Goal: Task Accomplishment & Management: Manage account settings

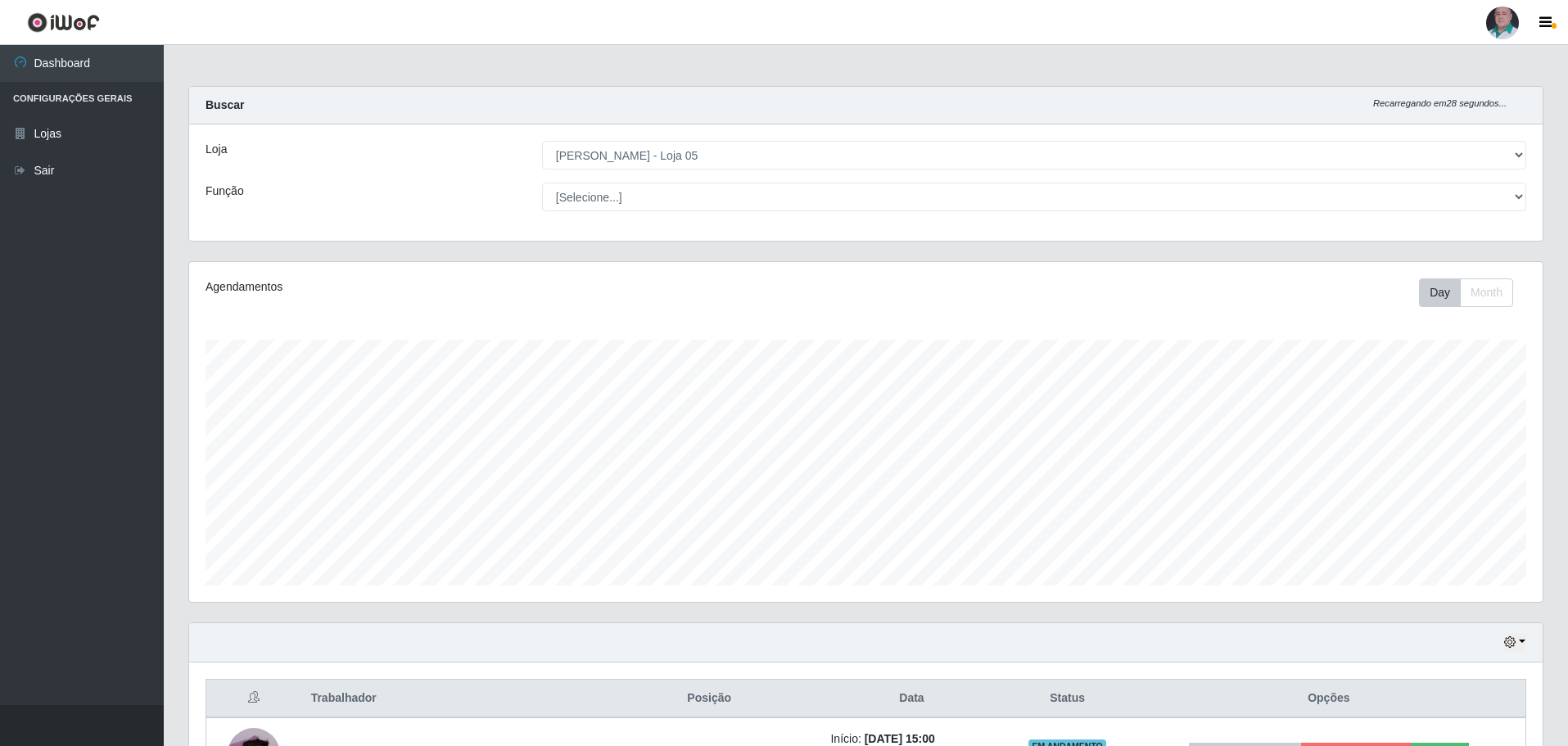
select select "252"
click at [1514, 651] on button "button" at bounding box center [1514, 641] width 23 height 18
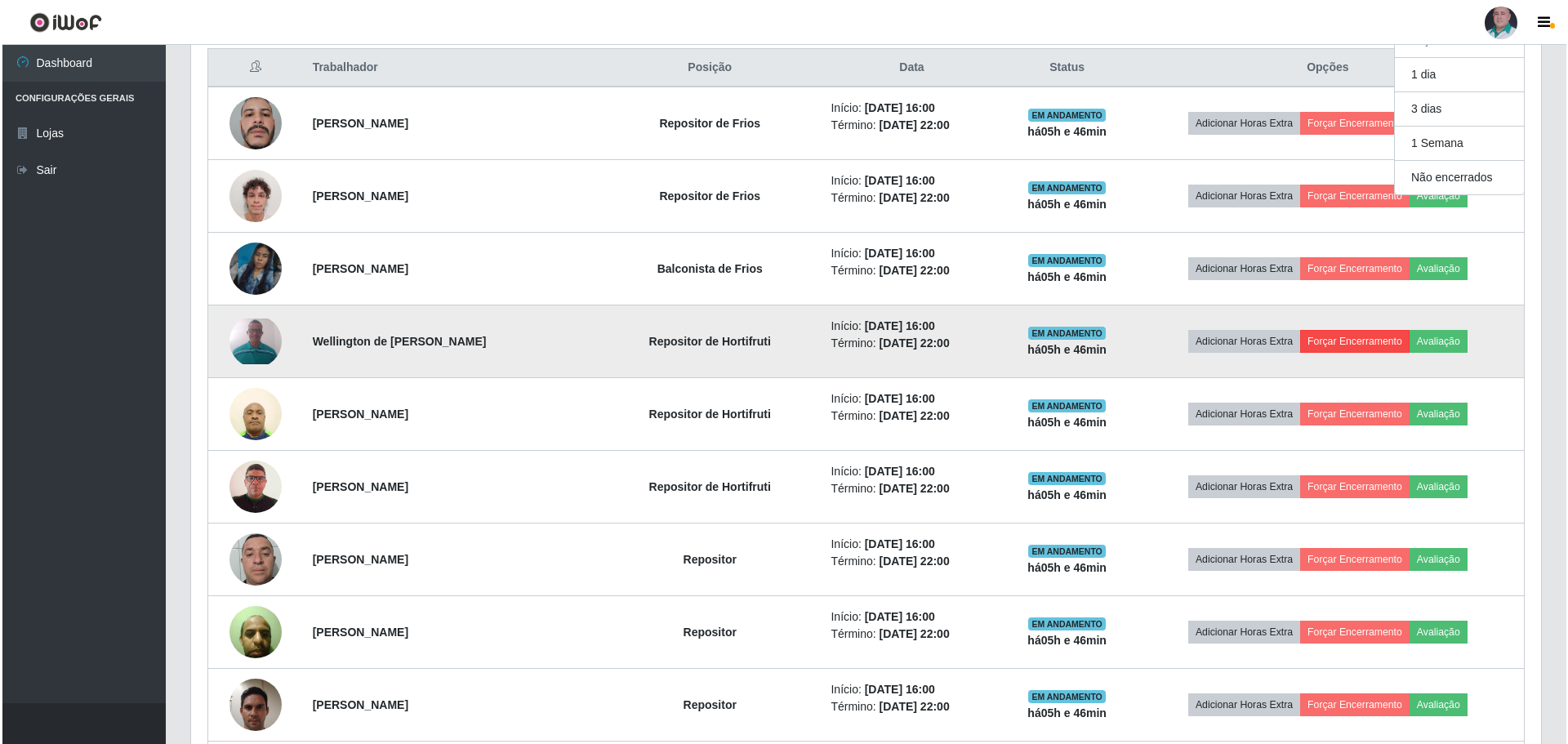
scroll to position [473, 0]
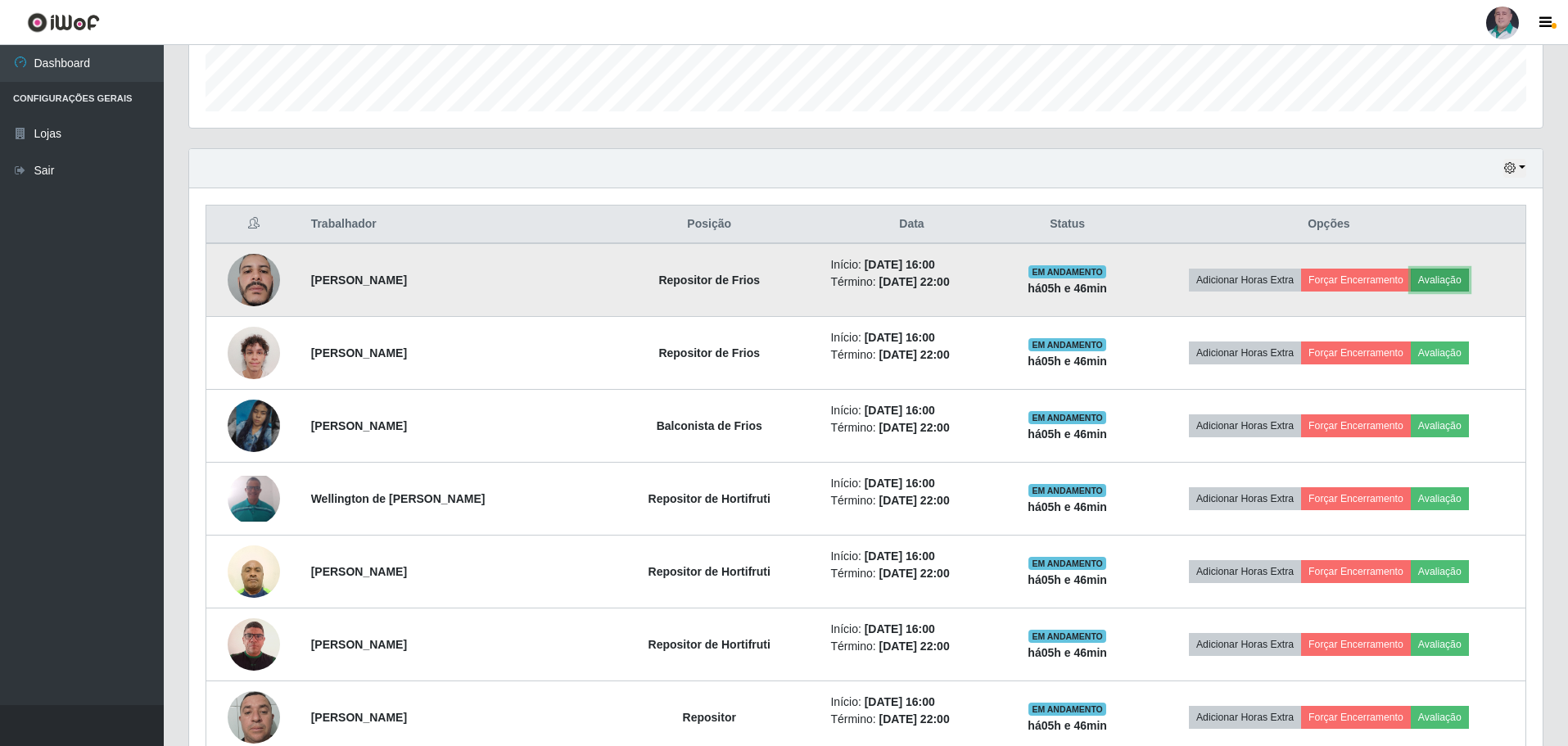
click at [1460, 278] on button "Avaliação" at bounding box center [1440, 280] width 58 height 23
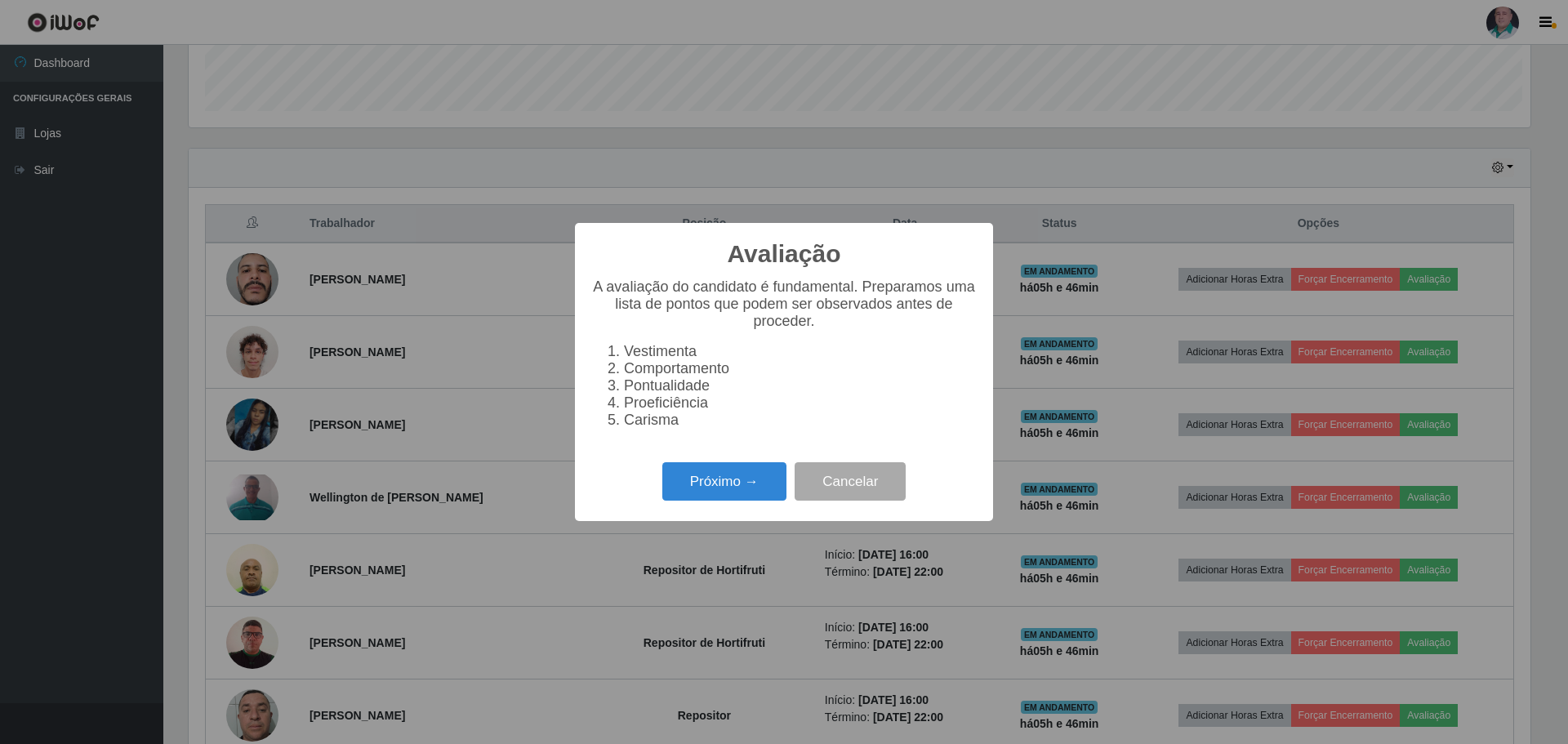
scroll to position [339, 1342]
click at [693, 493] on button "Próximo →" at bounding box center [725, 482] width 124 height 39
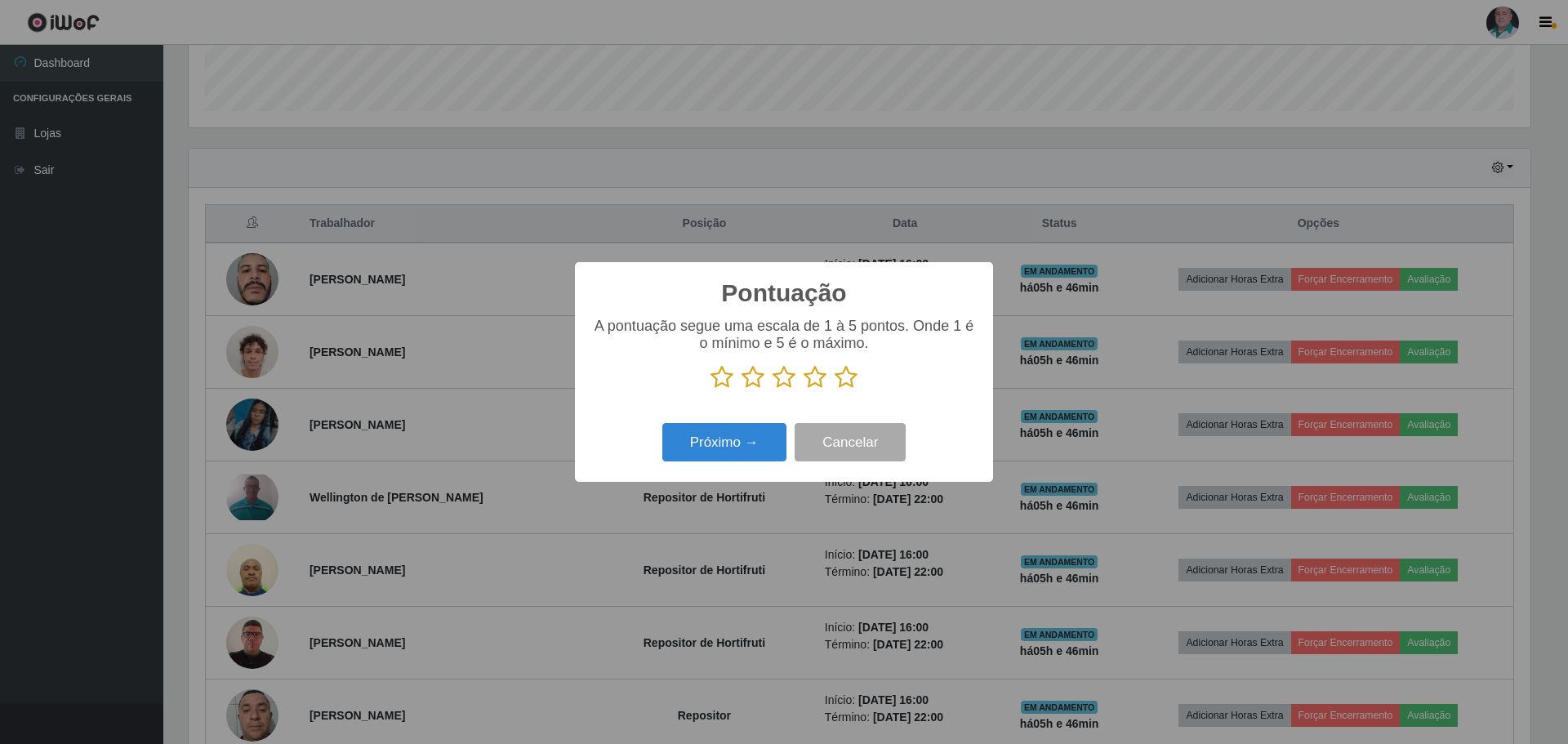
click at [847, 377] on icon at bounding box center [846, 378] width 23 height 25
click at [834, 390] on input "radio" at bounding box center [834, 390] width 0 height 0
click at [724, 441] on button "Próximo →" at bounding box center [725, 443] width 124 height 39
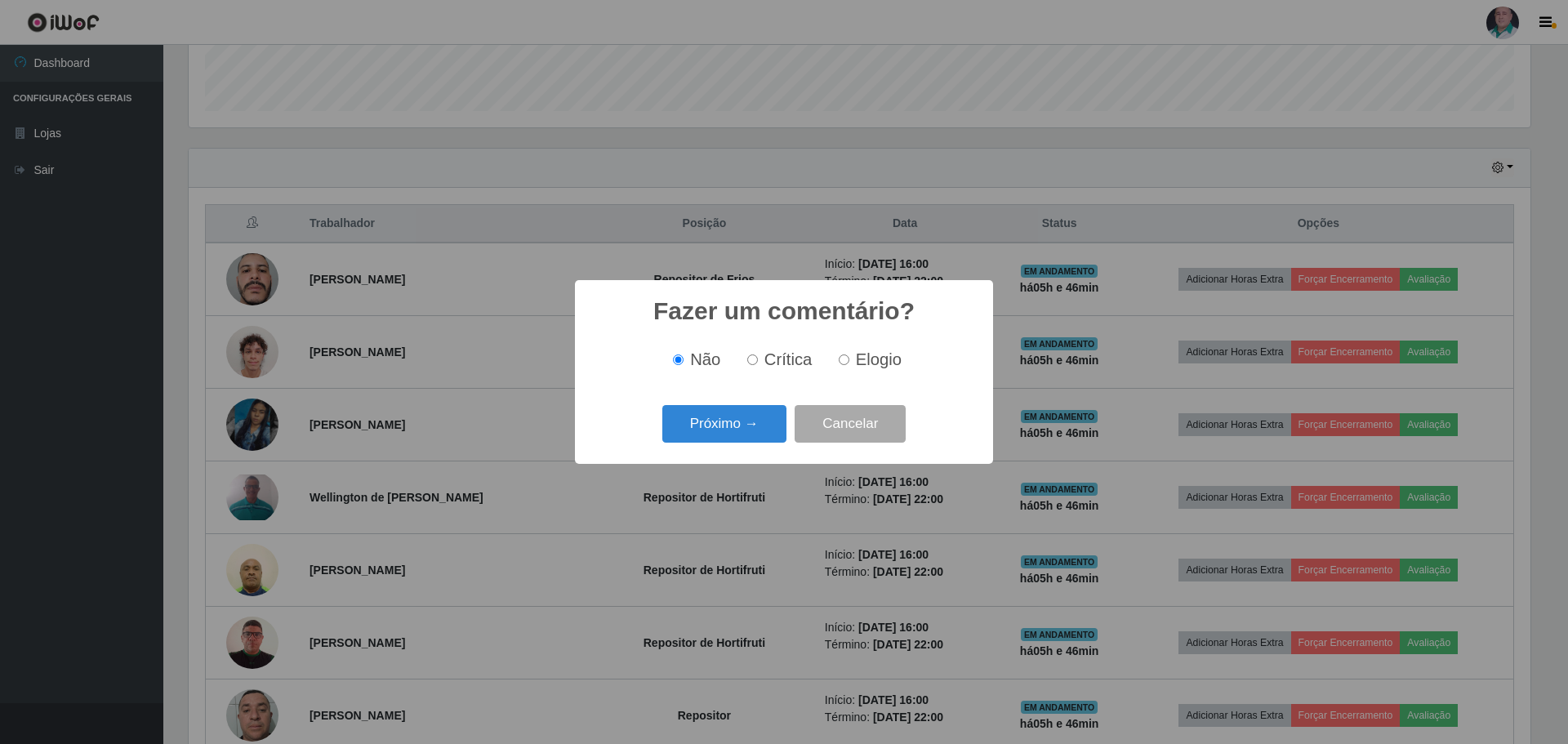
click at [891, 342] on div "Não Crítica Elogio" at bounding box center [784, 359] width 386 height 48
click at [865, 368] on span "Elogio" at bounding box center [879, 359] width 46 height 18
click at [849, 365] on input "Elogio" at bounding box center [844, 359] width 11 height 11
radio input "true"
click at [712, 426] on button "Próximo →" at bounding box center [725, 424] width 124 height 39
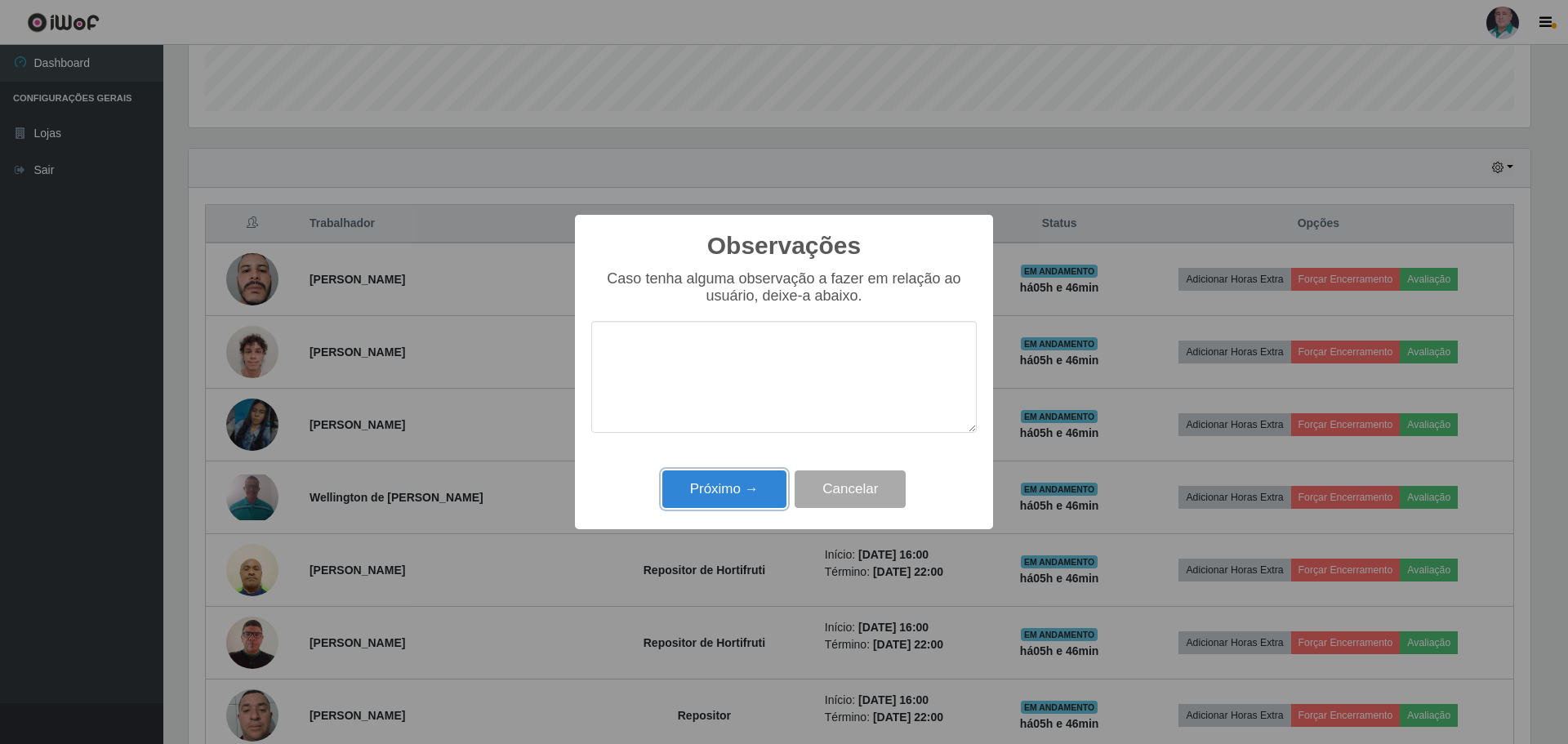
click at [724, 481] on button "Próximo →" at bounding box center [725, 490] width 124 height 39
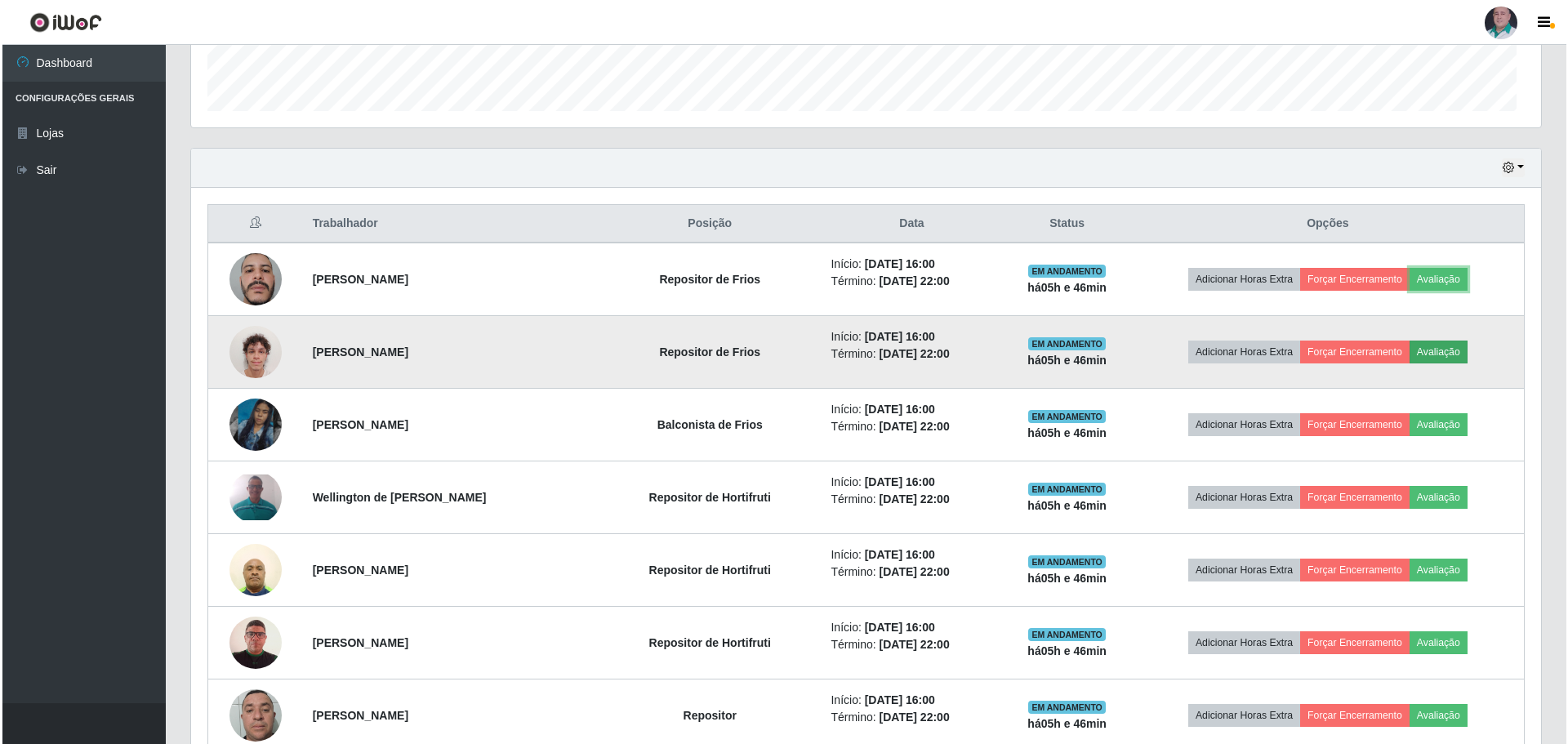
scroll to position [339, 1351]
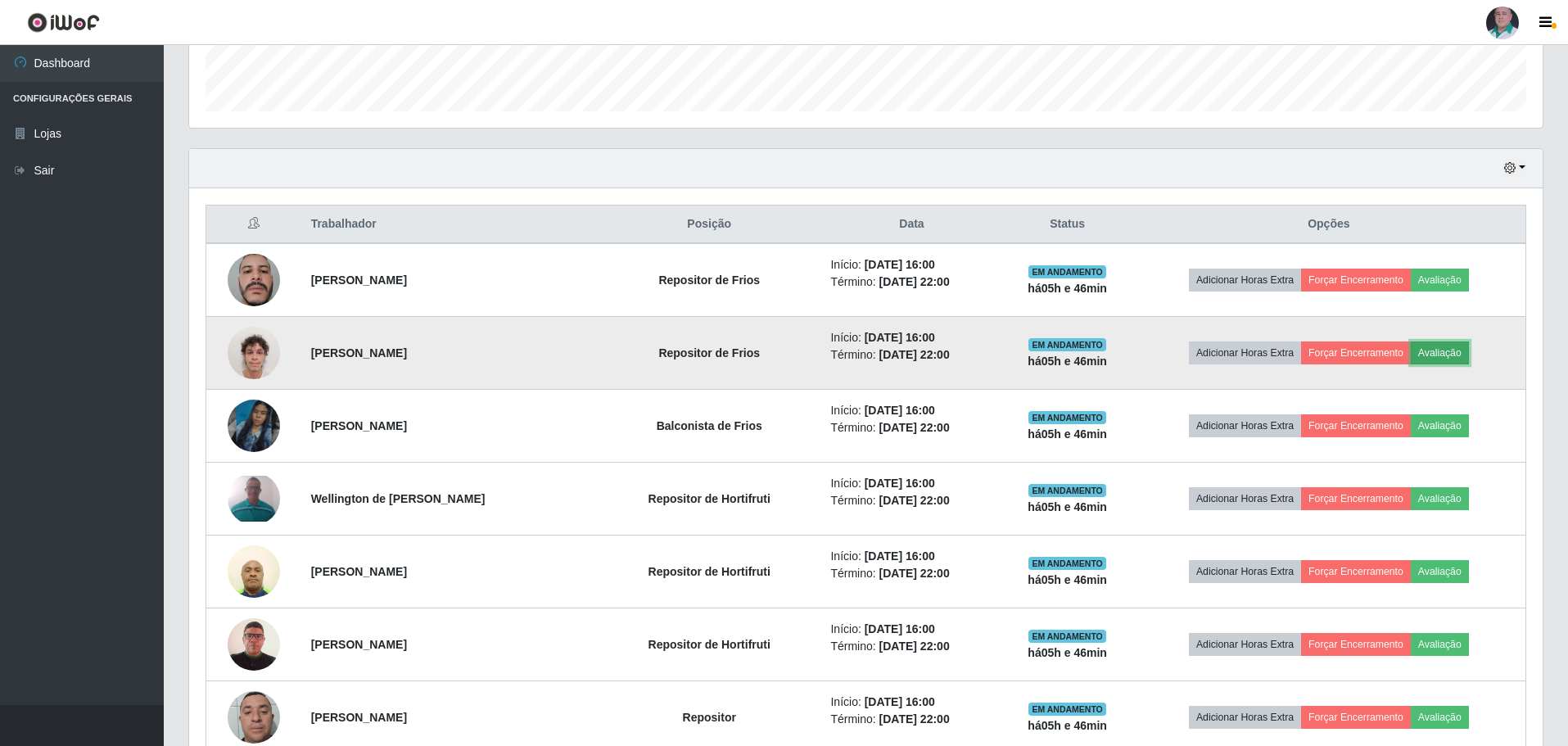
click at [1446, 348] on button "Avaliação" at bounding box center [1440, 353] width 58 height 23
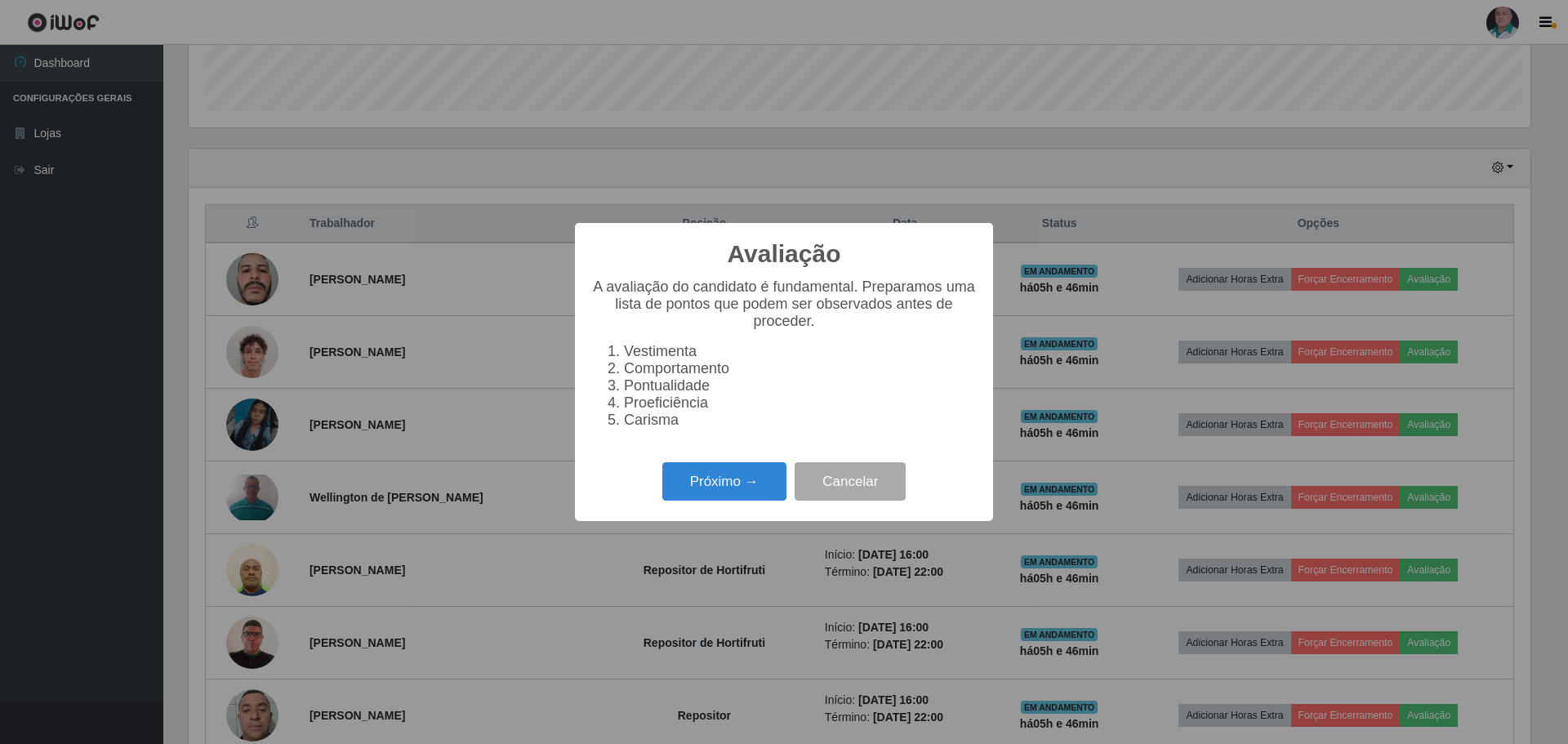
scroll to position [339, 1342]
click at [728, 490] on button "Próximo →" at bounding box center [725, 482] width 124 height 39
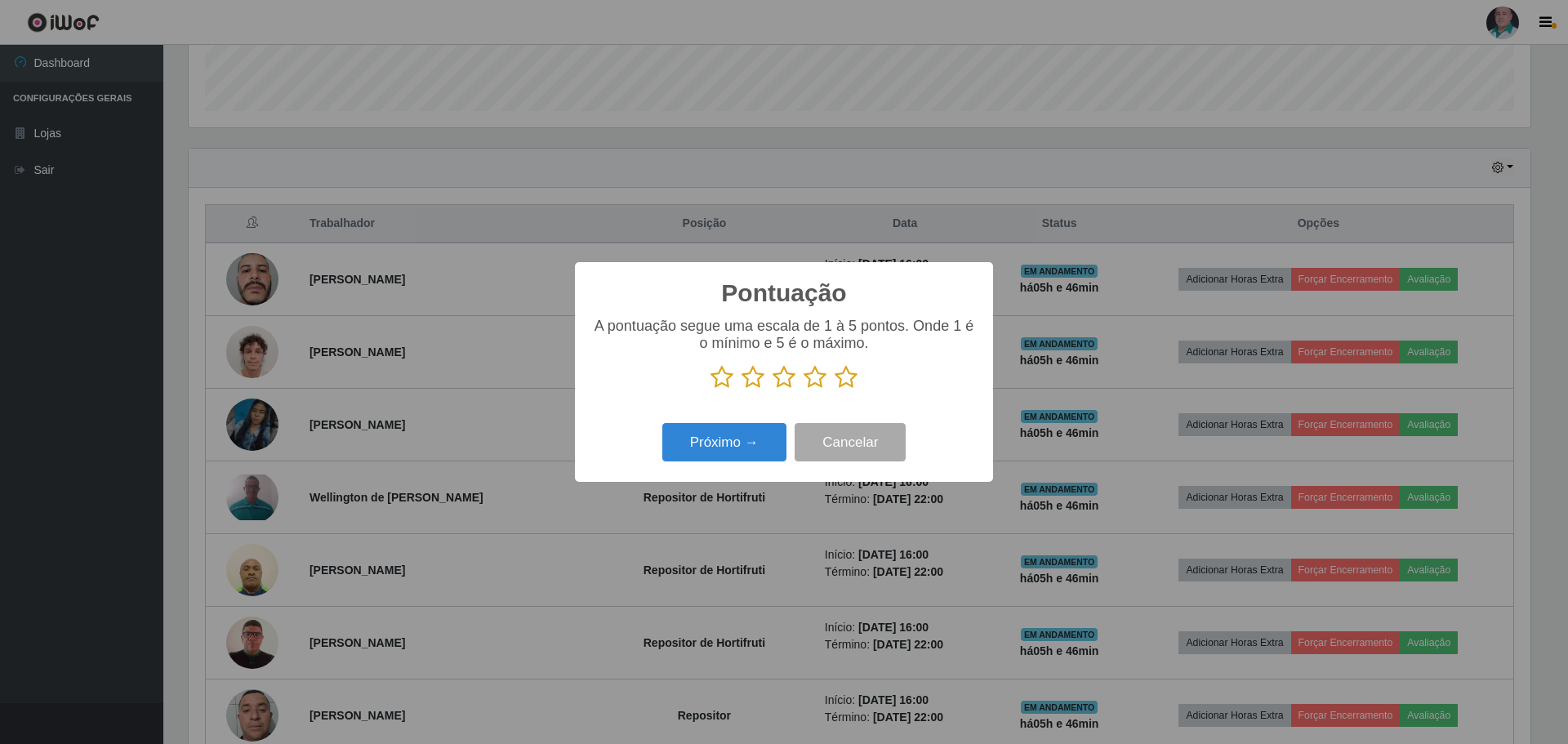
click at [843, 379] on icon at bounding box center [846, 378] width 23 height 25
click at [834, 390] on input "radio" at bounding box center [834, 390] width 0 height 0
click at [728, 451] on button "Próximo →" at bounding box center [725, 443] width 124 height 39
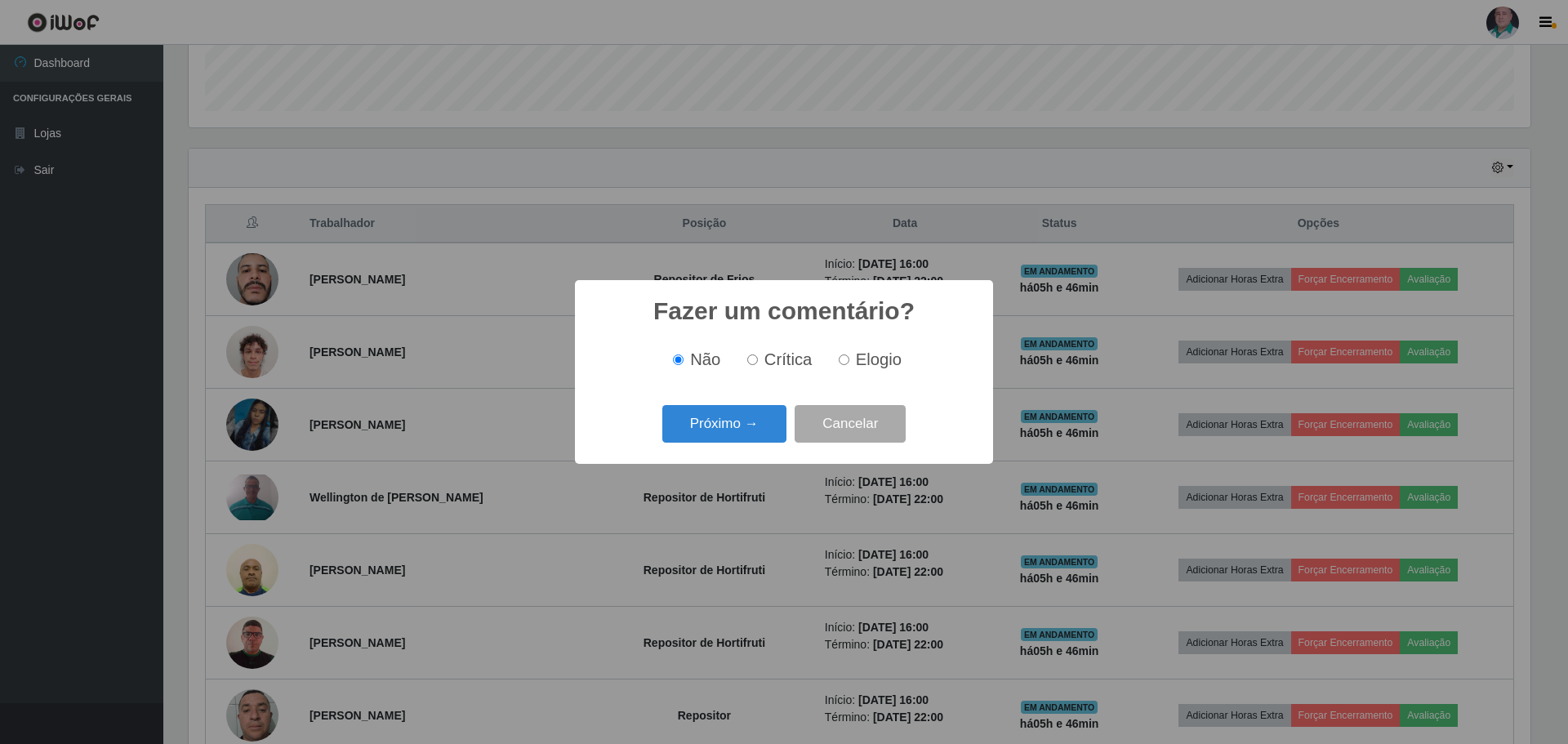
click at [856, 358] on span "Elogio" at bounding box center [879, 359] width 46 height 18
click at [849, 358] on input "Elogio" at bounding box center [844, 359] width 11 height 11
radio input "true"
click at [710, 438] on button "Próximo →" at bounding box center [725, 424] width 124 height 39
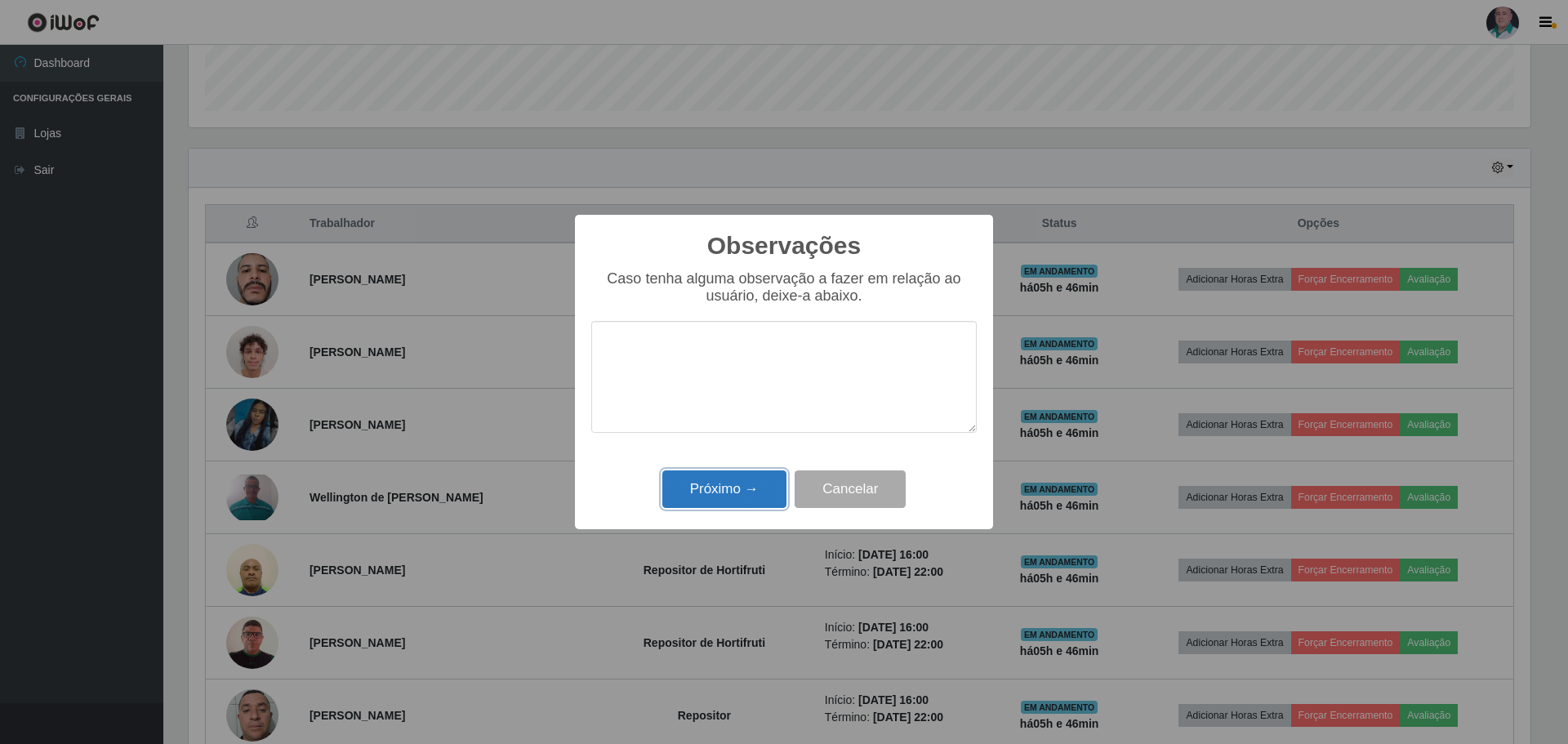
click at [713, 505] on button "Próximo →" at bounding box center [725, 490] width 124 height 39
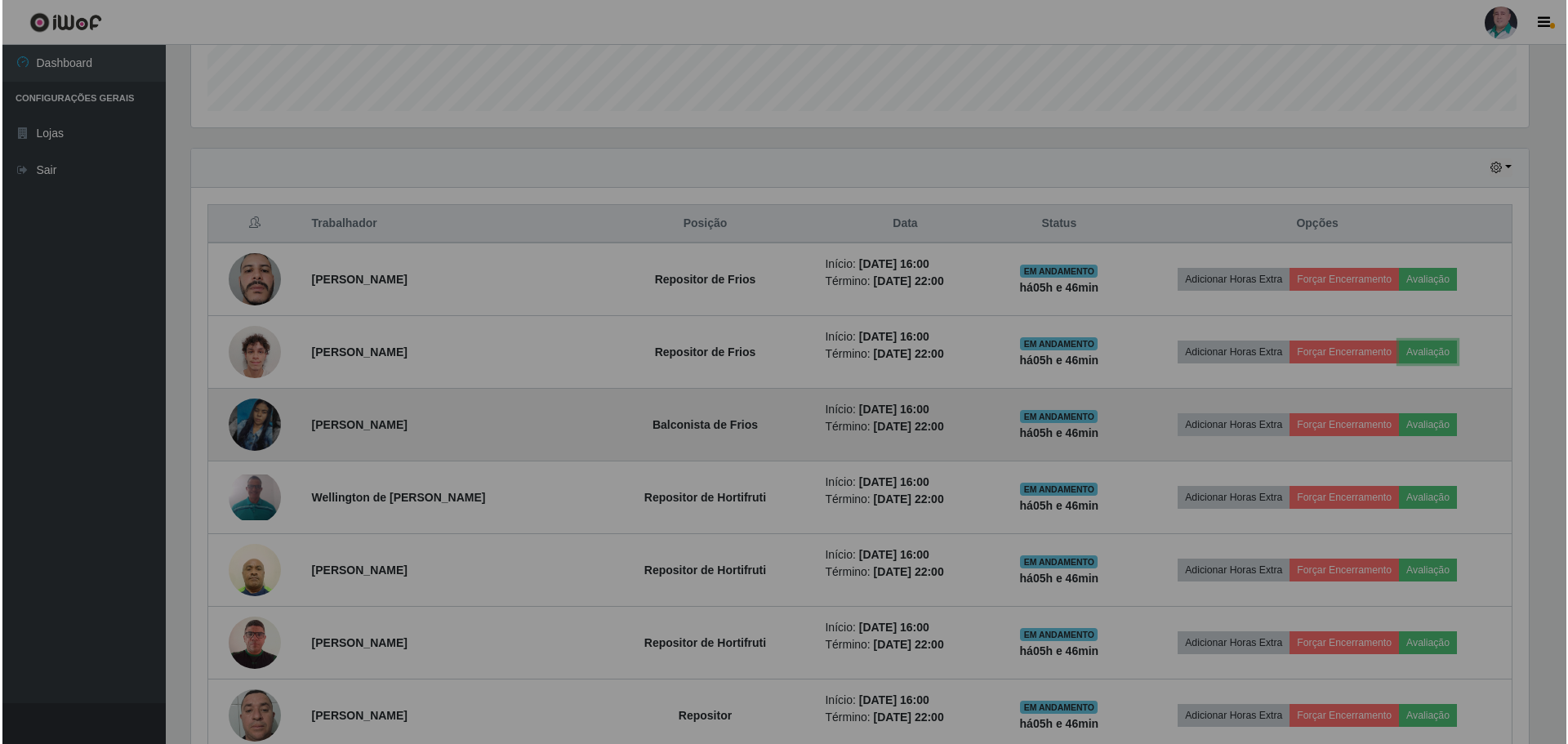
scroll to position [339, 1351]
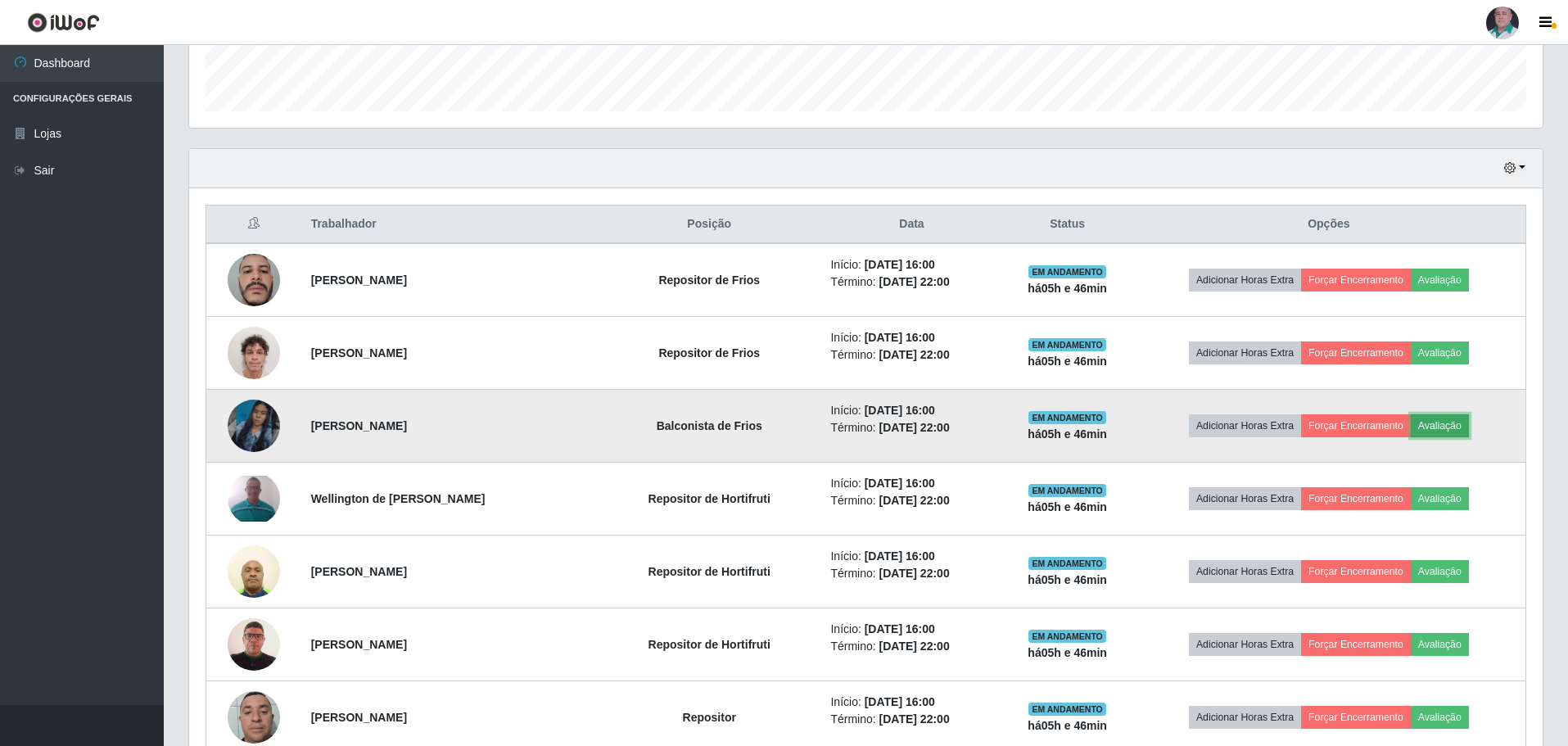
click at [1439, 427] on button "Avaliação" at bounding box center [1440, 426] width 58 height 23
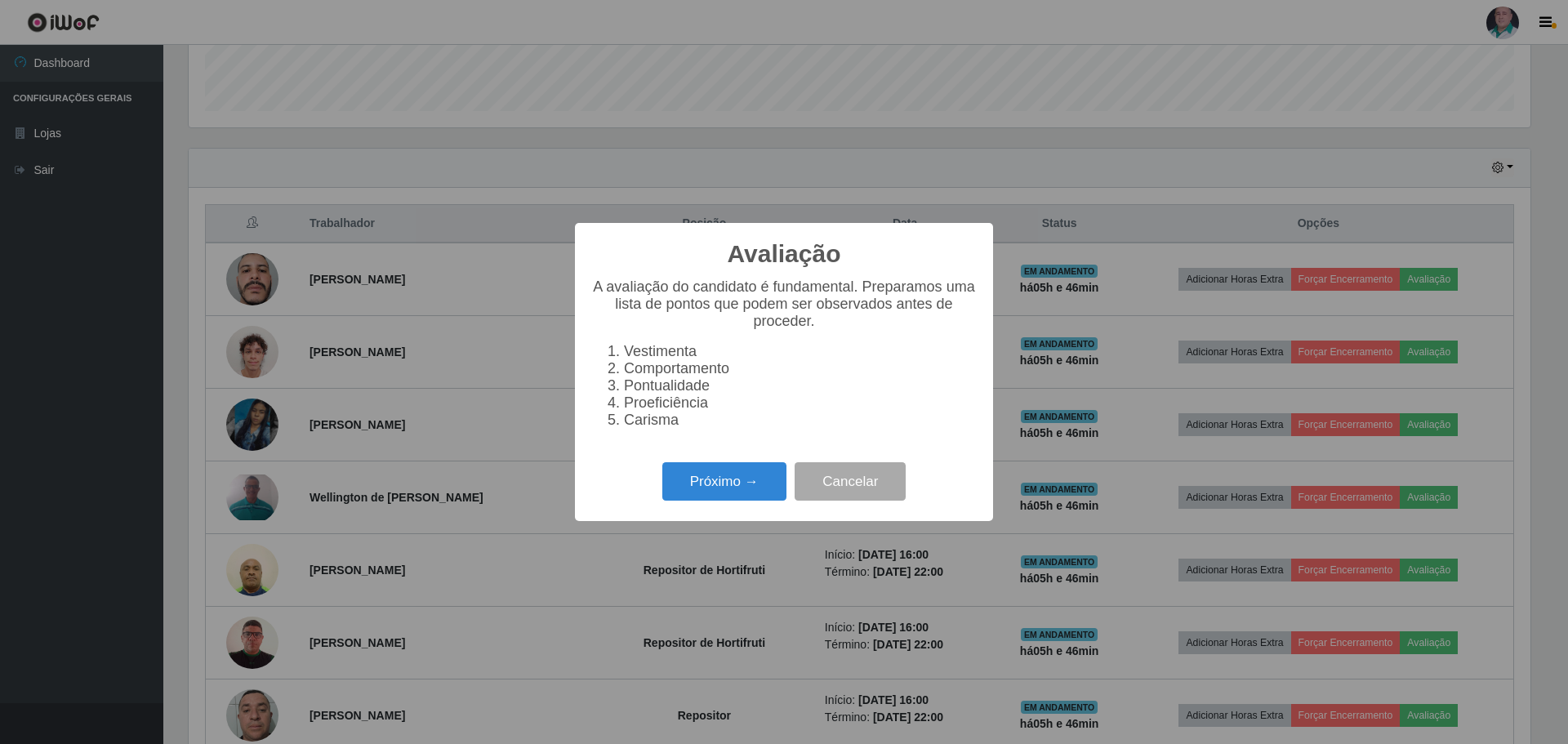
scroll to position [339, 1342]
click at [748, 489] on button "Próximo →" at bounding box center [725, 482] width 124 height 39
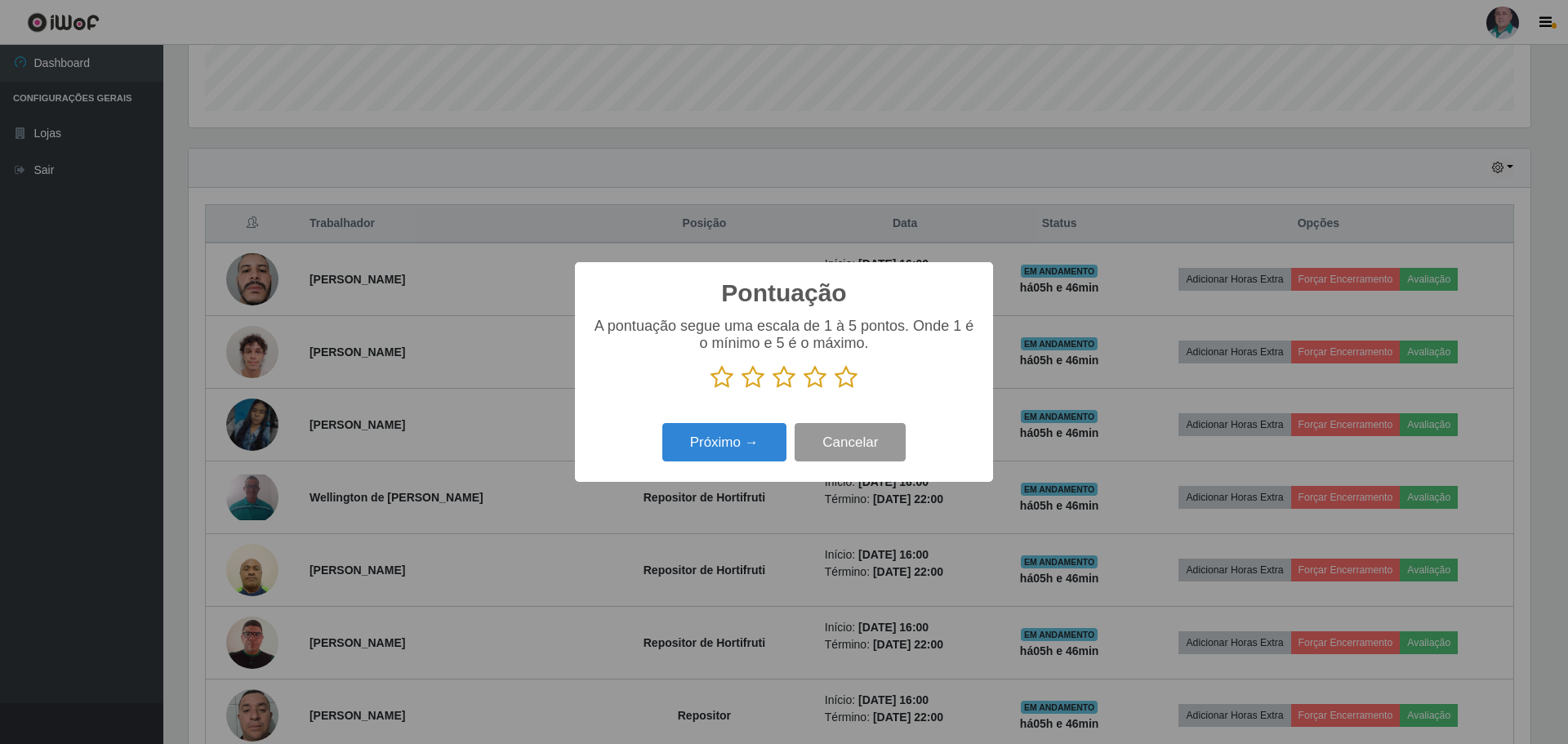
scroll to position [816380, 815509]
click at [840, 373] on icon at bounding box center [846, 378] width 23 height 25
click at [834, 390] on input "radio" at bounding box center [834, 390] width 0 height 0
click at [731, 443] on button "Próximo →" at bounding box center [725, 443] width 124 height 39
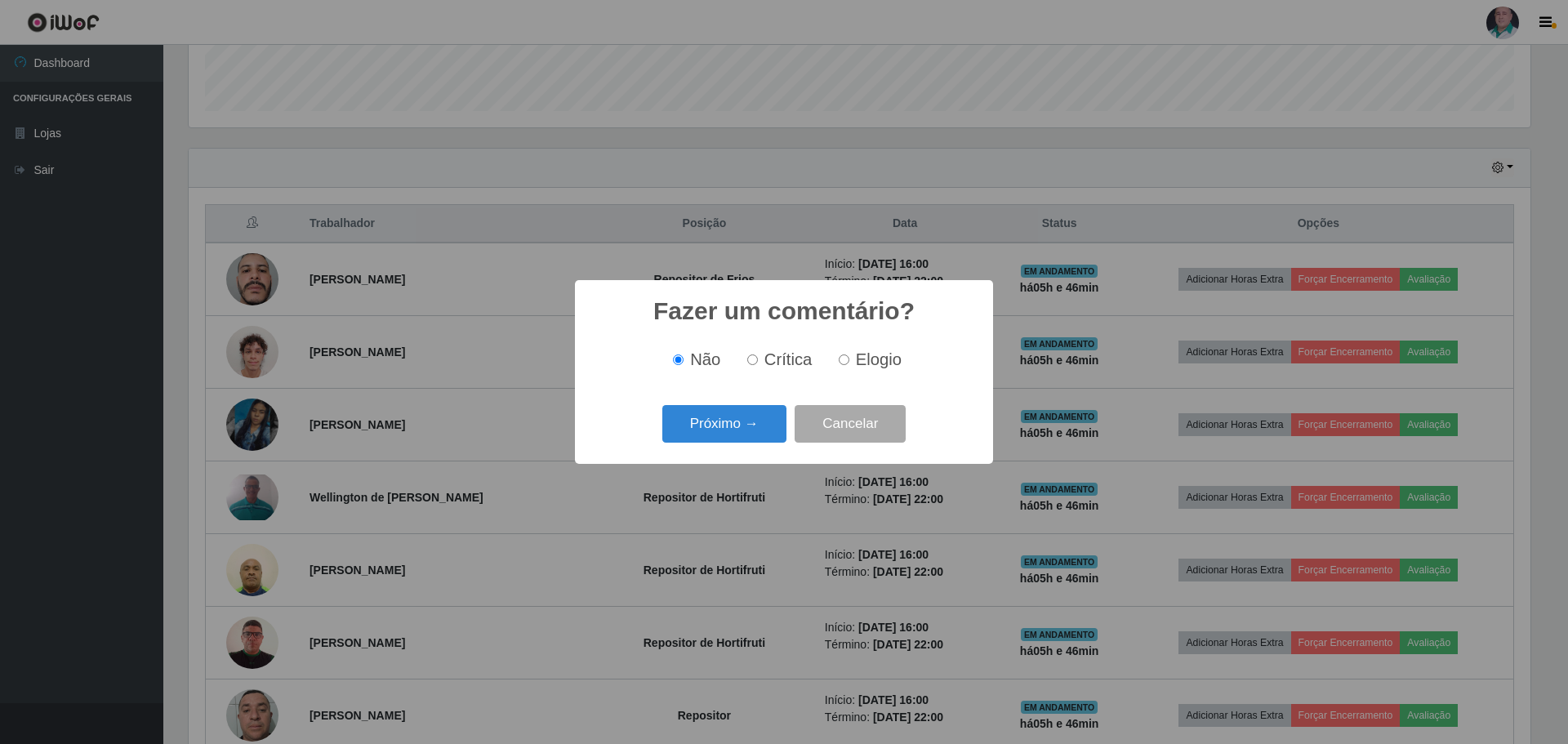
click at [862, 358] on span "Elogio" at bounding box center [879, 359] width 46 height 18
click at [849, 358] on input "Elogio" at bounding box center [844, 359] width 11 height 11
radio input "true"
click at [720, 425] on button "Próximo →" at bounding box center [725, 424] width 124 height 39
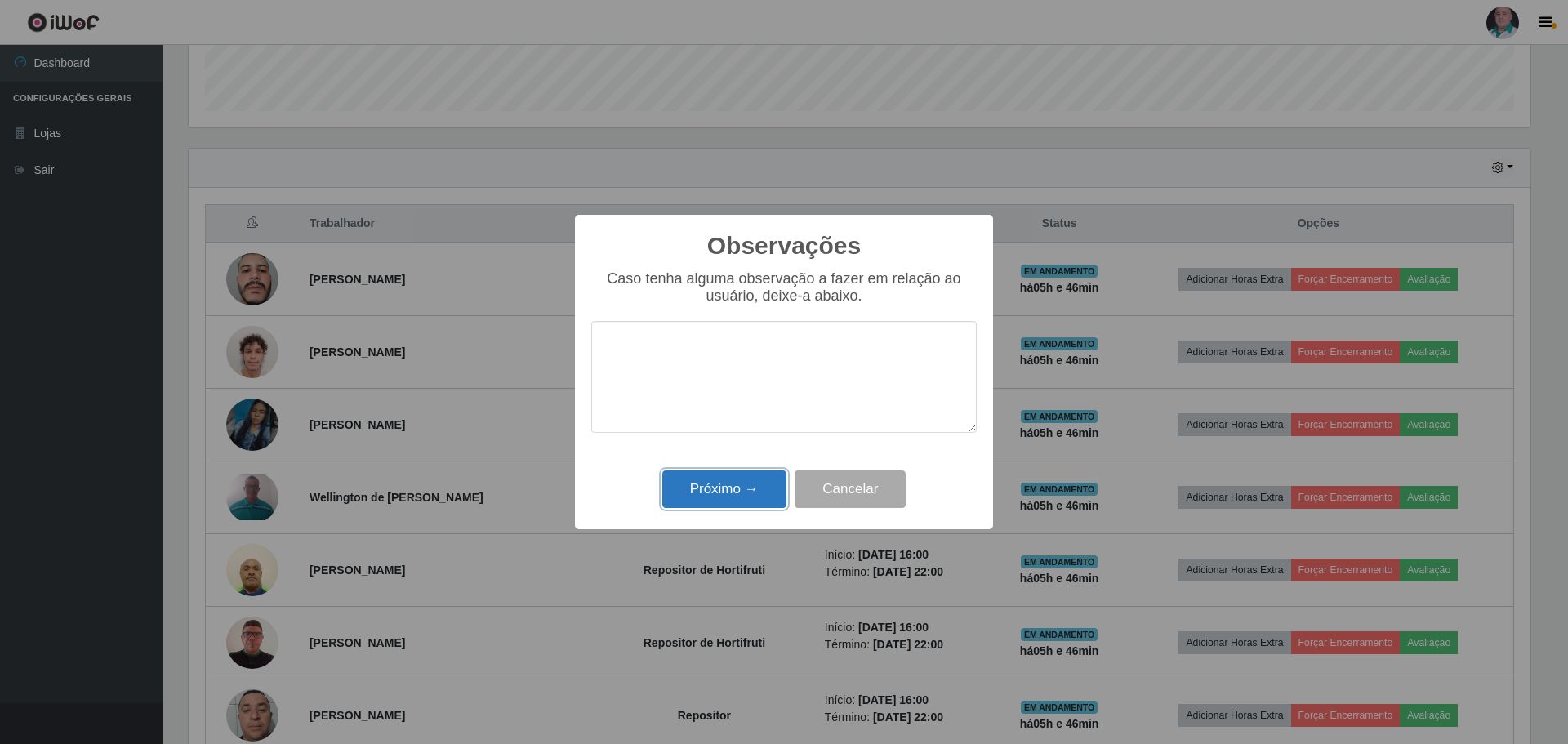
click at [709, 482] on button "Próximo →" at bounding box center [725, 490] width 124 height 39
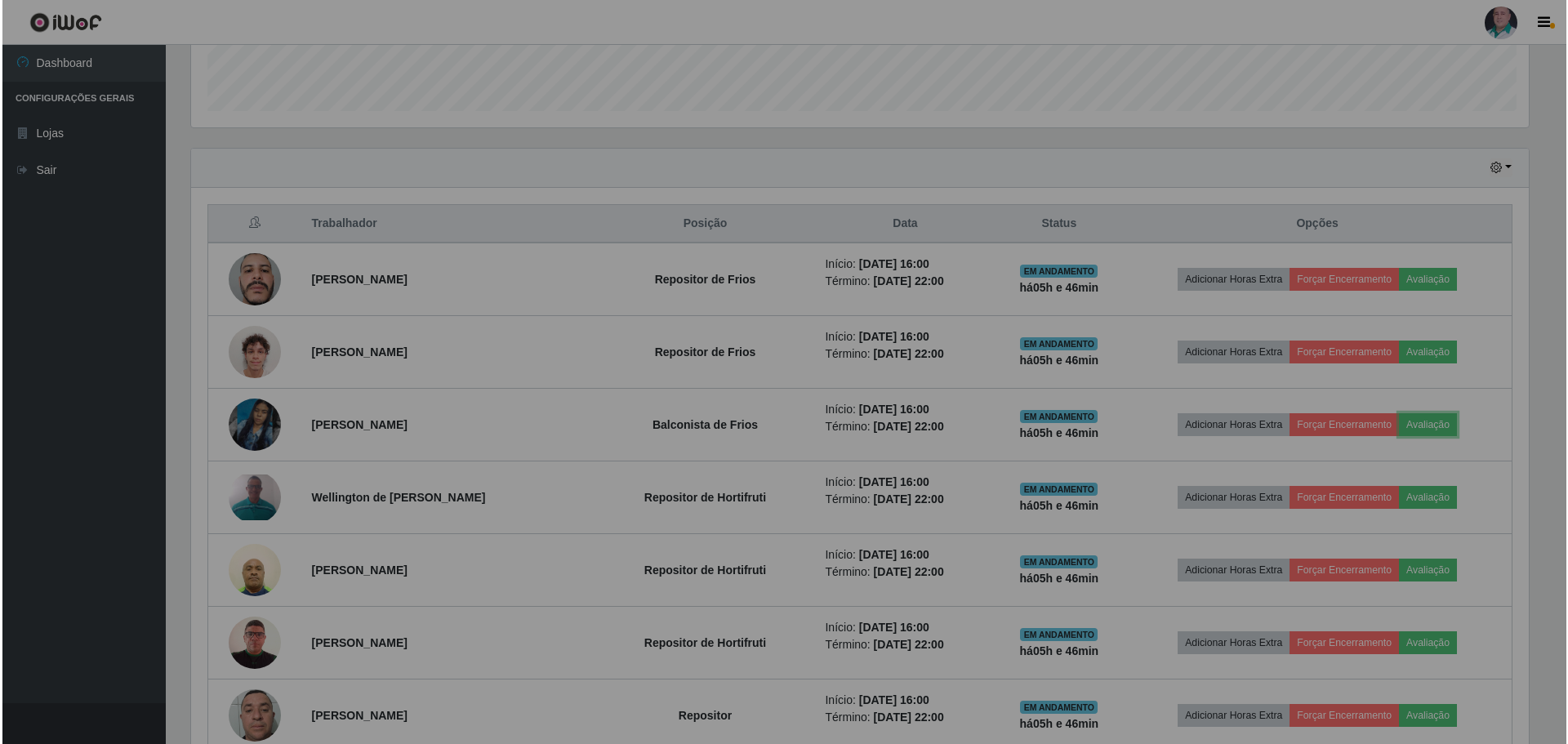
scroll to position [339, 1351]
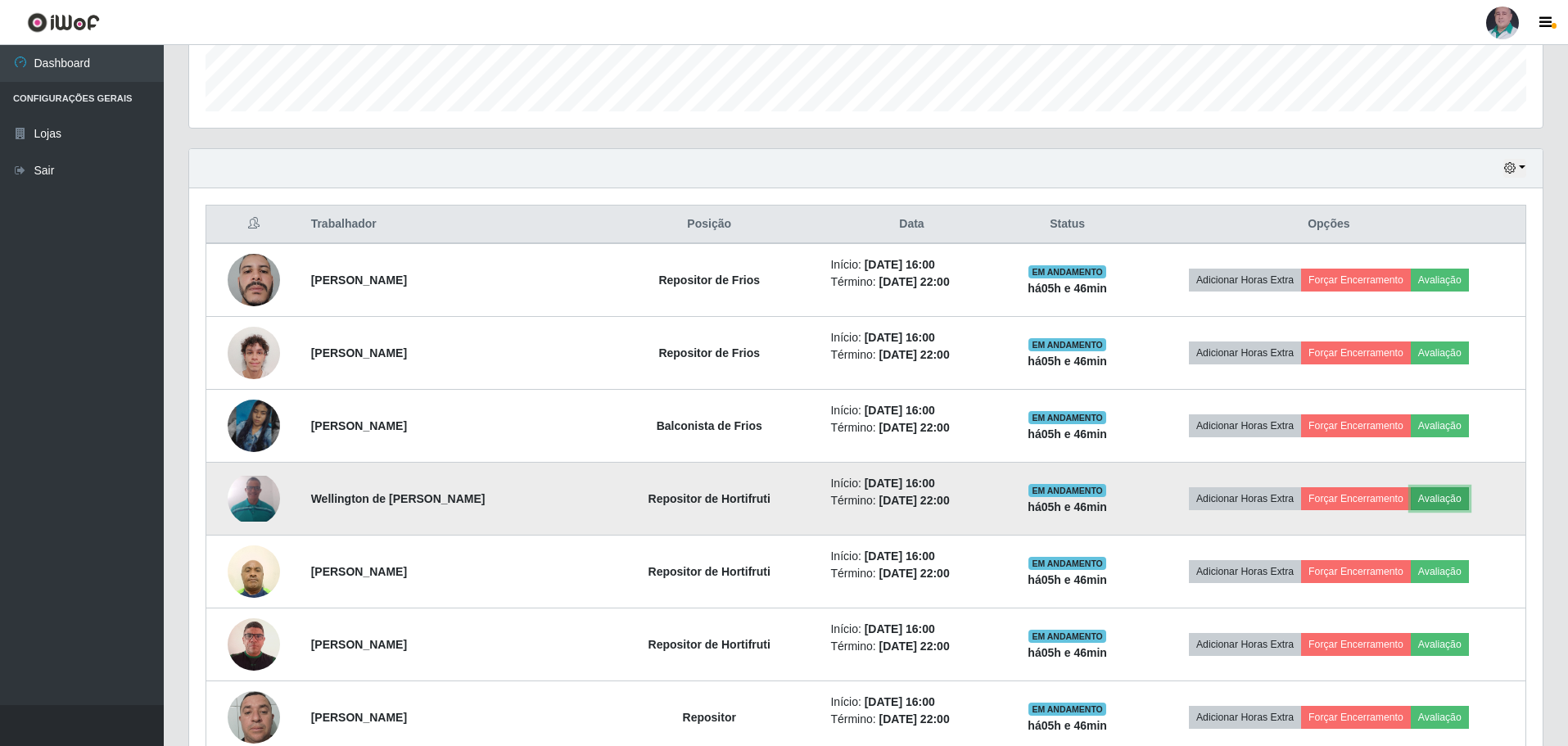
click at [1462, 493] on button "Avaliação" at bounding box center [1440, 499] width 58 height 23
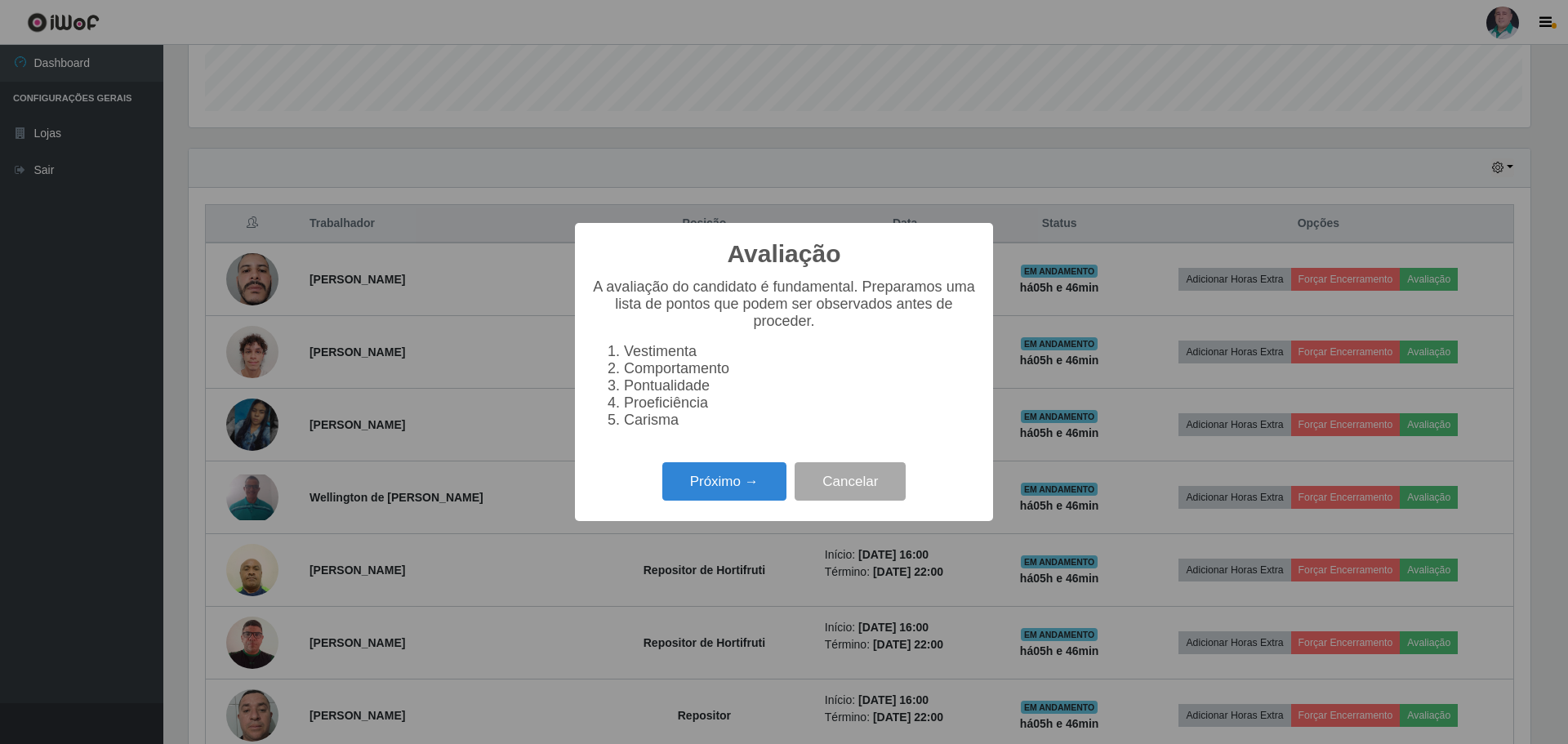
scroll to position [339, 1342]
click at [705, 488] on button "Próximo →" at bounding box center [725, 482] width 124 height 39
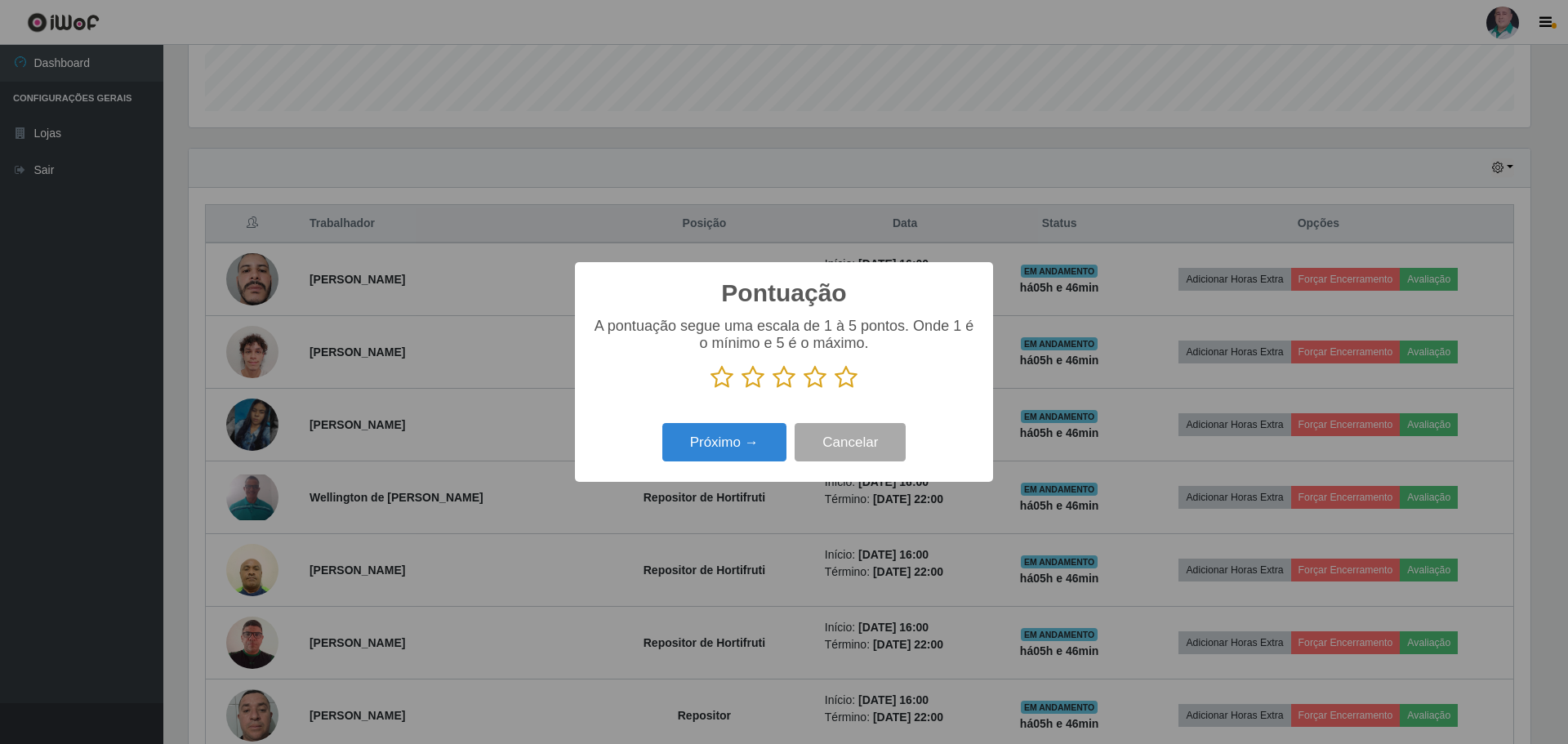
scroll to position [816380, 815509]
click at [850, 375] on icon at bounding box center [846, 378] width 23 height 25
click at [834, 390] on input "radio" at bounding box center [834, 390] width 0 height 0
click at [703, 446] on button "Próximo →" at bounding box center [725, 443] width 124 height 39
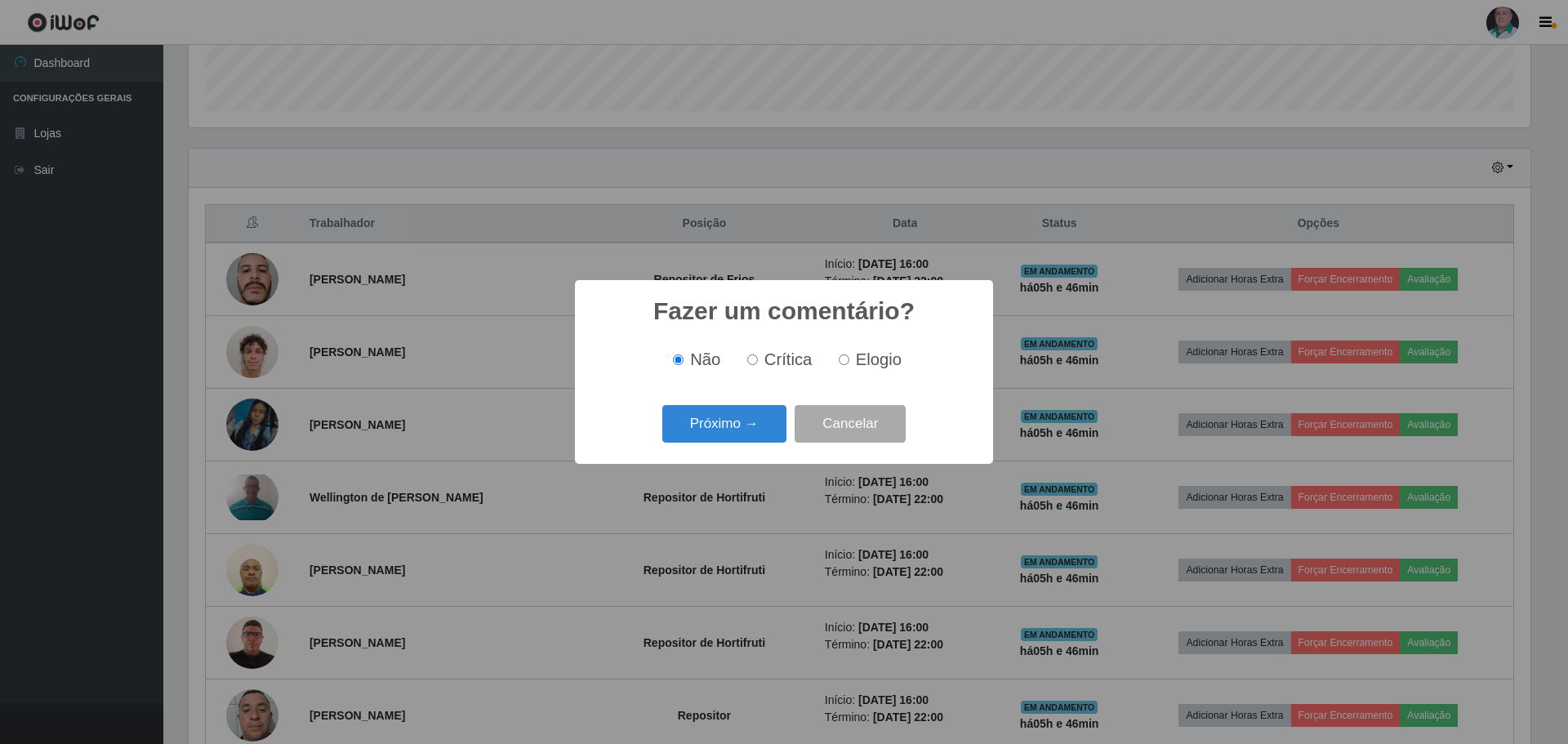
click at [843, 365] on input "Elogio" at bounding box center [844, 359] width 11 height 11
radio input "true"
click at [705, 430] on button "Próximo →" at bounding box center [725, 424] width 124 height 39
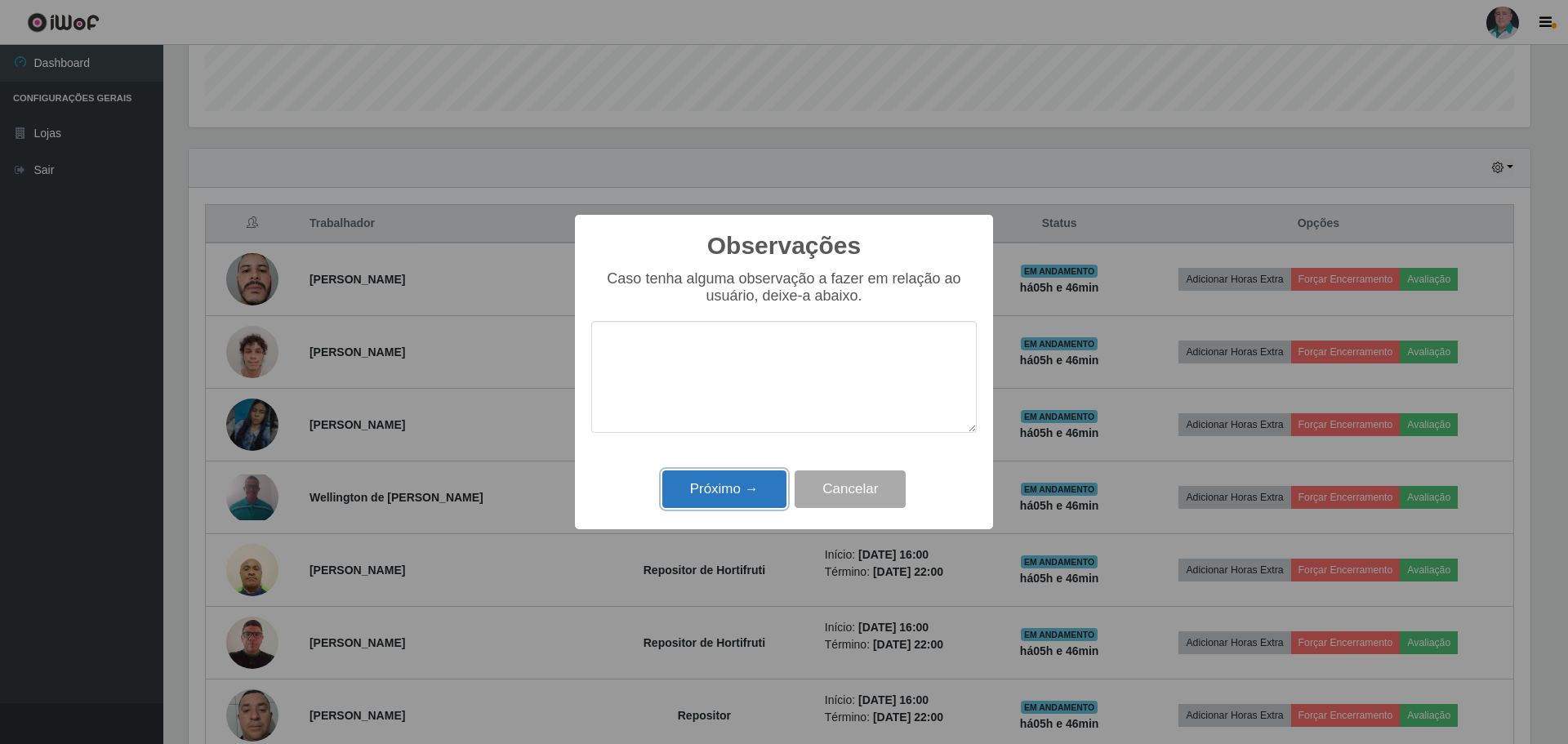
click at [709, 506] on button "Próximo →" at bounding box center [725, 490] width 124 height 39
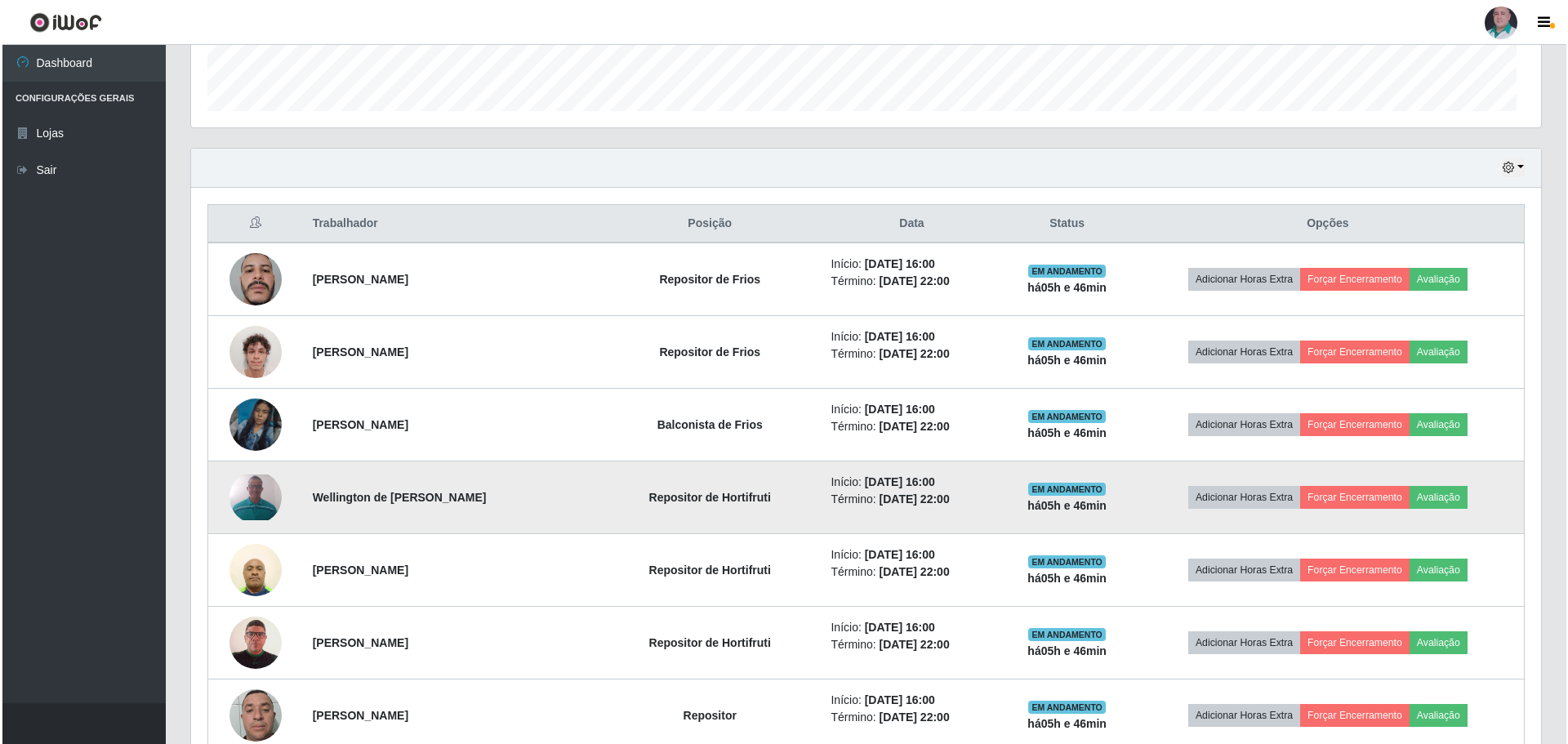
scroll to position [339, 1351]
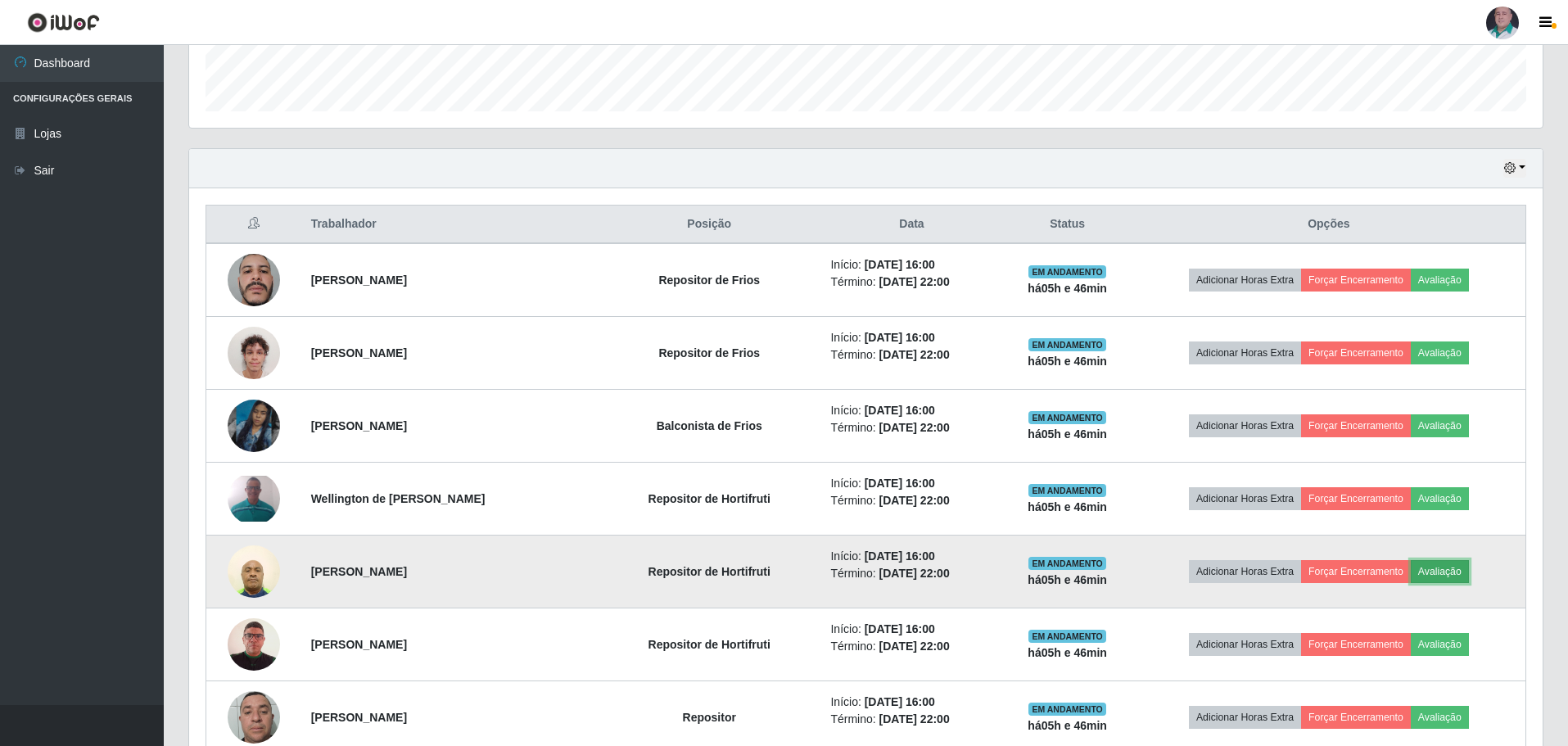
click at [1456, 565] on button "Avaliação" at bounding box center [1440, 571] width 58 height 23
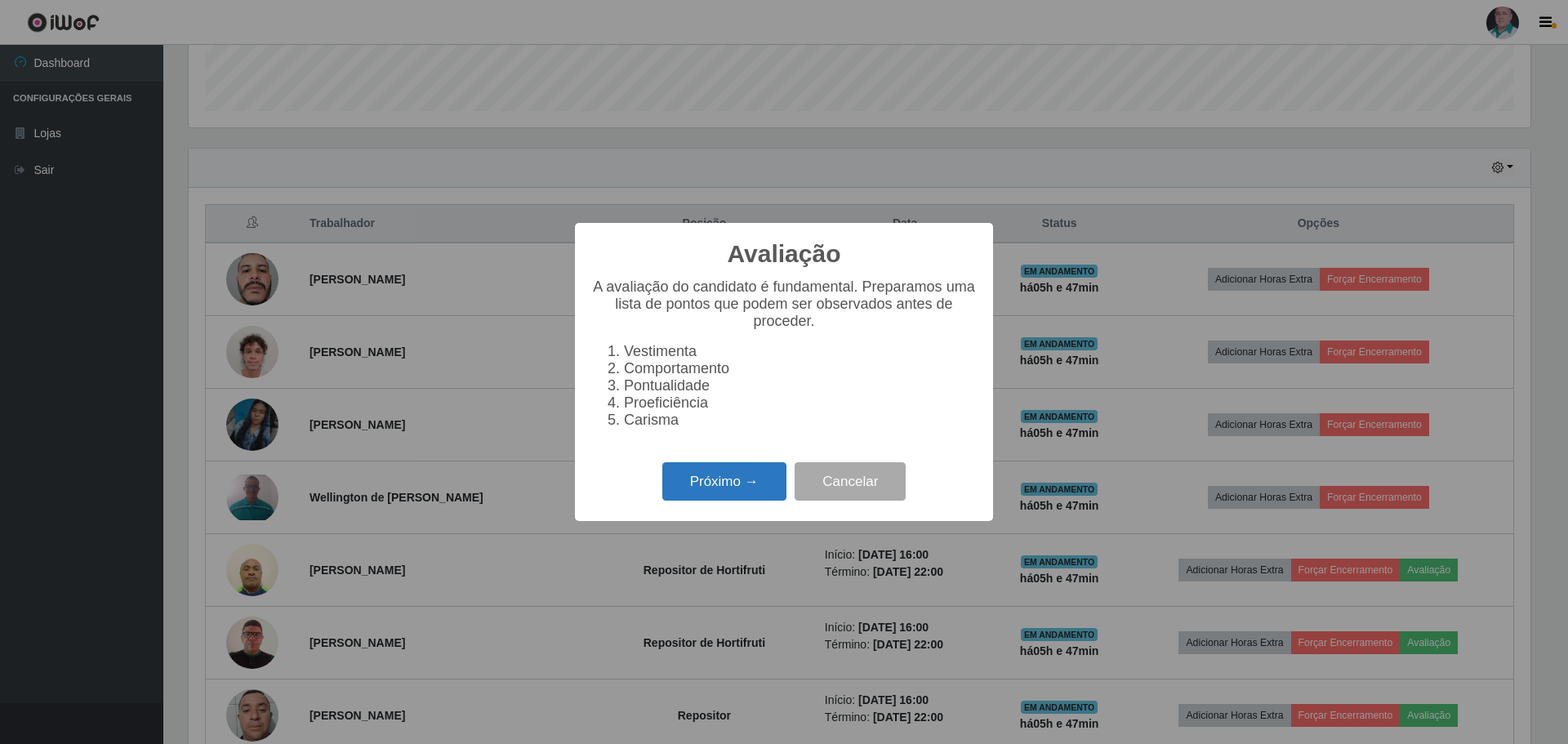
click at [728, 489] on button "Próximo →" at bounding box center [725, 482] width 124 height 39
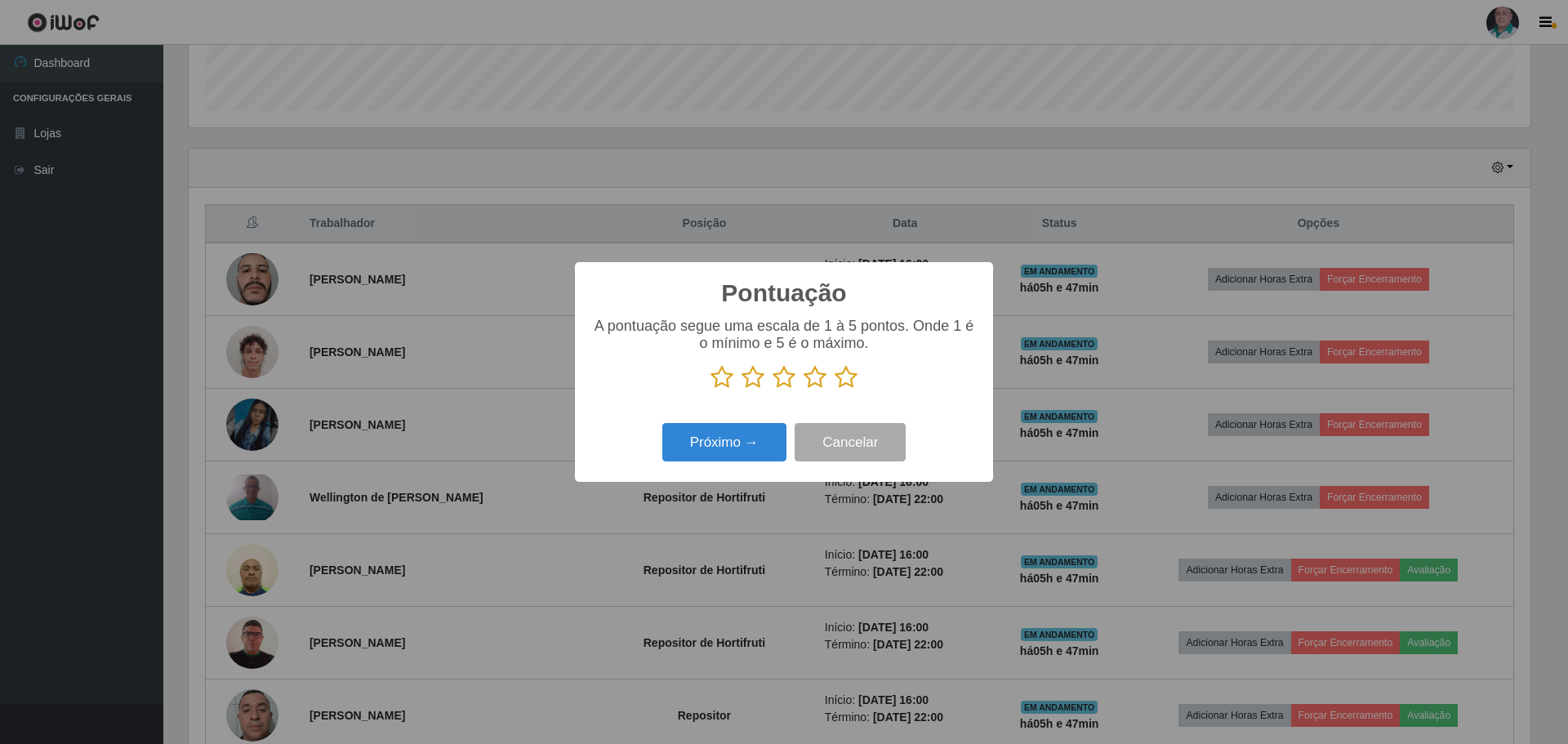
click at [843, 381] on icon at bounding box center [846, 378] width 23 height 25
click at [834, 390] on input "radio" at bounding box center [834, 390] width 0 height 0
click at [667, 448] on button "Próximo →" at bounding box center [725, 443] width 124 height 39
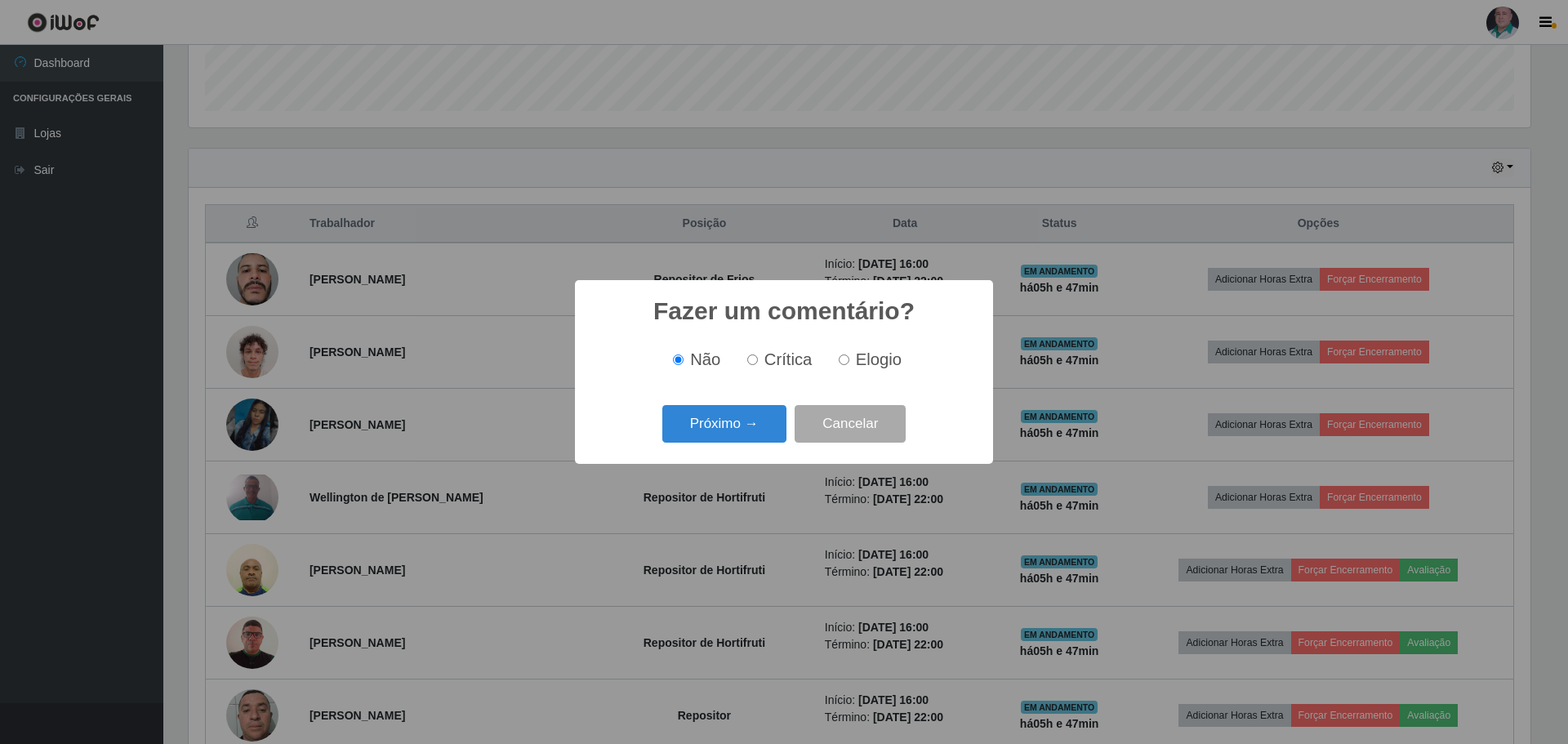
click at [847, 351] on label "Elogio" at bounding box center [867, 359] width 69 height 18
click at [847, 354] on input "Elogio" at bounding box center [844, 359] width 11 height 11
radio input "true"
click at [845, 360] on input "Elogio" at bounding box center [844, 359] width 11 height 11
click at [771, 421] on button "Próximo →" at bounding box center [725, 424] width 124 height 39
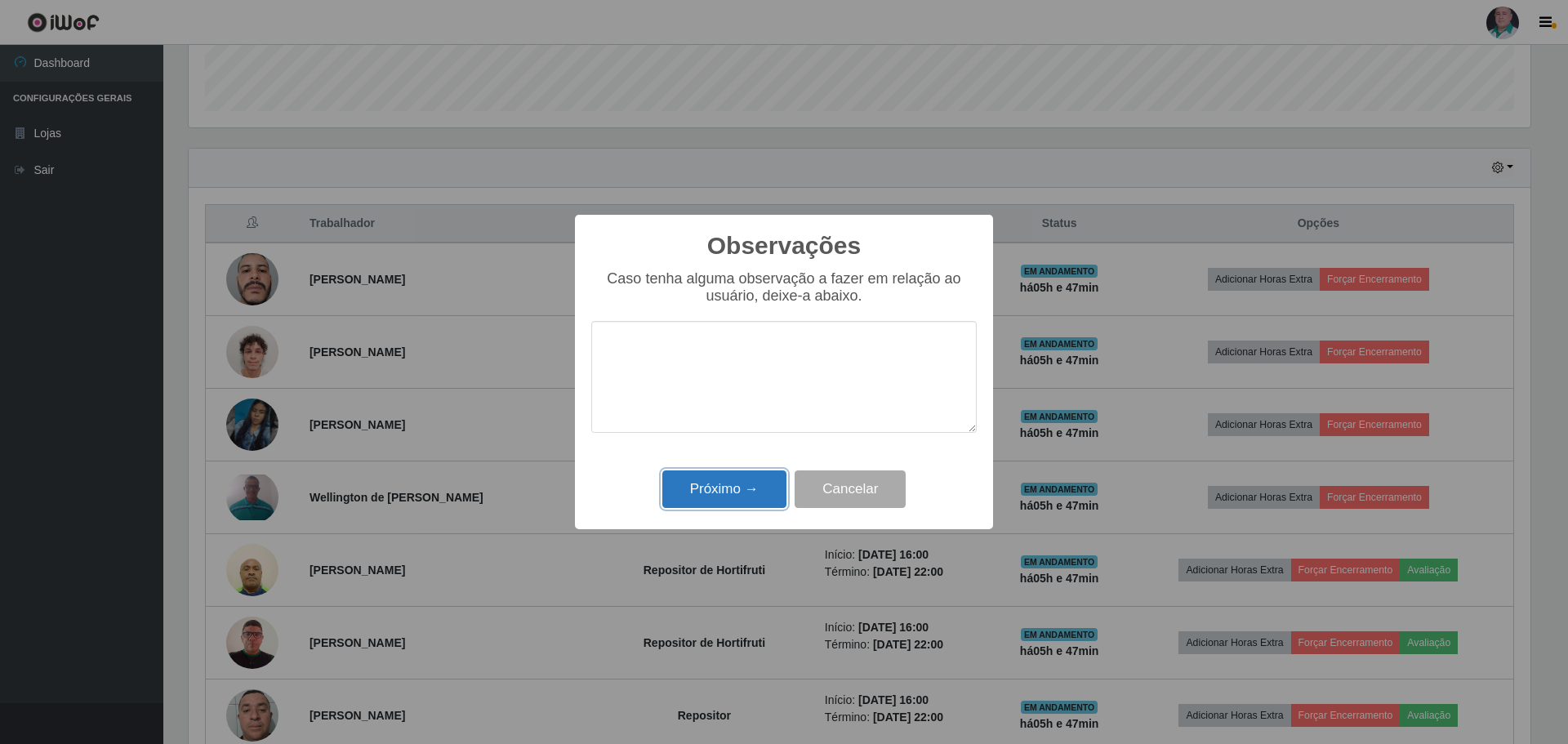
click at [728, 495] on button "Próximo →" at bounding box center [725, 490] width 124 height 39
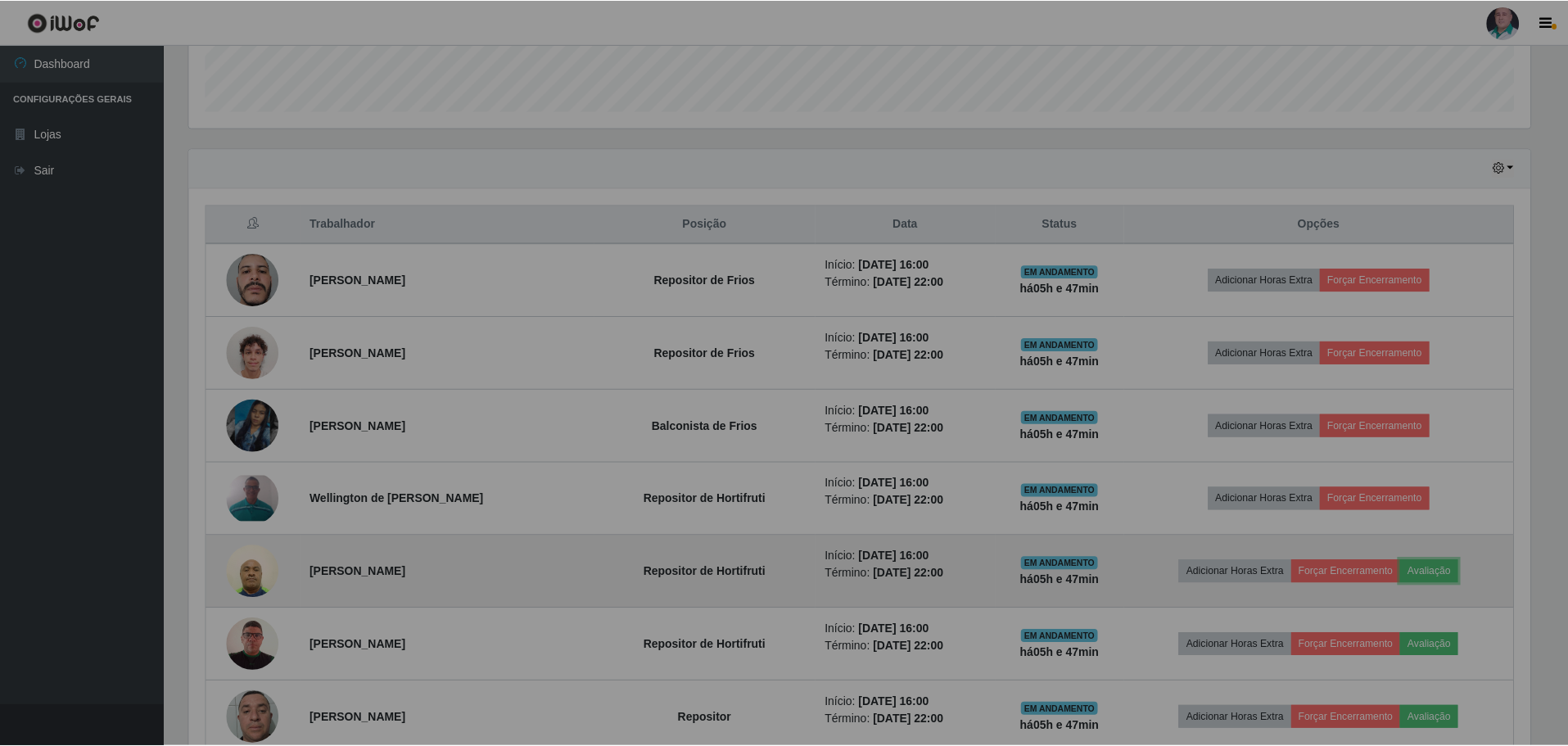
scroll to position [0, 0]
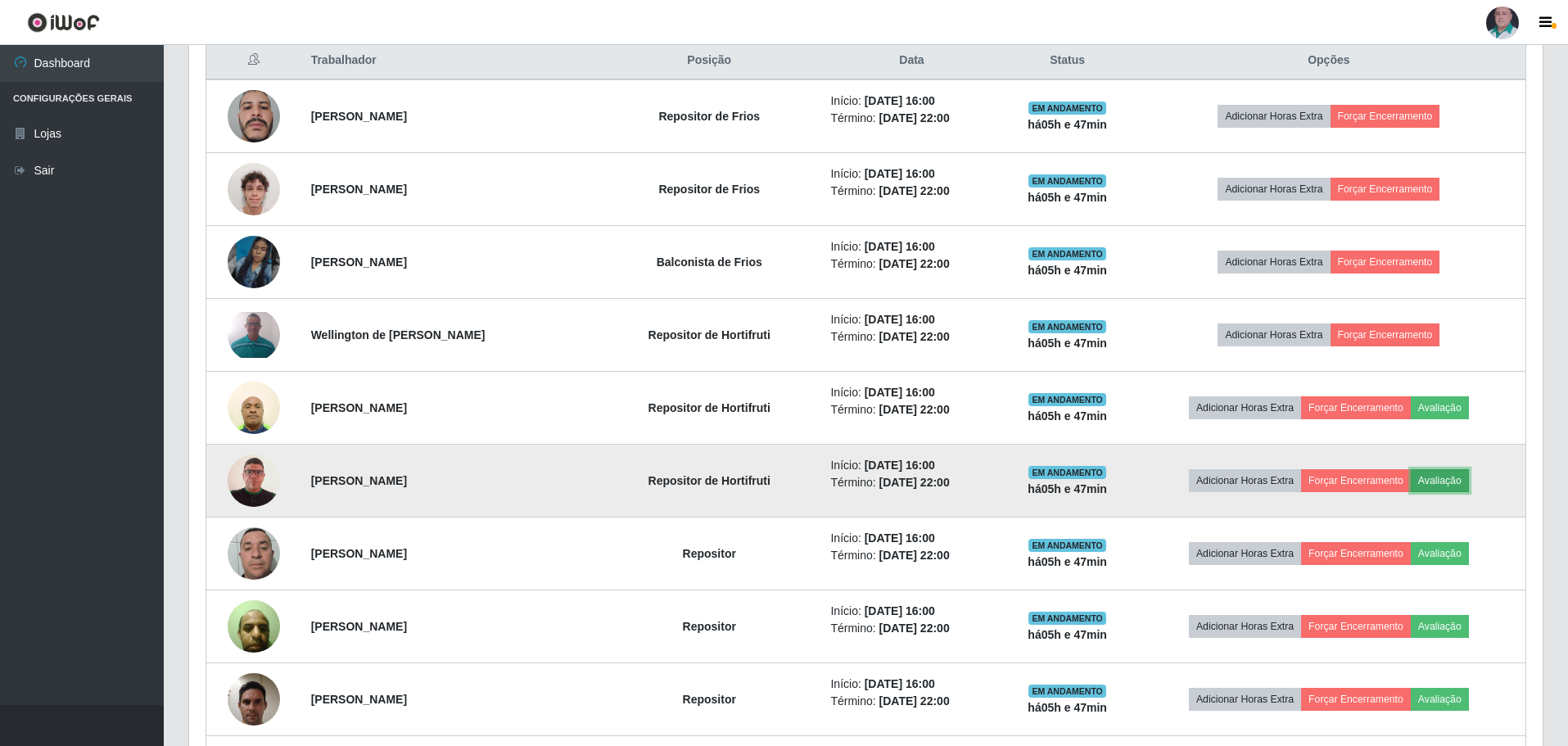
click at [1440, 477] on button "Avaliação" at bounding box center [1440, 481] width 58 height 23
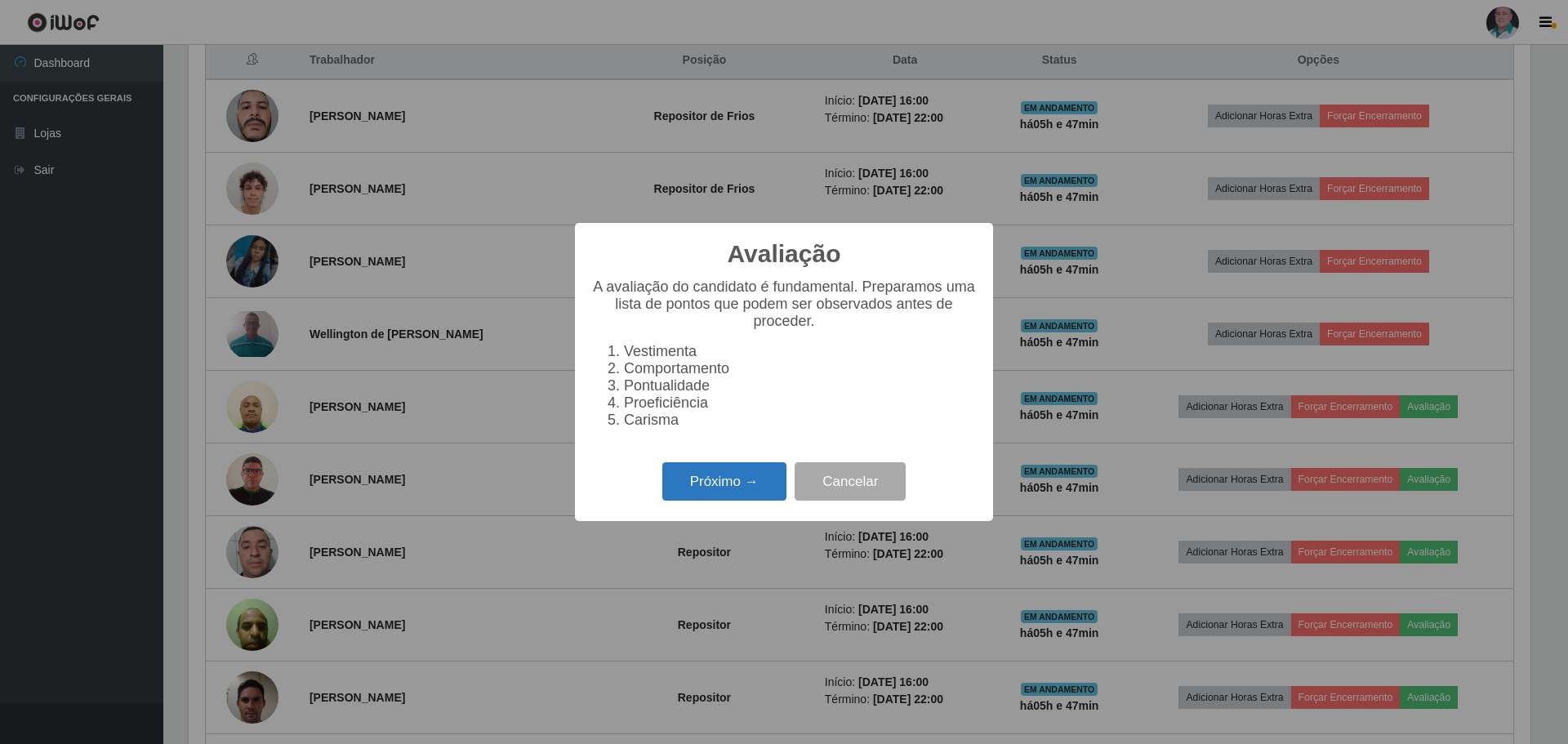
click at [735, 484] on button "Próximo →" at bounding box center [725, 482] width 124 height 39
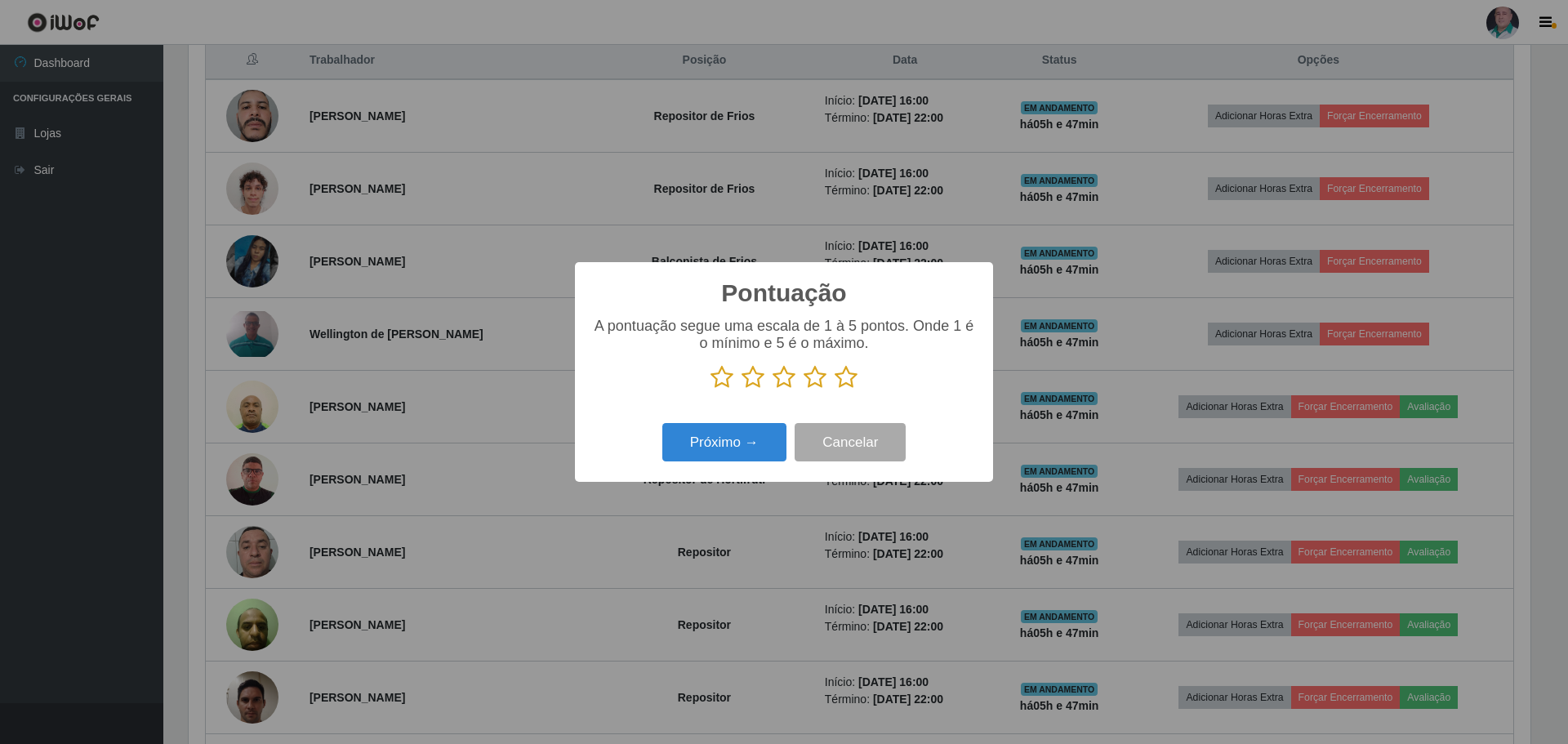
click at [841, 382] on icon at bounding box center [846, 378] width 23 height 25
click at [834, 390] on input "radio" at bounding box center [834, 390] width 0 height 0
click at [763, 430] on button "Próximo →" at bounding box center [725, 443] width 124 height 39
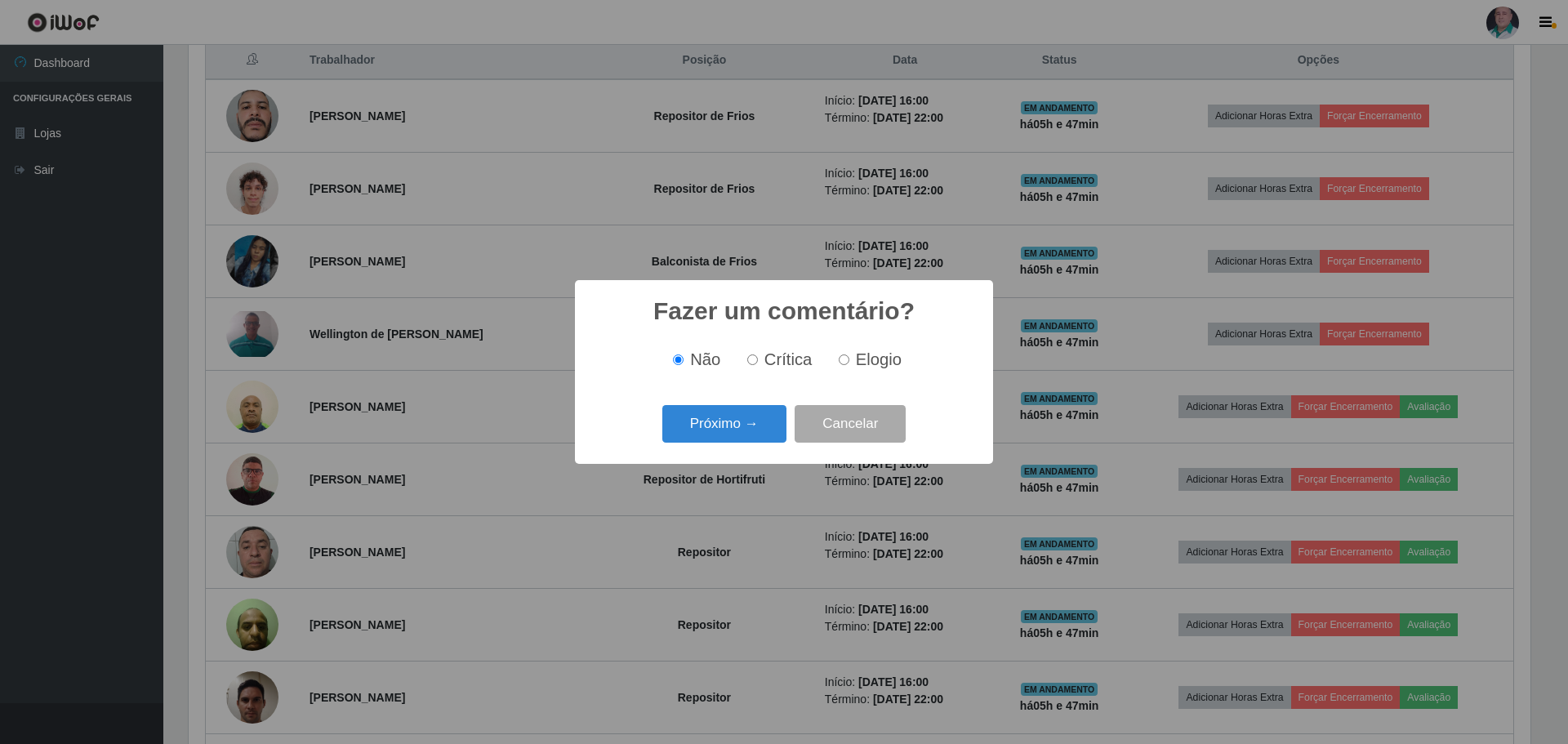
click at [864, 353] on span "Elogio" at bounding box center [879, 359] width 46 height 18
click at [849, 354] on input "Elogio" at bounding box center [844, 359] width 11 height 11
radio input "true"
click at [711, 432] on button "Próximo →" at bounding box center [725, 424] width 124 height 39
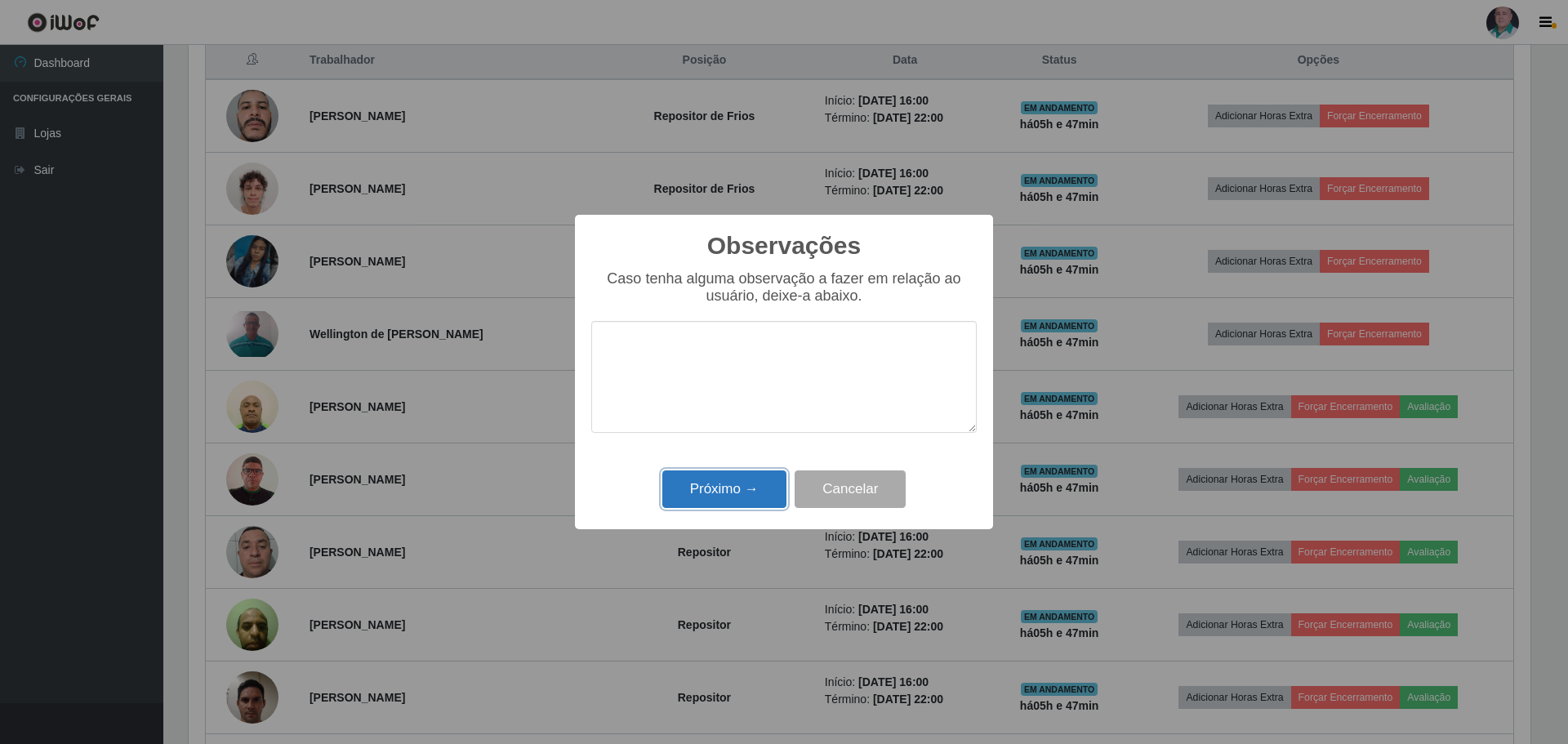
click at [732, 509] on button "Próximo →" at bounding box center [725, 490] width 124 height 39
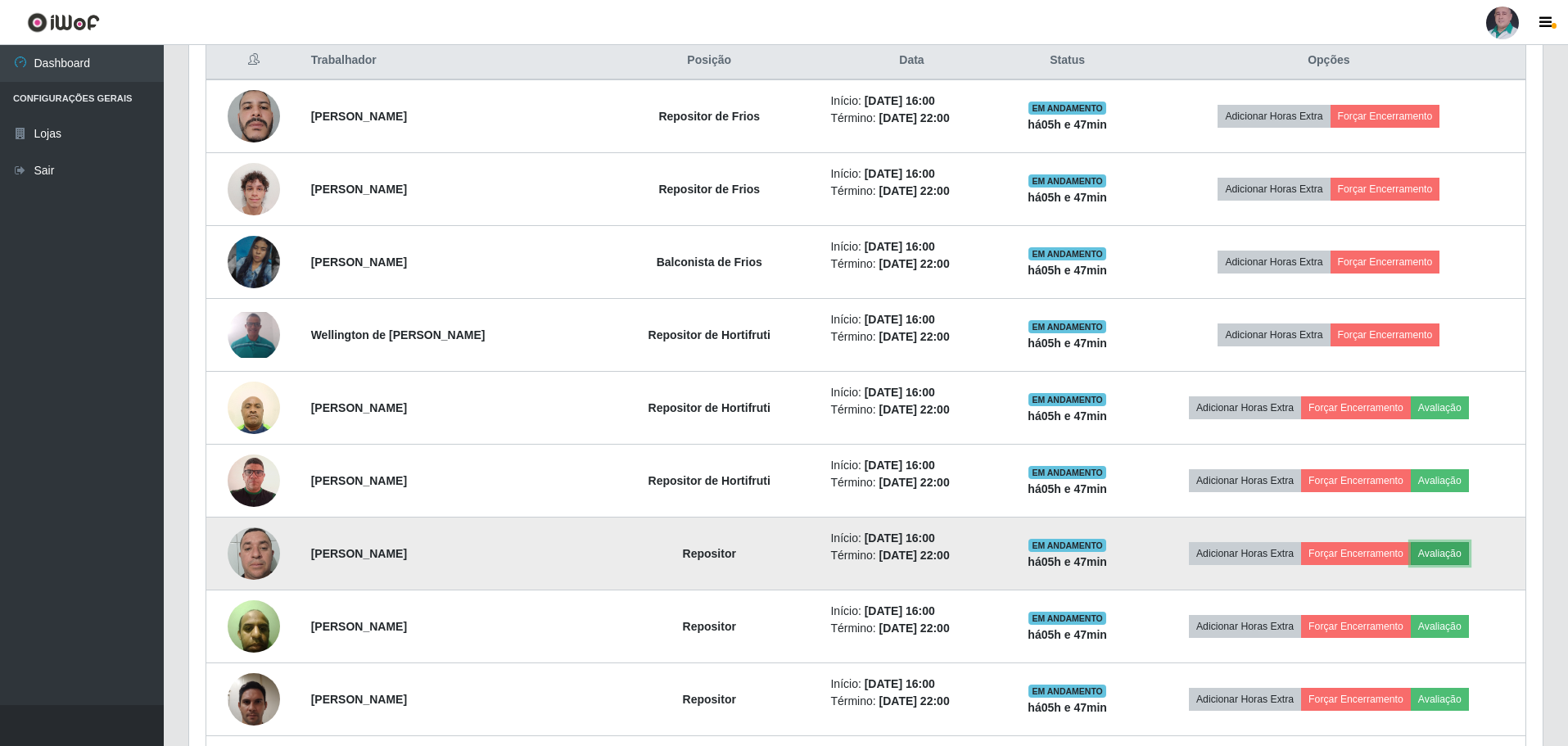
click at [1453, 554] on button "Avaliação" at bounding box center [1440, 554] width 58 height 23
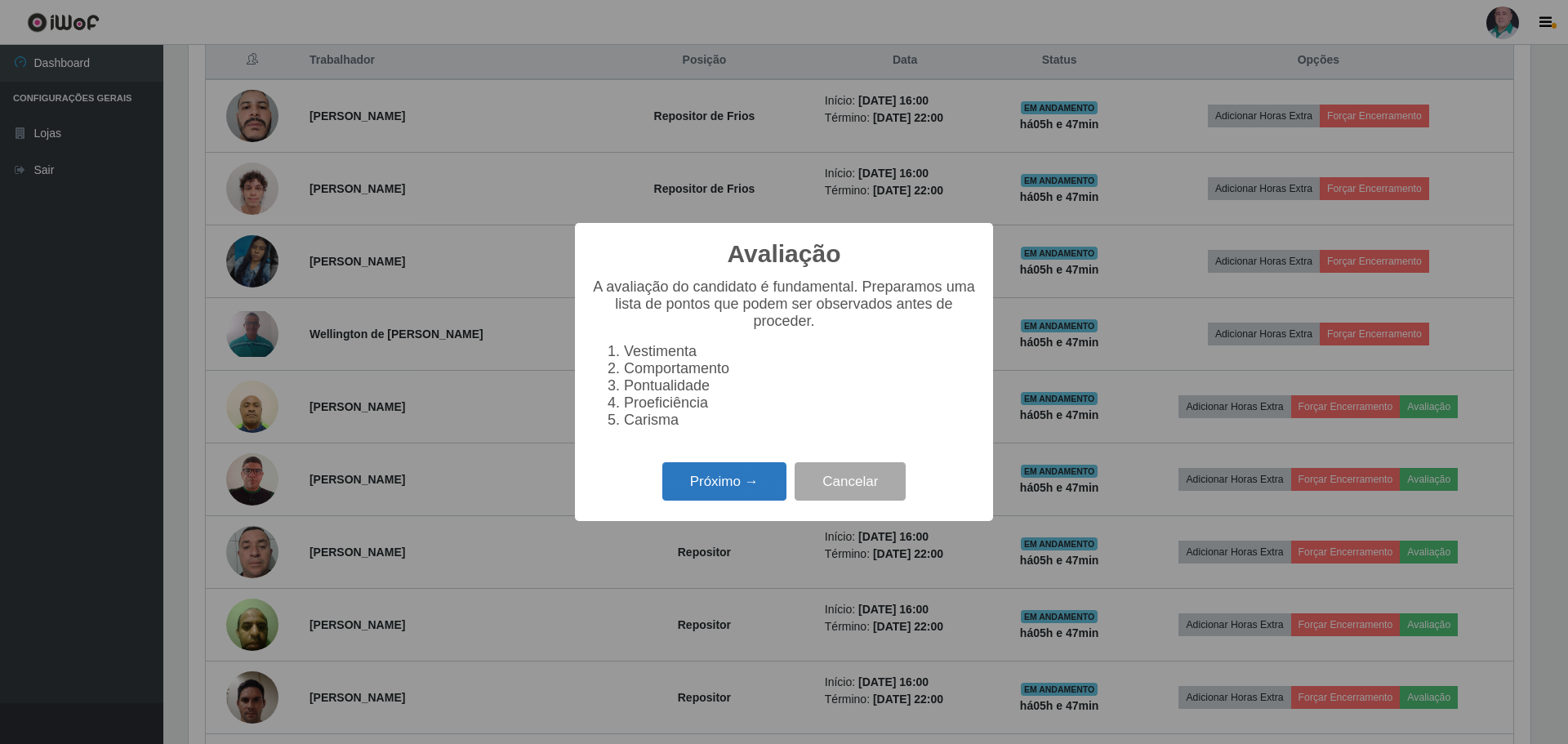
click at [746, 491] on button "Próximo →" at bounding box center [725, 482] width 124 height 39
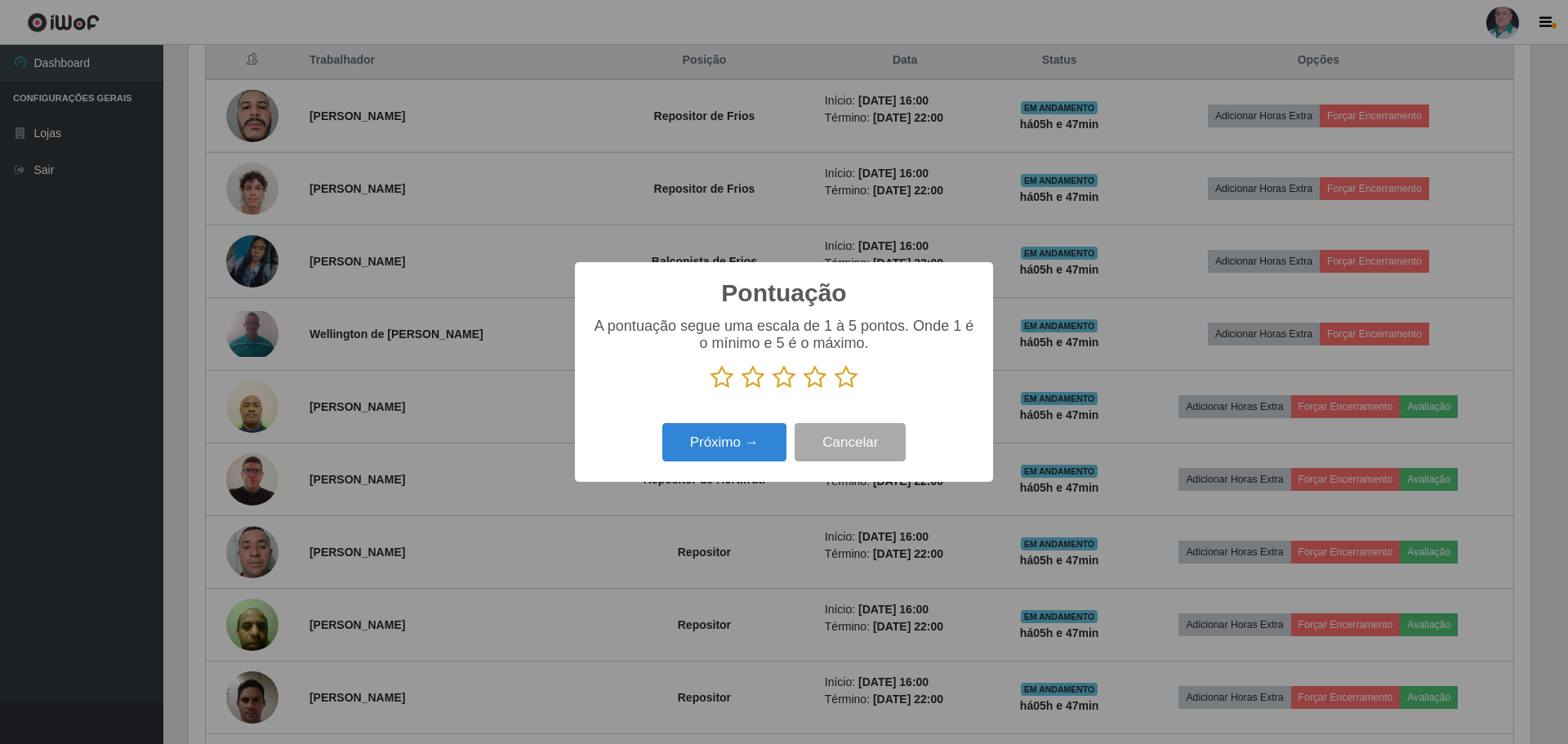
click at [852, 379] on icon at bounding box center [846, 378] width 23 height 25
click at [834, 390] on input "radio" at bounding box center [834, 390] width 0 height 0
click at [727, 441] on button "Próximo →" at bounding box center [725, 443] width 124 height 39
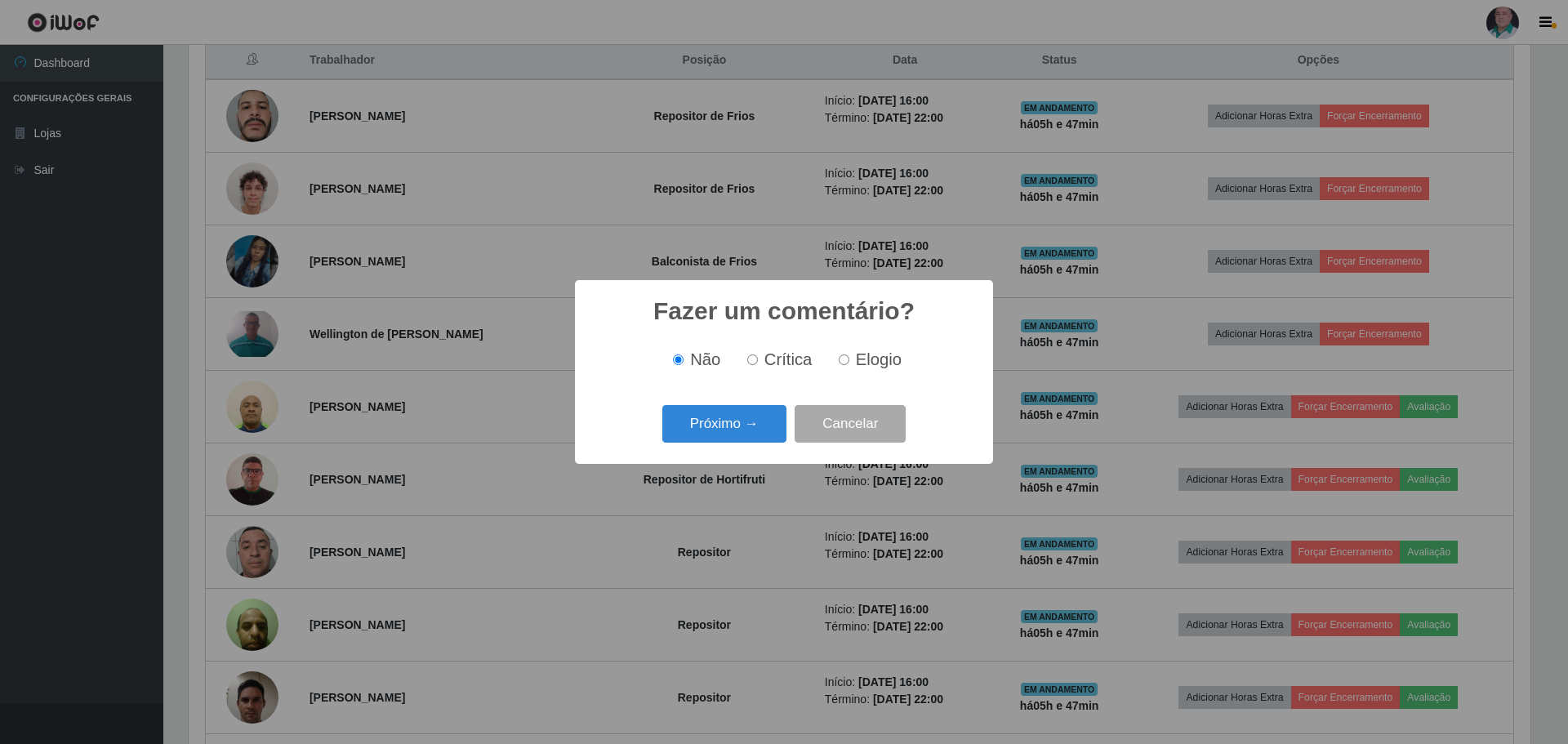
click at [862, 362] on span "Elogio" at bounding box center [879, 359] width 46 height 18
click at [849, 362] on input "Elogio" at bounding box center [844, 359] width 11 height 11
radio input "true"
click at [721, 430] on button "Próximo →" at bounding box center [725, 424] width 124 height 39
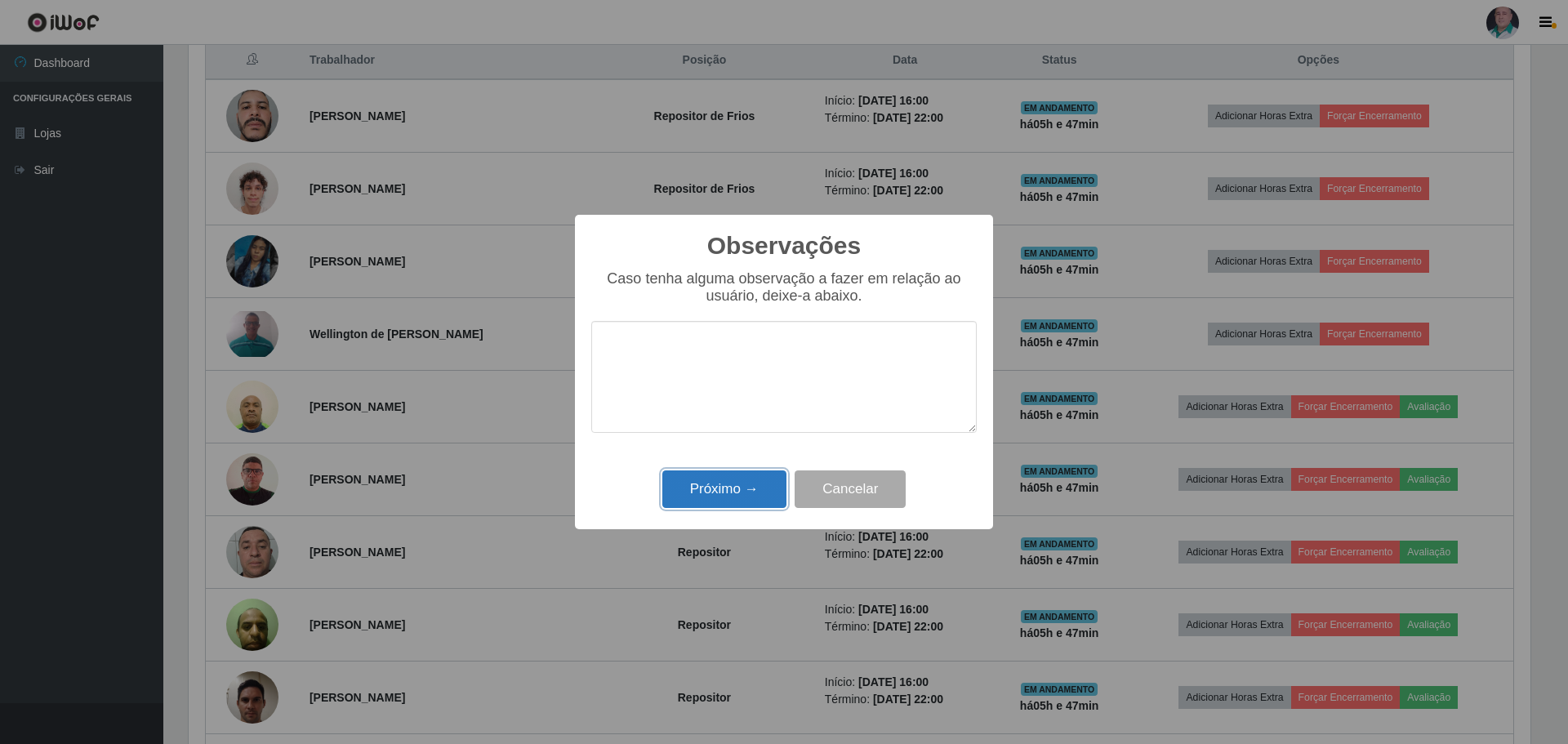
click at [724, 497] on button "Próximo →" at bounding box center [725, 490] width 124 height 39
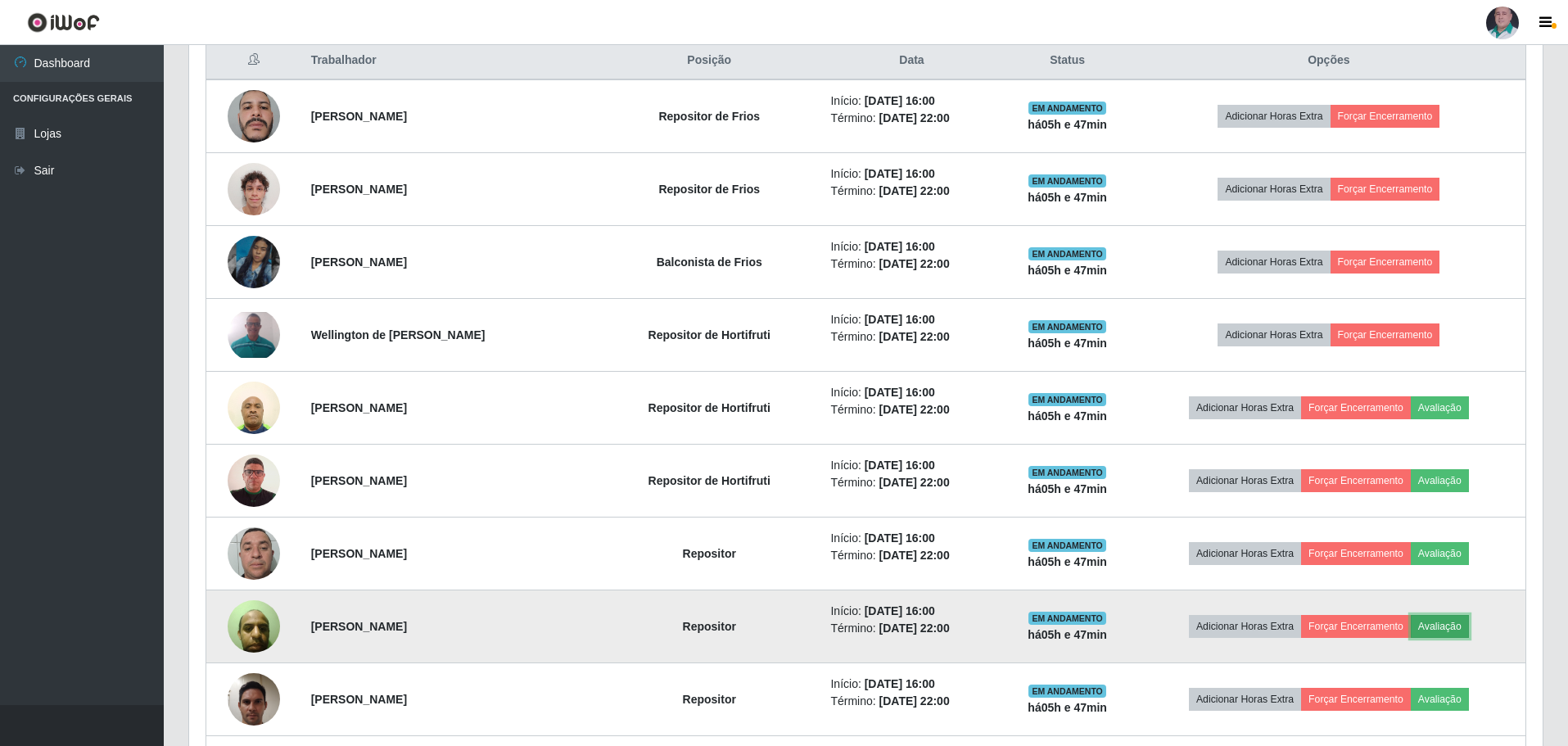
click at [1450, 621] on button "Avaliação" at bounding box center [1440, 626] width 58 height 23
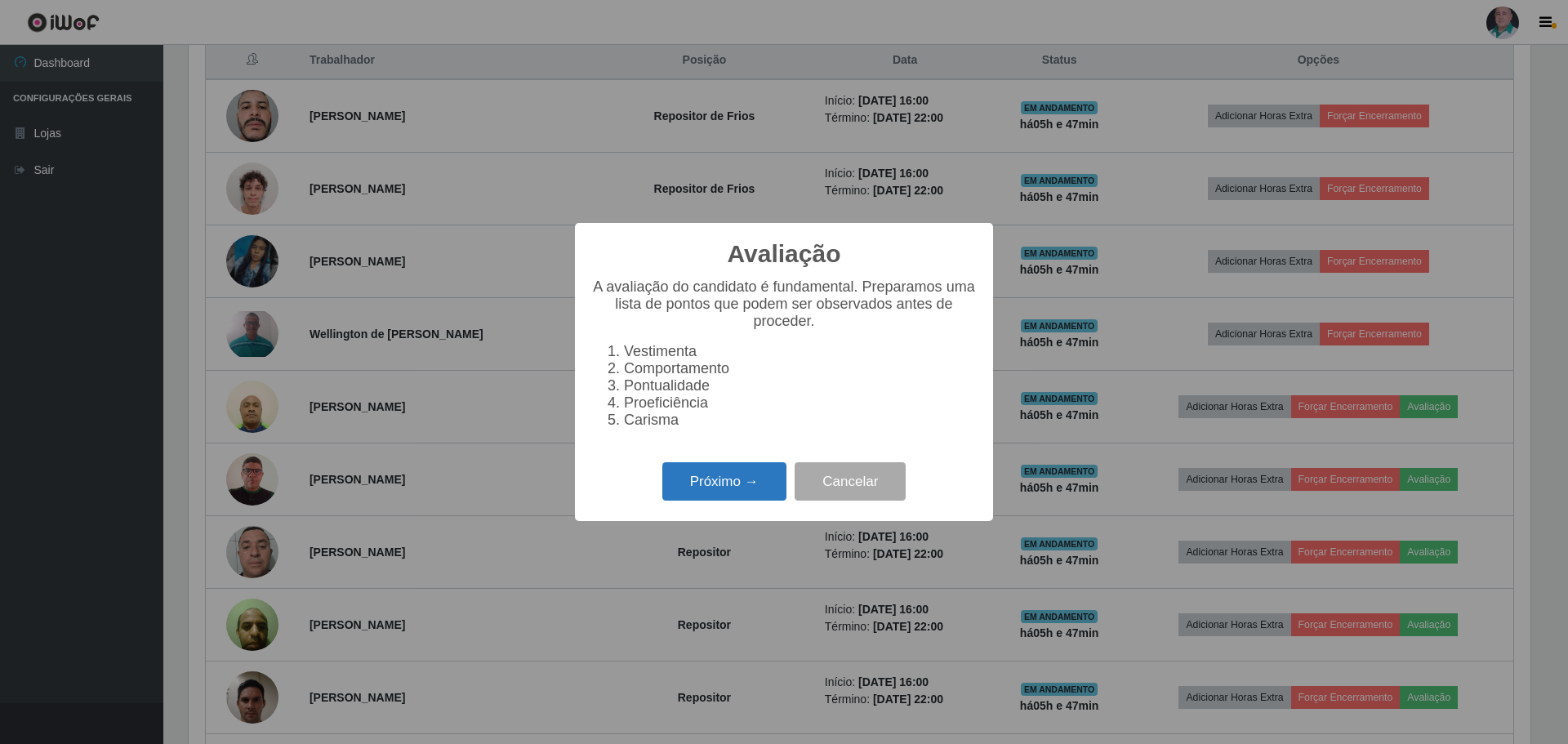
click at [745, 498] on button "Próximo →" at bounding box center [725, 482] width 124 height 39
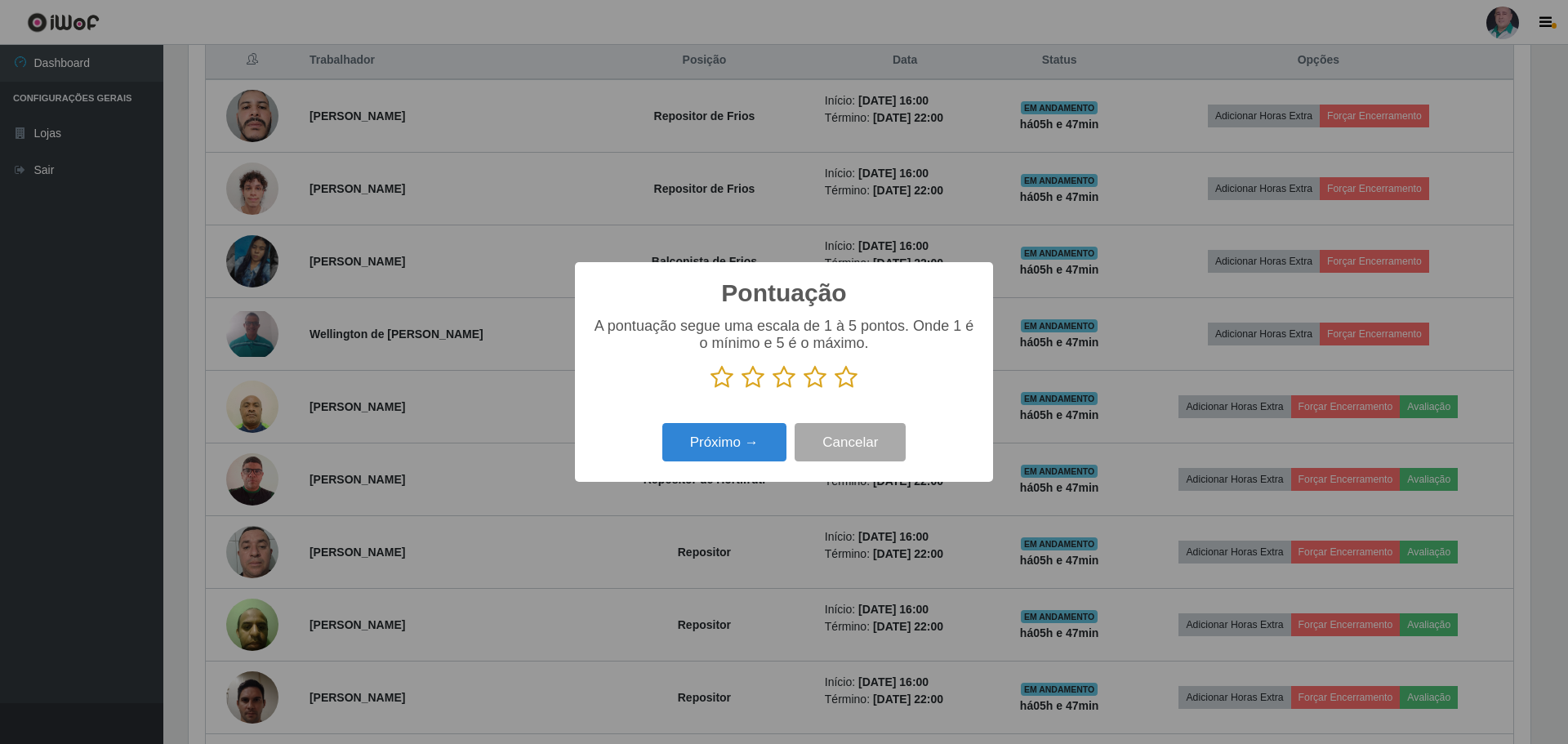
click at [853, 372] on icon at bounding box center [846, 378] width 23 height 25
click at [834, 390] on input "radio" at bounding box center [834, 390] width 0 height 0
click at [751, 450] on button "Próximo →" at bounding box center [725, 443] width 124 height 39
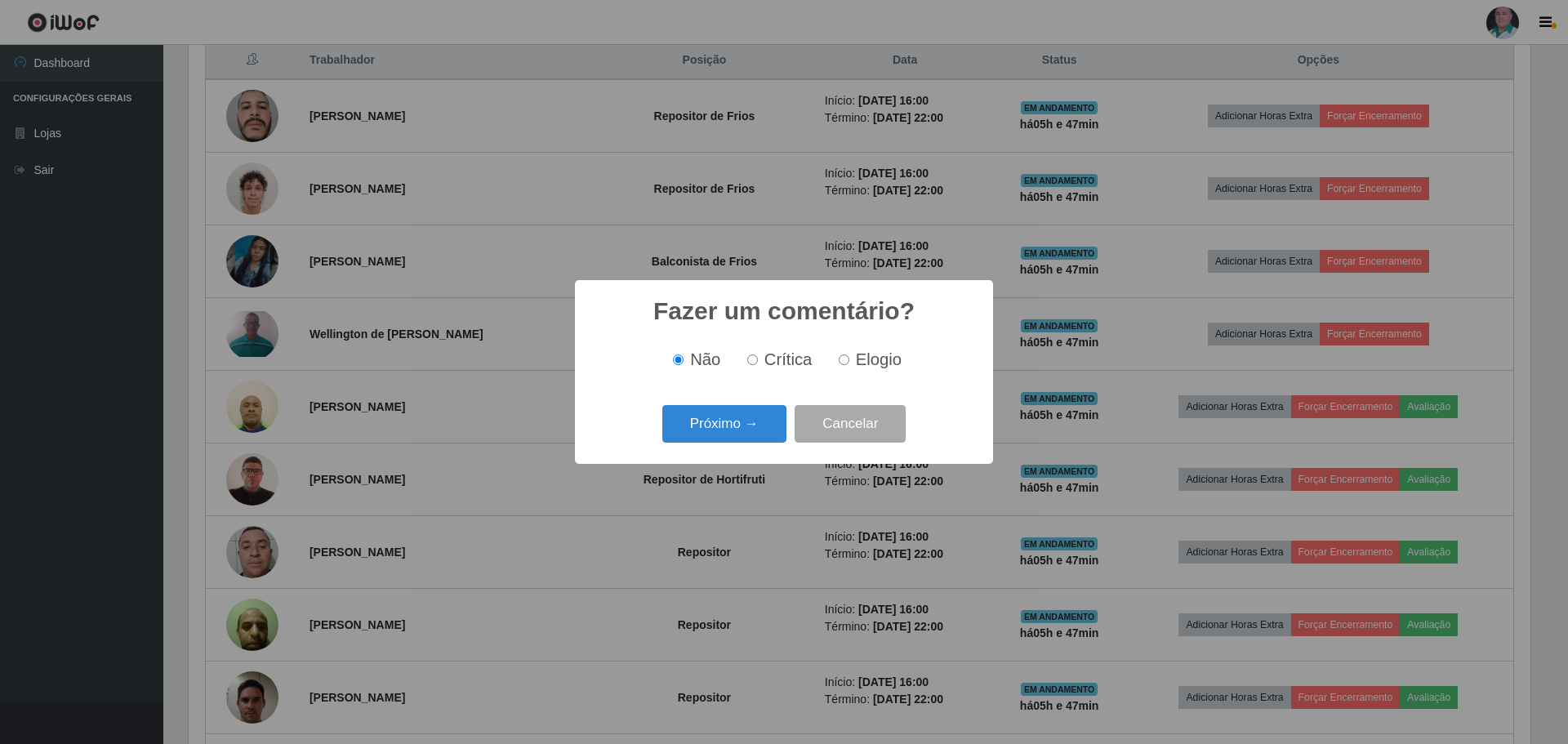
click at [841, 357] on input "Elogio" at bounding box center [844, 359] width 11 height 11
radio input "true"
click at [696, 433] on button "Próximo →" at bounding box center [725, 424] width 124 height 39
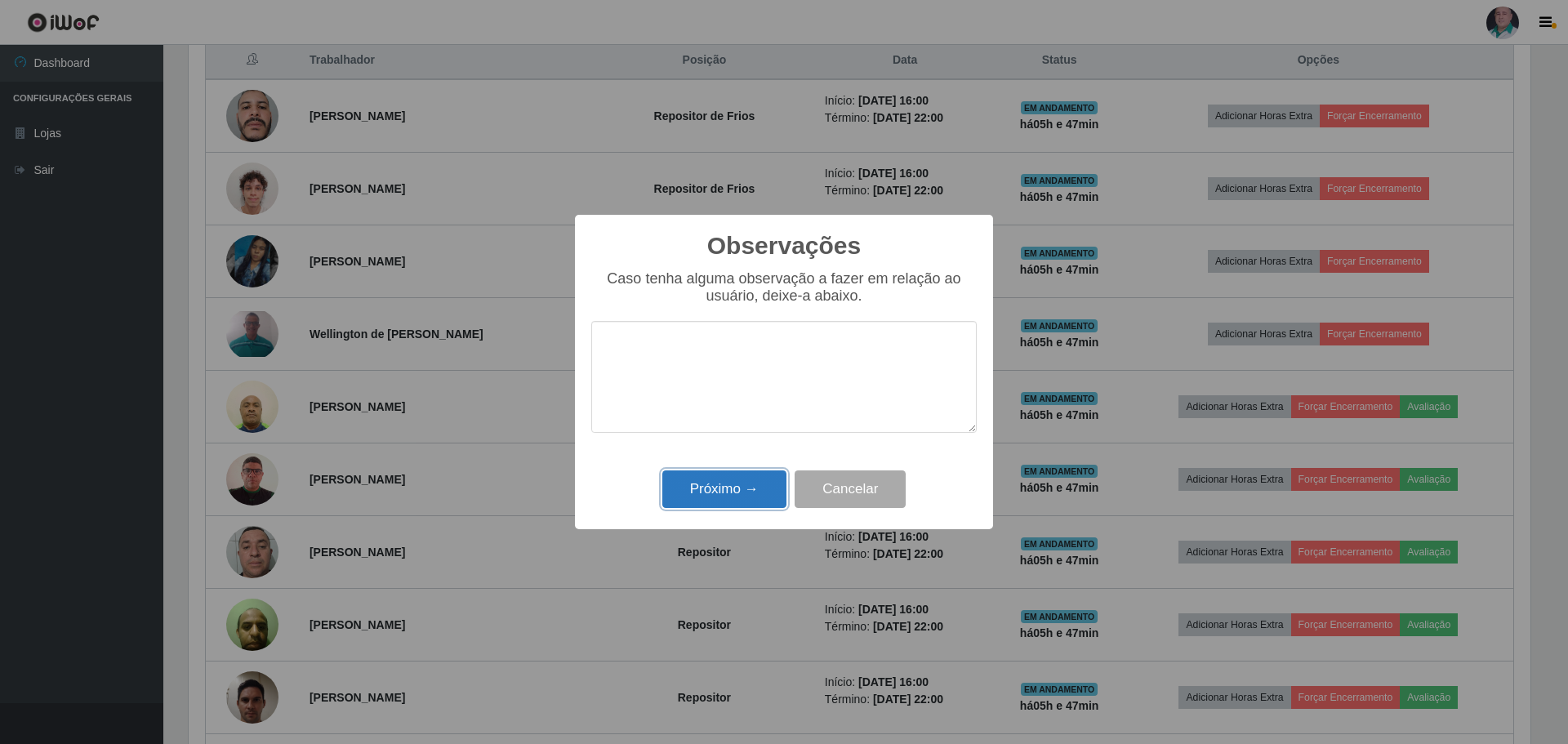
click at [717, 490] on button "Próximo →" at bounding box center [725, 490] width 124 height 39
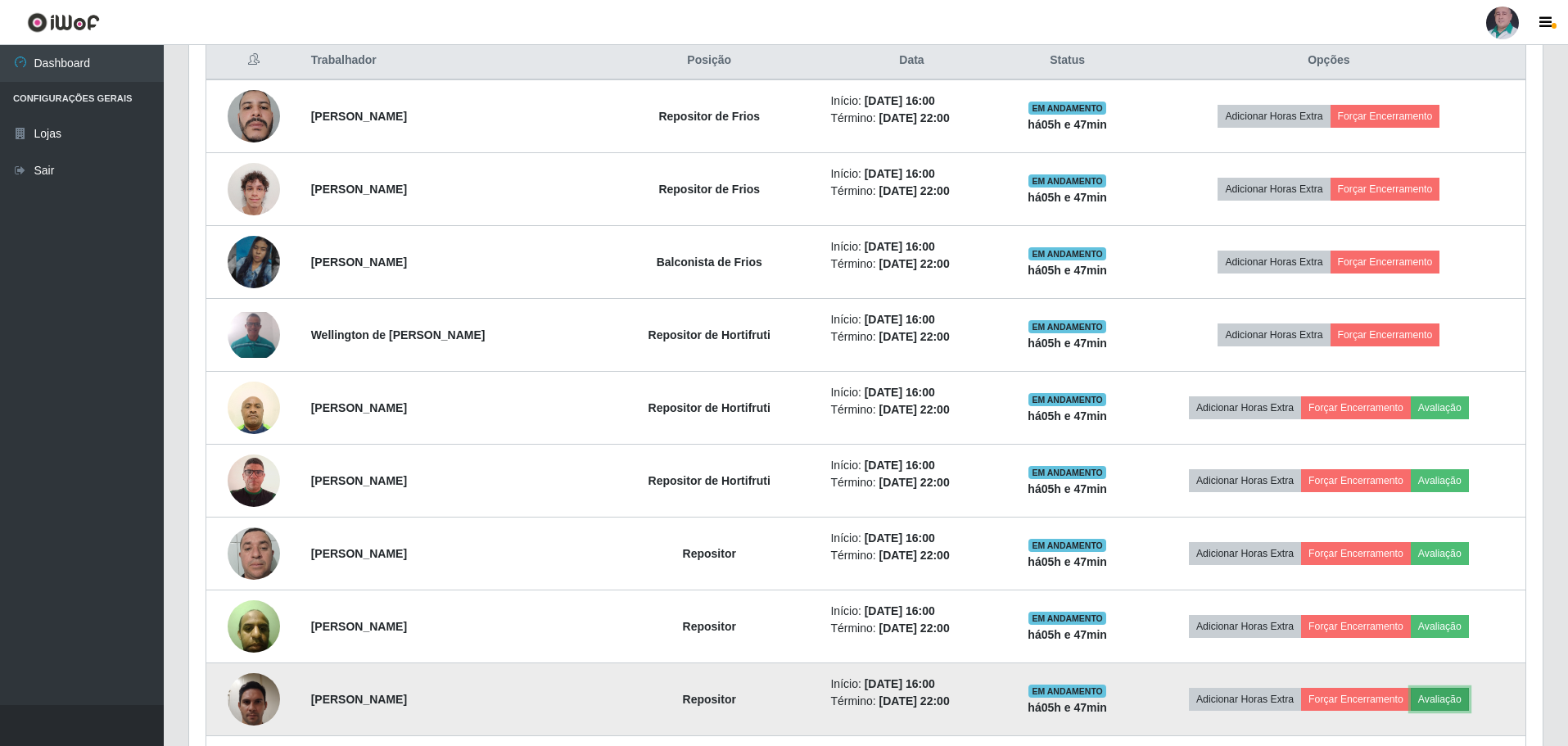
click at [1435, 697] on button "Avaliação" at bounding box center [1440, 699] width 58 height 23
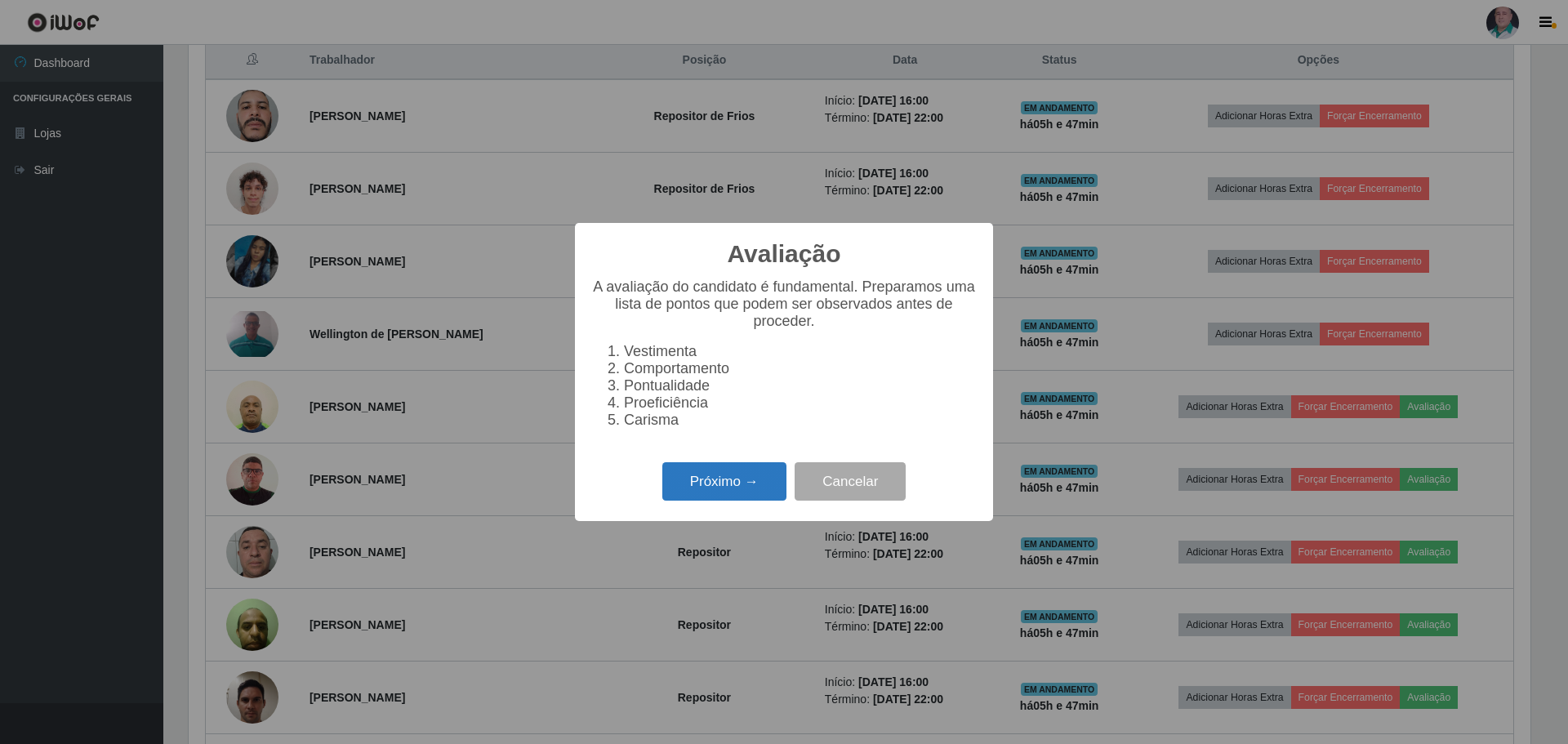
click at [726, 489] on button "Próximo →" at bounding box center [725, 482] width 124 height 39
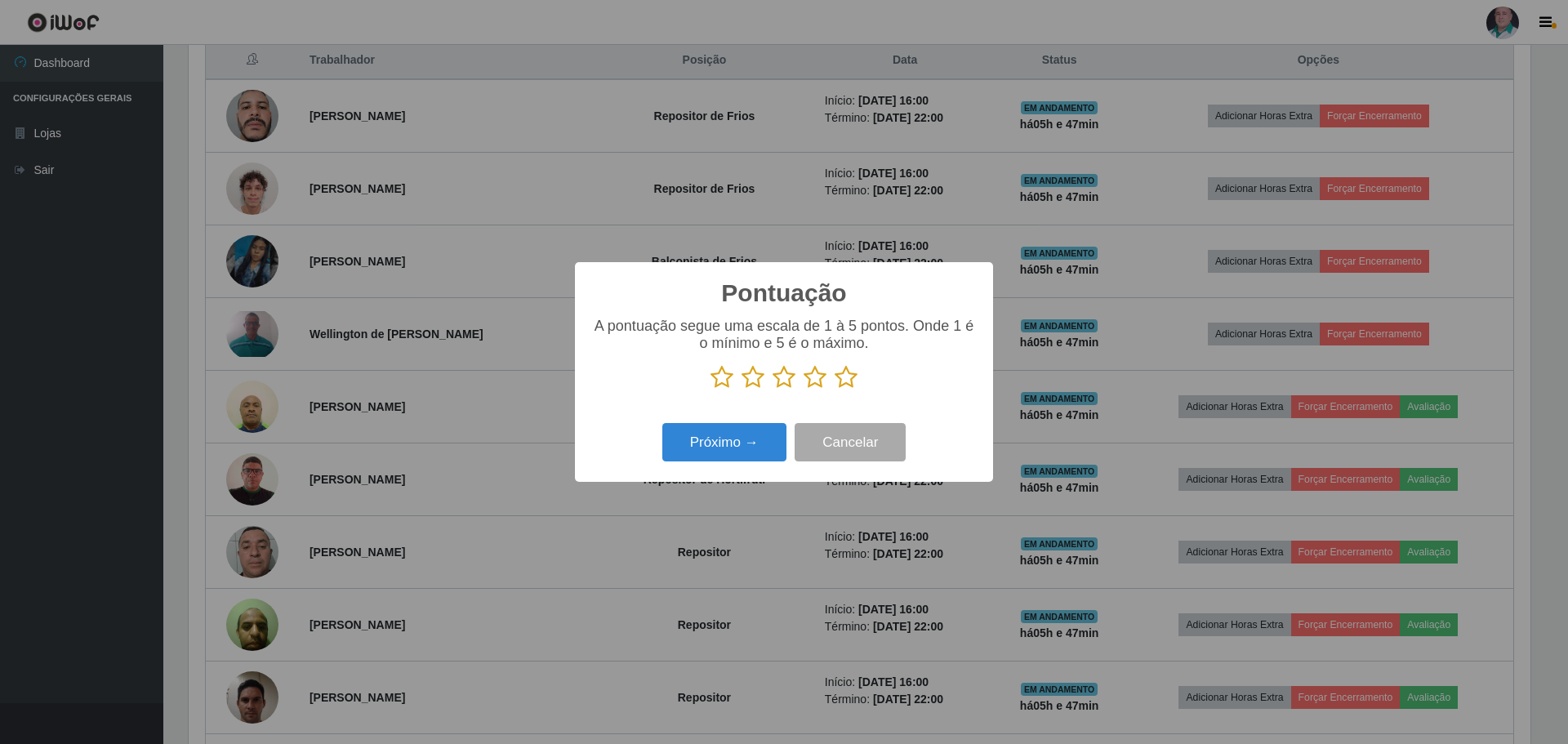
click at [849, 379] on icon at bounding box center [846, 378] width 23 height 25
click at [834, 390] on input "radio" at bounding box center [834, 390] width 0 height 0
click at [741, 436] on button "Próximo →" at bounding box center [725, 443] width 124 height 39
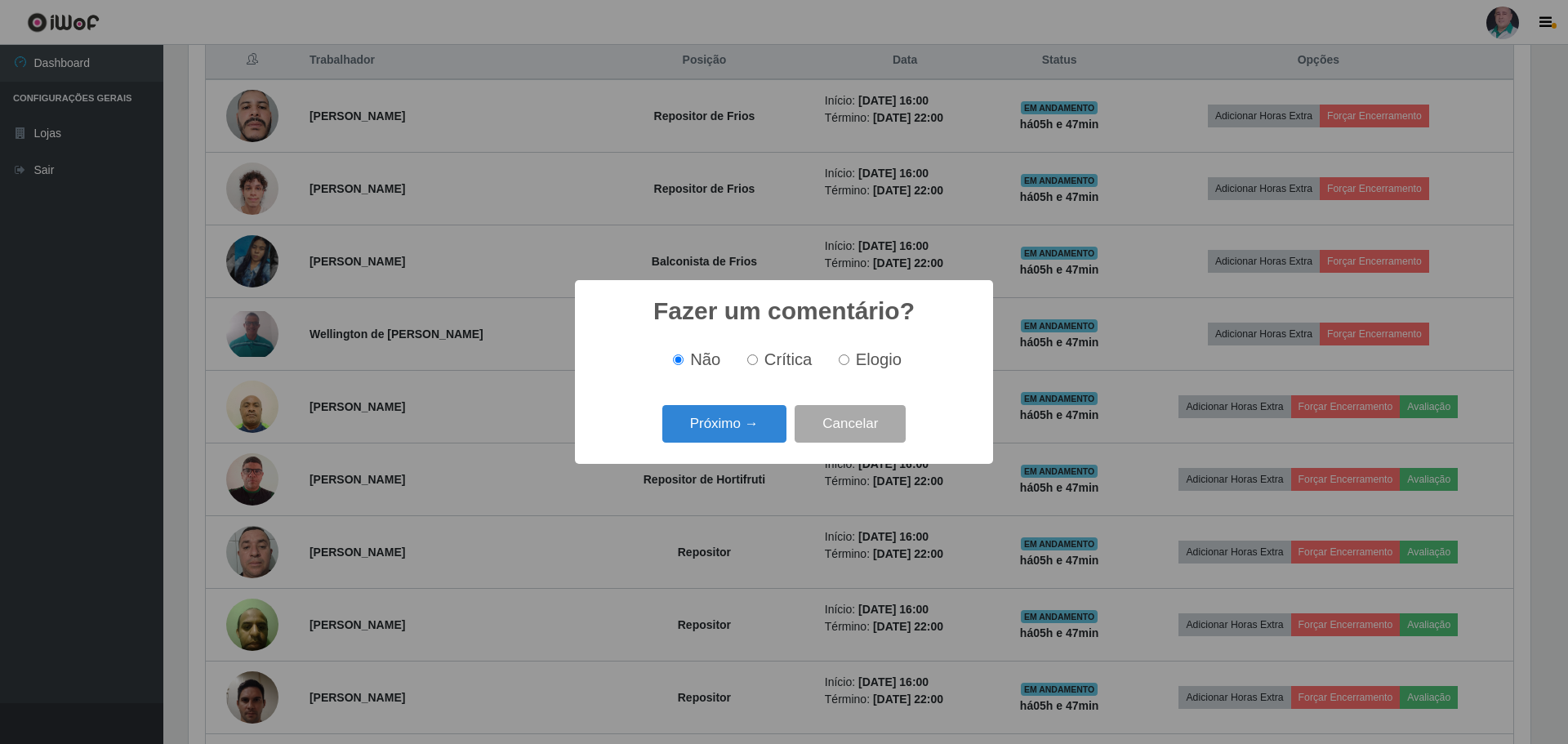
click at [853, 343] on div "Não Crítica Elogio" at bounding box center [784, 359] width 386 height 48
click at [844, 363] on input "Elogio" at bounding box center [844, 359] width 11 height 11
radio input "true"
click at [707, 426] on button "Próximo →" at bounding box center [725, 424] width 124 height 39
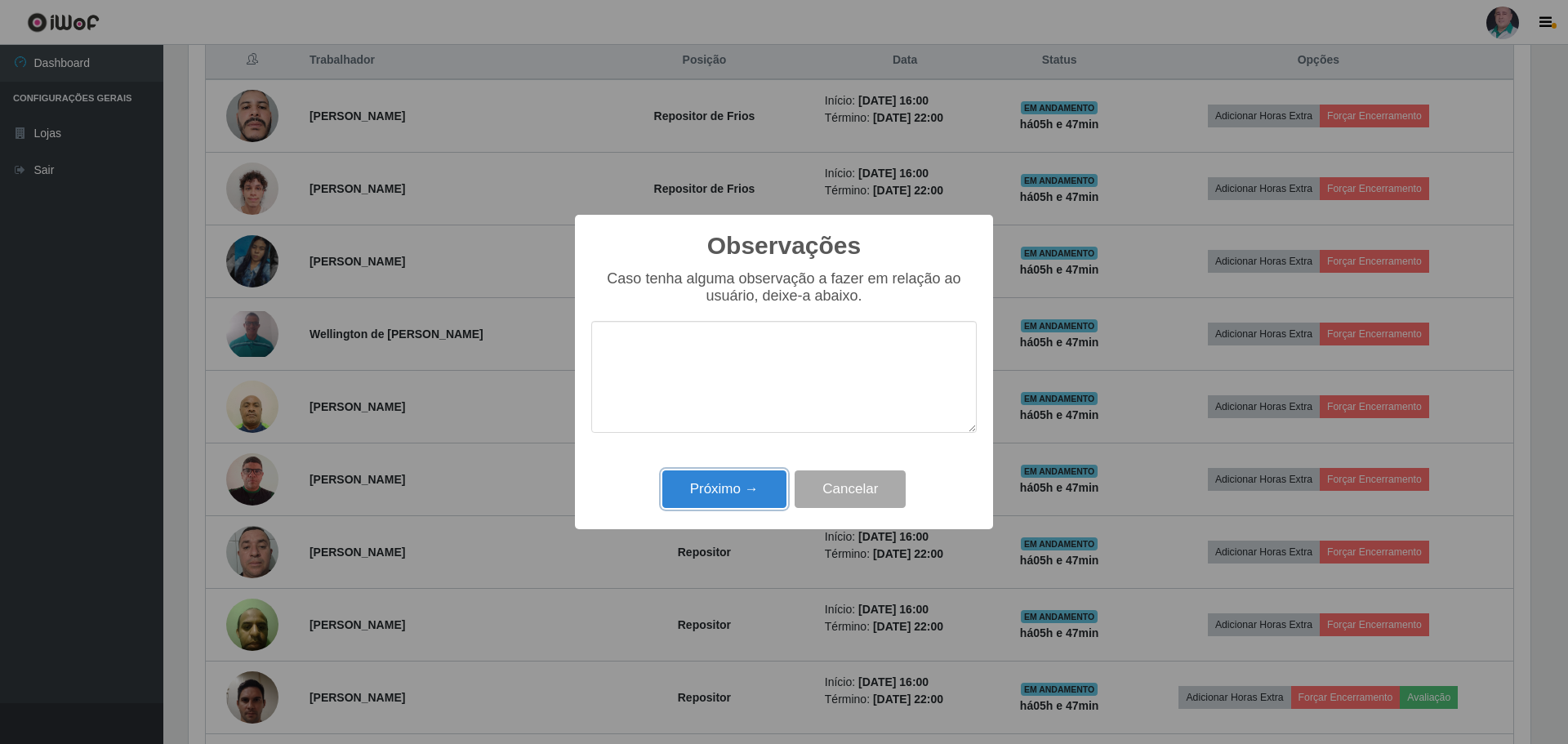
click at [718, 492] on button "Próximo →" at bounding box center [725, 490] width 124 height 39
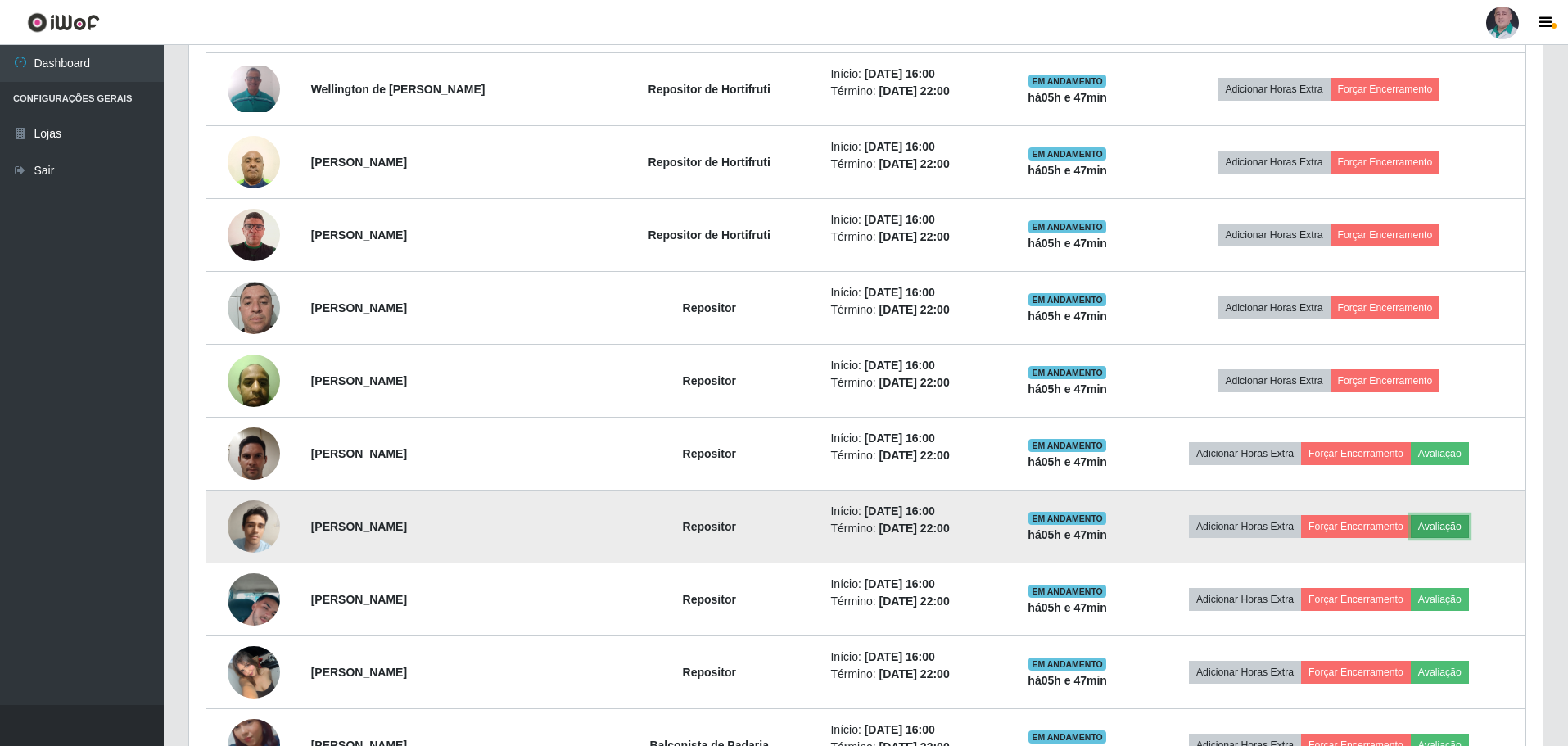
click at [1441, 525] on button "Avaliação" at bounding box center [1440, 526] width 58 height 23
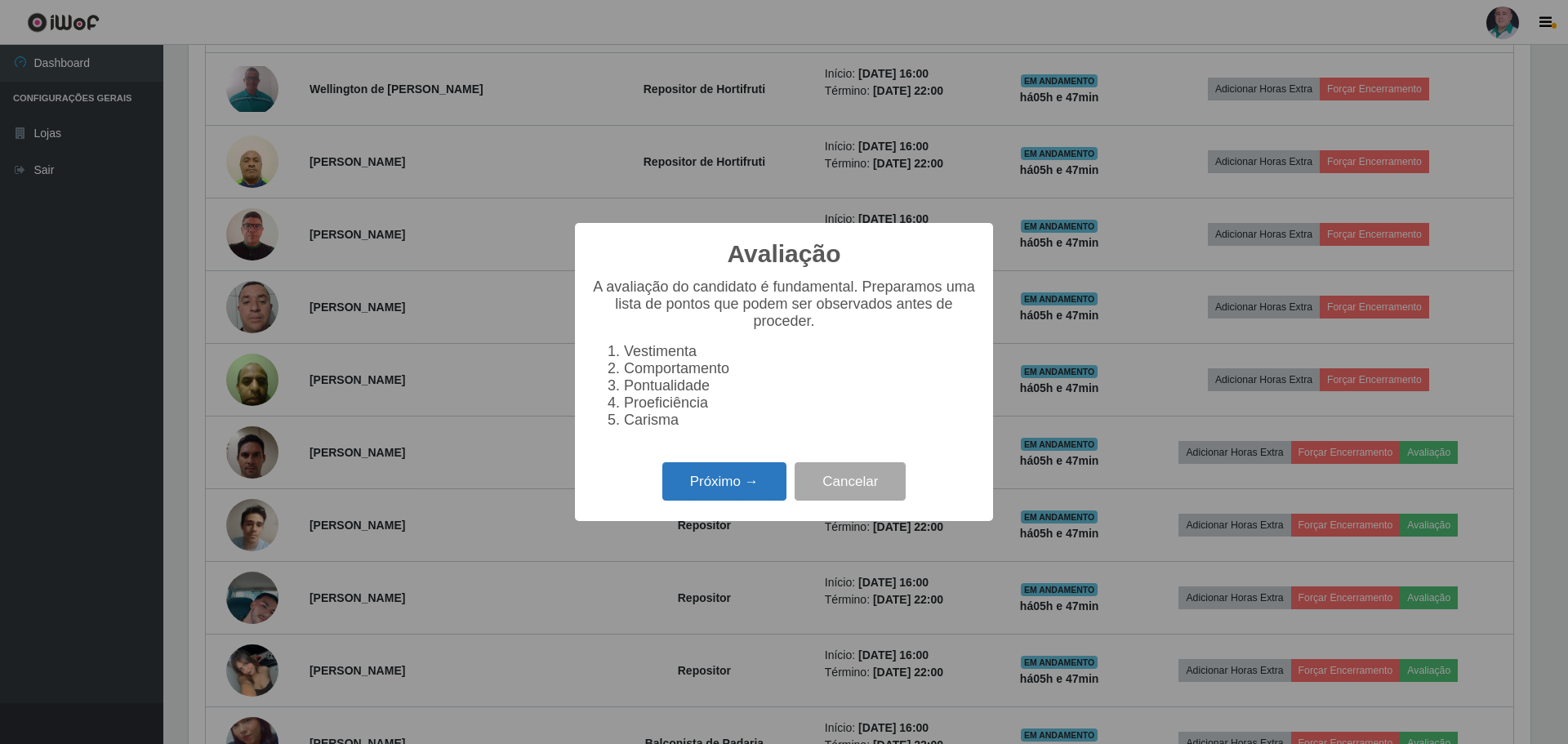
click at [712, 481] on button "Próximo →" at bounding box center [725, 482] width 124 height 39
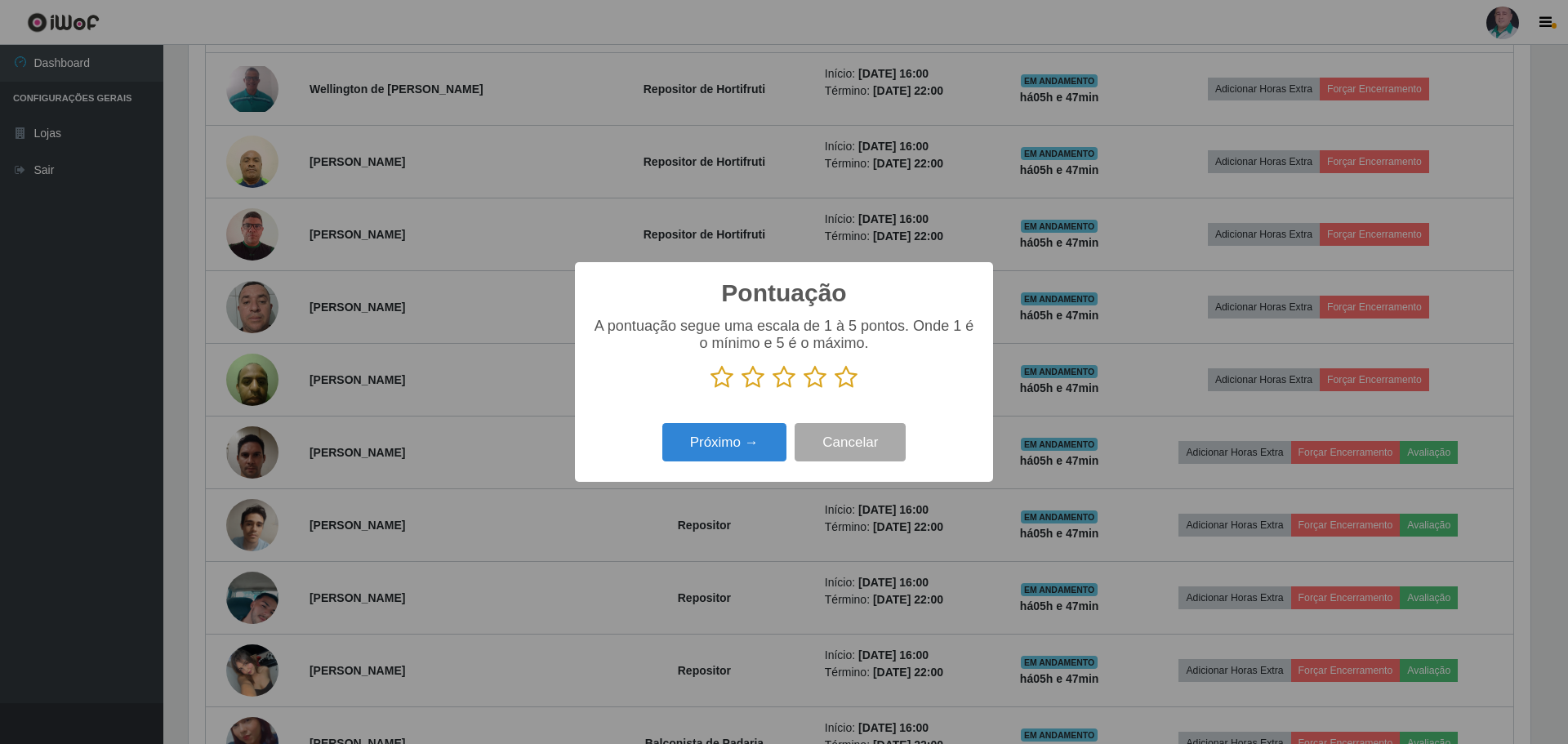
click at [841, 375] on icon at bounding box center [846, 378] width 23 height 25
click at [834, 390] on input "radio" at bounding box center [834, 390] width 0 height 0
click at [725, 454] on button "Próximo →" at bounding box center [725, 443] width 124 height 39
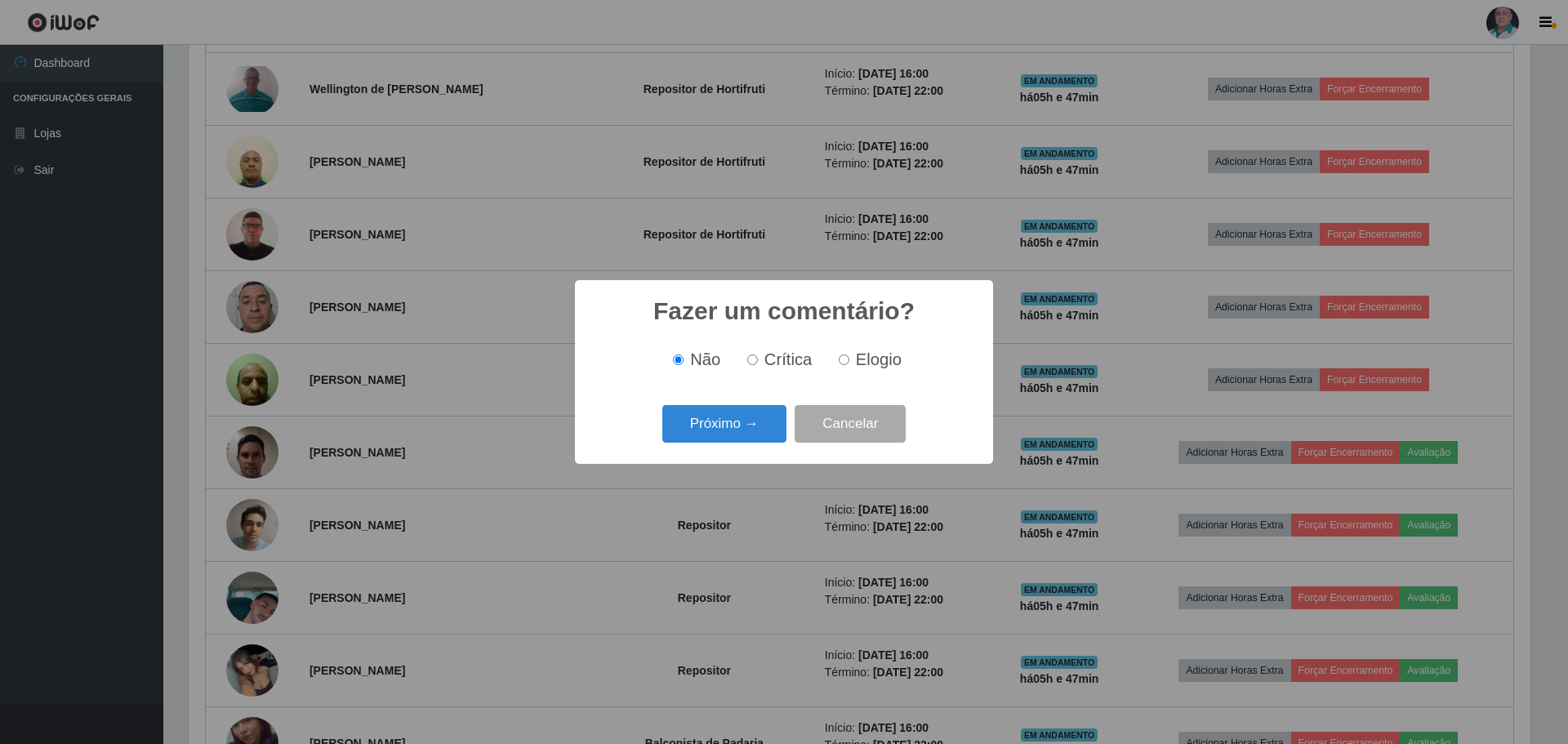
click at [850, 365] on label "Elogio" at bounding box center [867, 359] width 69 height 18
click at [849, 365] on input "Elogio" at bounding box center [844, 359] width 11 height 11
radio input "true"
click at [774, 424] on button "Próximo →" at bounding box center [725, 424] width 124 height 39
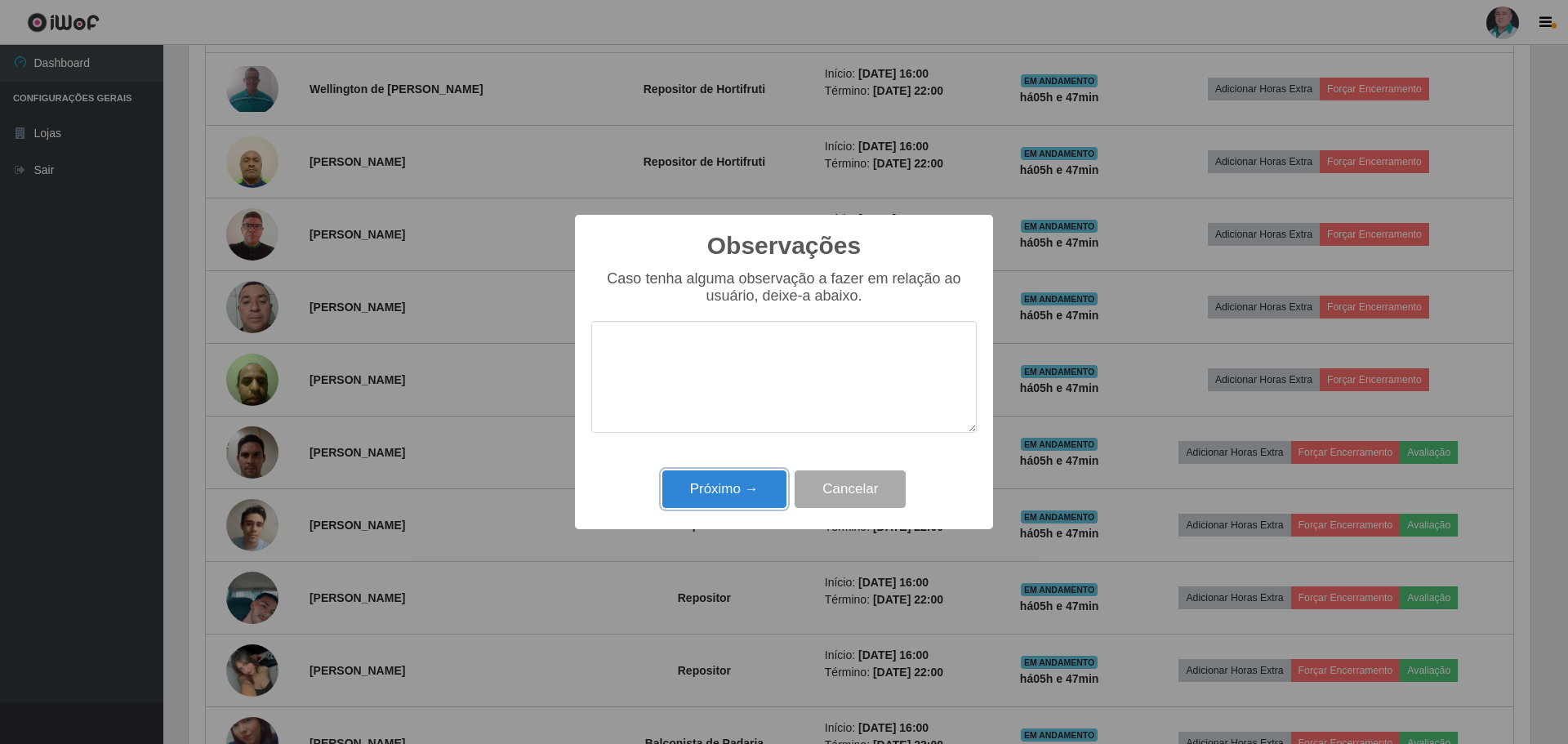
click at [710, 494] on button "Próximo →" at bounding box center [725, 490] width 124 height 39
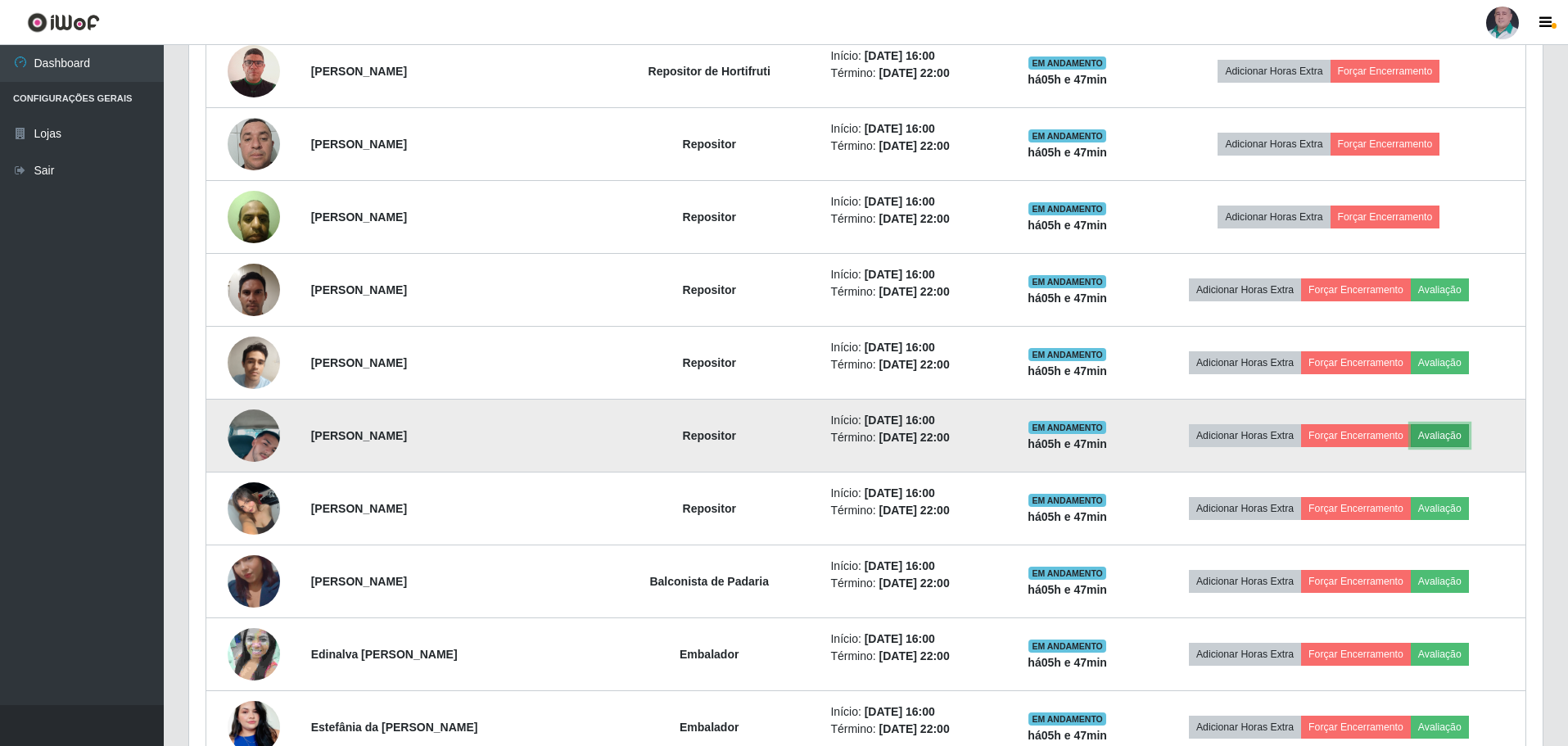
click at [1447, 430] on button "Avaliação" at bounding box center [1440, 436] width 58 height 23
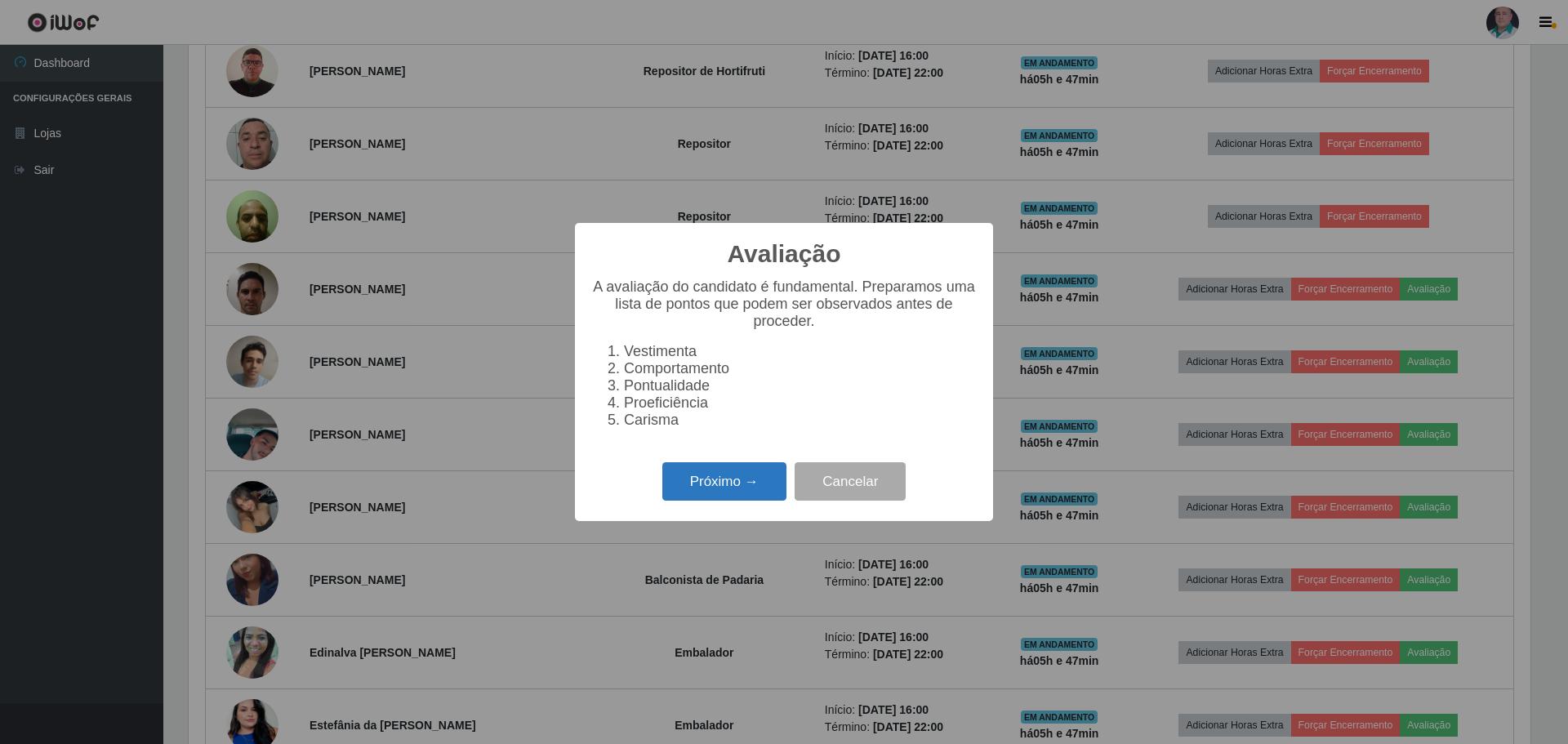
click at [706, 483] on button "Próximo →" at bounding box center [725, 482] width 124 height 39
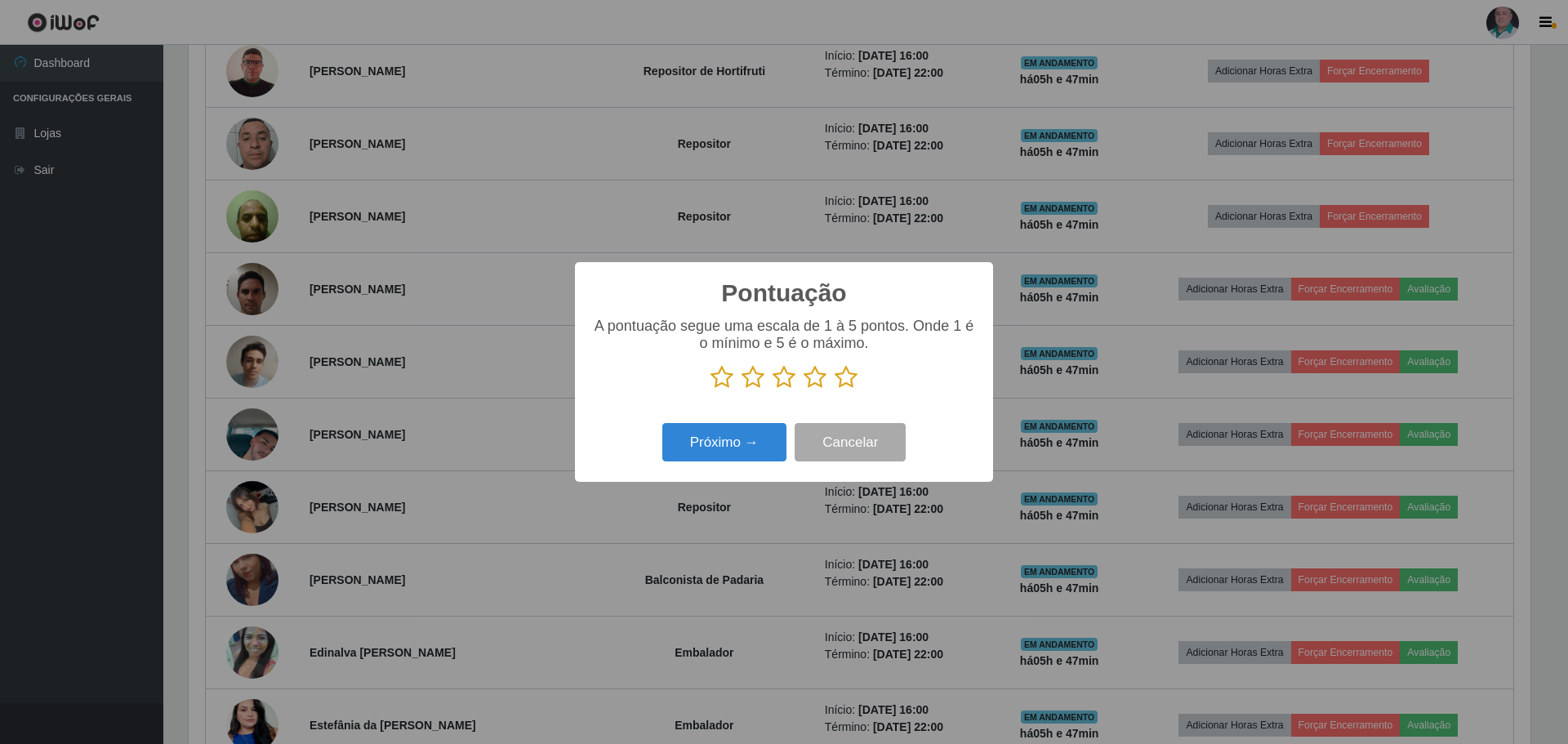
click at [847, 381] on icon at bounding box center [846, 378] width 23 height 25
click at [834, 390] on input "radio" at bounding box center [834, 390] width 0 height 0
click at [753, 438] on button "Próximo →" at bounding box center [725, 443] width 124 height 39
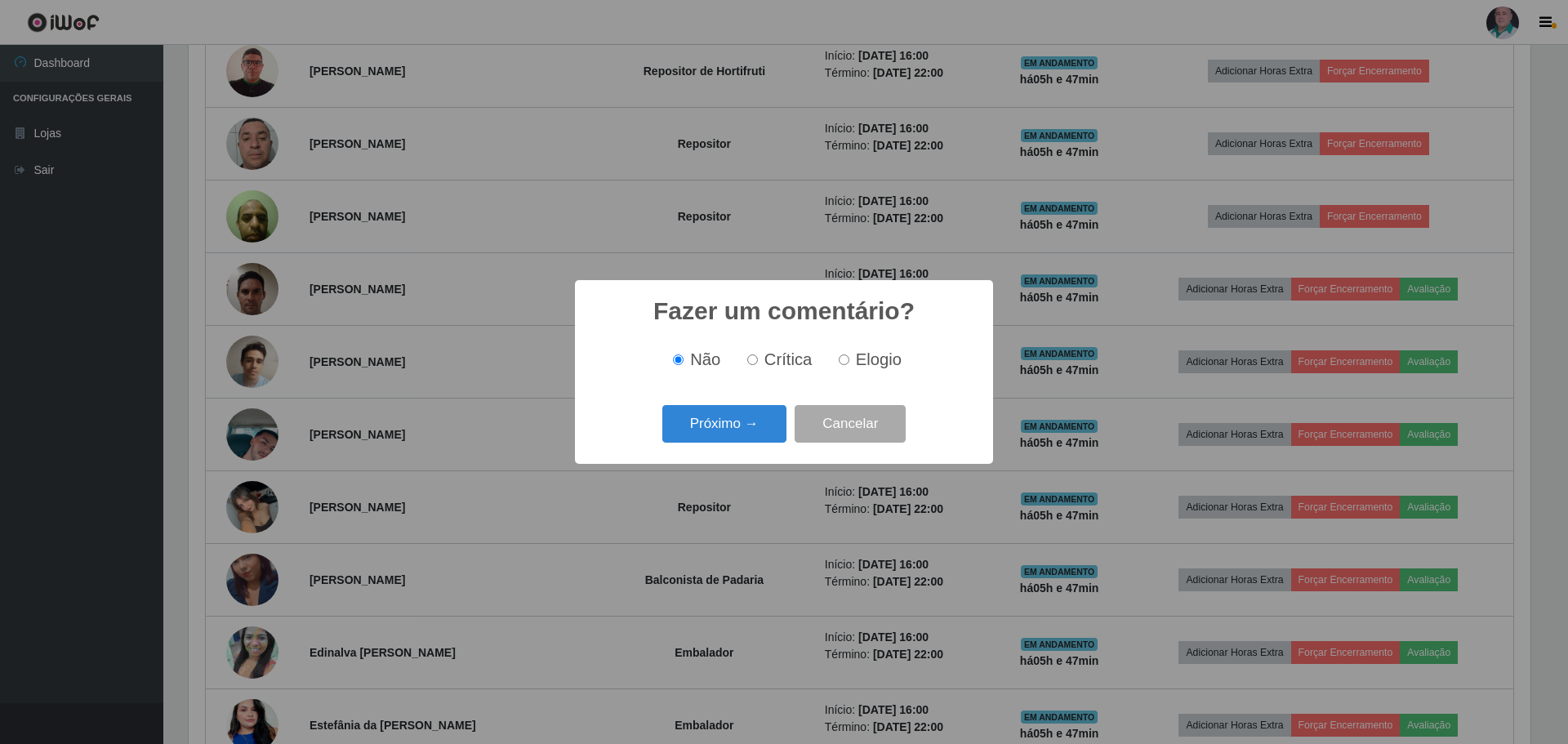
click at [858, 359] on span "Elogio" at bounding box center [879, 359] width 46 height 18
click at [849, 359] on input "Elogio" at bounding box center [844, 359] width 11 height 11
radio input "true"
click at [729, 411] on button "Próximo →" at bounding box center [725, 424] width 124 height 39
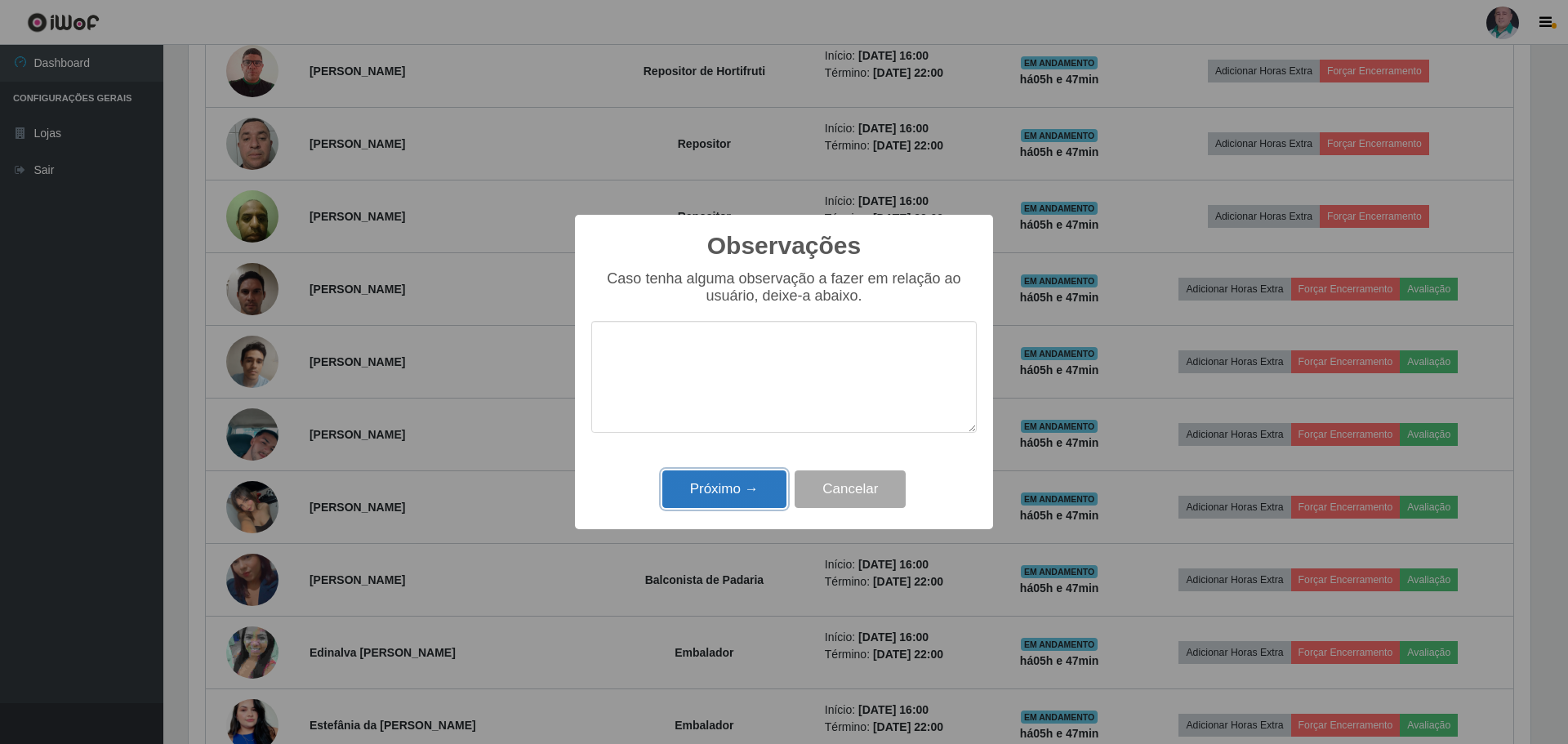
click at [717, 493] on button "Próximo →" at bounding box center [725, 490] width 124 height 39
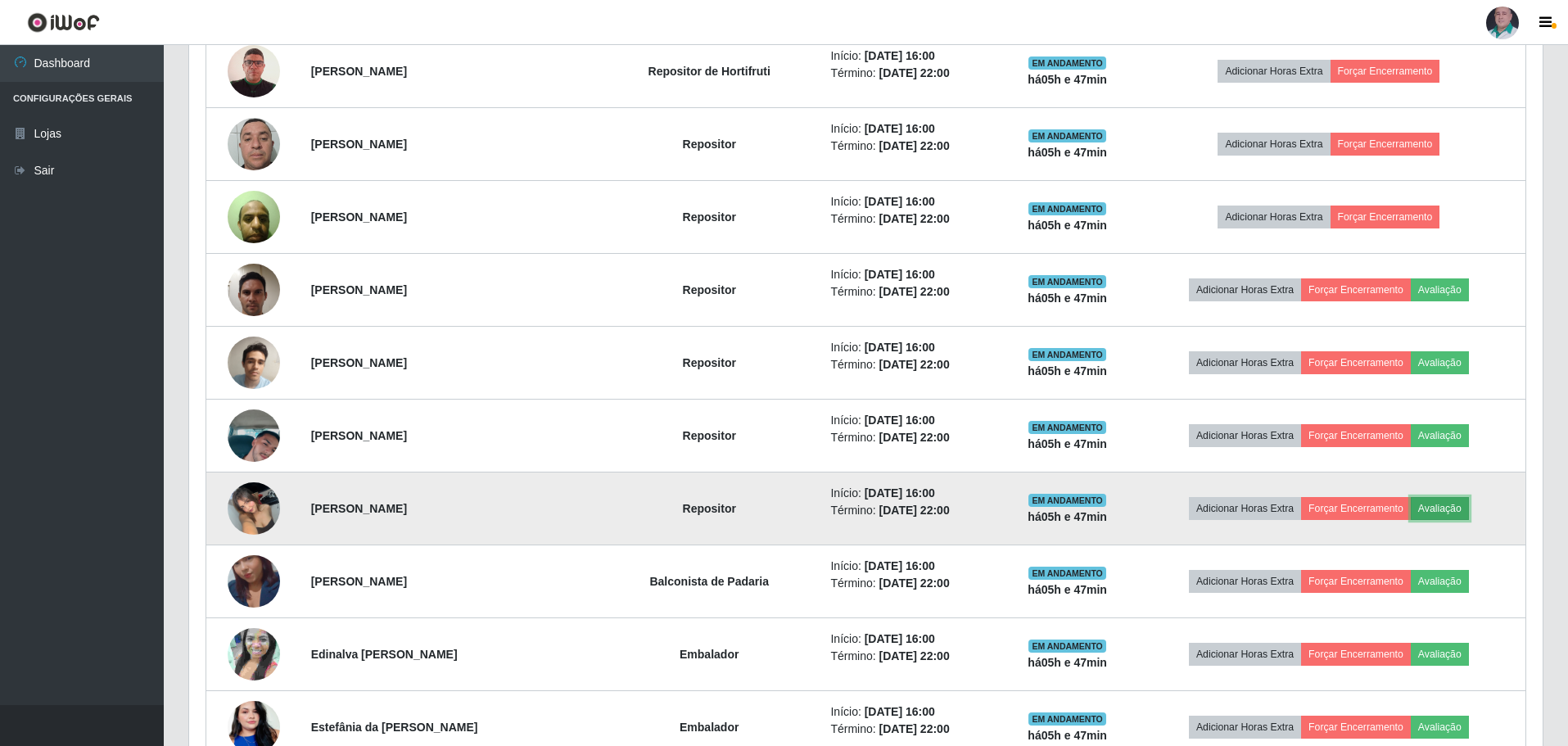
click at [1452, 511] on button "Avaliação" at bounding box center [1440, 509] width 58 height 23
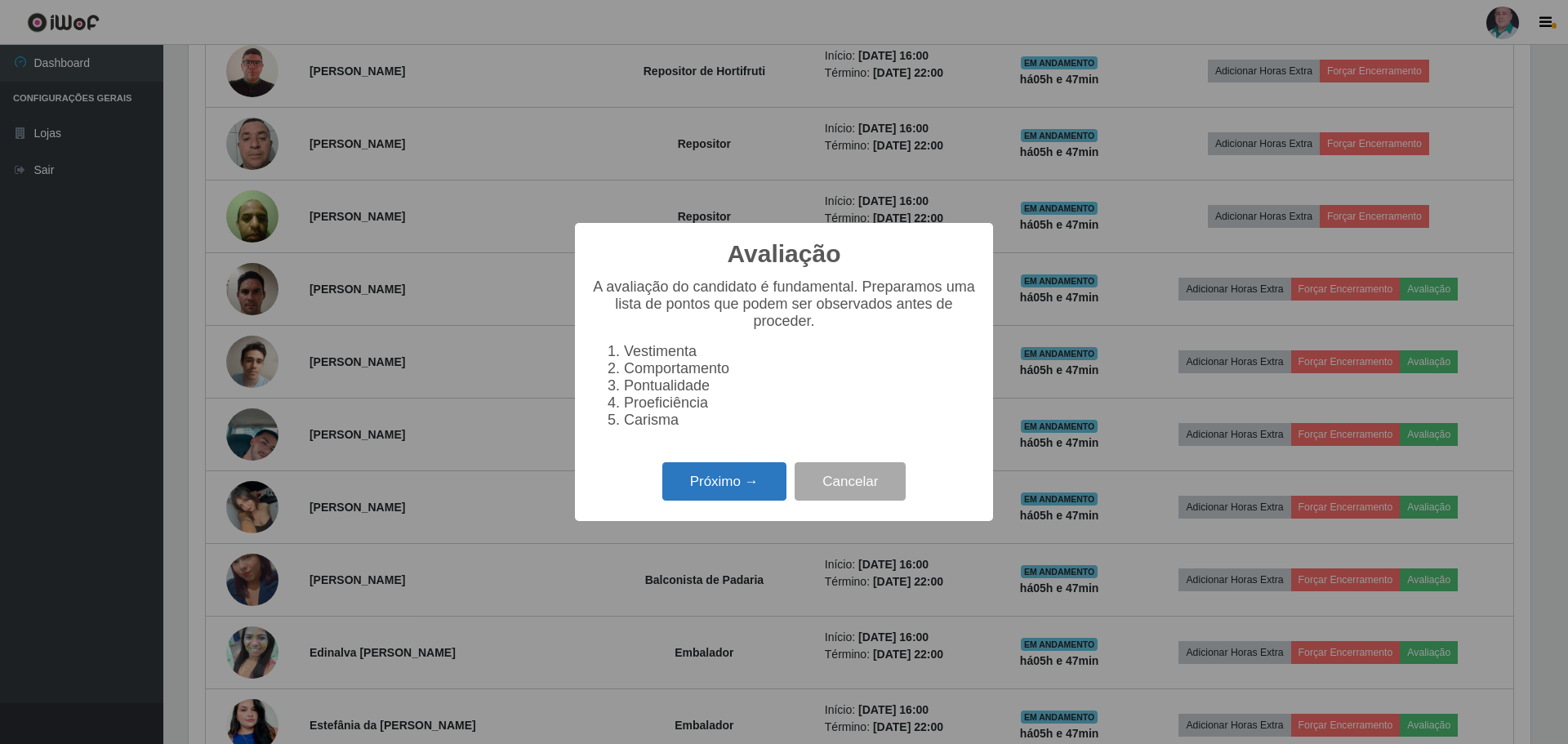
click at [719, 490] on button "Próximo →" at bounding box center [725, 482] width 124 height 39
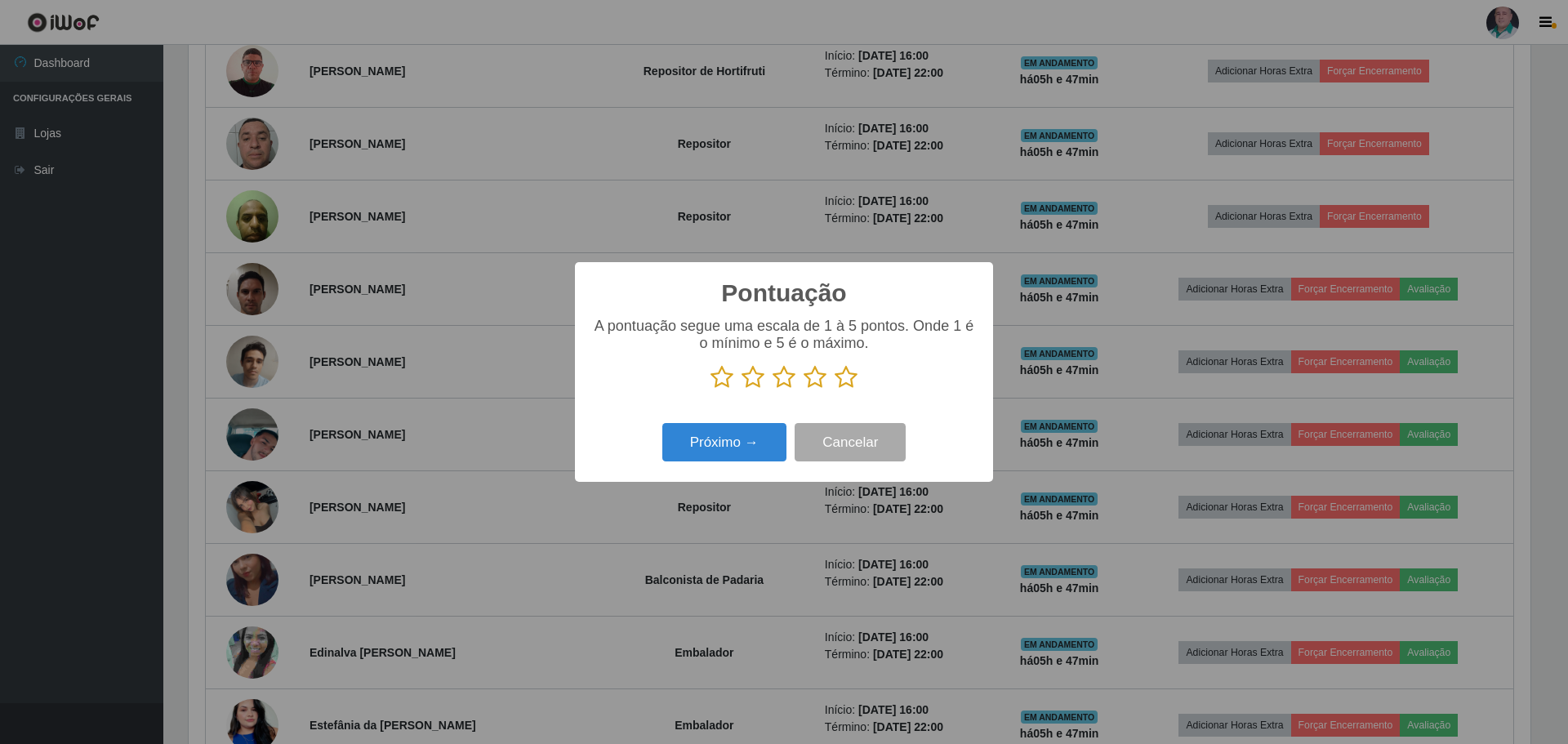
click at [849, 373] on icon at bounding box center [846, 378] width 23 height 25
click at [834, 390] on input "radio" at bounding box center [834, 390] width 0 height 0
click at [751, 436] on button "Próximo →" at bounding box center [725, 443] width 124 height 39
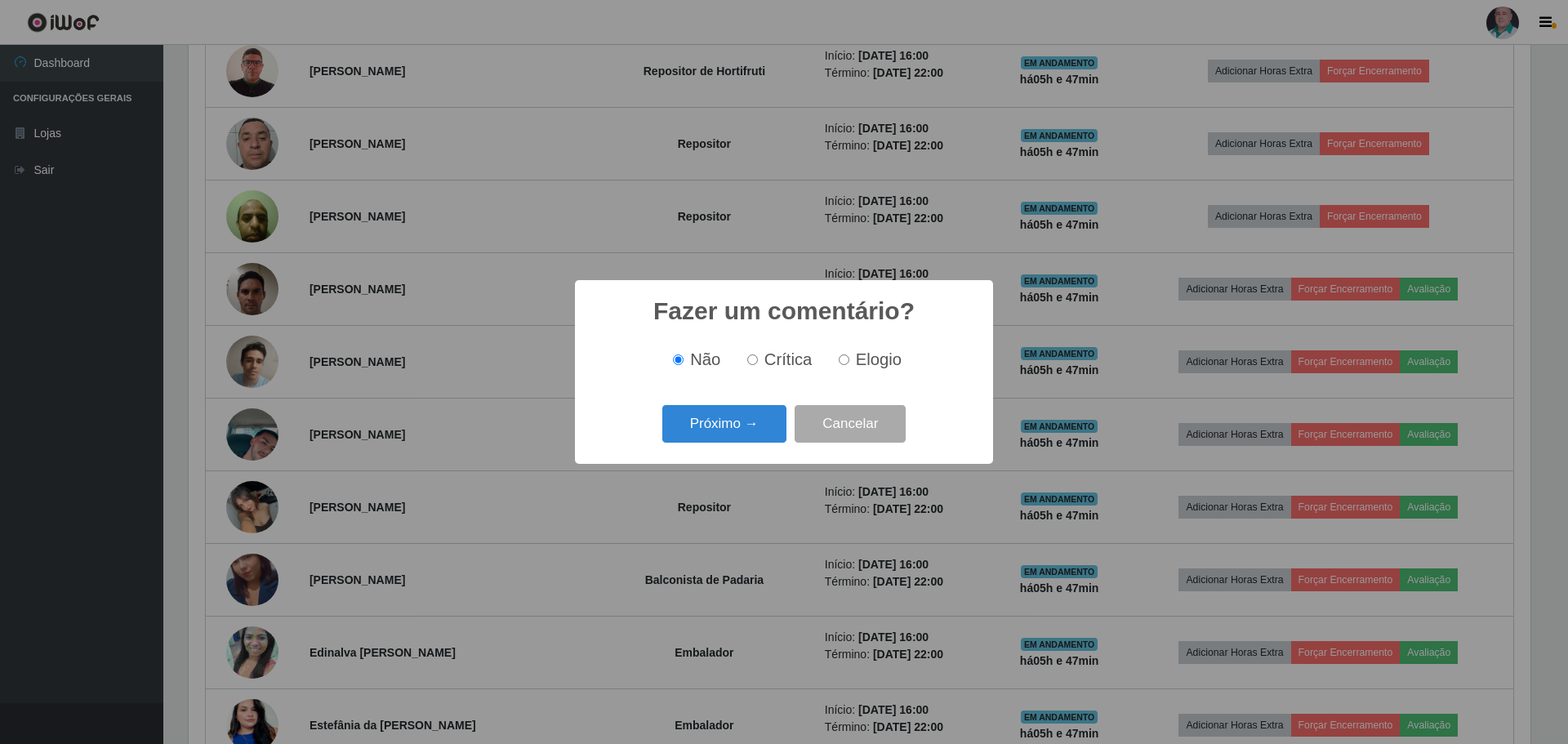
click at [853, 351] on label "Elogio" at bounding box center [867, 359] width 69 height 18
click at [849, 354] on input "Elogio" at bounding box center [844, 359] width 11 height 11
radio input "true"
click at [713, 434] on button "Próximo →" at bounding box center [725, 424] width 124 height 39
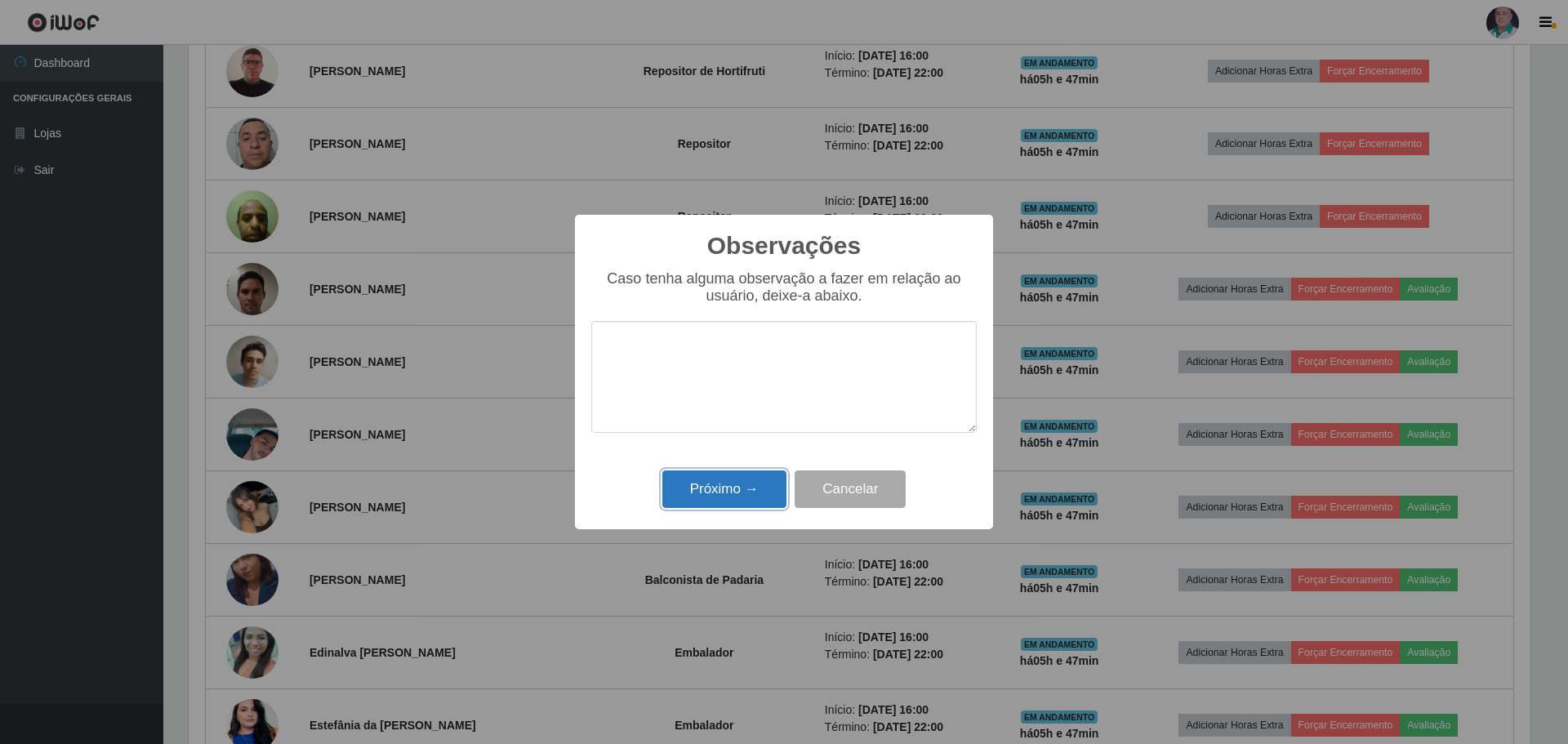
click at [717, 485] on button "Próximo →" at bounding box center [725, 490] width 124 height 39
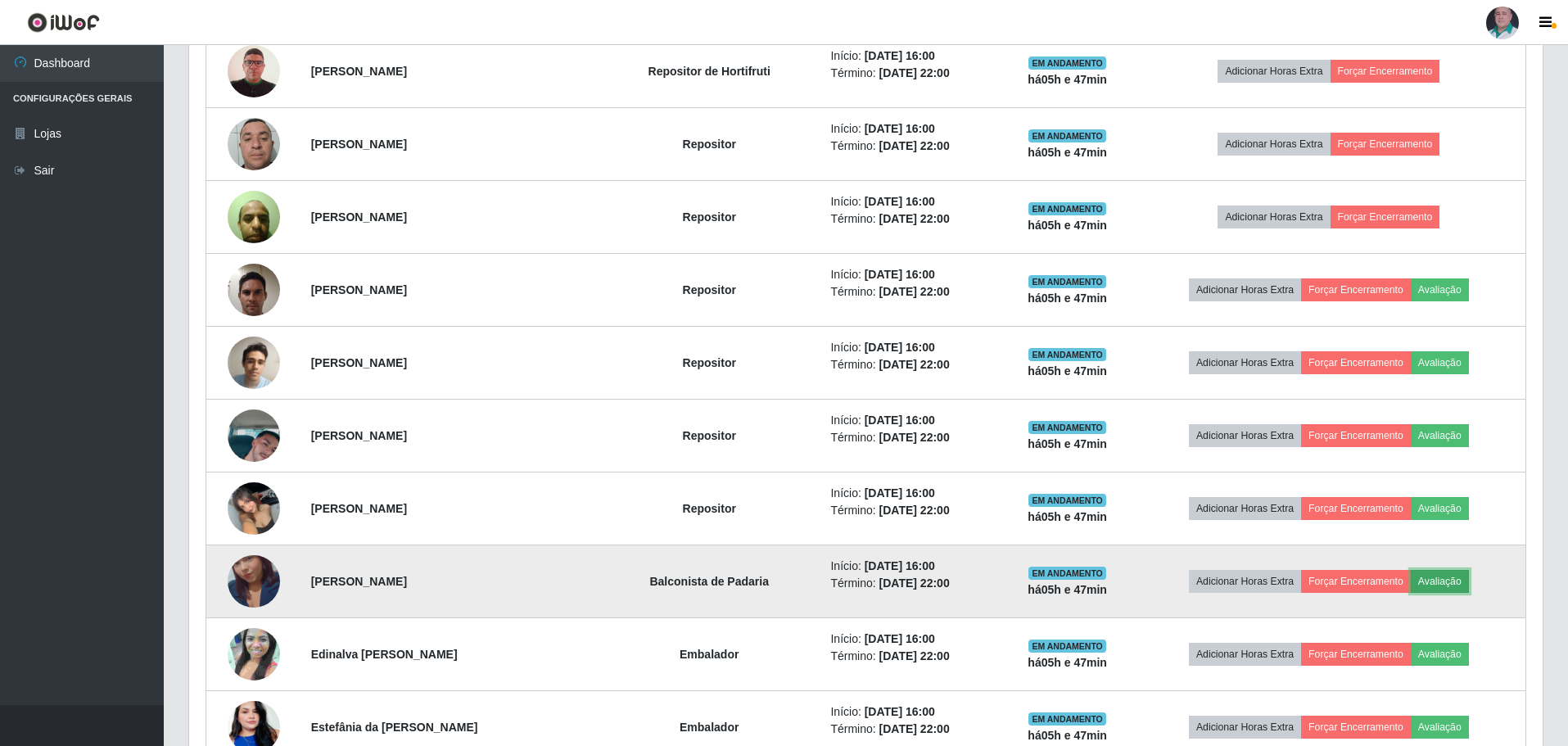
click at [1441, 582] on button "Avaliação" at bounding box center [1440, 582] width 58 height 23
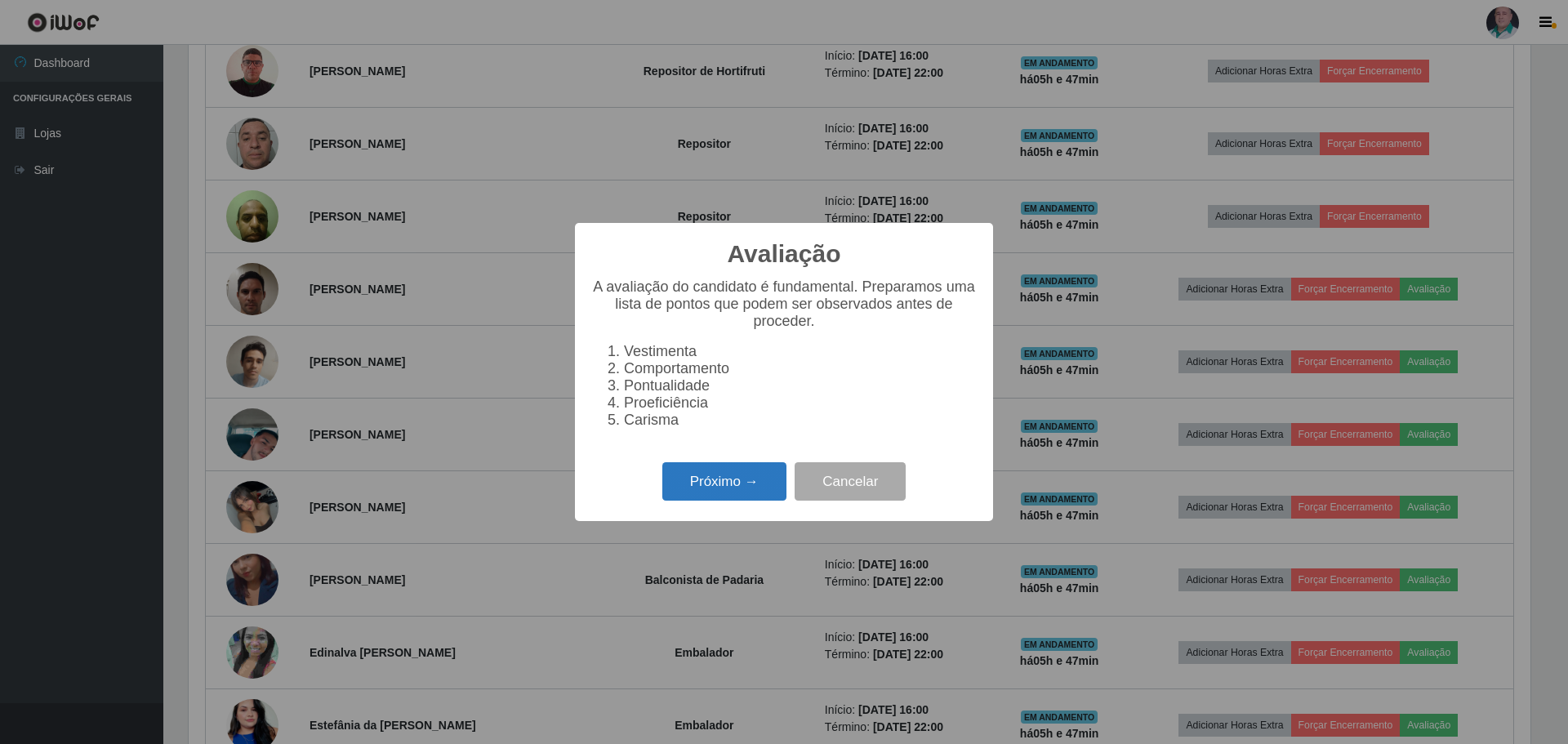
click at [707, 494] on button "Próximo →" at bounding box center [725, 482] width 124 height 39
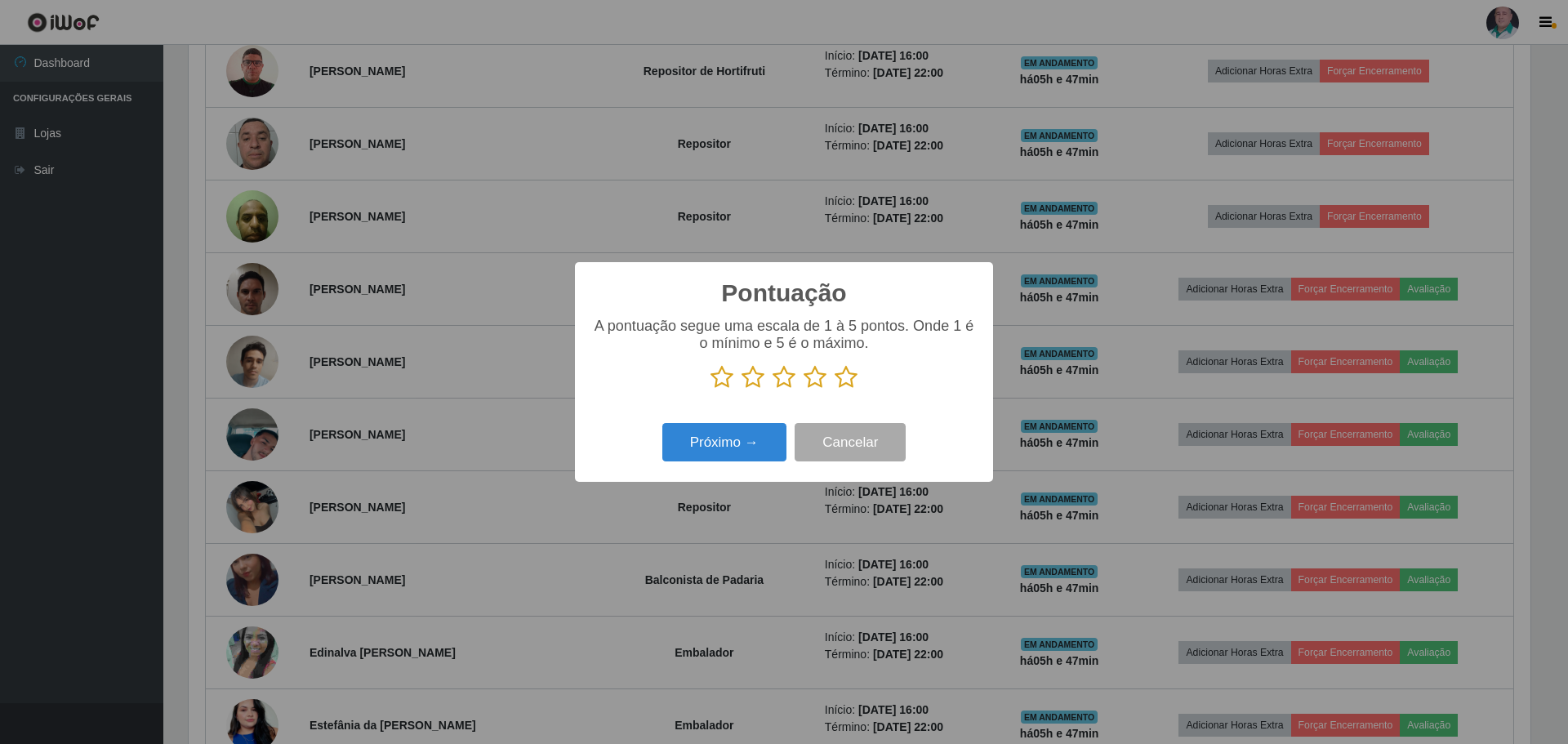
click at [845, 382] on icon at bounding box center [846, 378] width 23 height 25
click at [834, 390] on input "radio" at bounding box center [834, 390] width 0 height 0
click at [735, 444] on button "Próximo →" at bounding box center [725, 443] width 124 height 39
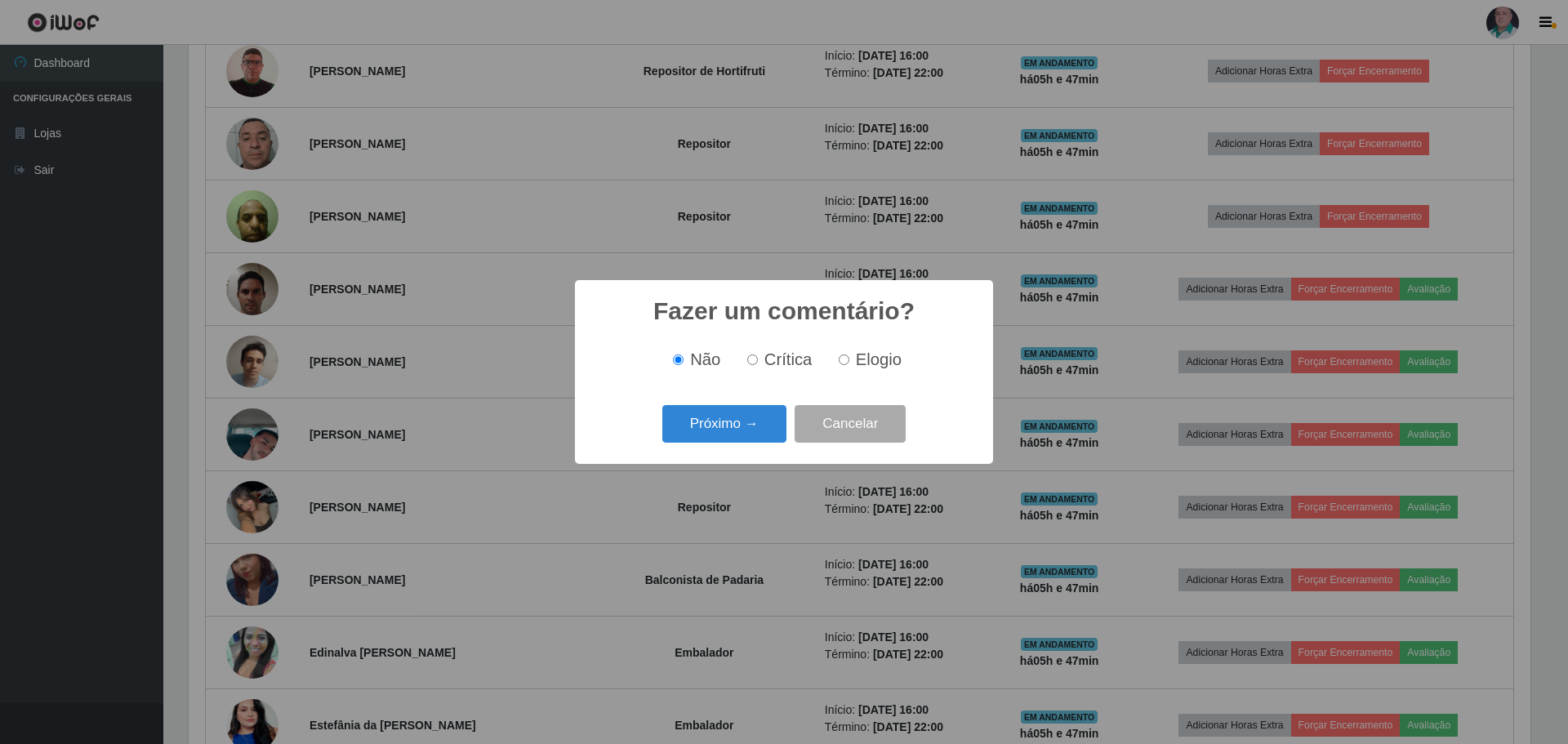
click at [860, 367] on span "Elogio" at bounding box center [879, 359] width 46 height 18
click at [849, 365] on input "Elogio" at bounding box center [844, 359] width 11 height 11
radio input "true"
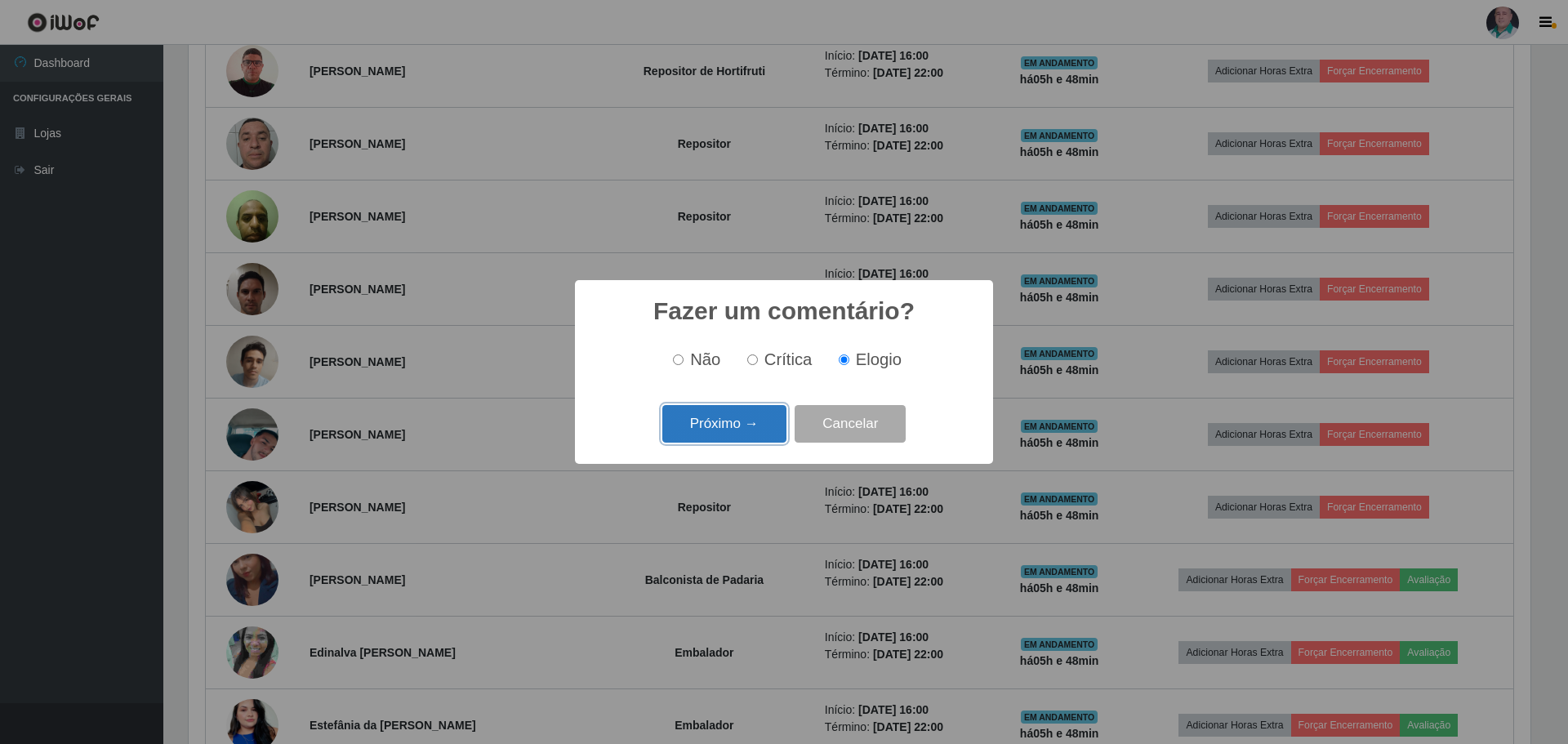
click at [748, 429] on button "Próximo →" at bounding box center [725, 424] width 124 height 39
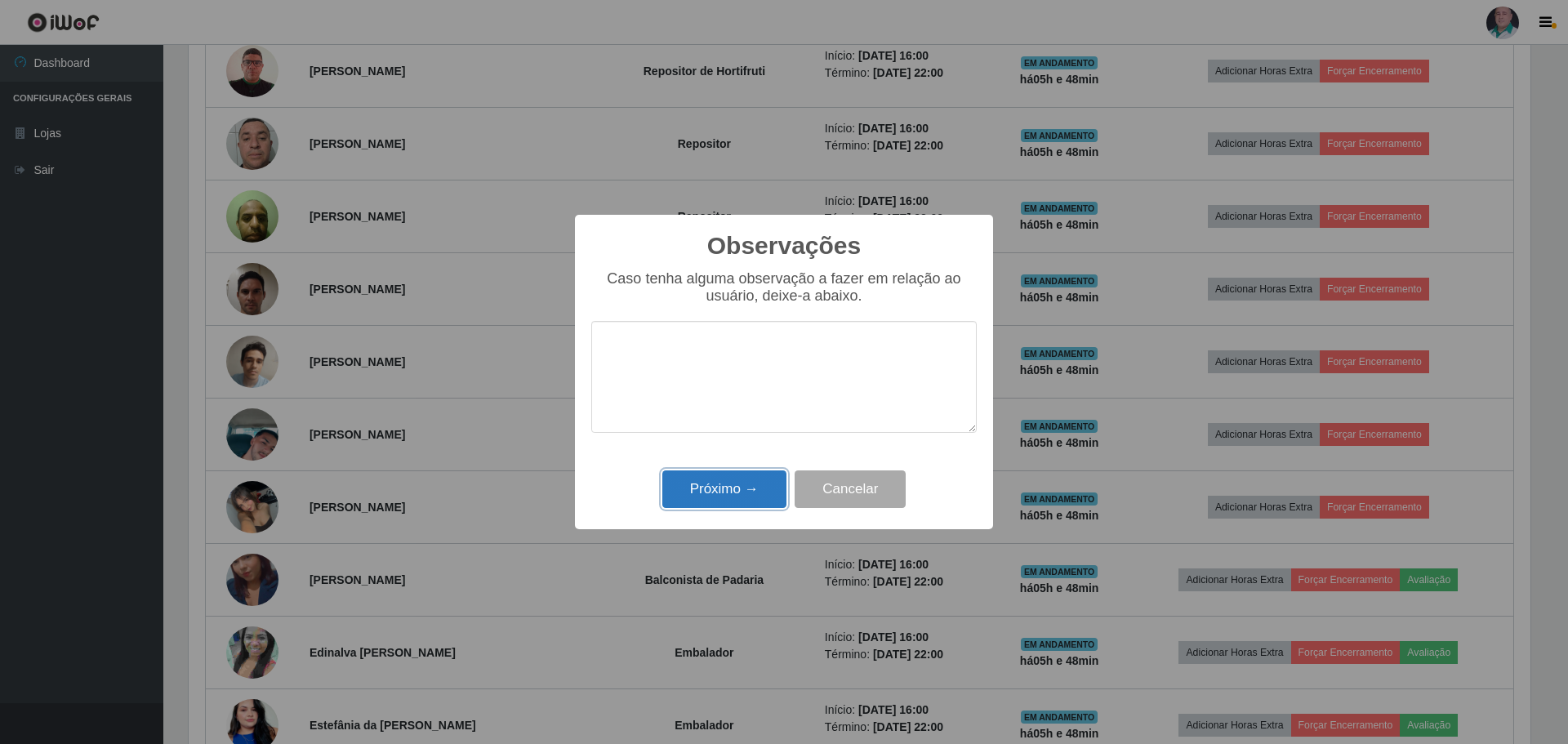
click at [723, 487] on button "Próximo →" at bounding box center [725, 490] width 124 height 39
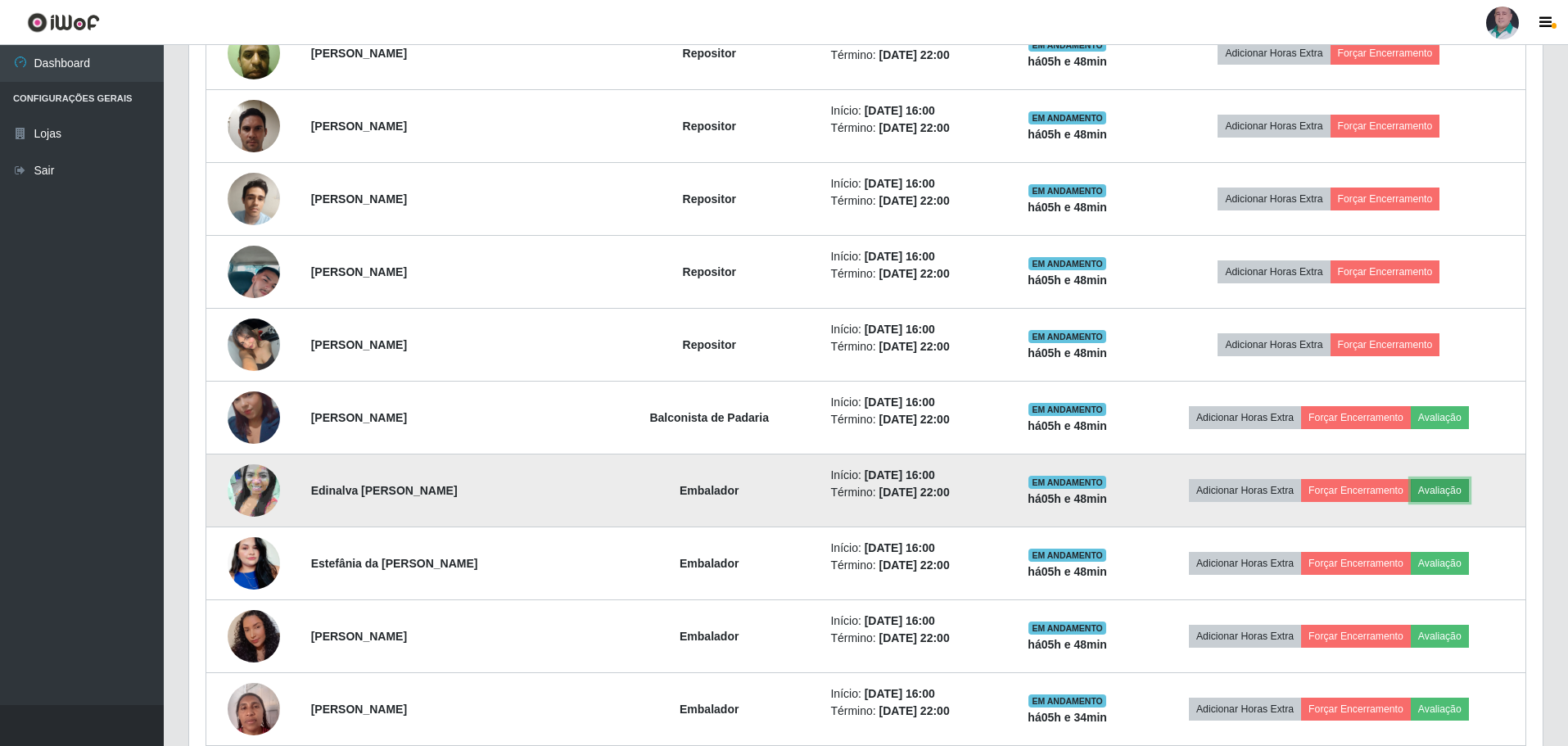
click at [1443, 490] on button "Avaliação" at bounding box center [1440, 490] width 58 height 23
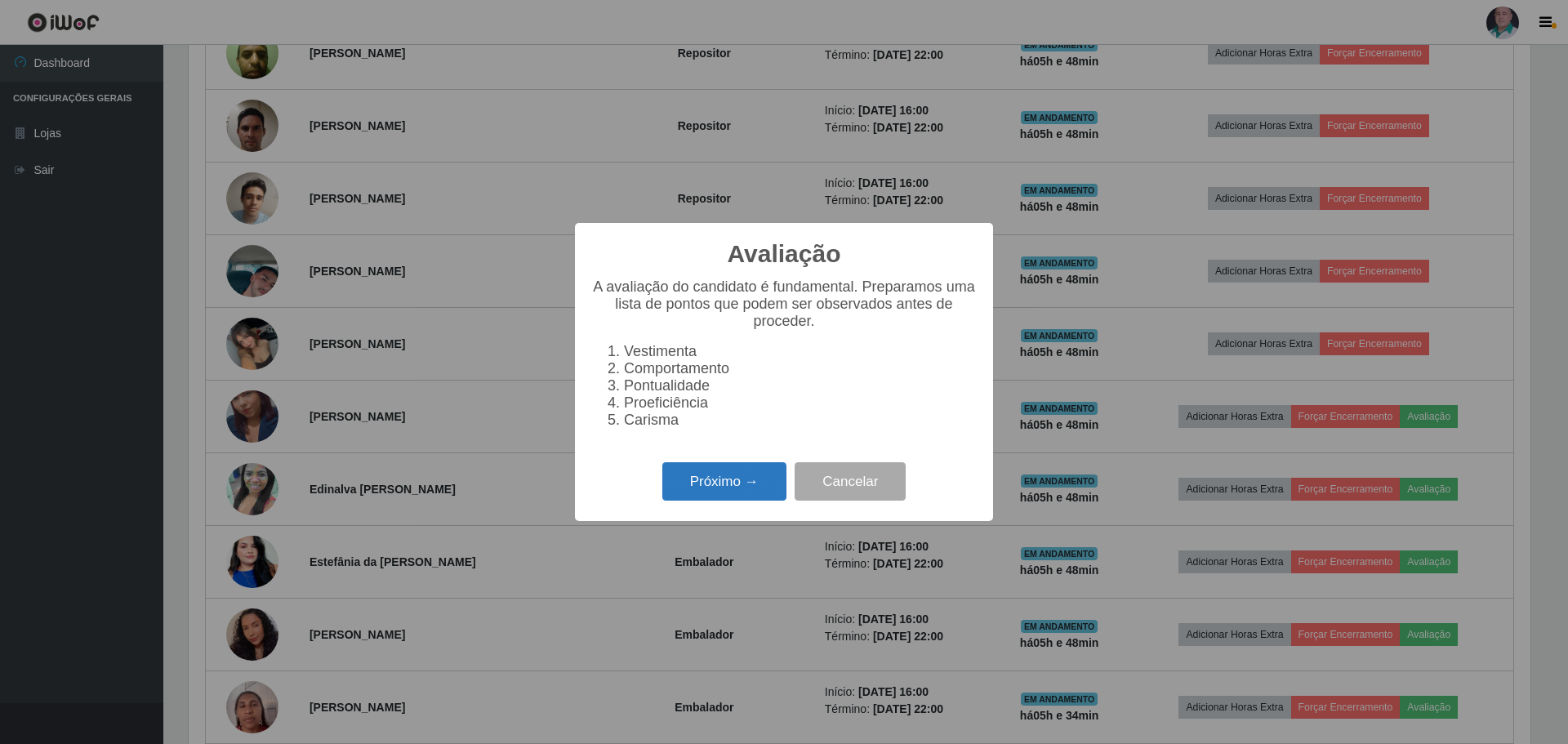
click at [720, 498] on button "Próximo →" at bounding box center [725, 482] width 124 height 39
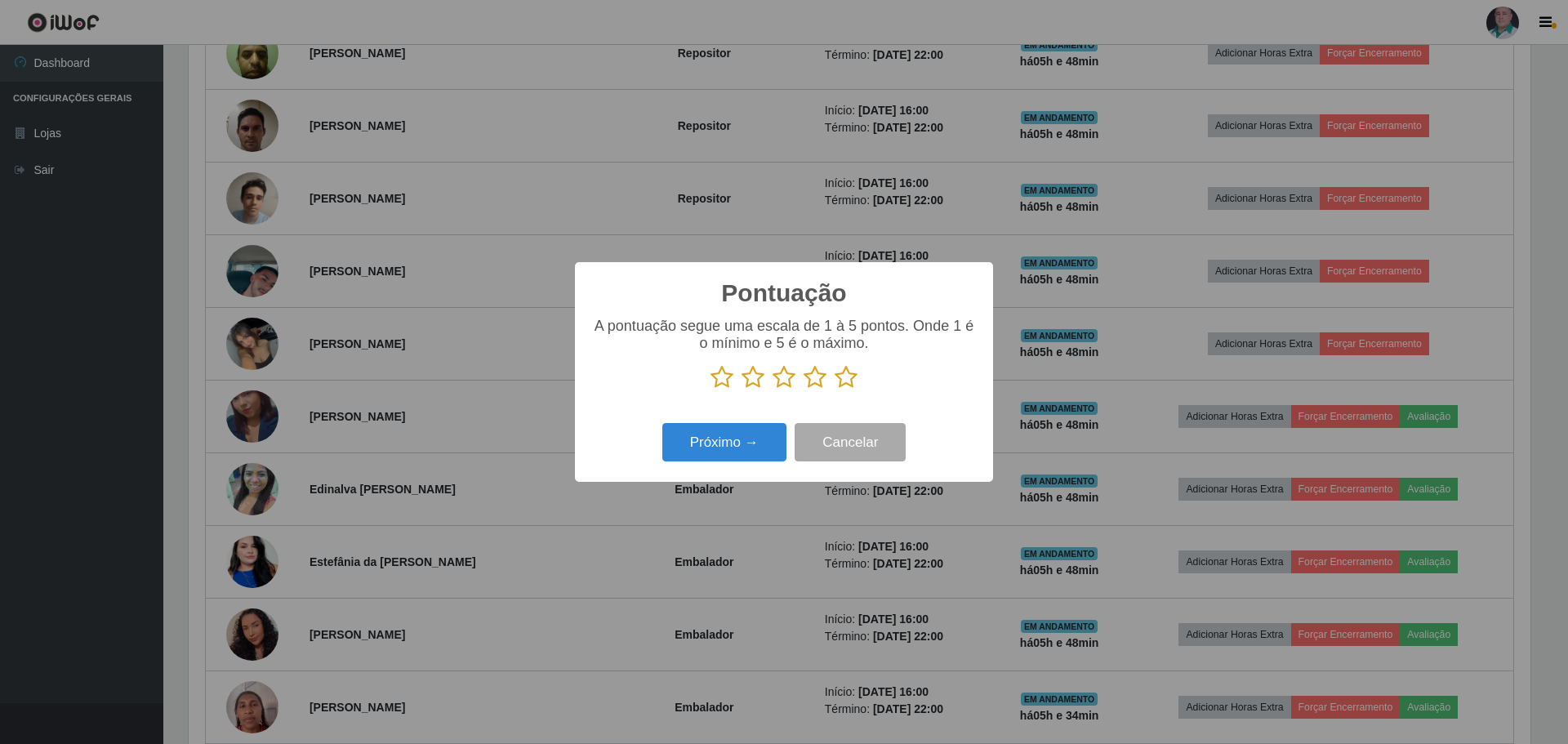
click at [847, 385] on icon at bounding box center [846, 378] width 23 height 25
click at [834, 390] on input "radio" at bounding box center [834, 390] width 0 height 0
click at [739, 435] on button "Próximo →" at bounding box center [725, 443] width 124 height 39
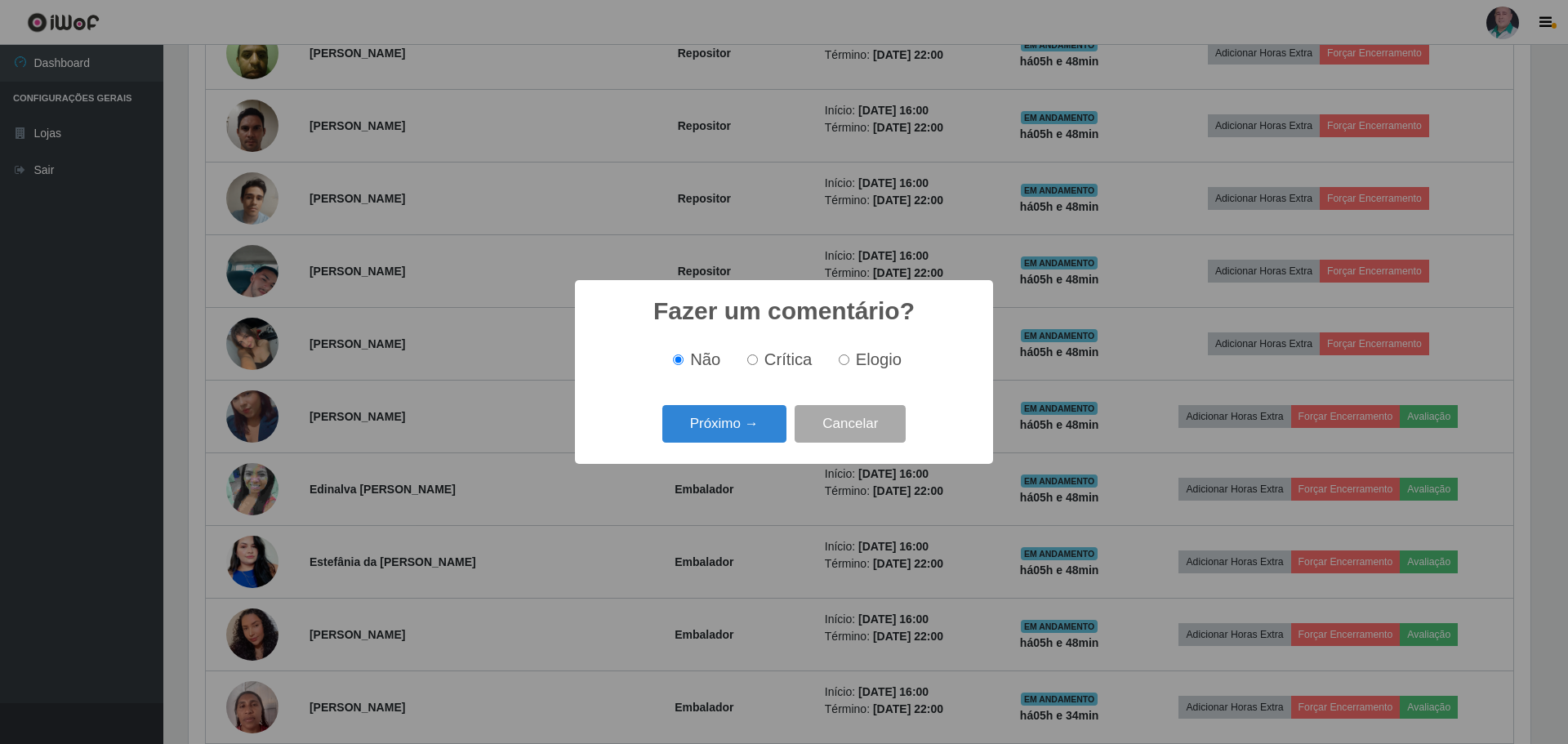
click at [829, 366] on div "Não Crítica Elogio" at bounding box center [784, 359] width 386 height 18
click at [856, 356] on span "Elogio" at bounding box center [879, 359] width 46 height 18
click at [849, 356] on input "Elogio" at bounding box center [844, 359] width 11 height 11
radio input "true"
click at [730, 426] on button "Próximo →" at bounding box center [725, 424] width 124 height 39
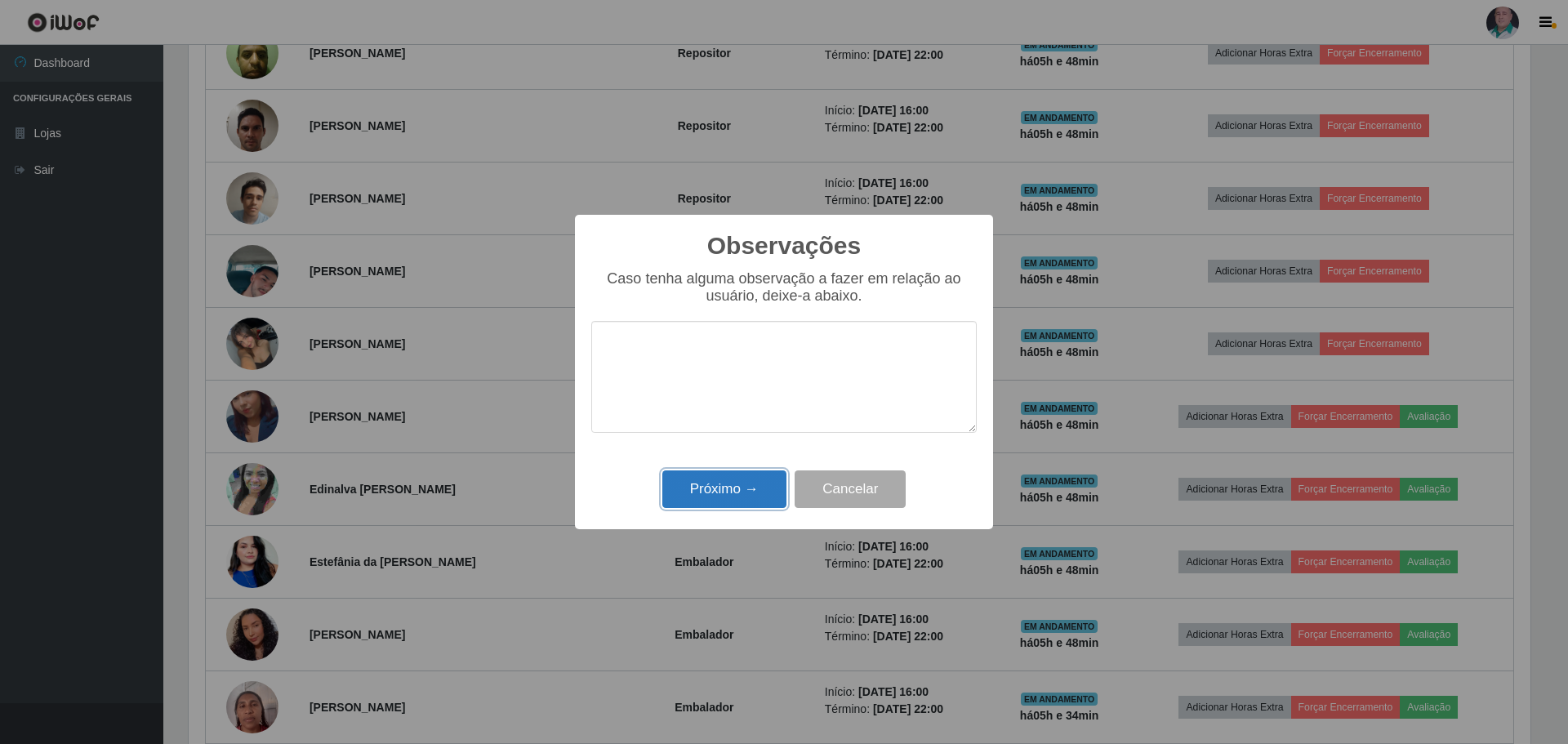
click at [726, 484] on button "Próximo →" at bounding box center [725, 490] width 124 height 39
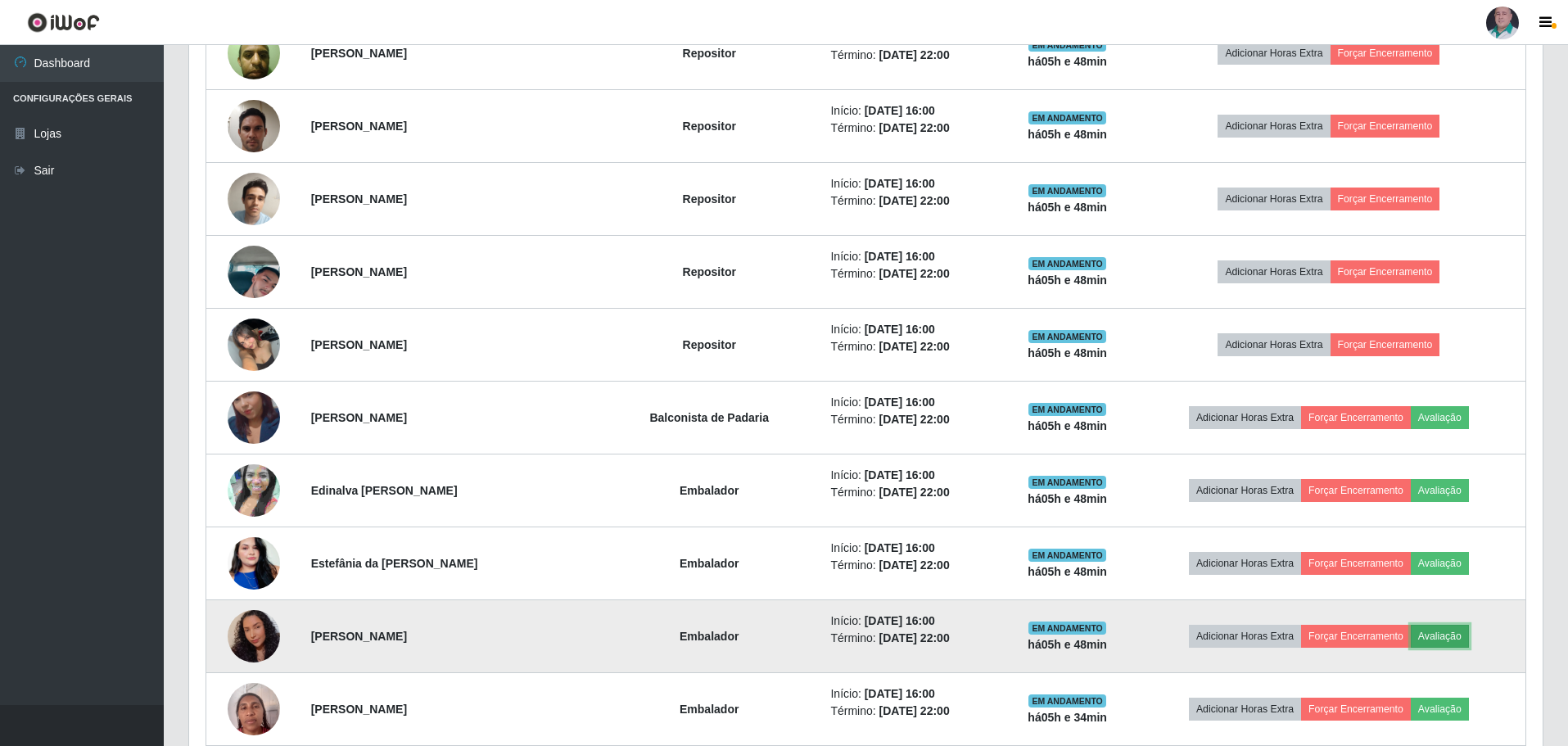
click at [1444, 634] on button "Avaliação" at bounding box center [1440, 636] width 58 height 23
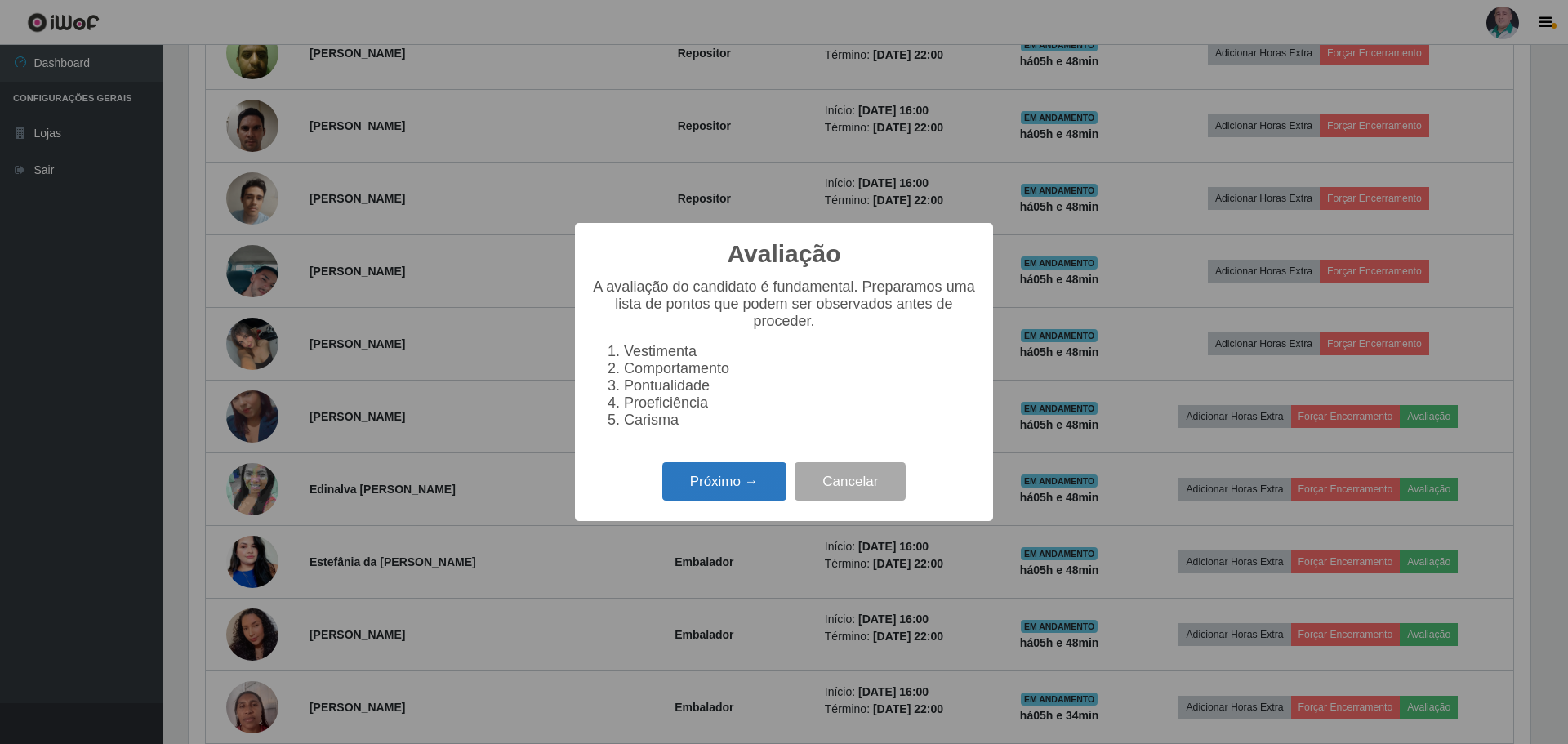
click at [726, 487] on button "Próximo →" at bounding box center [725, 482] width 124 height 39
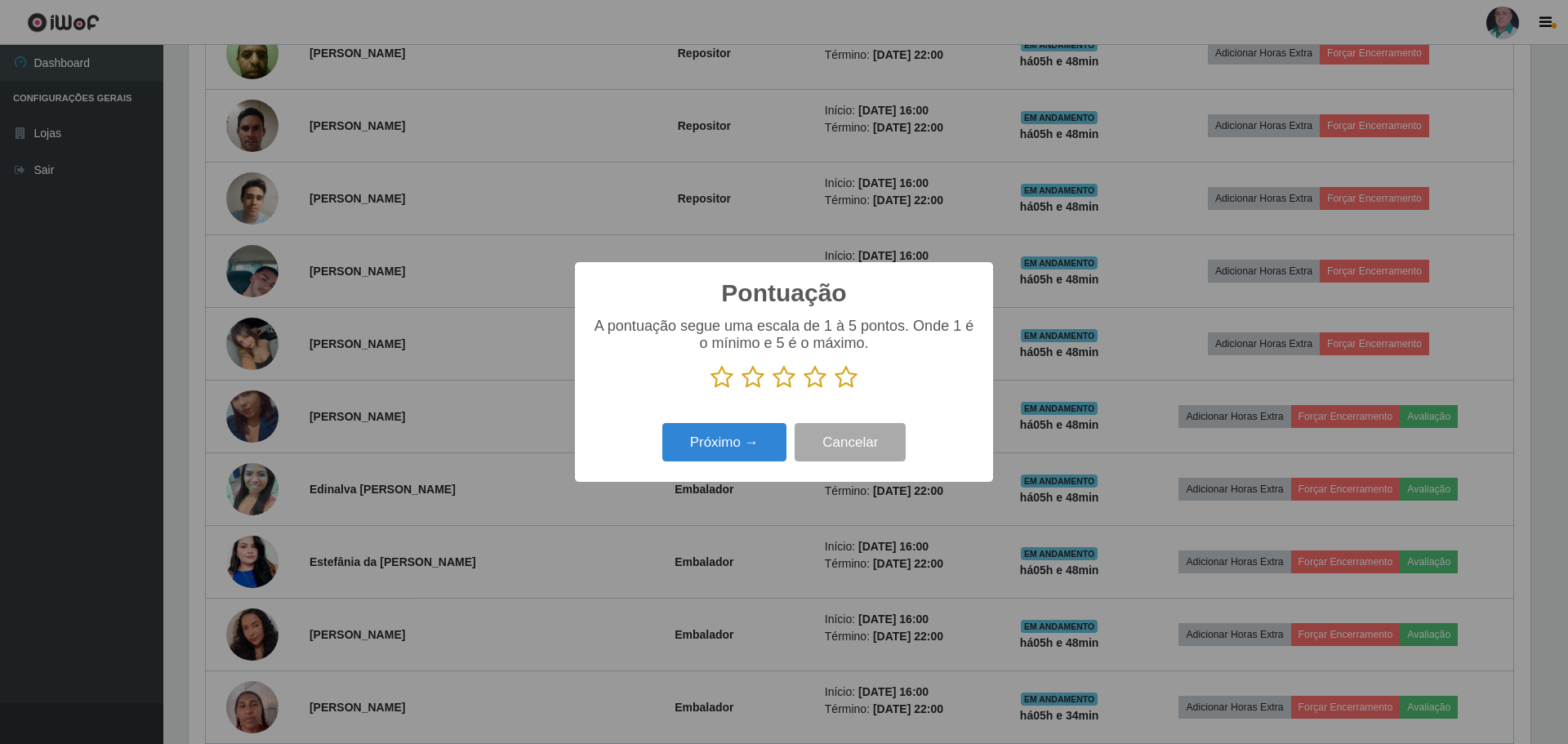
click at [851, 379] on icon at bounding box center [846, 378] width 23 height 25
click at [834, 390] on input "radio" at bounding box center [834, 390] width 0 height 0
click at [727, 445] on button "Próximo →" at bounding box center [725, 443] width 124 height 39
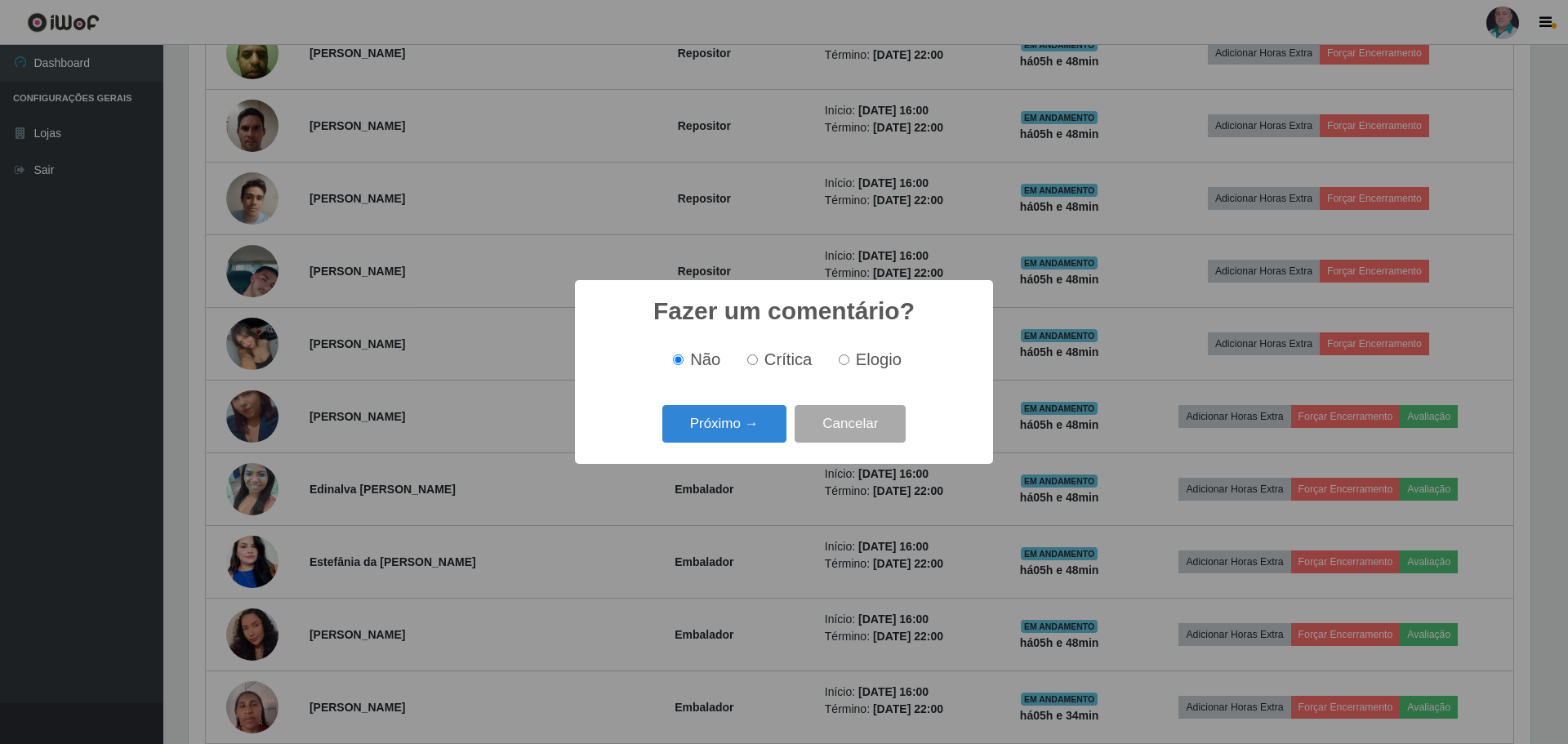
click at [859, 358] on span "Elogio" at bounding box center [879, 359] width 46 height 18
click at [849, 358] on input "Elogio" at bounding box center [844, 359] width 11 height 11
radio input "true"
click at [751, 432] on button "Próximo →" at bounding box center [725, 424] width 124 height 39
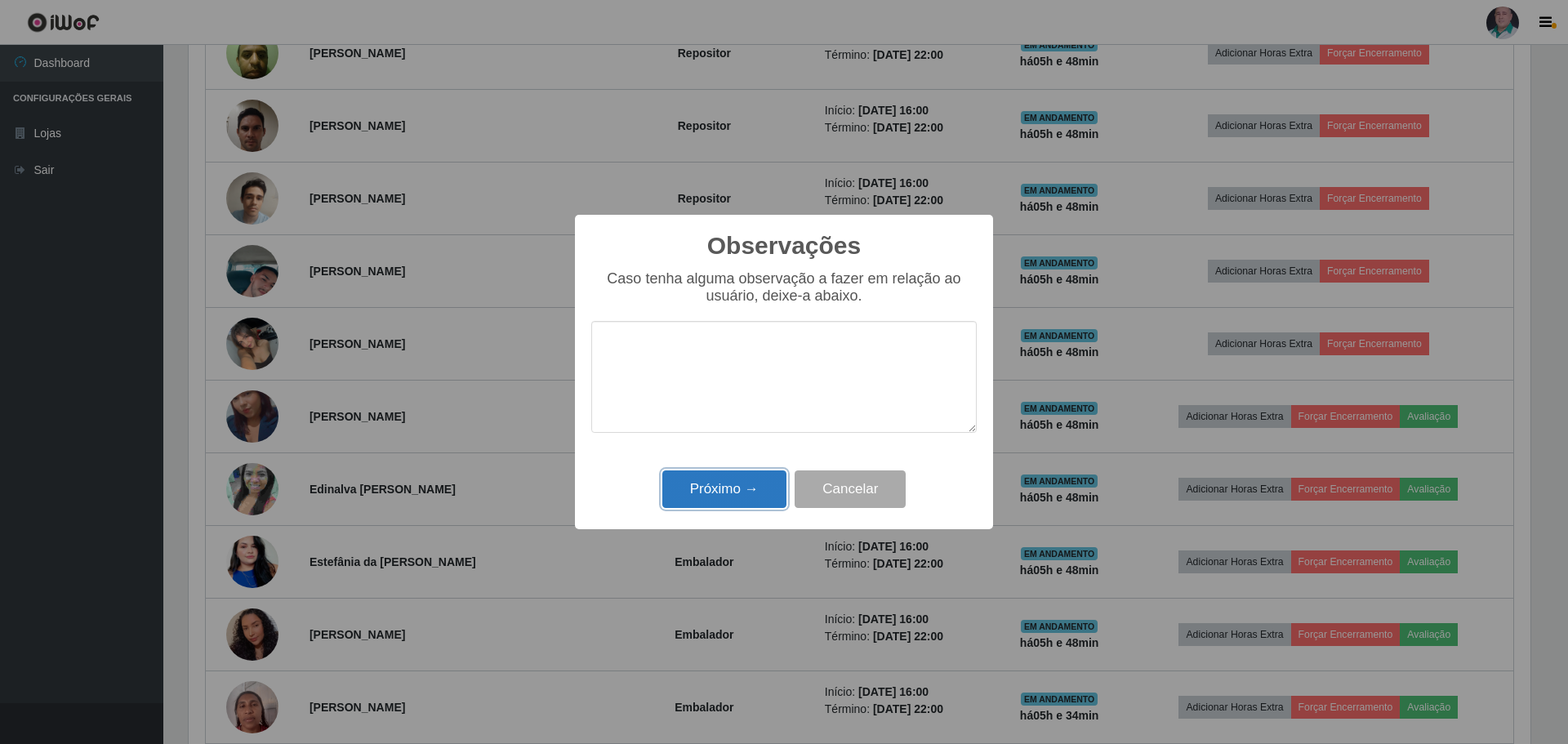
click at [730, 485] on button "Próximo →" at bounding box center [725, 490] width 124 height 39
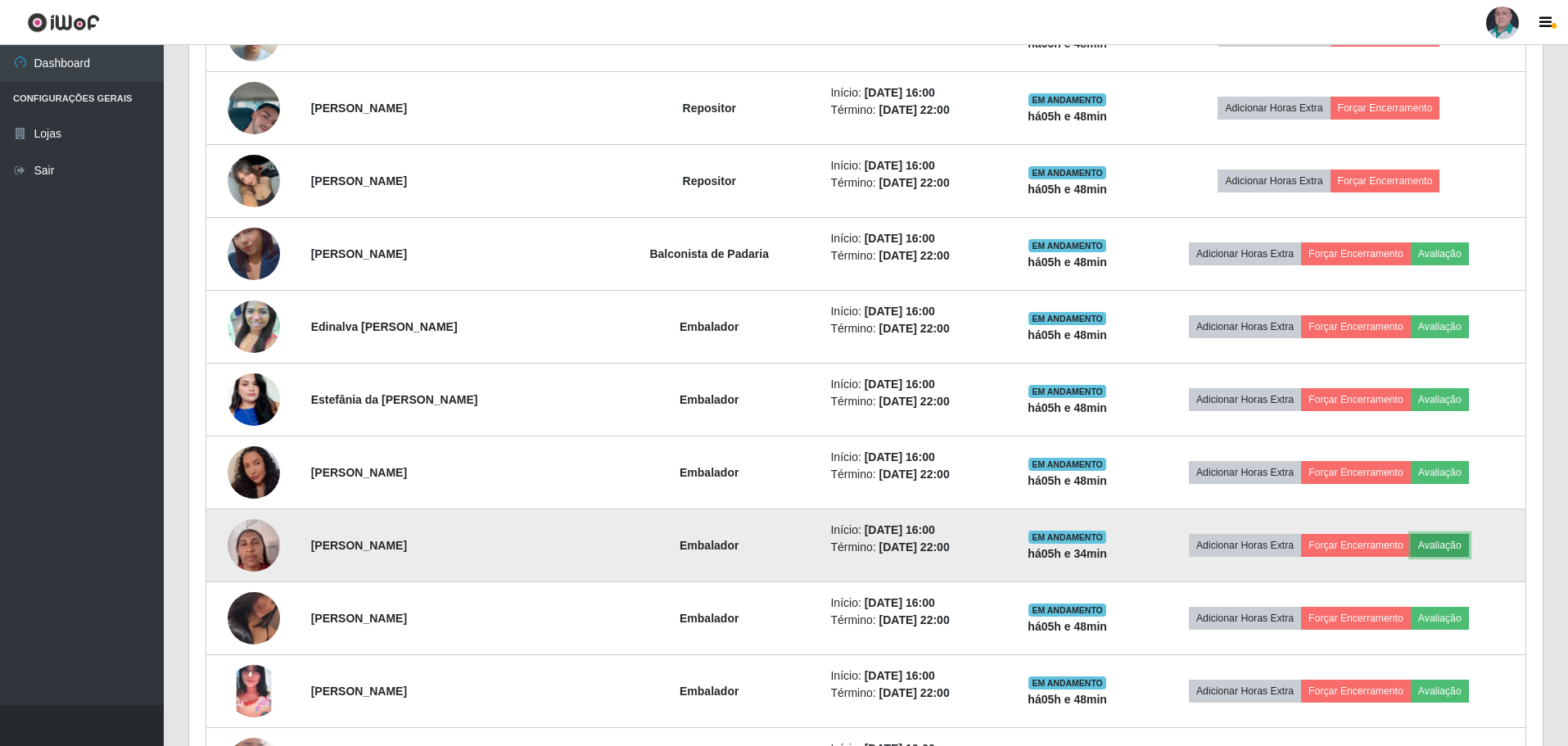
click at [1445, 547] on button "Avaliação" at bounding box center [1440, 546] width 58 height 23
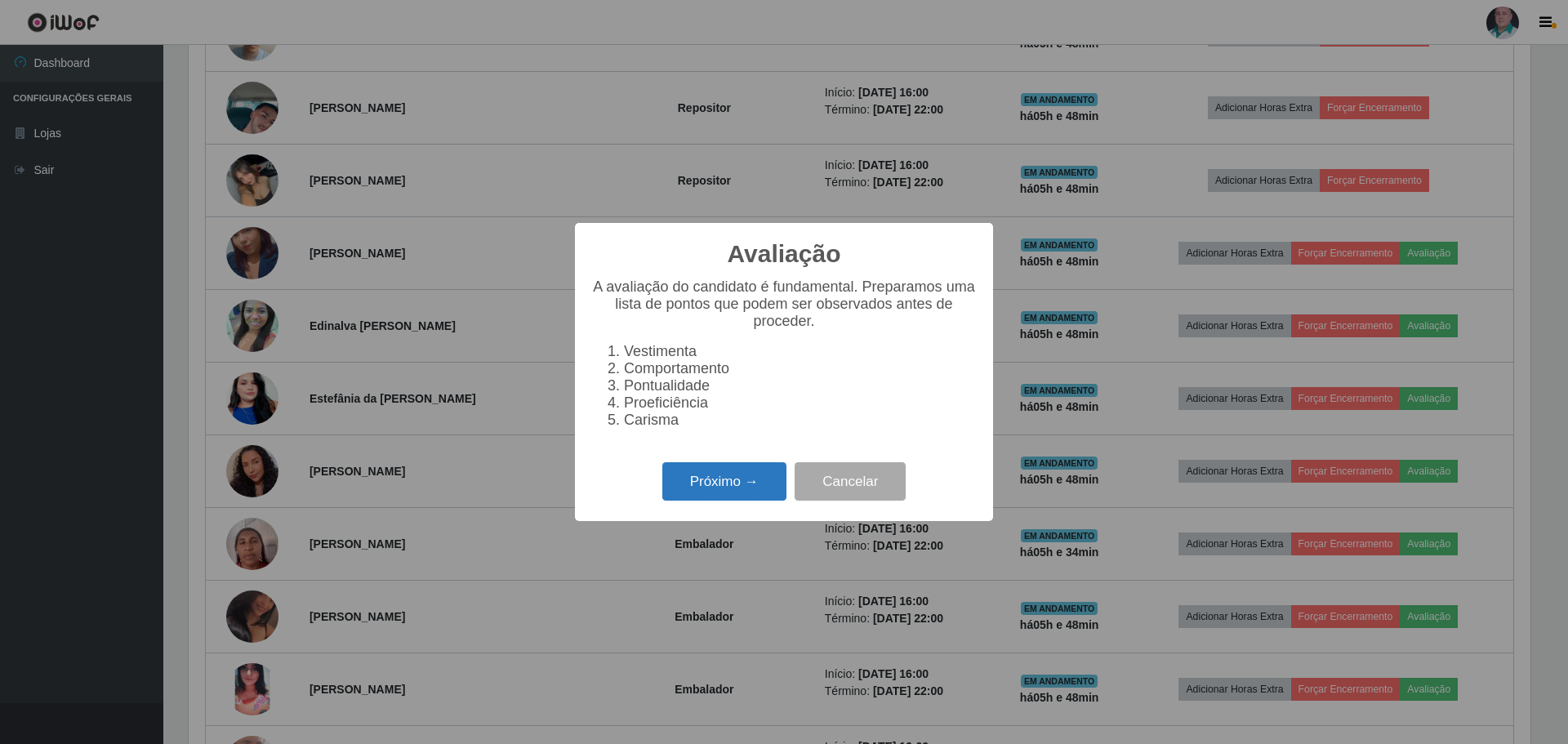
click at [732, 489] on button "Próximo →" at bounding box center [725, 482] width 124 height 39
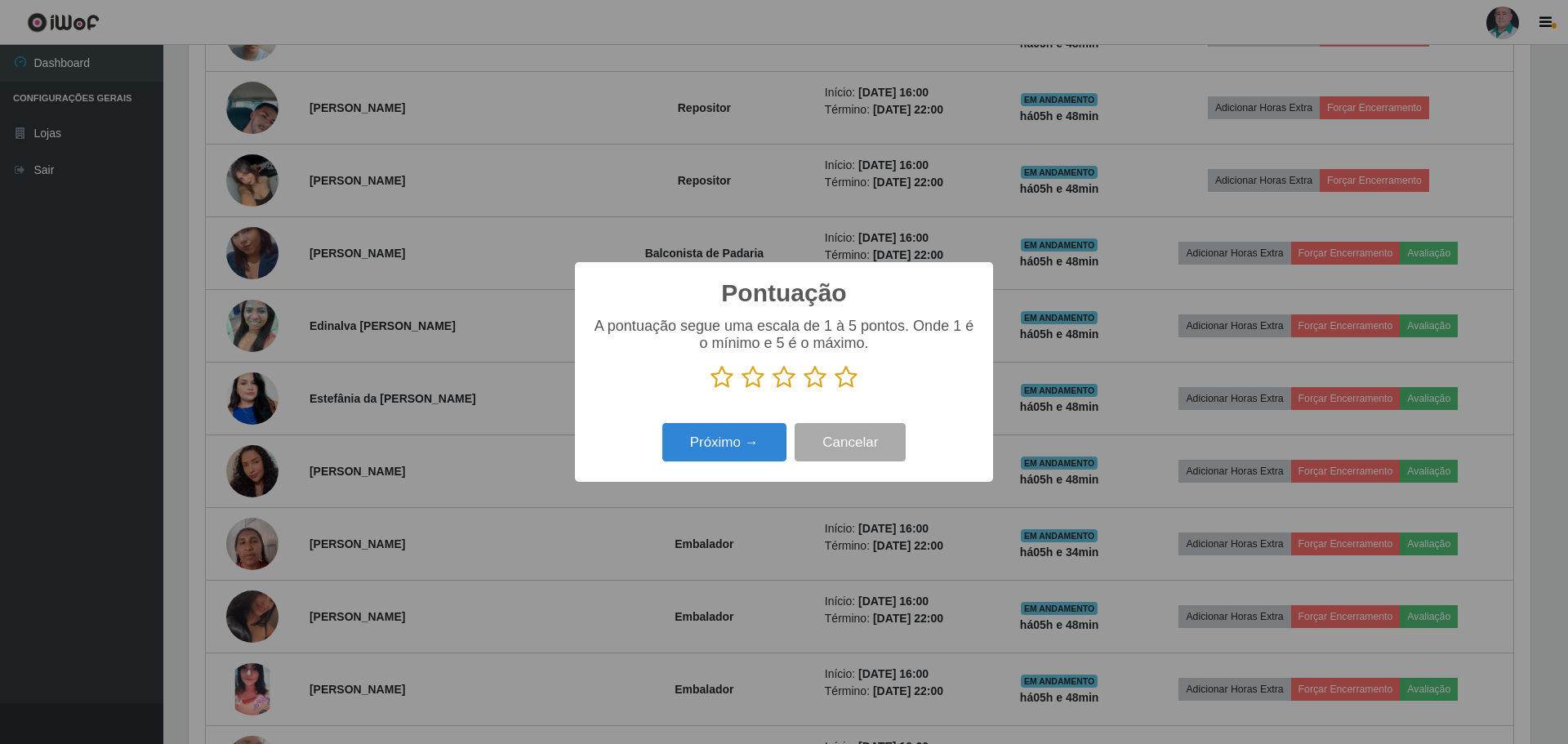
click at [840, 376] on icon at bounding box center [846, 378] width 23 height 25
click at [834, 390] on input "radio" at bounding box center [834, 390] width 0 height 0
click at [738, 436] on button "Próximo →" at bounding box center [725, 443] width 124 height 39
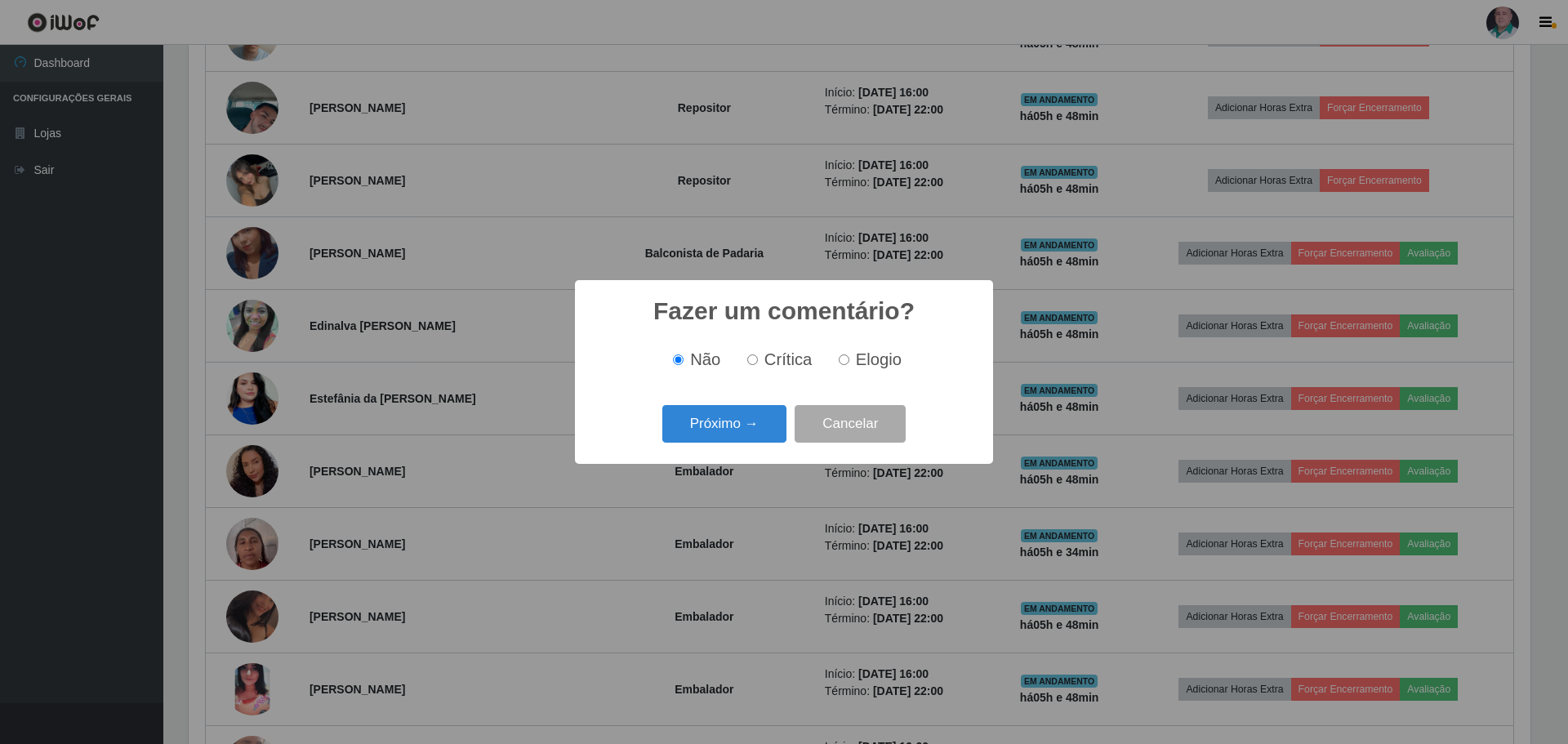
click at [849, 356] on label "Elogio" at bounding box center [867, 359] width 69 height 18
click at [849, 356] on input "Elogio" at bounding box center [844, 359] width 11 height 11
radio input "true"
click at [694, 424] on button "Próximo →" at bounding box center [725, 424] width 124 height 39
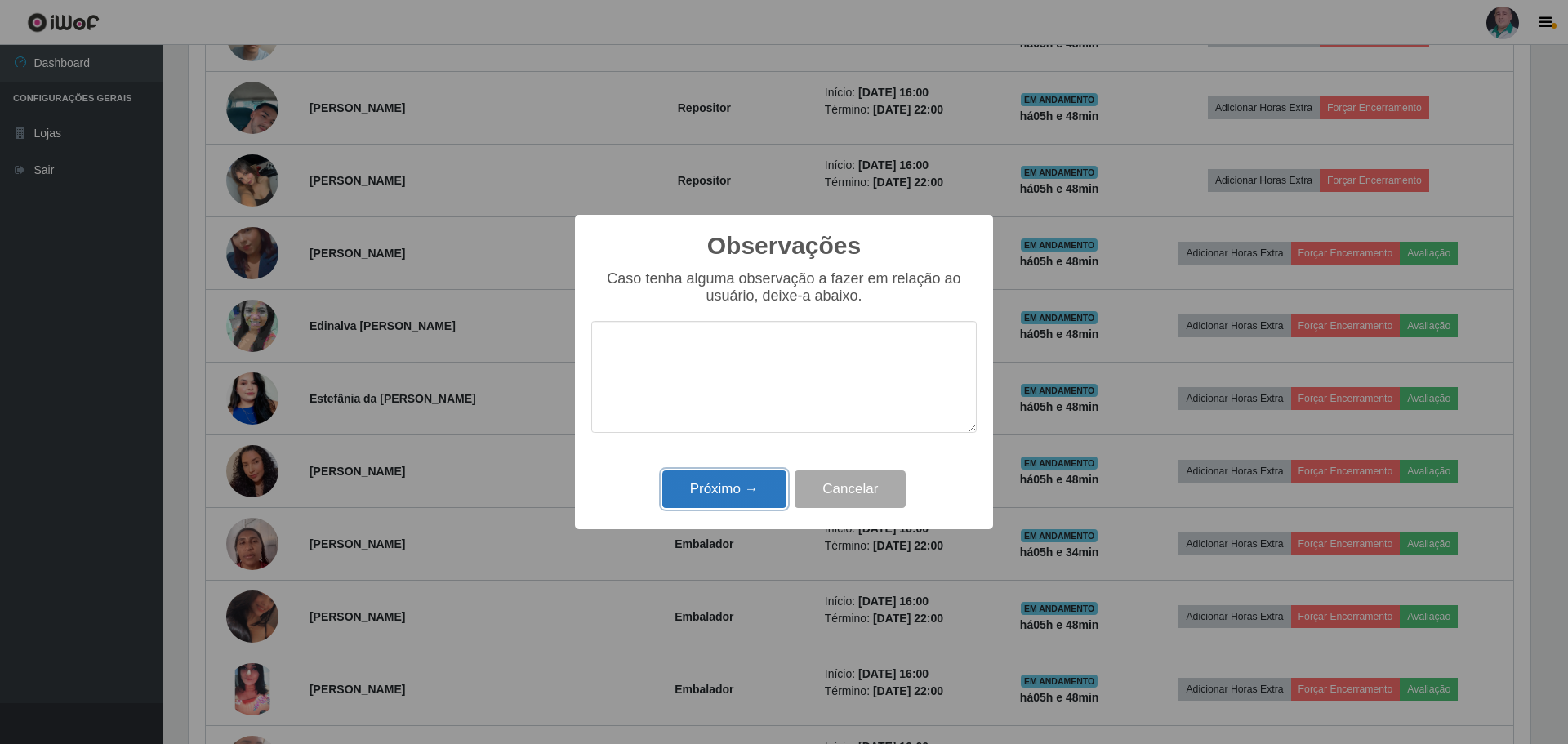
click at [715, 477] on button "Próximo →" at bounding box center [725, 490] width 124 height 39
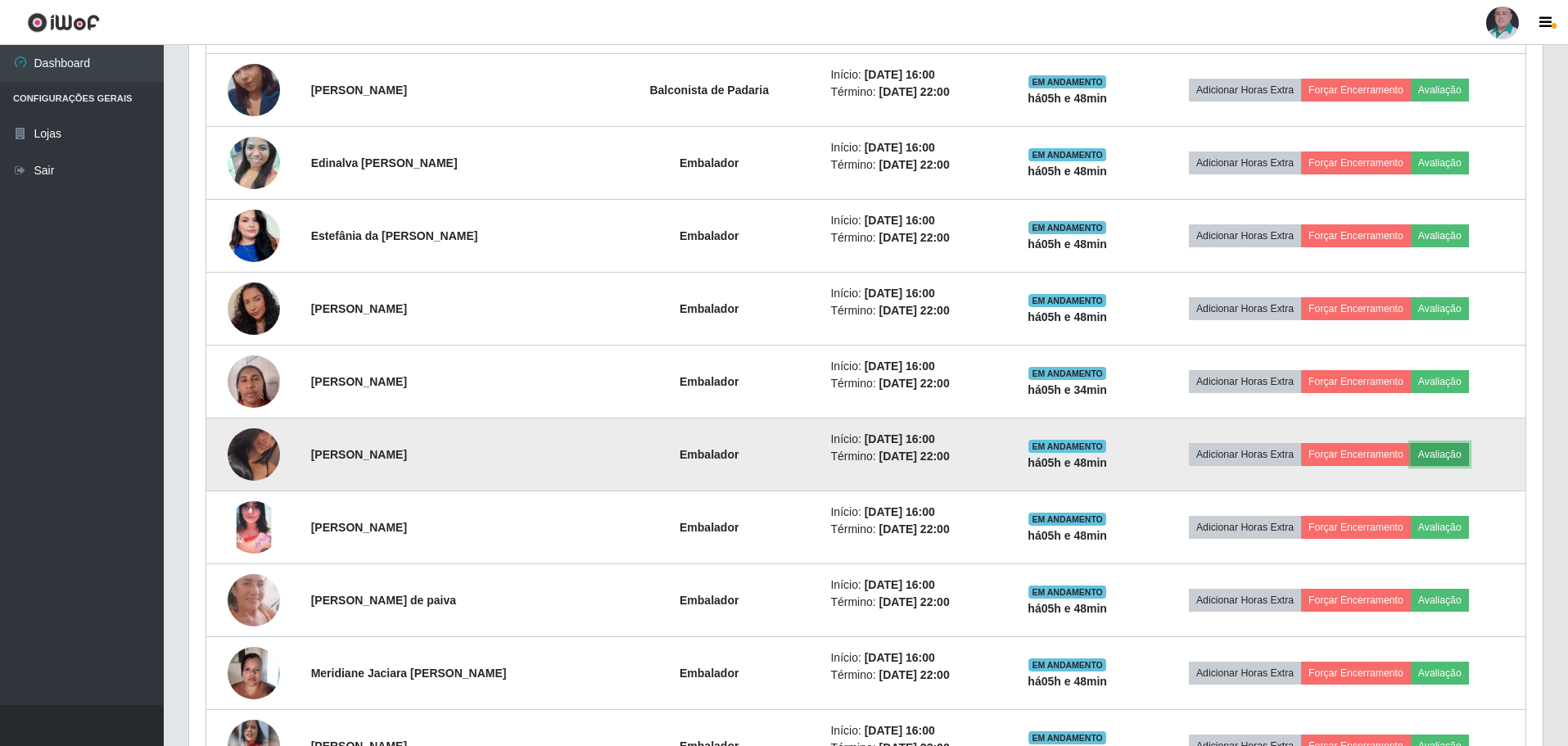
click at [1450, 453] on button "Avaliação" at bounding box center [1440, 454] width 58 height 23
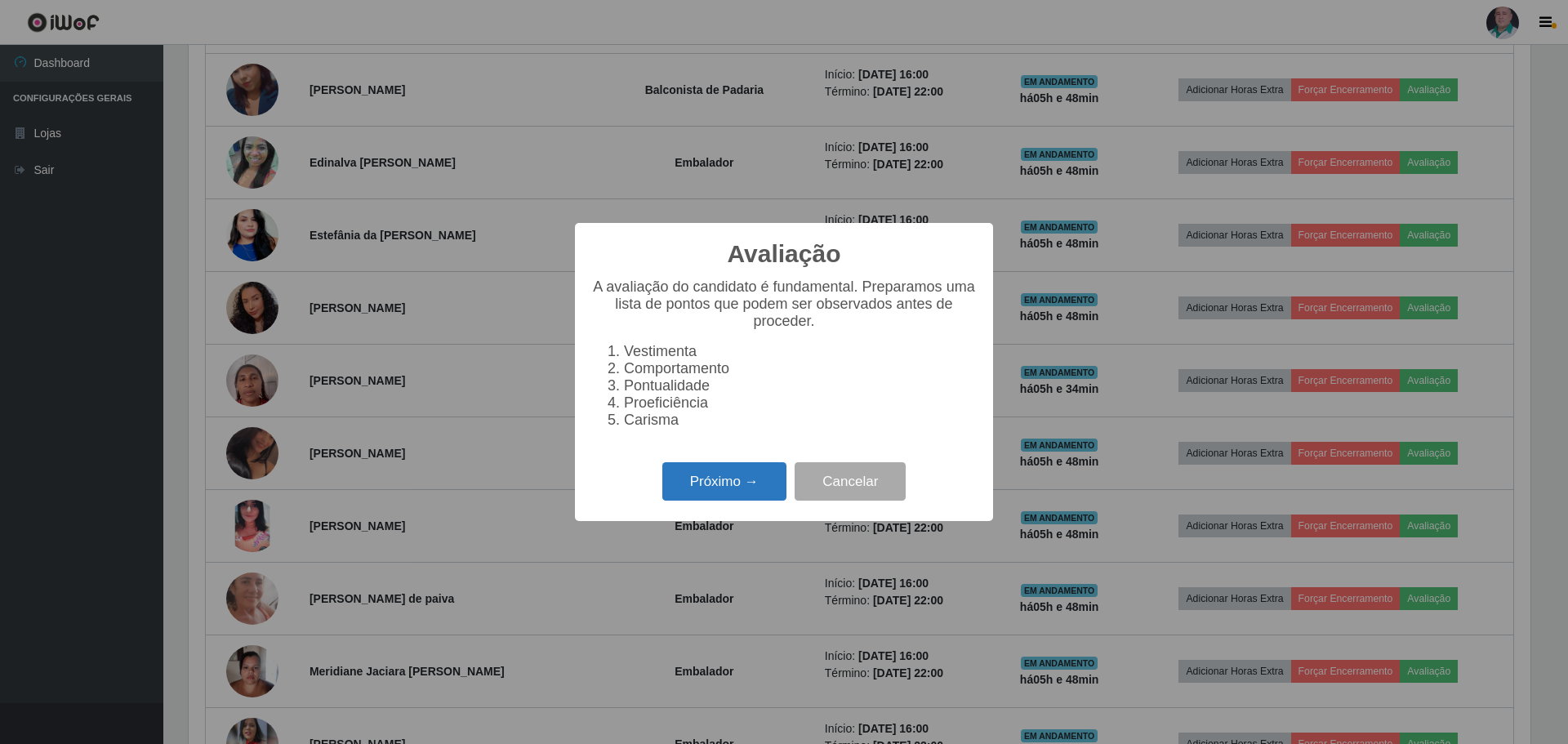
click at [720, 489] on button "Próximo →" at bounding box center [725, 482] width 124 height 39
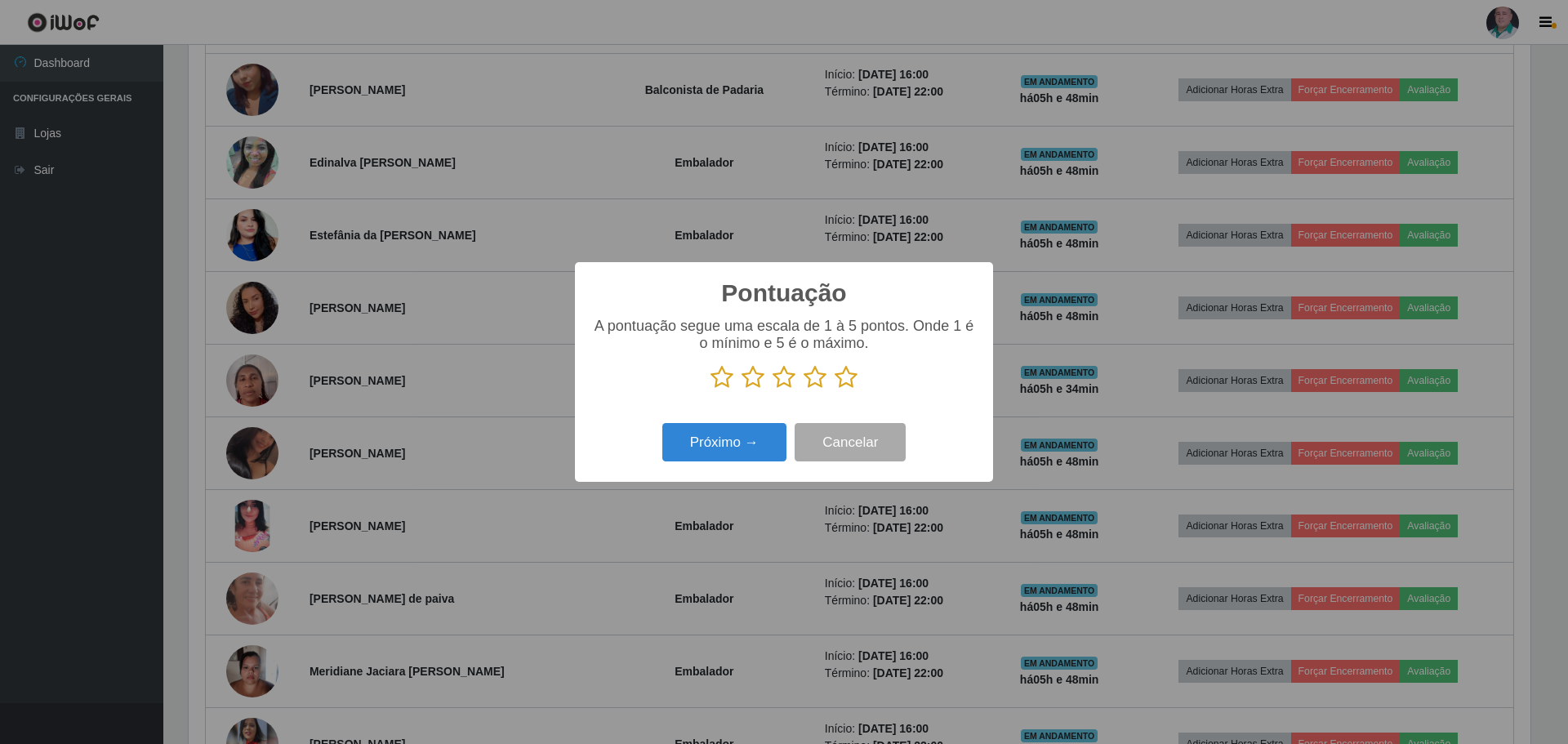
click at [856, 379] on icon at bounding box center [846, 378] width 23 height 25
click at [834, 390] on input "radio" at bounding box center [834, 390] width 0 height 0
click at [734, 448] on button "Próximo →" at bounding box center [725, 443] width 124 height 39
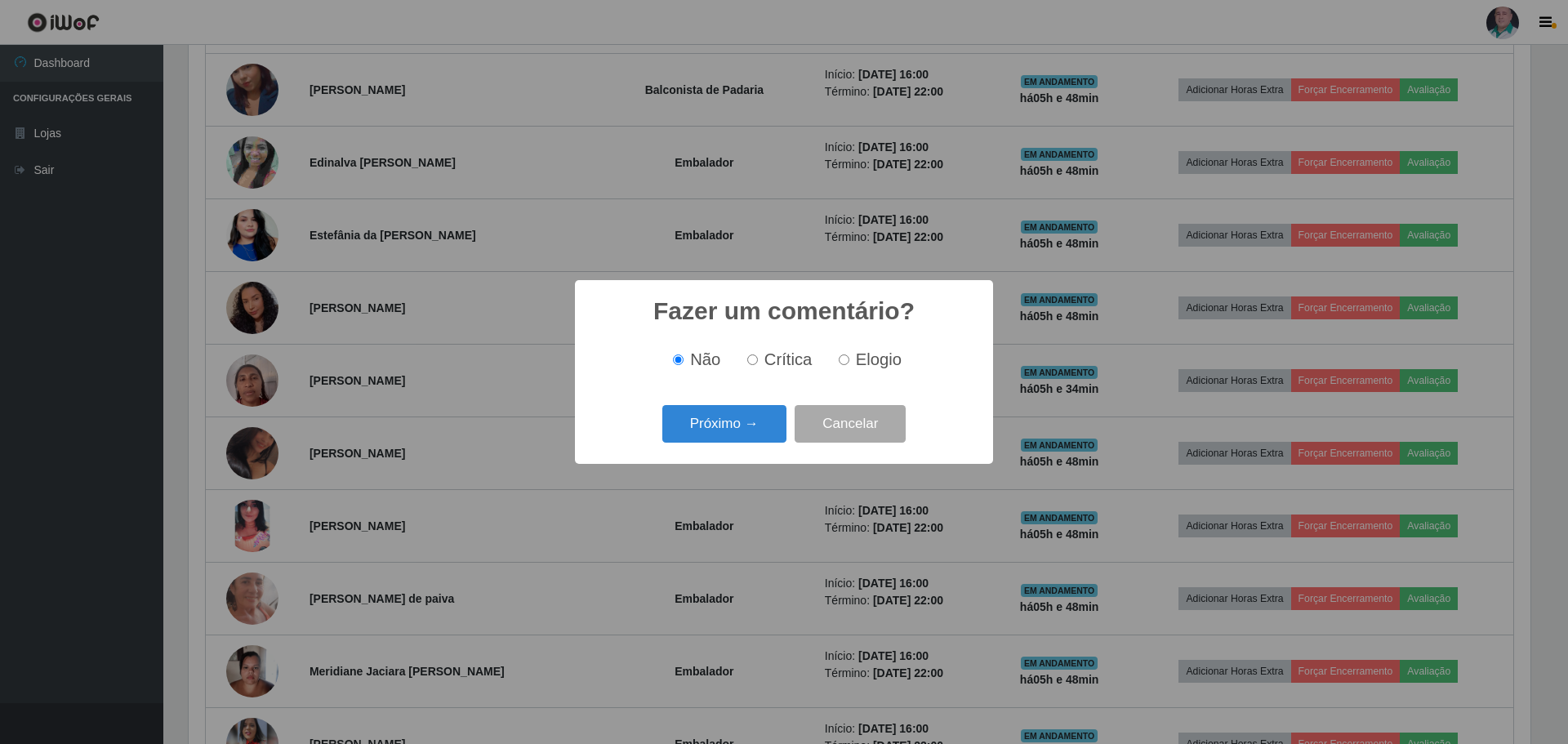
click at [870, 360] on span "Elogio" at bounding box center [879, 359] width 46 height 18
click at [849, 360] on input "Elogio" at bounding box center [844, 359] width 11 height 11
radio input "true"
click at [721, 426] on button "Próximo →" at bounding box center [725, 424] width 124 height 39
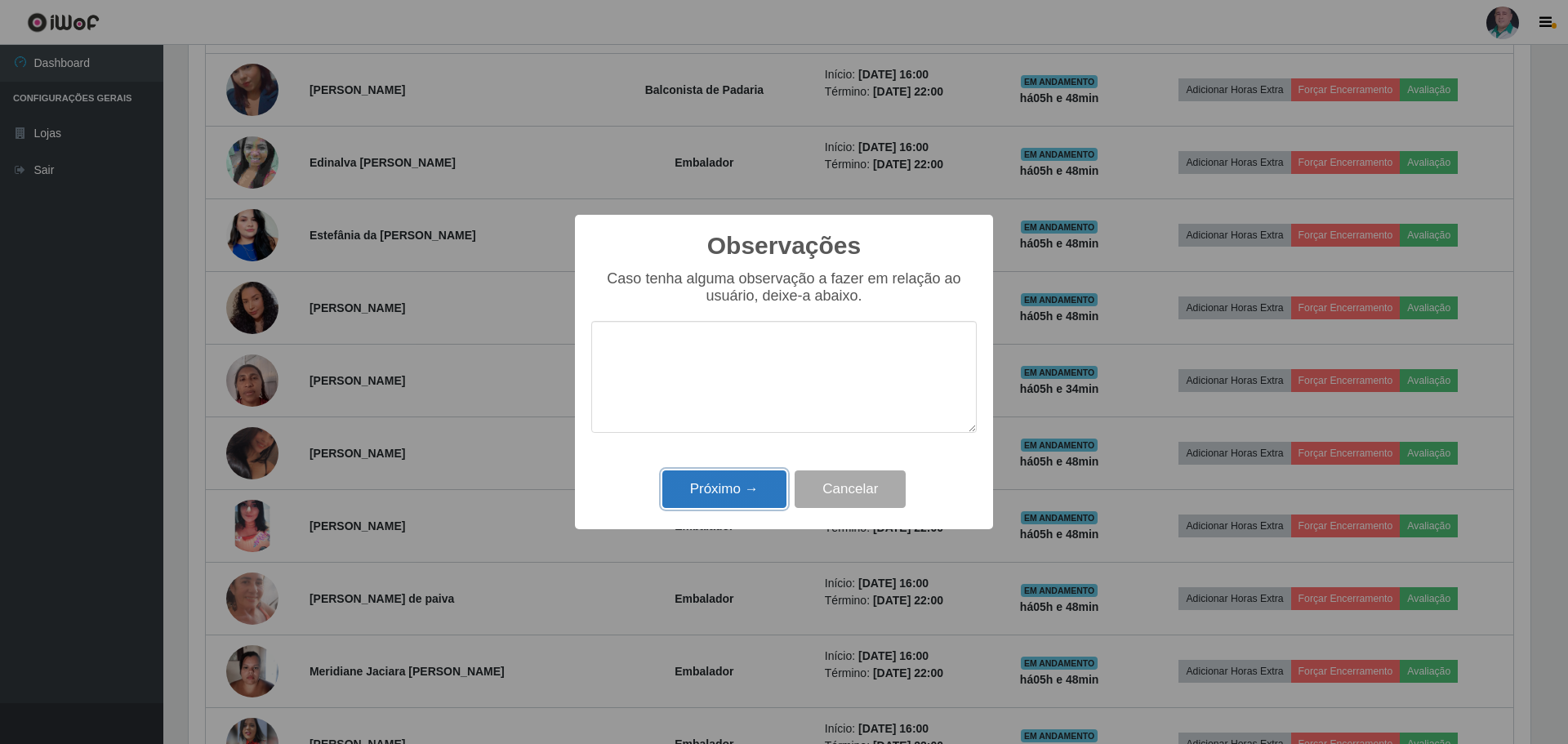
click at [714, 498] on button "Próximo →" at bounding box center [725, 490] width 124 height 39
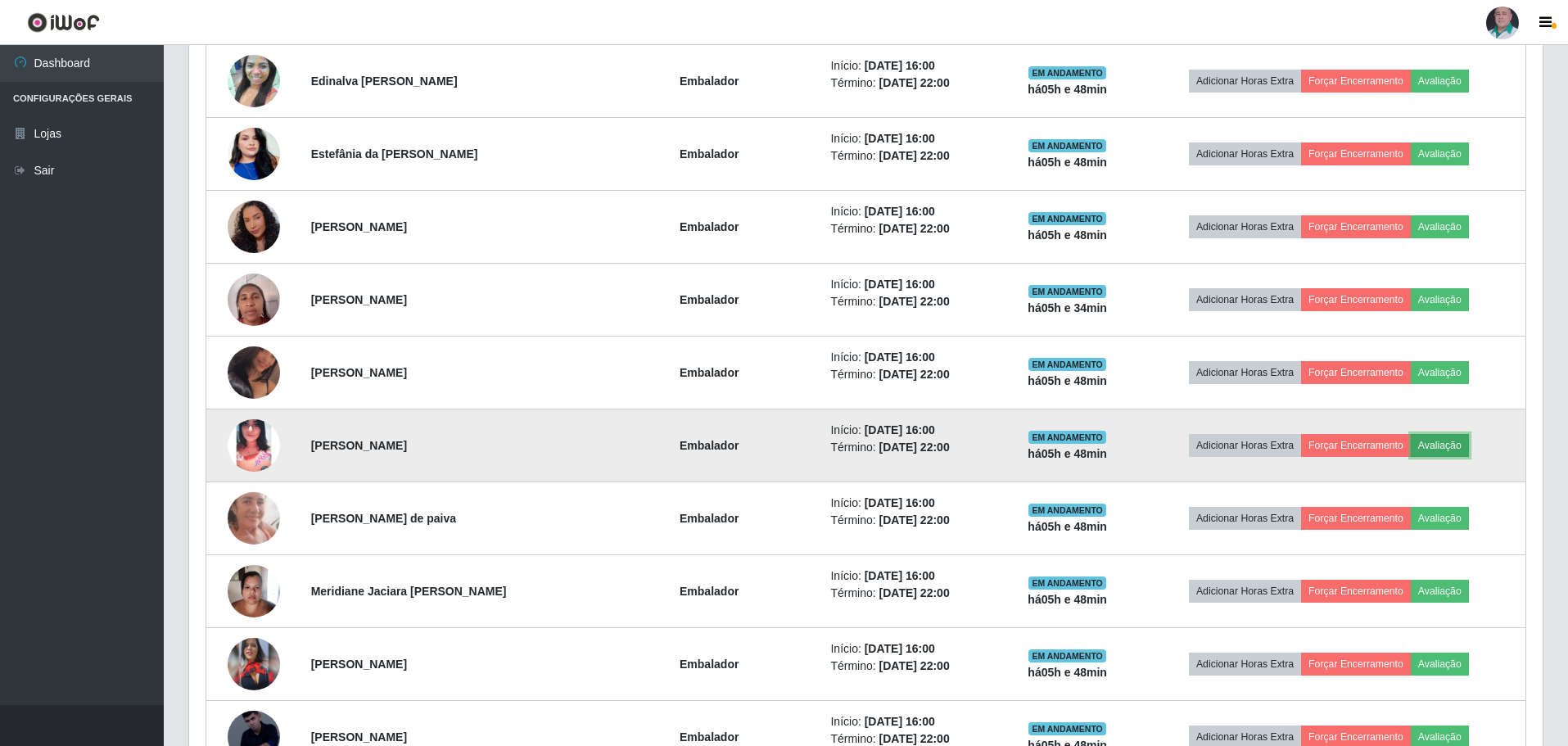
click at [1449, 441] on button "Avaliação" at bounding box center [1440, 445] width 58 height 23
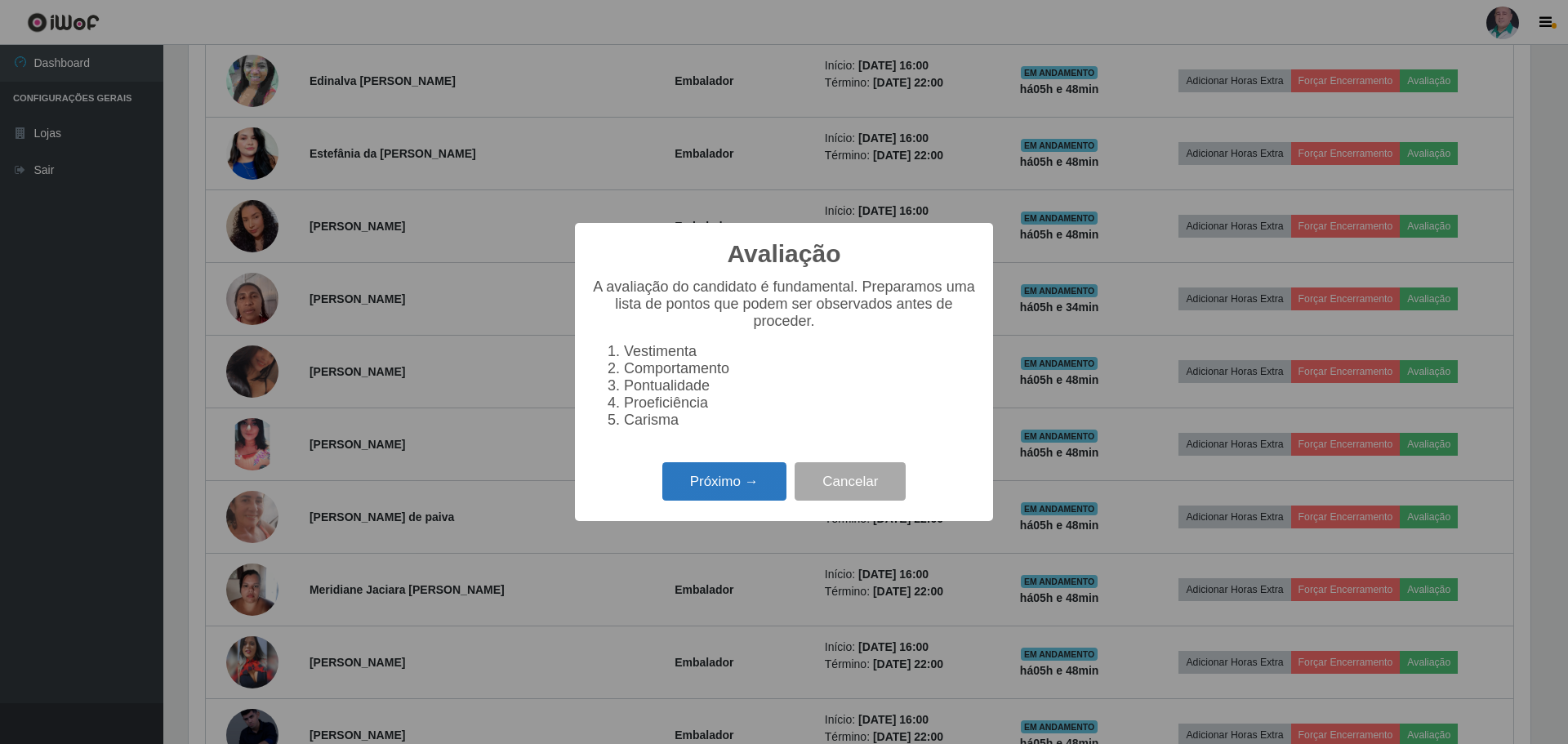
click at [710, 500] on button "Próximo →" at bounding box center [725, 482] width 124 height 39
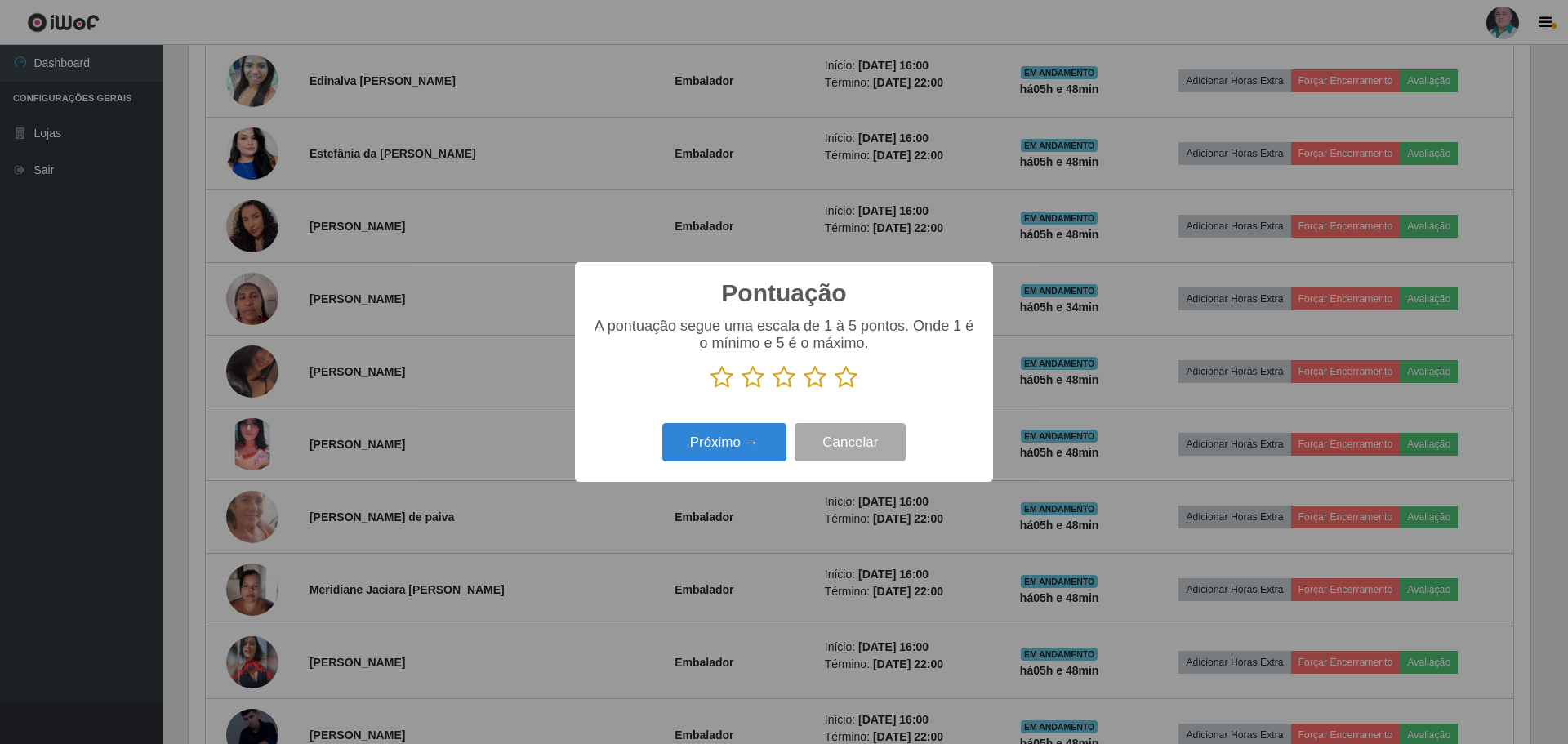
click at [853, 377] on icon at bounding box center [846, 378] width 23 height 25
click at [834, 390] on input "radio" at bounding box center [834, 390] width 0 height 0
click at [746, 449] on button "Próximo →" at bounding box center [725, 443] width 124 height 39
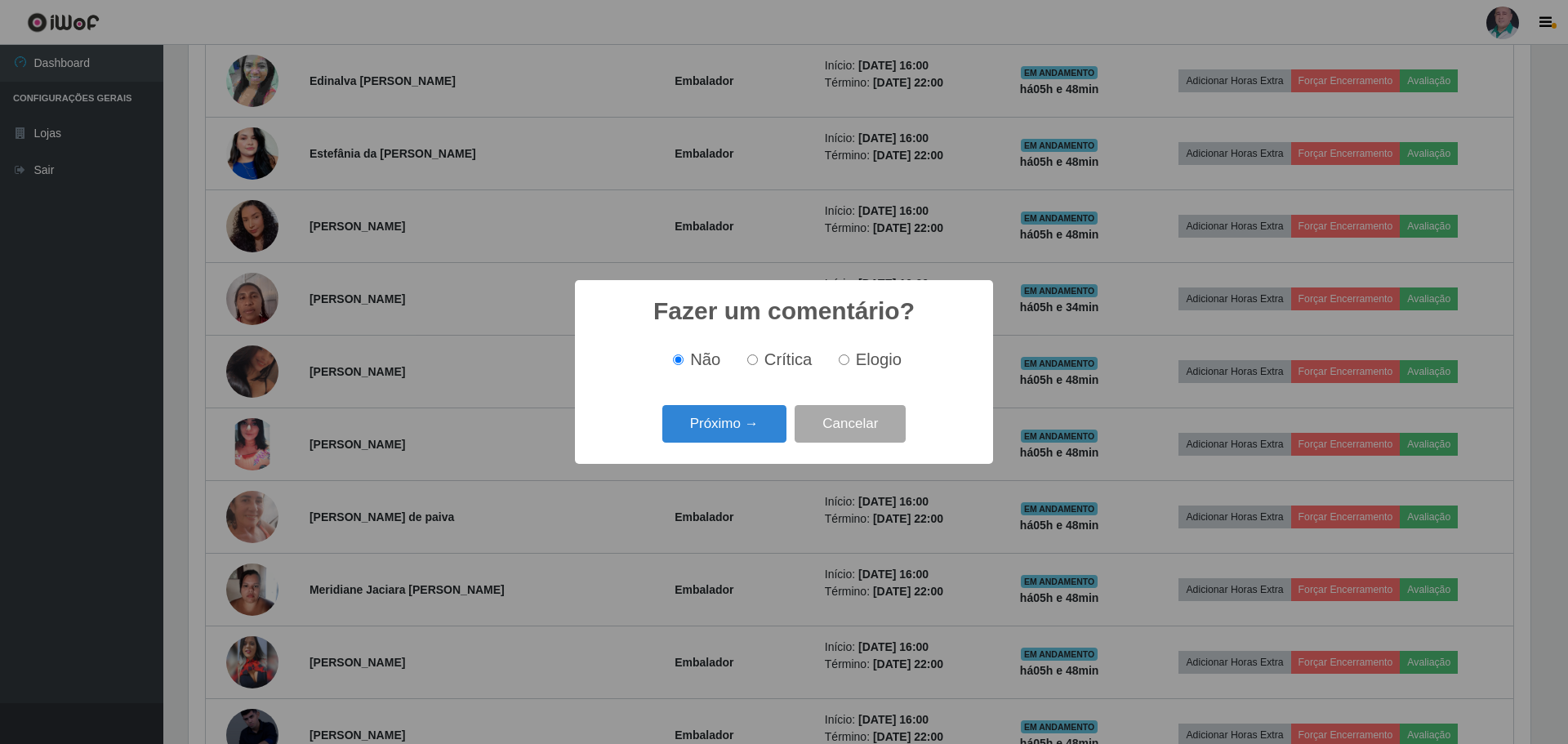
click at [872, 360] on span "Elogio" at bounding box center [879, 359] width 46 height 18
click at [849, 360] on input "Elogio" at bounding box center [844, 359] width 11 height 11
radio input "true"
click at [713, 429] on button "Próximo →" at bounding box center [725, 424] width 124 height 39
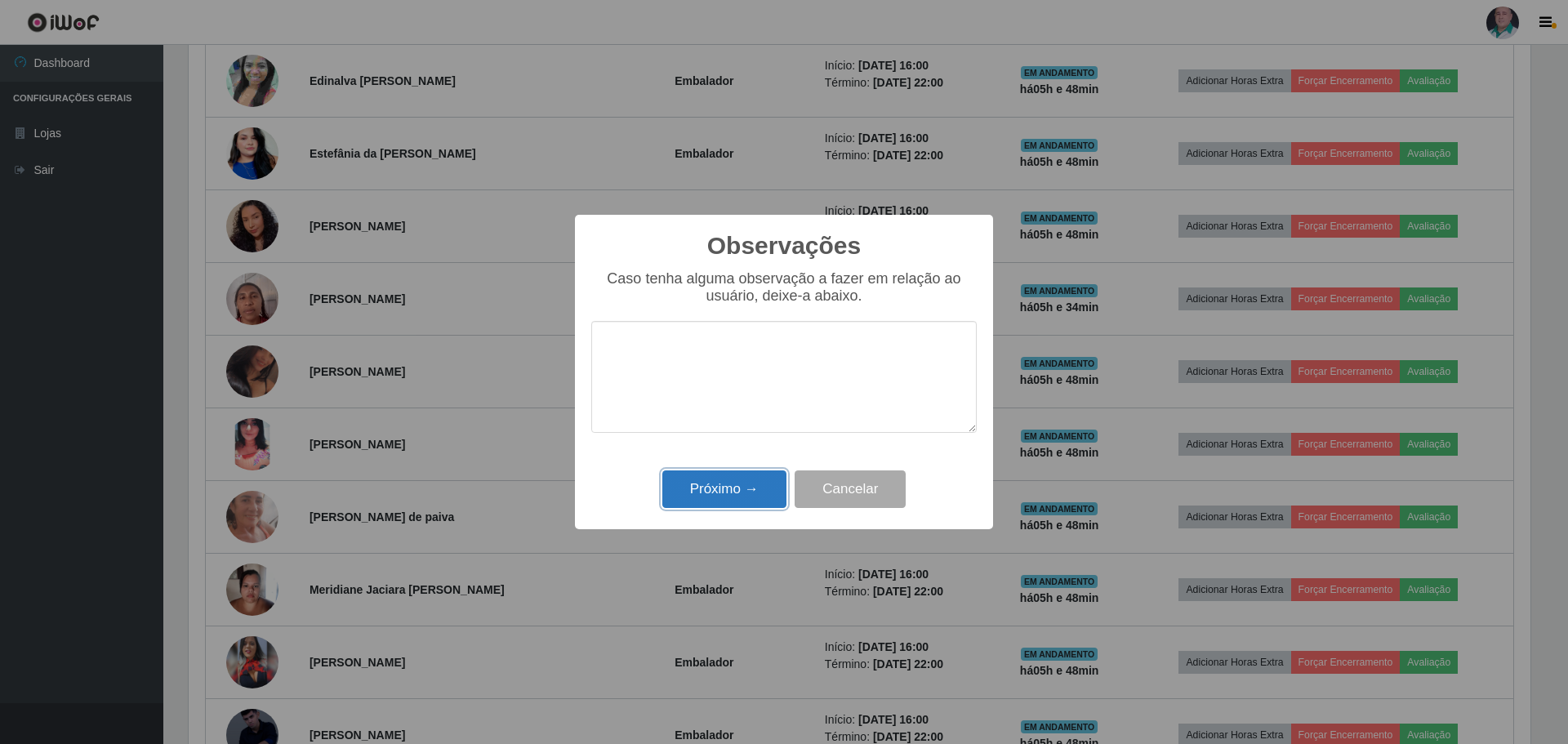
click at [713, 493] on button "Próximo →" at bounding box center [725, 490] width 124 height 39
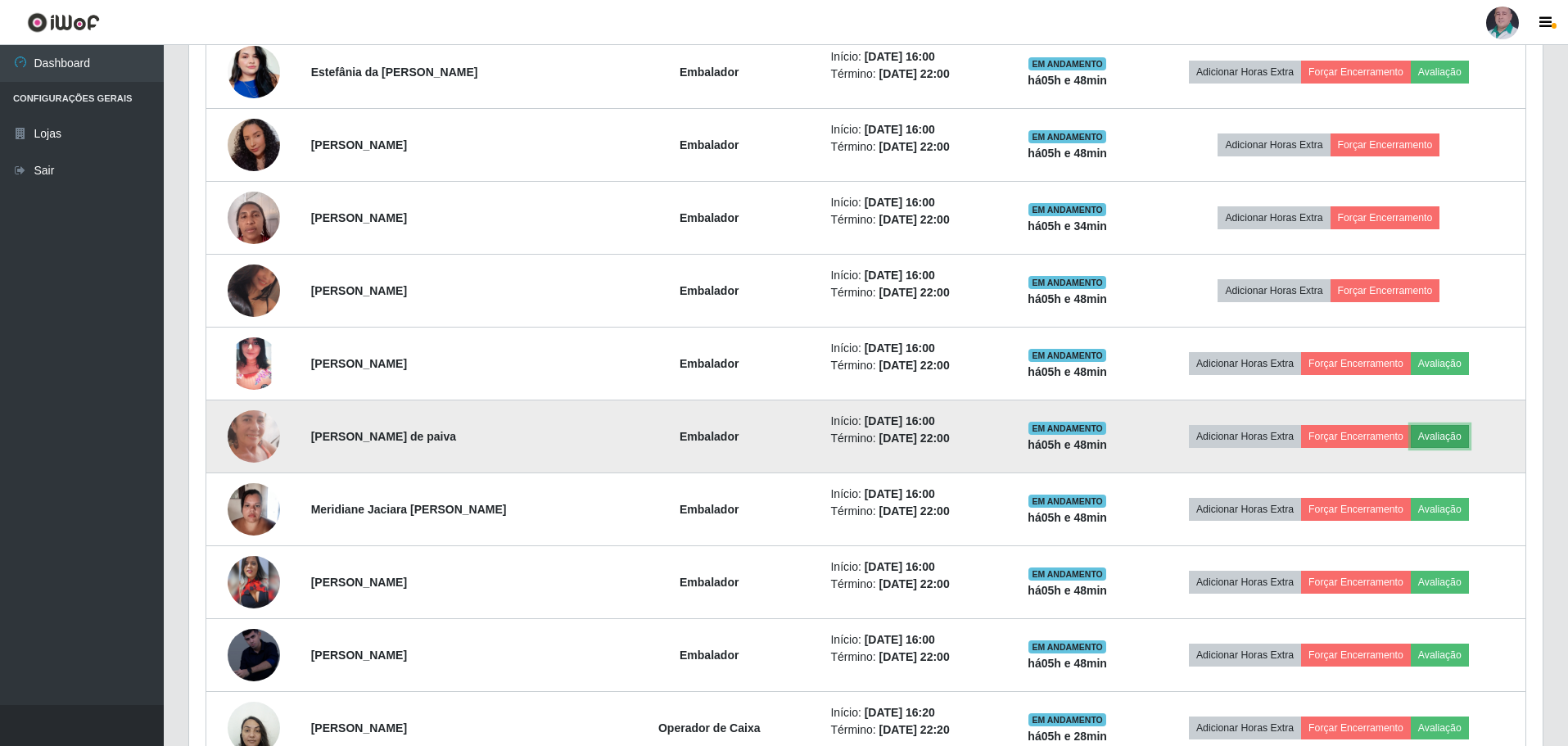
click at [1460, 439] on button "Avaliação" at bounding box center [1440, 437] width 58 height 23
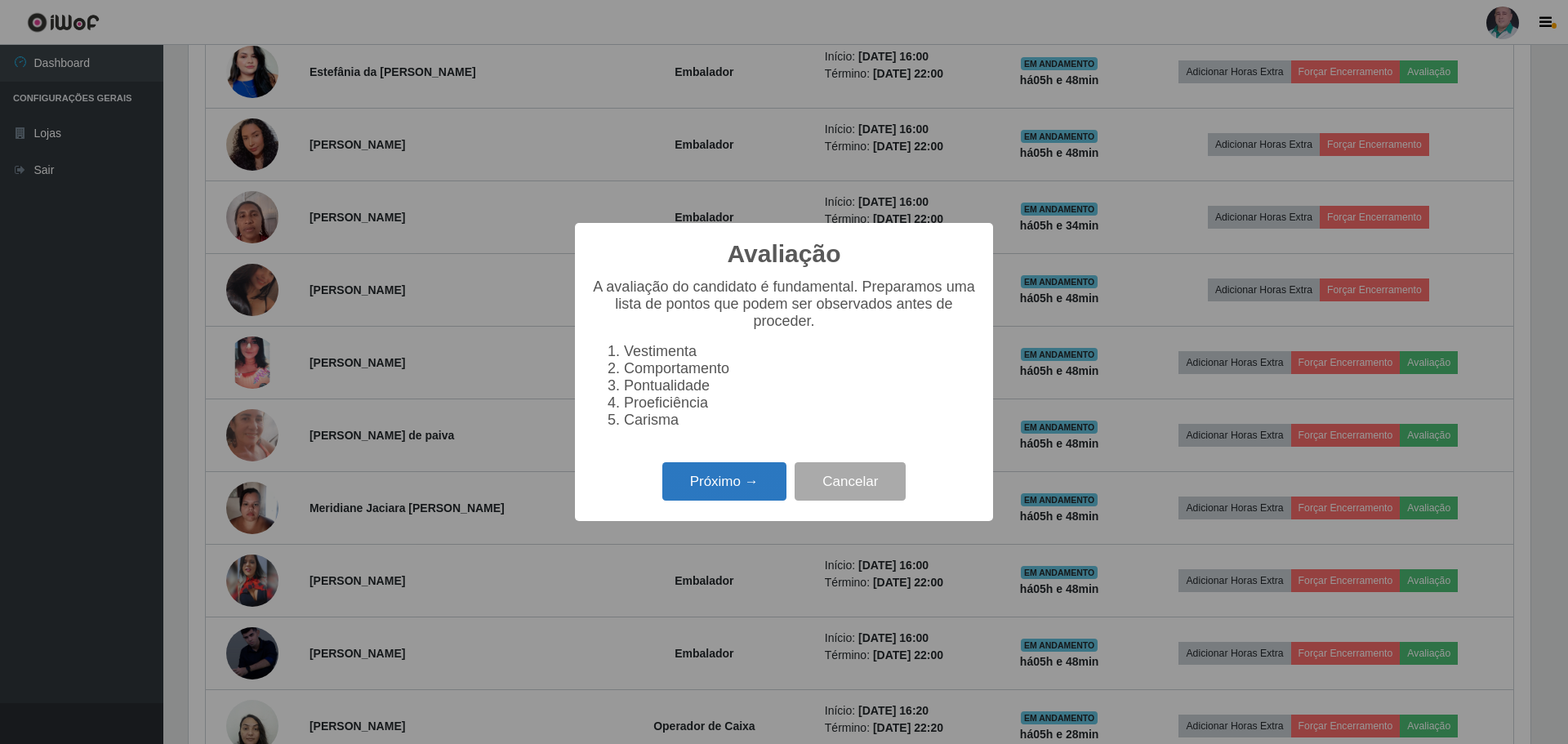
click at [698, 492] on button "Próximo →" at bounding box center [725, 482] width 124 height 39
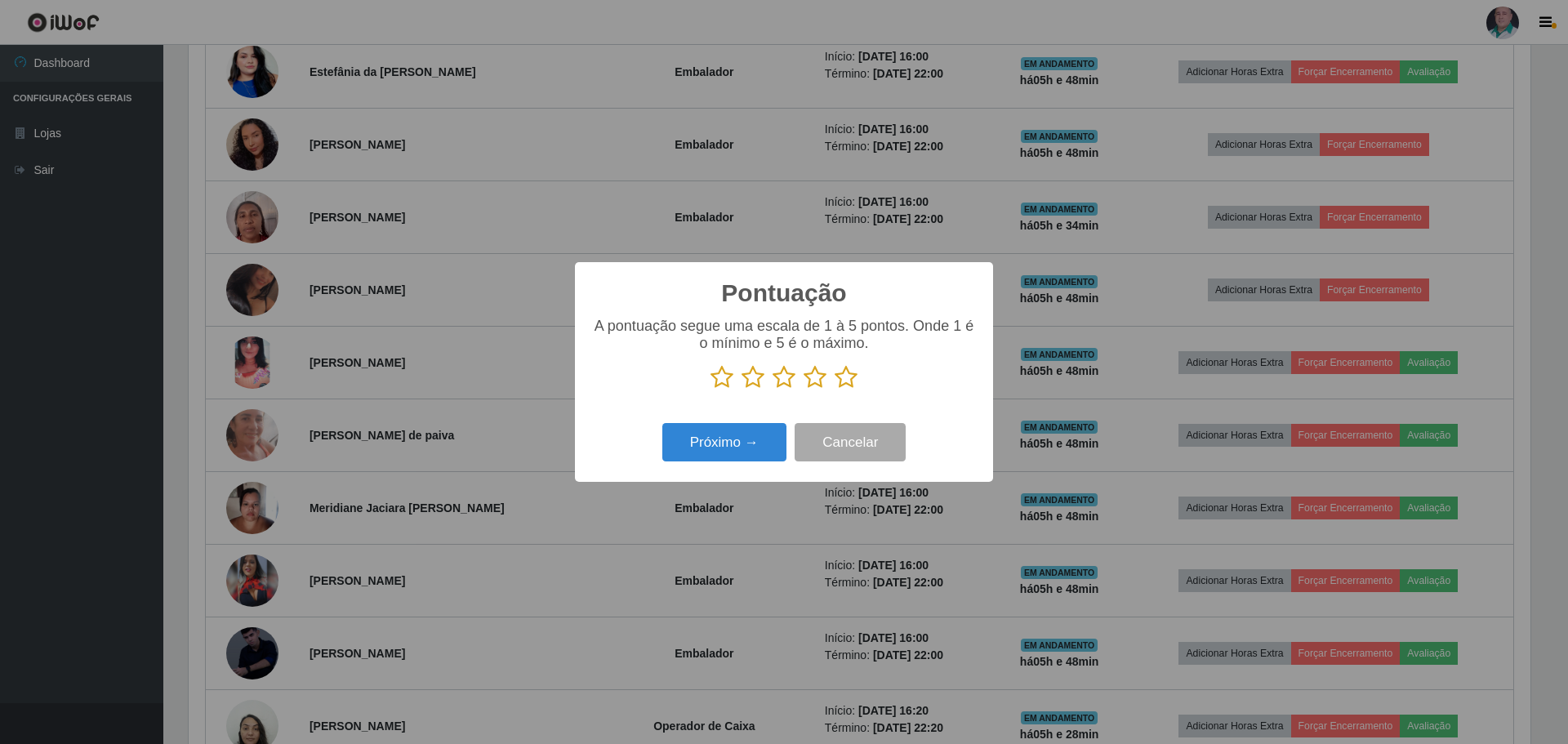
click at [851, 376] on icon at bounding box center [846, 378] width 23 height 25
click at [834, 390] on input "radio" at bounding box center [834, 390] width 0 height 0
click at [703, 443] on button "Próximo →" at bounding box center [725, 443] width 124 height 39
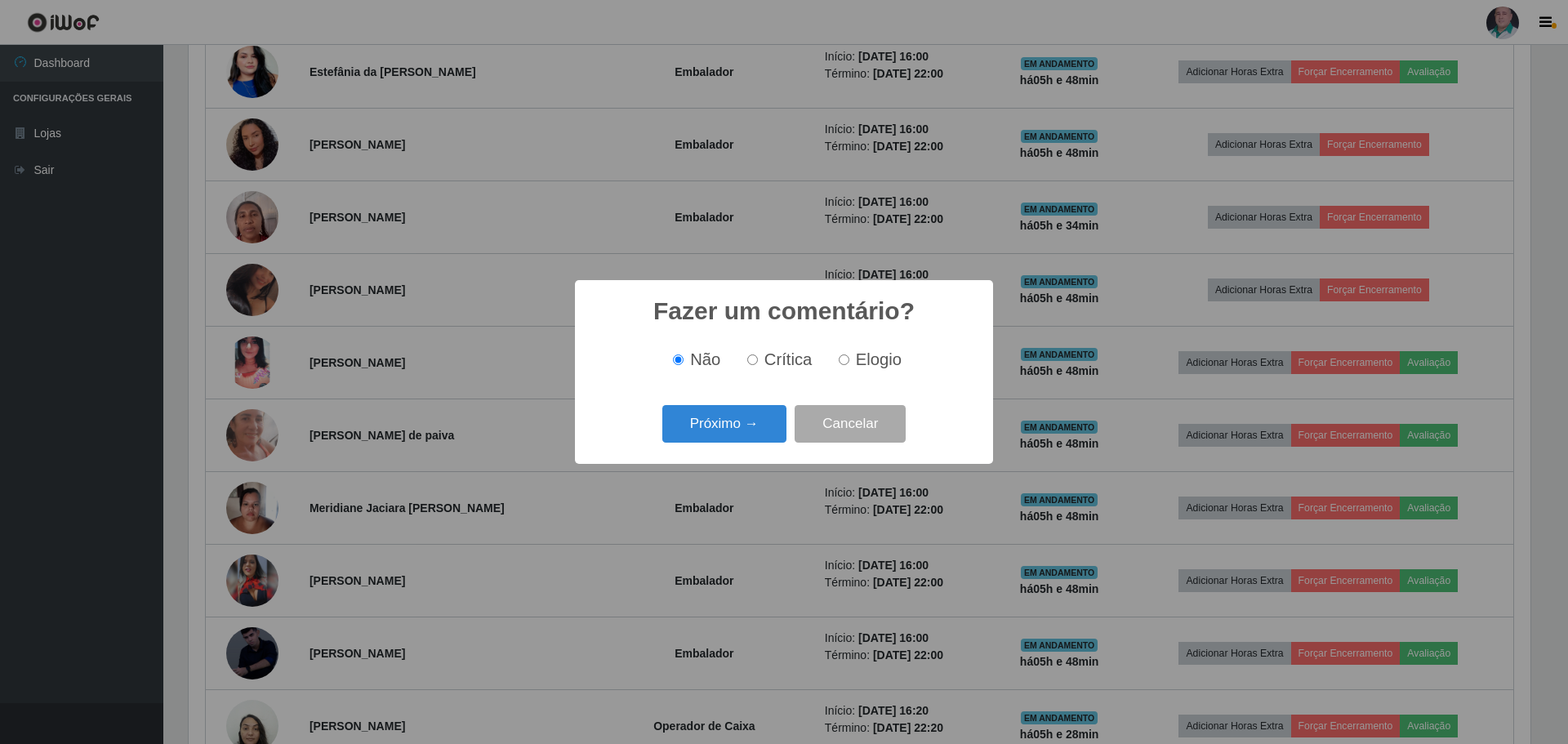
click at [856, 354] on span "Elogio" at bounding box center [879, 359] width 46 height 18
click at [849, 354] on input "Elogio" at bounding box center [844, 359] width 11 height 11
radio input "true"
click at [717, 417] on button "Próximo →" at bounding box center [725, 424] width 124 height 39
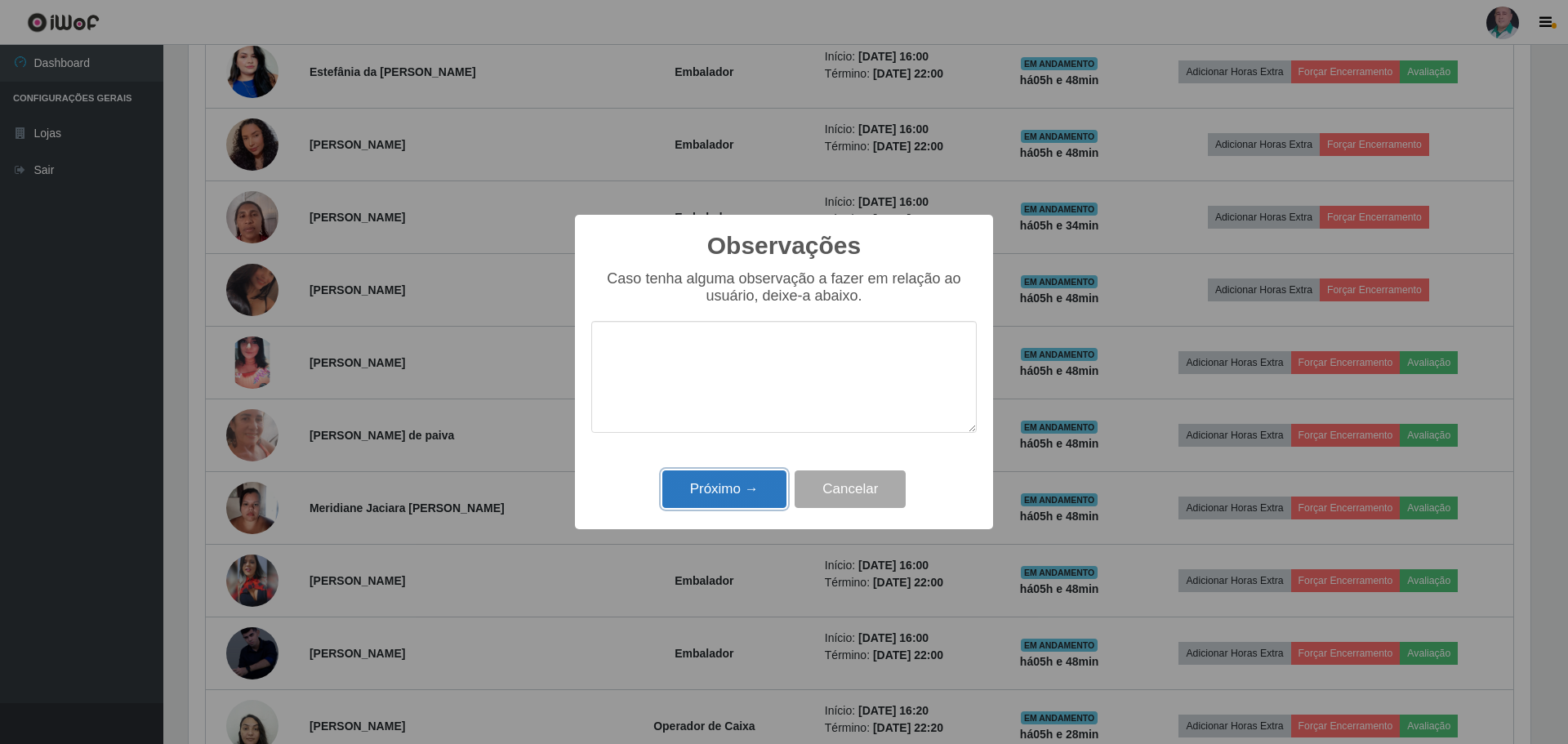
click at [714, 501] on button "Próximo →" at bounding box center [725, 490] width 124 height 39
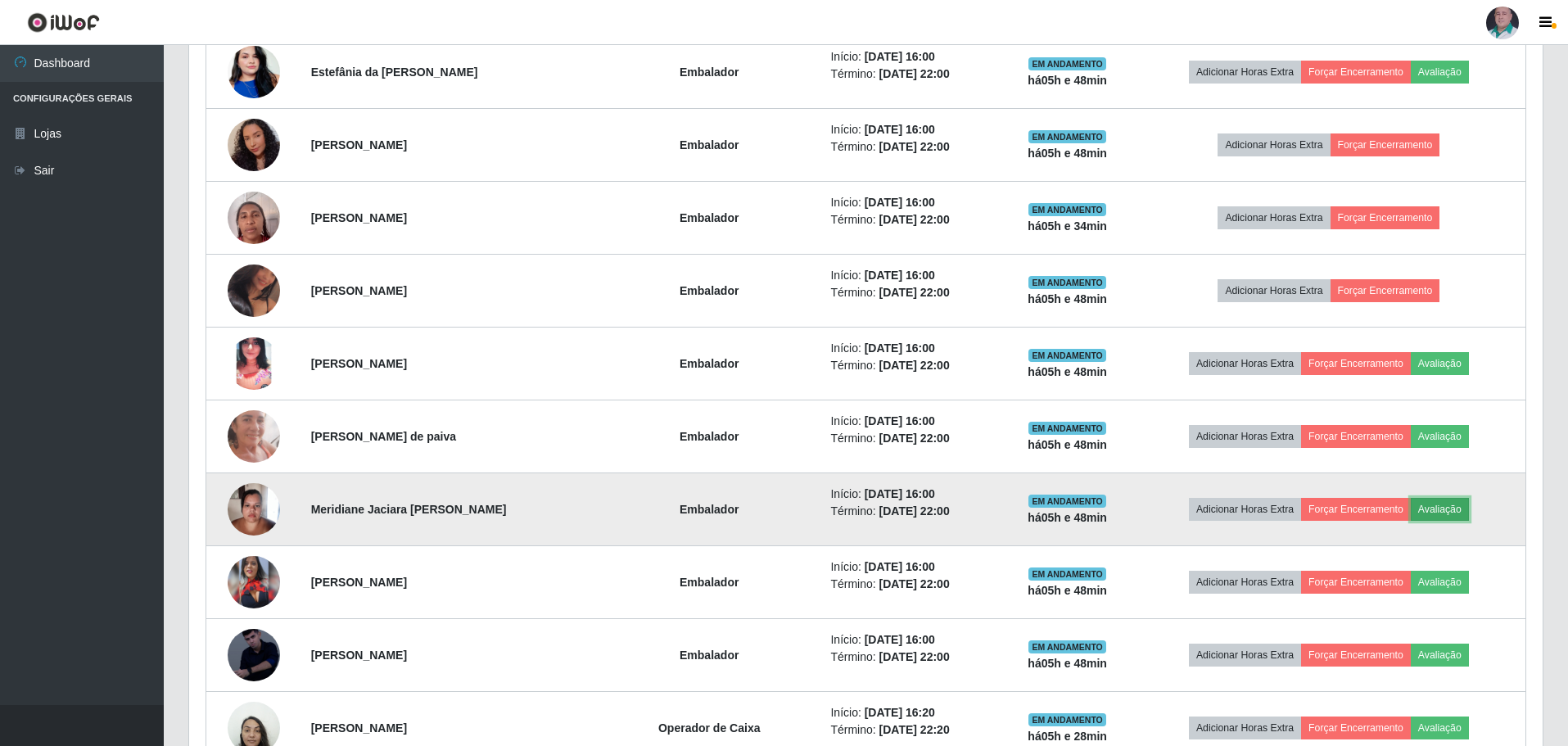
click at [1469, 511] on button "Avaliação" at bounding box center [1440, 510] width 58 height 23
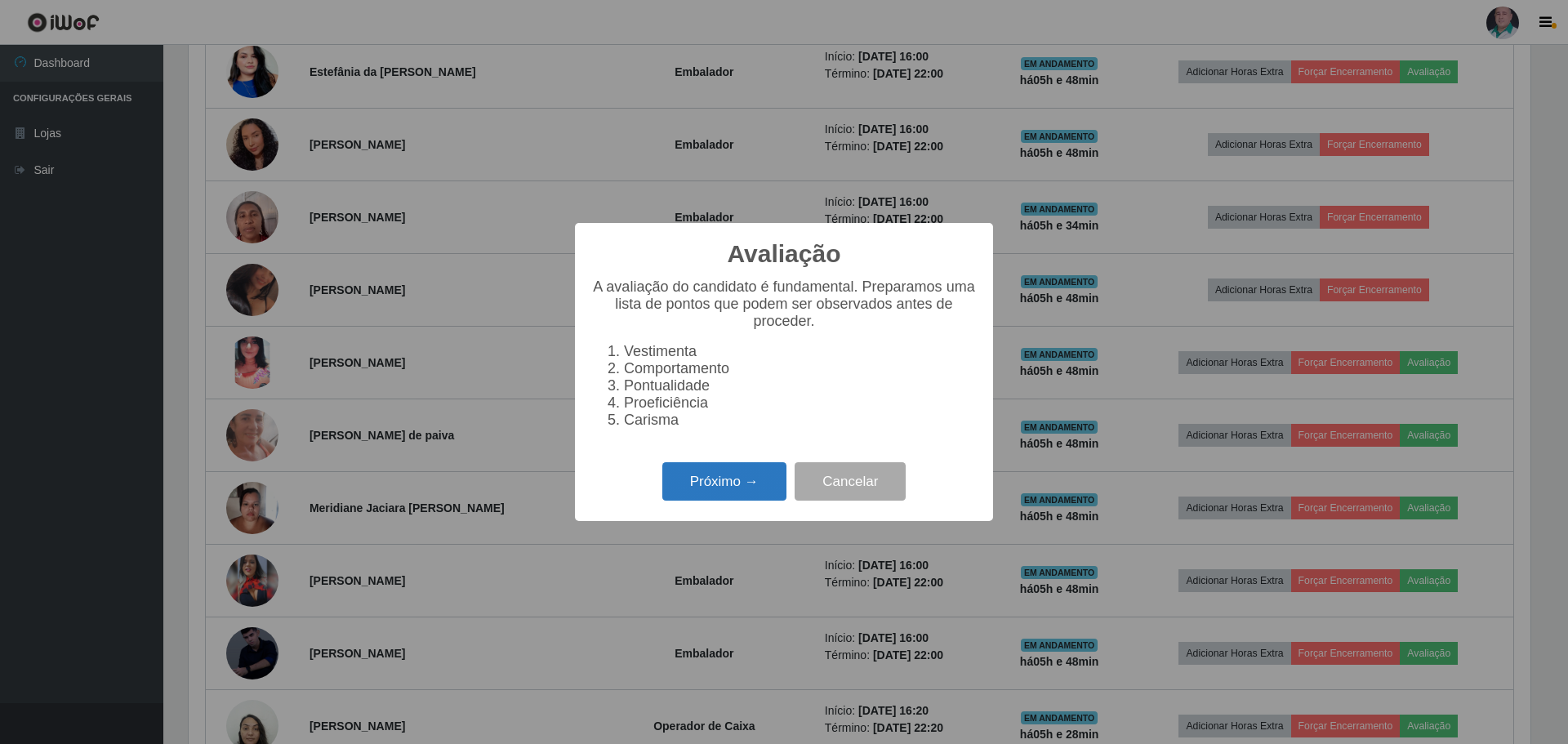
click at [701, 491] on button "Próximo →" at bounding box center [725, 482] width 124 height 39
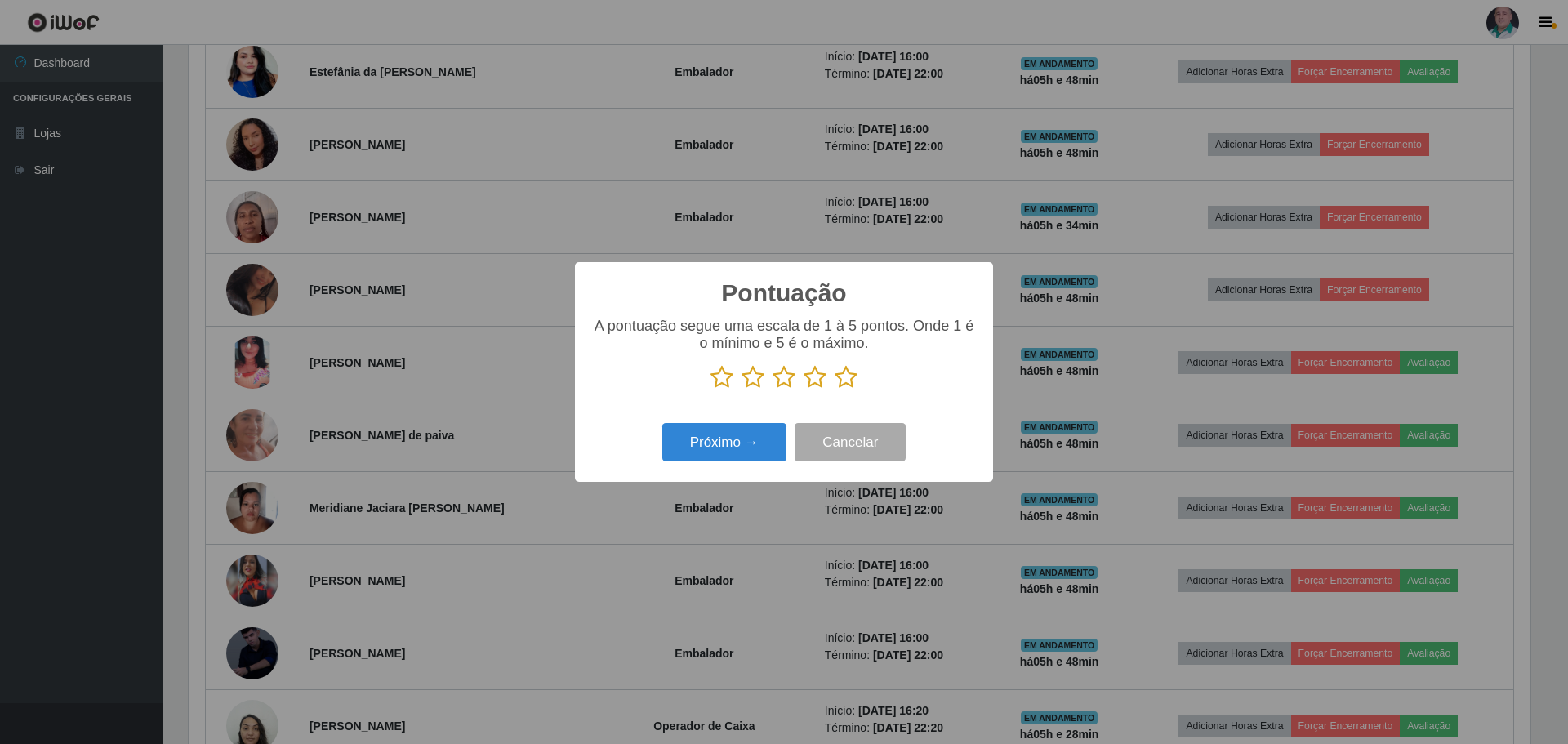
click at [847, 379] on icon at bounding box center [846, 378] width 23 height 25
click at [834, 390] on input "radio" at bounding box center [834, 390] width 0 height 0
click at [693, 444] on button "Próximo →" at bounding box center [725, 443] width 124 height 39
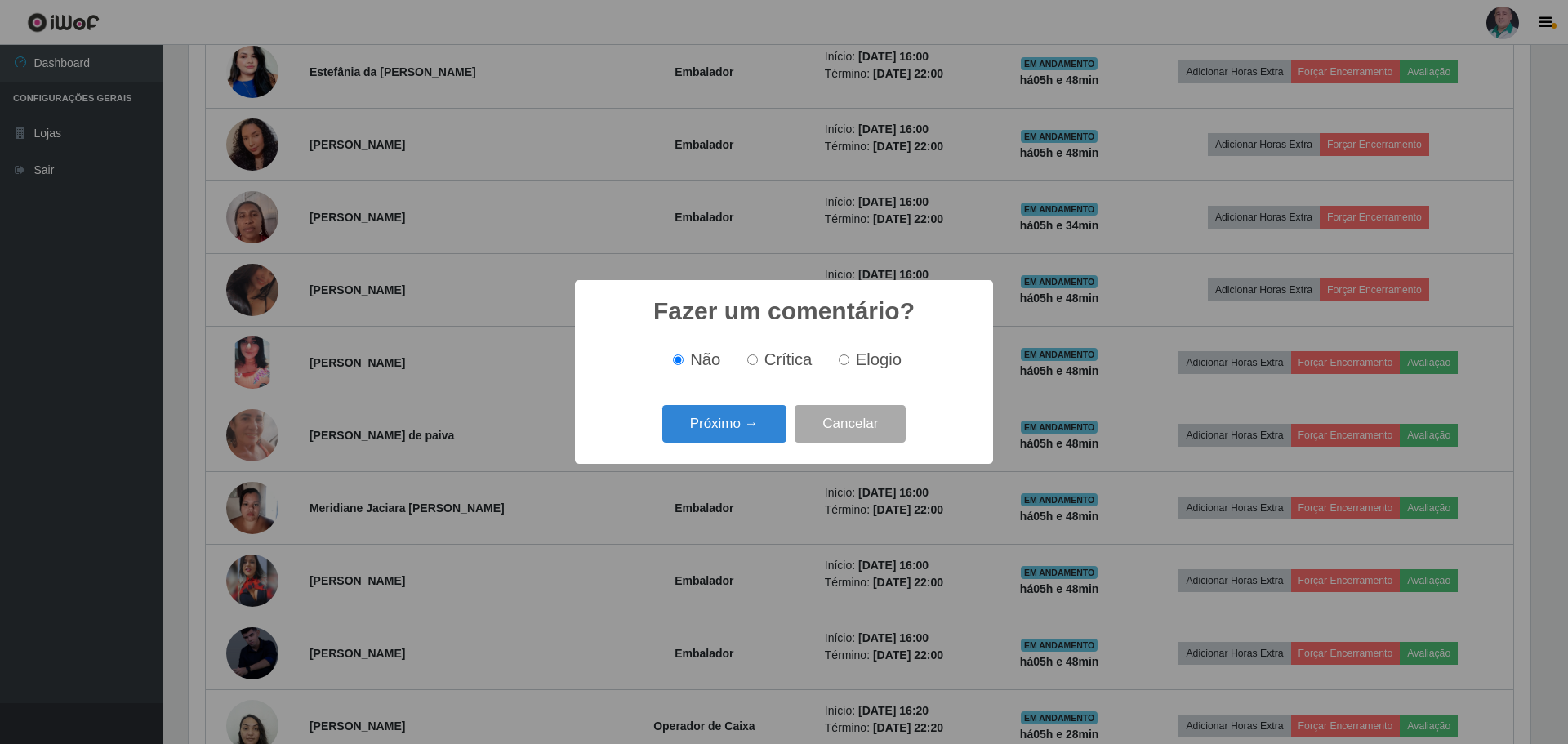
click at [877, 362] on span "Elogio" at bounding box center [879, 359] width 46 height 18
click at [849, 362] on input "Elogio" at bounding box center [844, 359] width 11 height 11
radio input "true"
click at [729, 435] on button "Próximo →" at bounding box center [725, 424] width 124 height 39
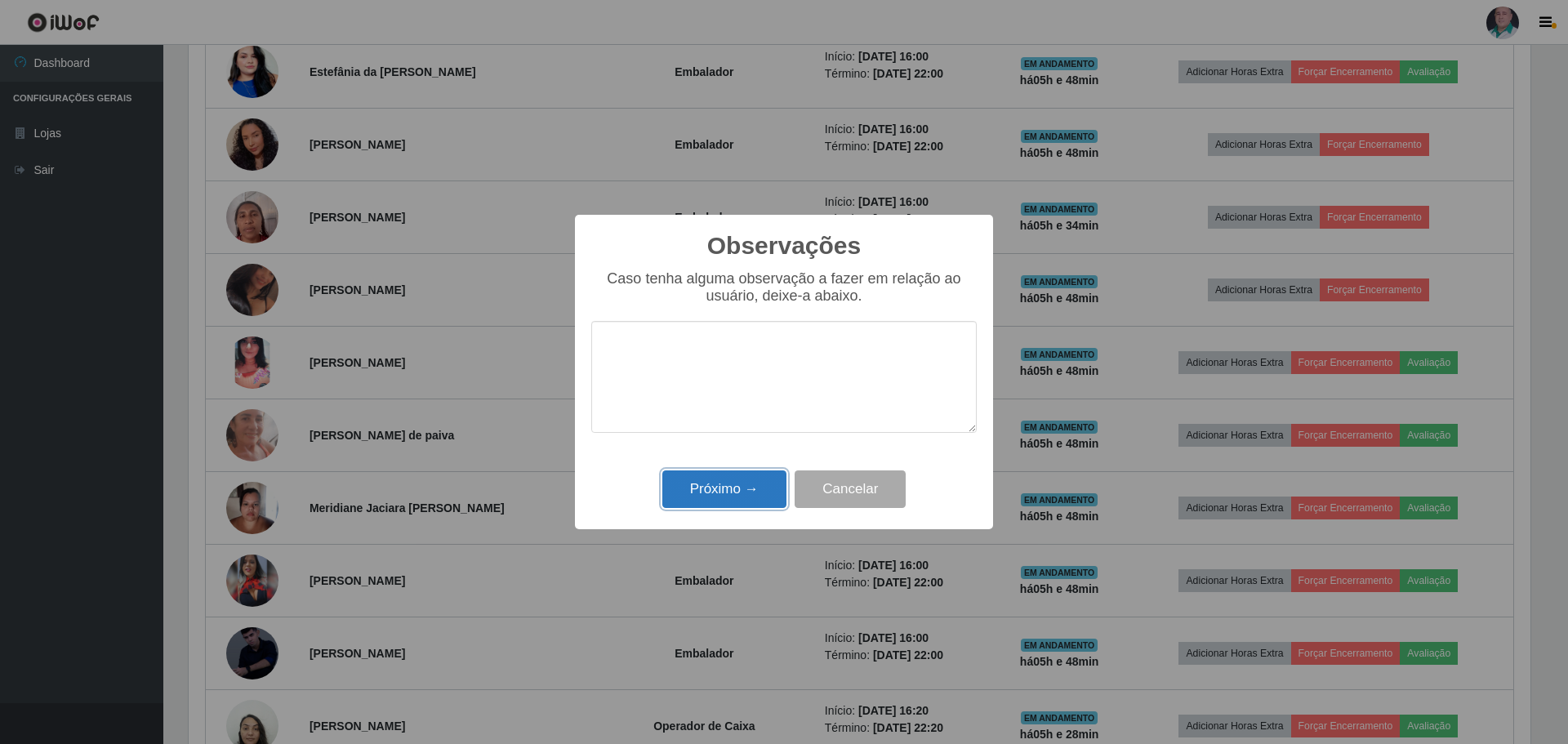
click at [724, 482] on button "Próximo →" at bounding box center [725, 490] width 124 height 39
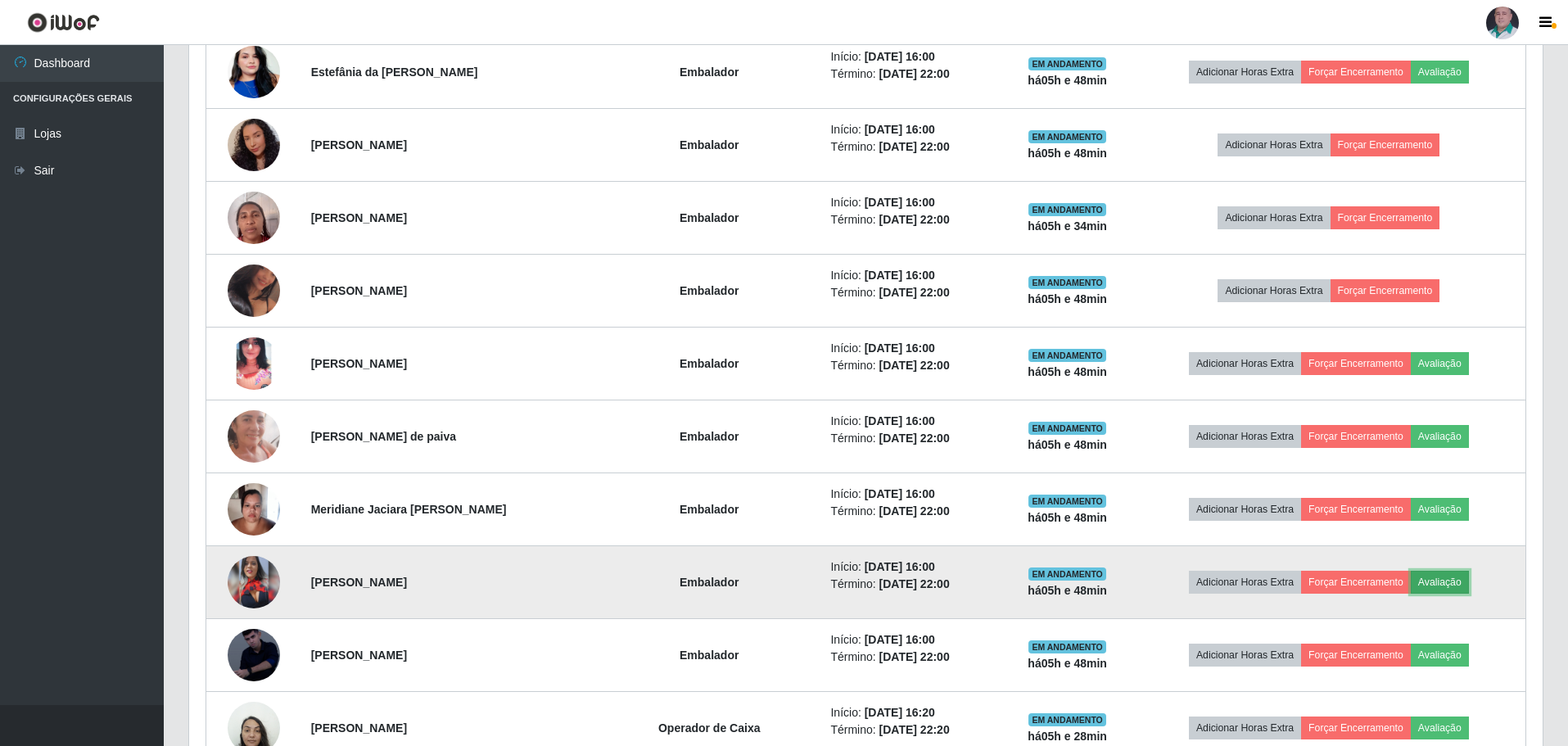
click at [1443, 586] on button "Avaliação" at bounding box center [1440, 583] width 58 height 23
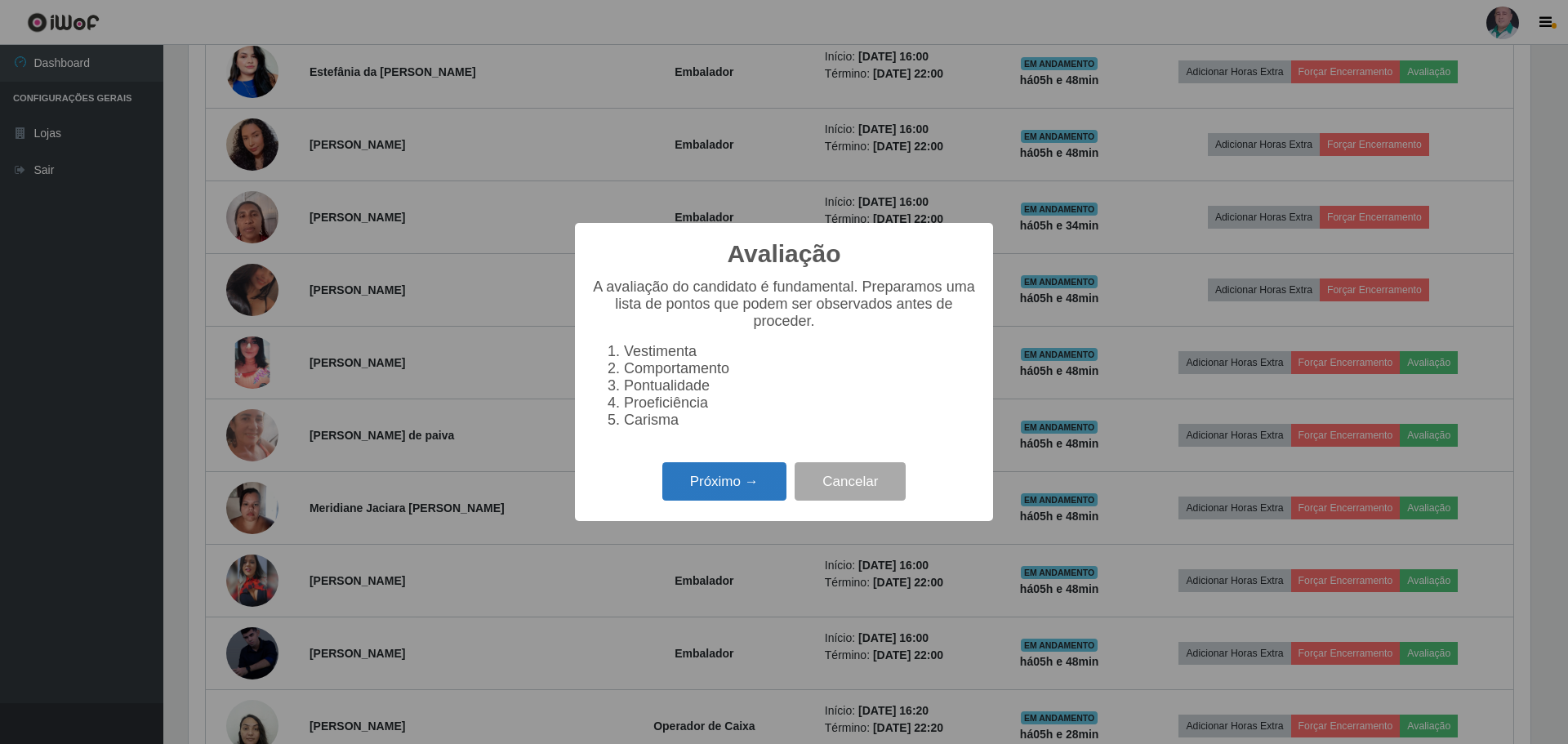
click at [720, 490] on button "Próximo →" at bounding box center [725, 482] width 124 height 39
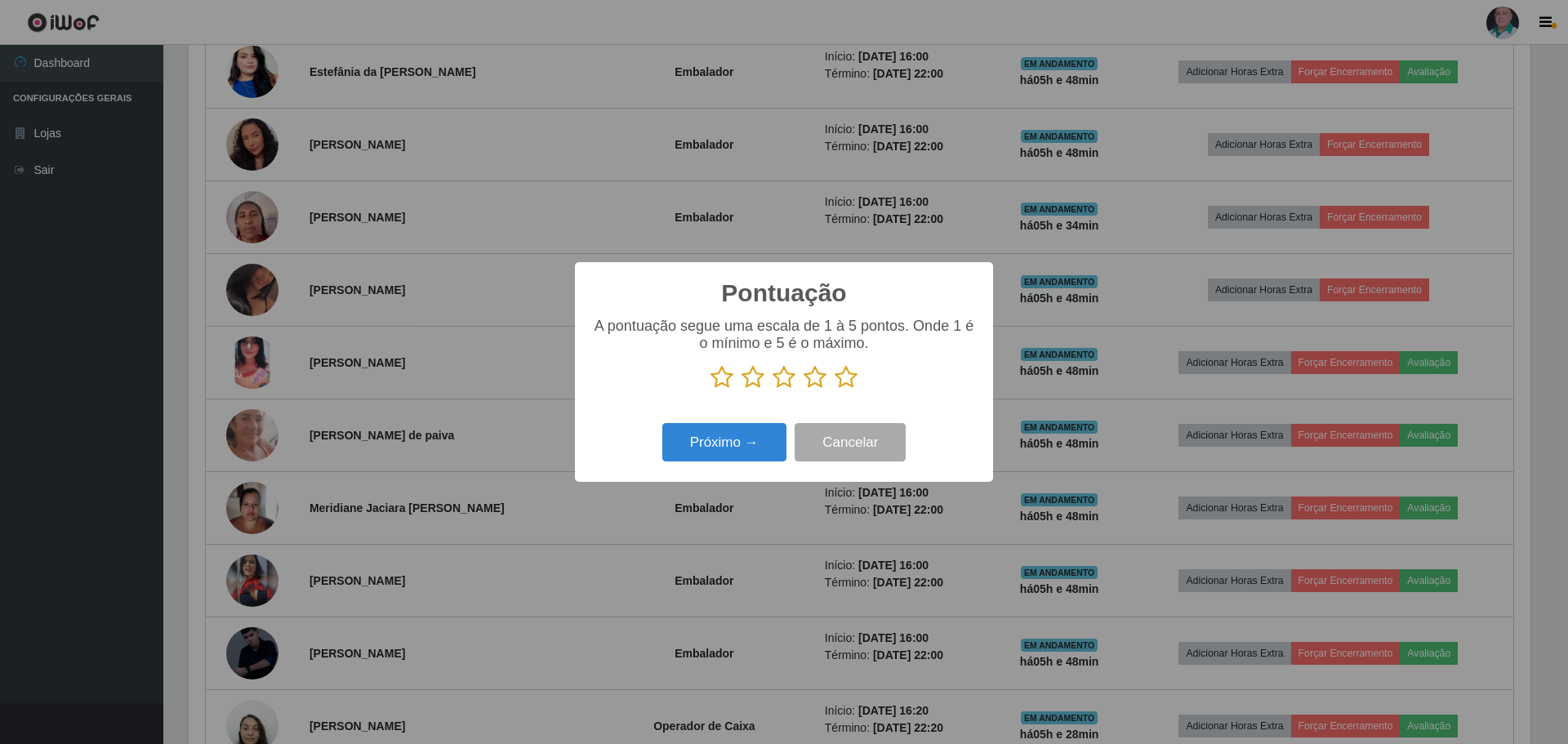
click at [845, 375] on icon at bounding box center [846, 378] width 23 height 25
click at [834, 390] on input "radio" at bounding box center [834, 390] width 0 height 0
drag, startPoint x: 728, startPoint y: 451, endPoint x: 739, endPoint y: 444, distance: 13.0
click at [739, 444] on button "Próximo →" at bounding box center [725, 443] width 124 height 39
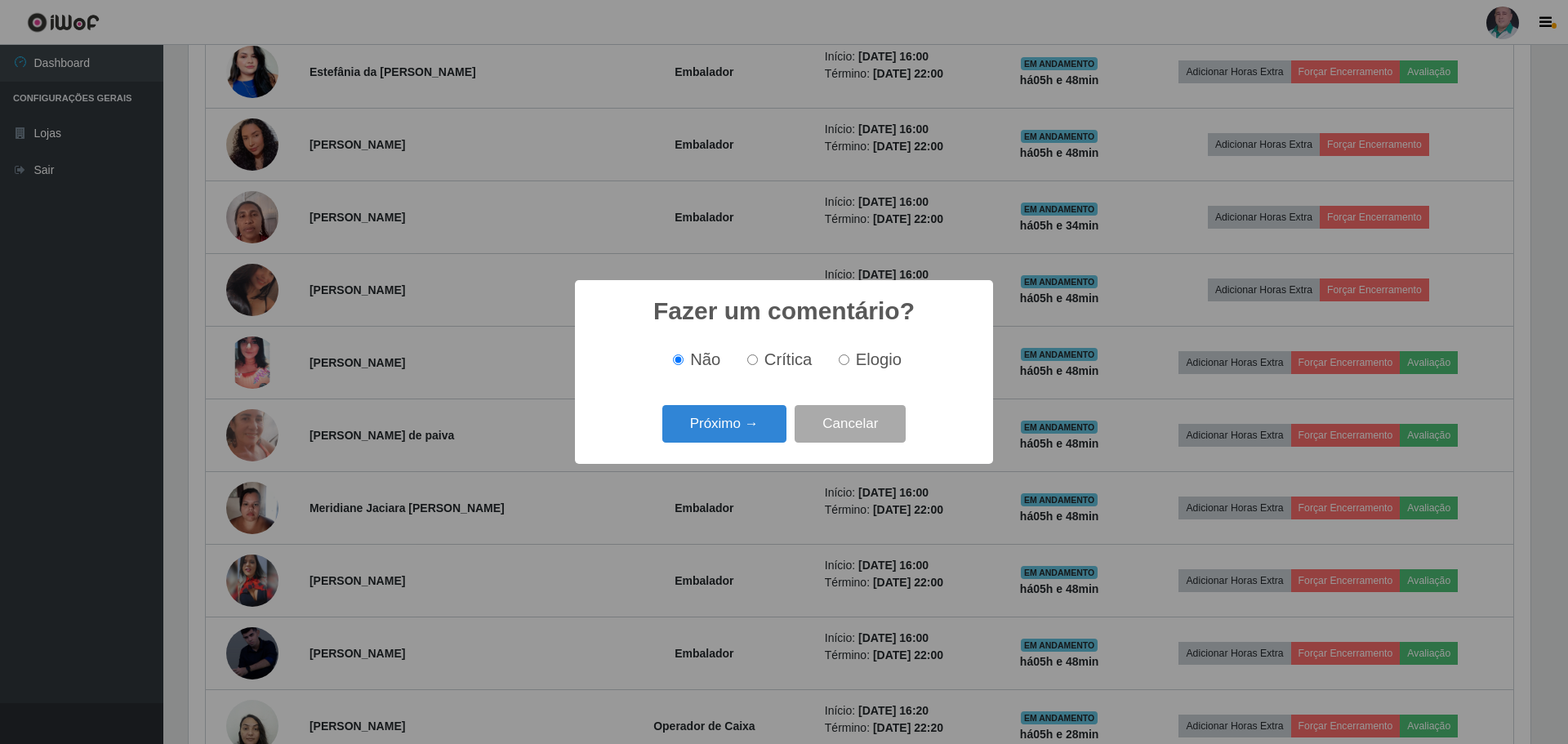
click at [860, 368] on span "Elogio" at bounding box center [879, 359] width 46 height 18
click at [849, 365] on input "Elogio" at bounding box center [844, 359] width 11 height 11
radio input "true"
click at [745, 433] on button "Próximo →" at bounding box center [725, 424] width 124 height 39
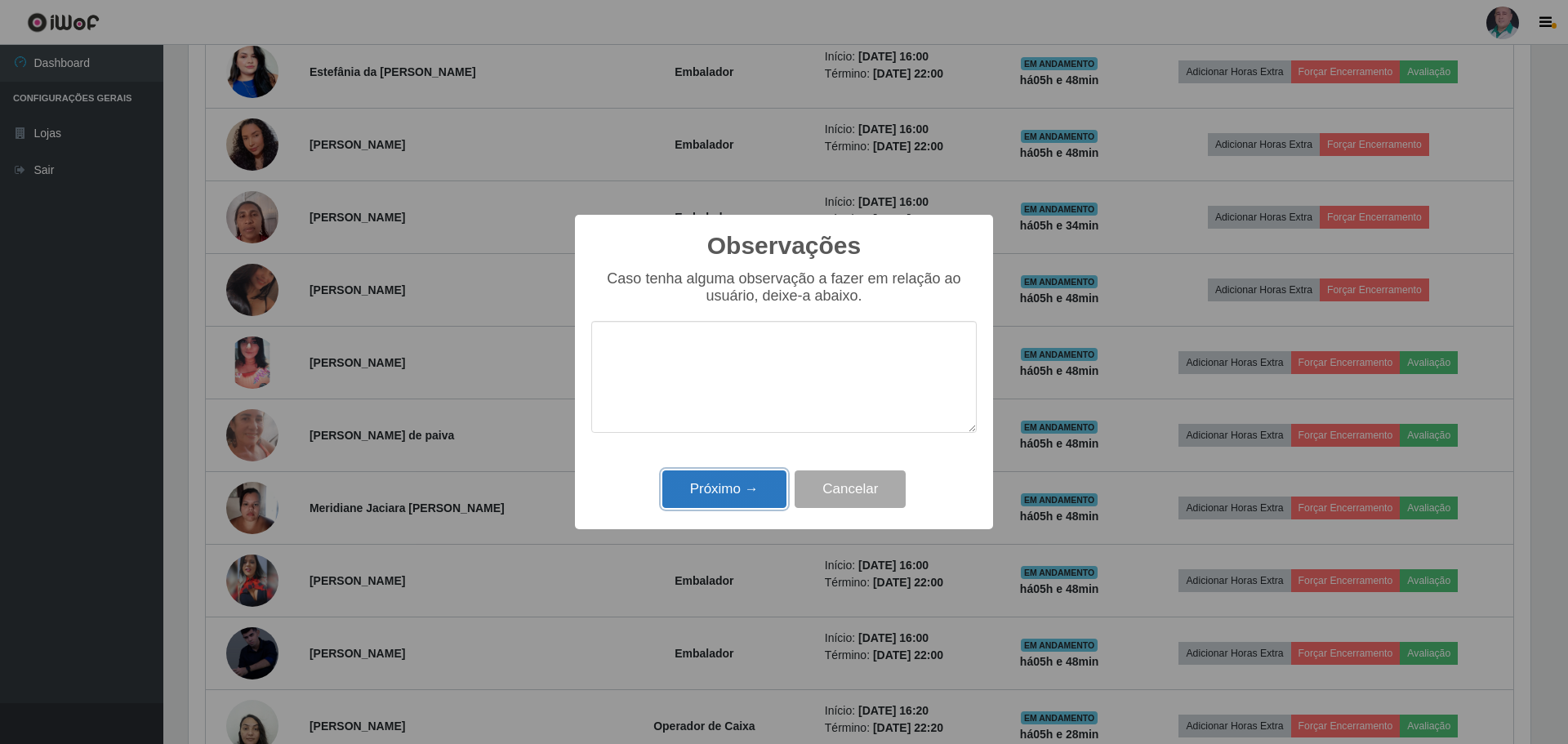
click at [721, 500] on button "Próximo →" at bounding box center [725, 490] width 124 height 39
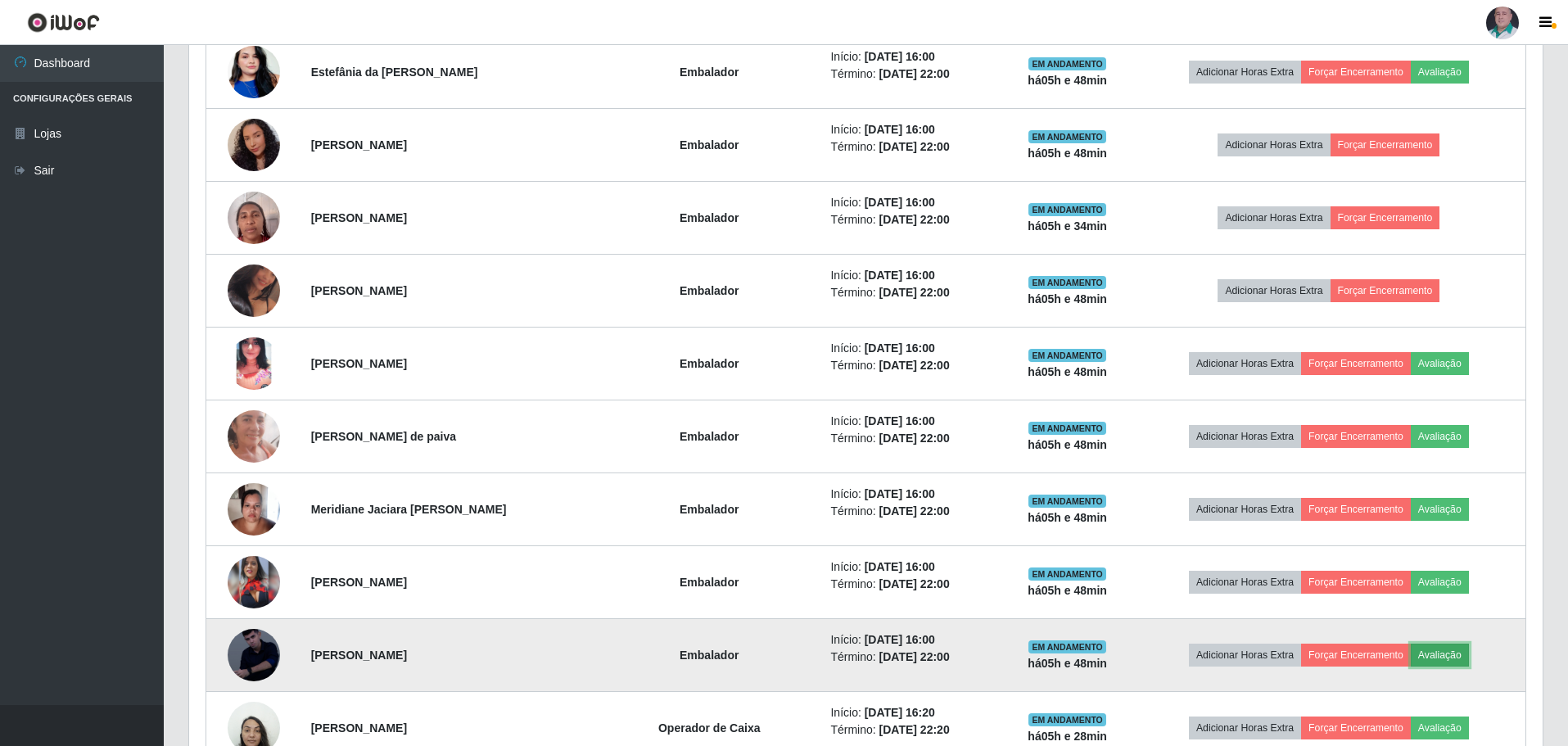
click at [1451, 660] on button "Avaliação" at bounding box center [1440, 655] width 58 height 23
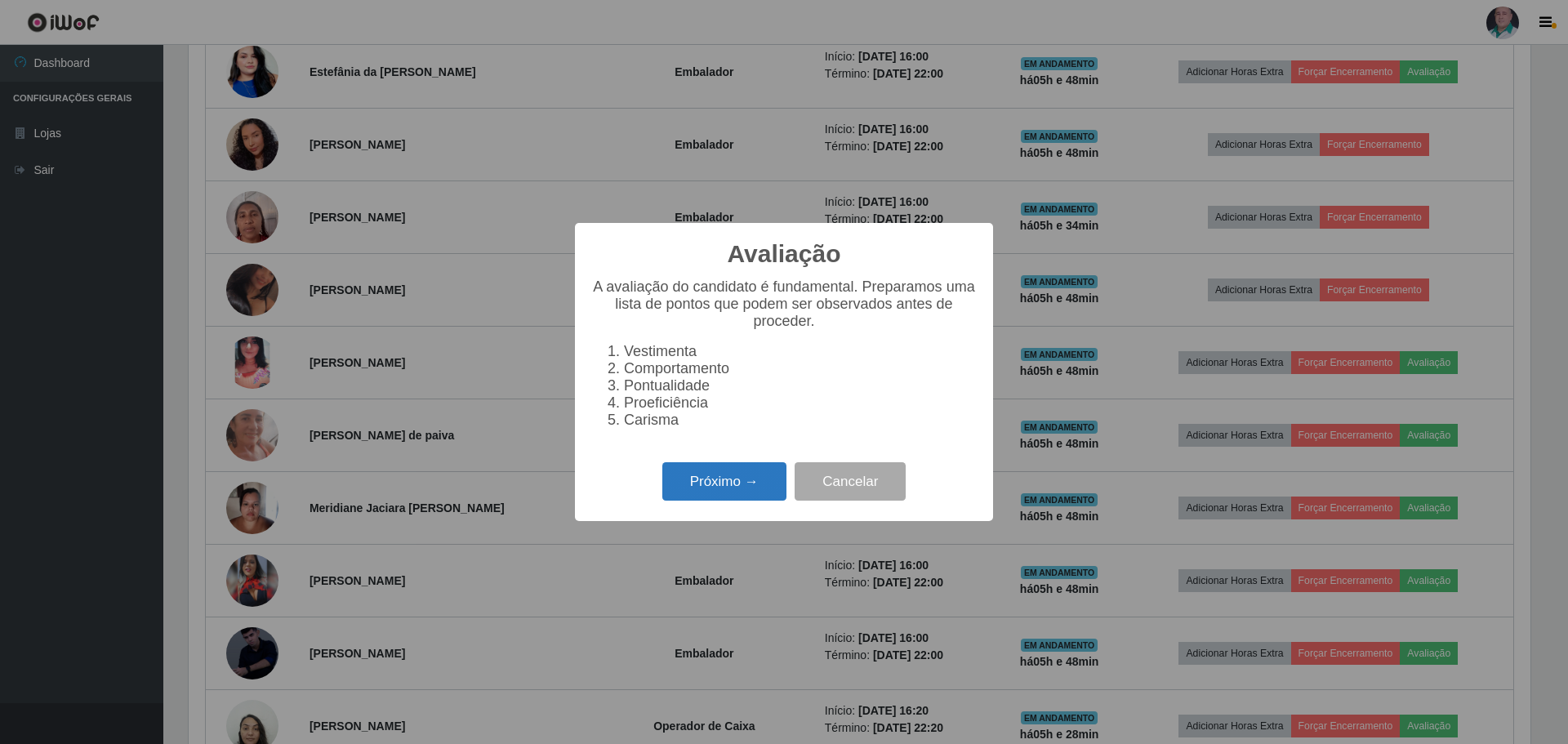
click at [698, 485] on button "Próximo →" at bounding box center [725, 482] width 124 height 39
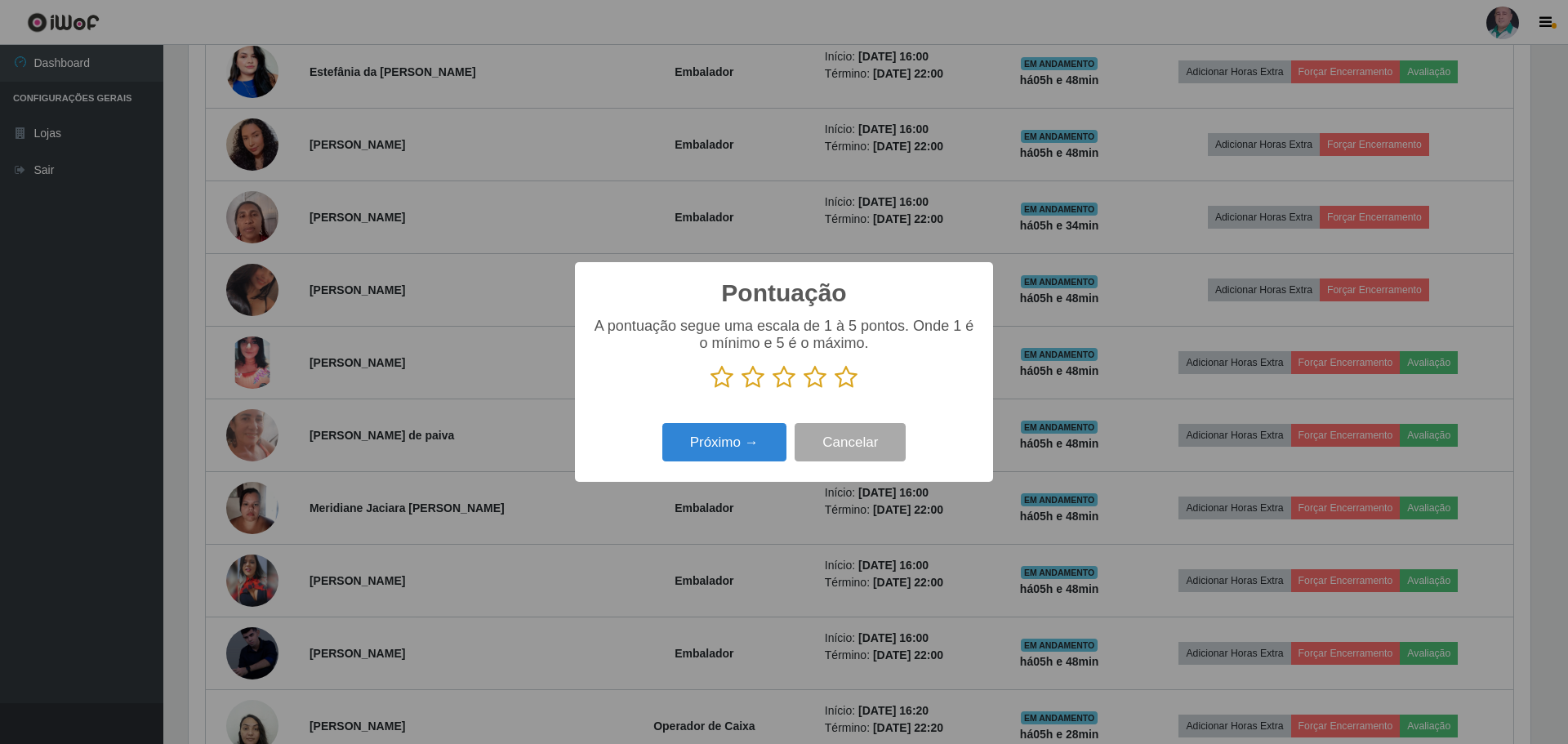
click at [848, 384] on icon at bounding box center [846, 378] width 23 height 25
click at [834, 390] on input "radio" at bounding box center [834, 390] width 0 height 0
click at [749, 445] on button "Próximo →" at bounding box center [725, 443] width 124 height 39
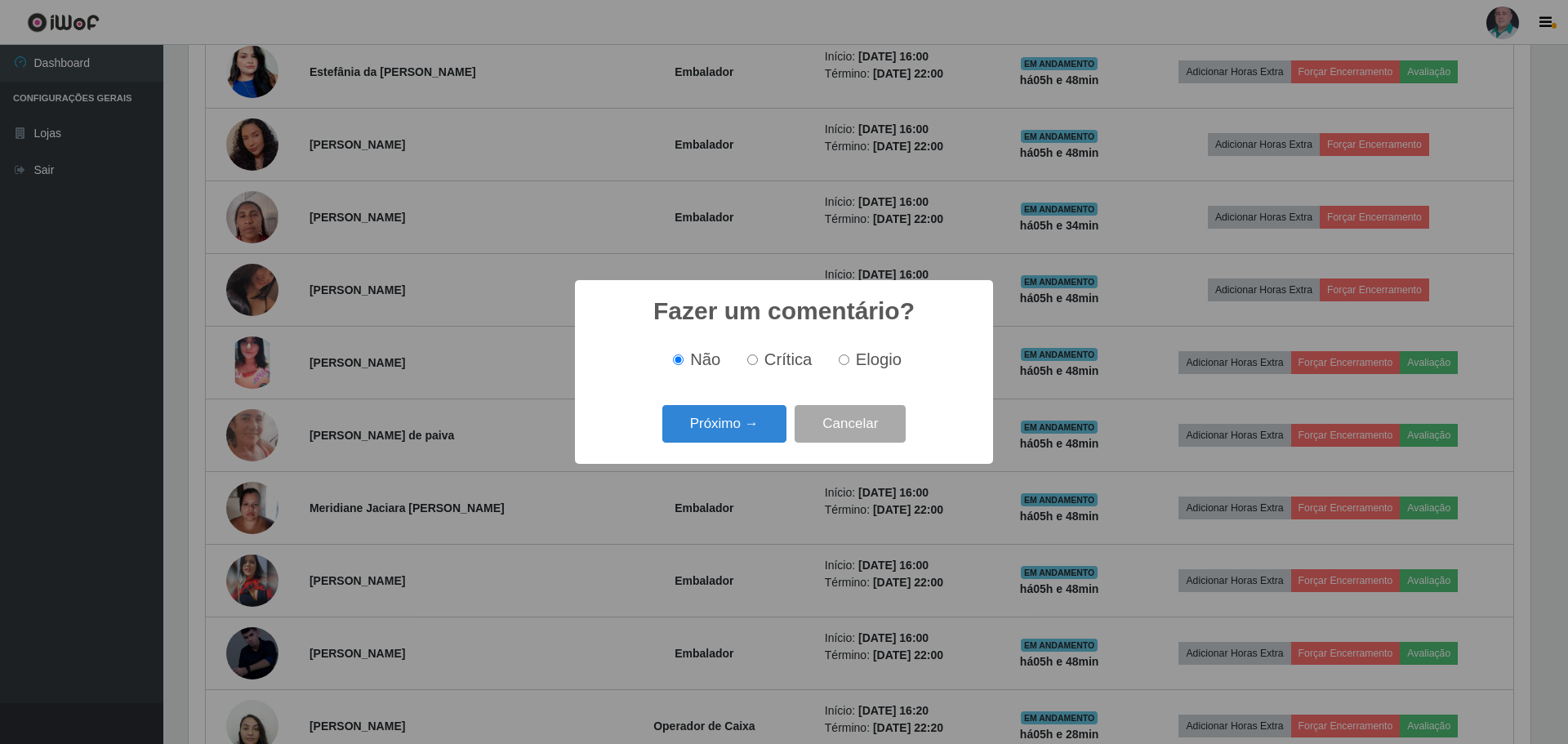
click at [860, 352] on span "Elogio" at bounding box center [879, 359] width 46 height 18
click at [849, 354] on input "Elogio" at bounding box center [844, 359] width 11 height 11
radio input "true"
click at [715, 422] on button "Próximo →" at bounding box center [725, 424] width 124 height 39
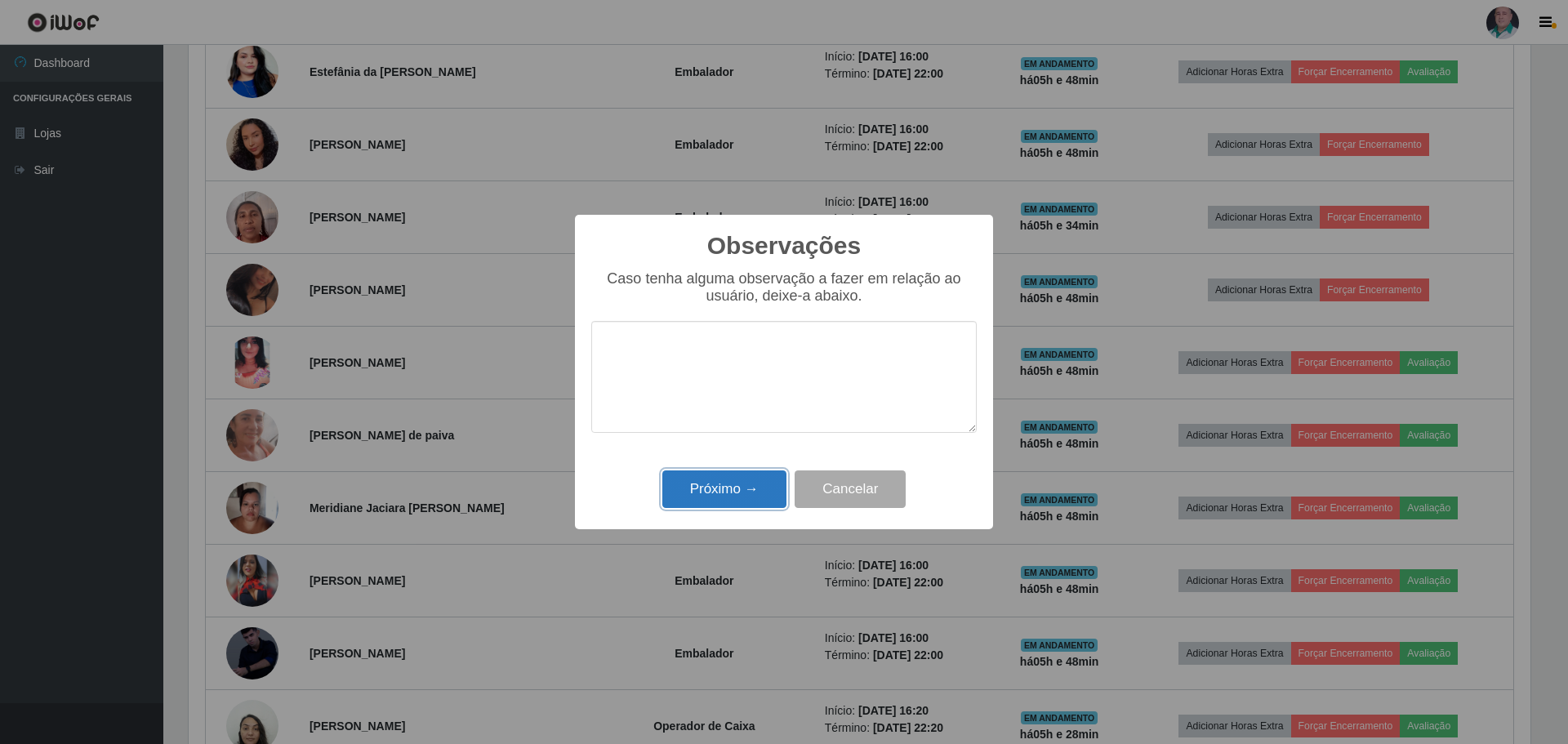
click at [717, 498] on button "Próximo →" at bounding box center [725, 490] width 124 height 39
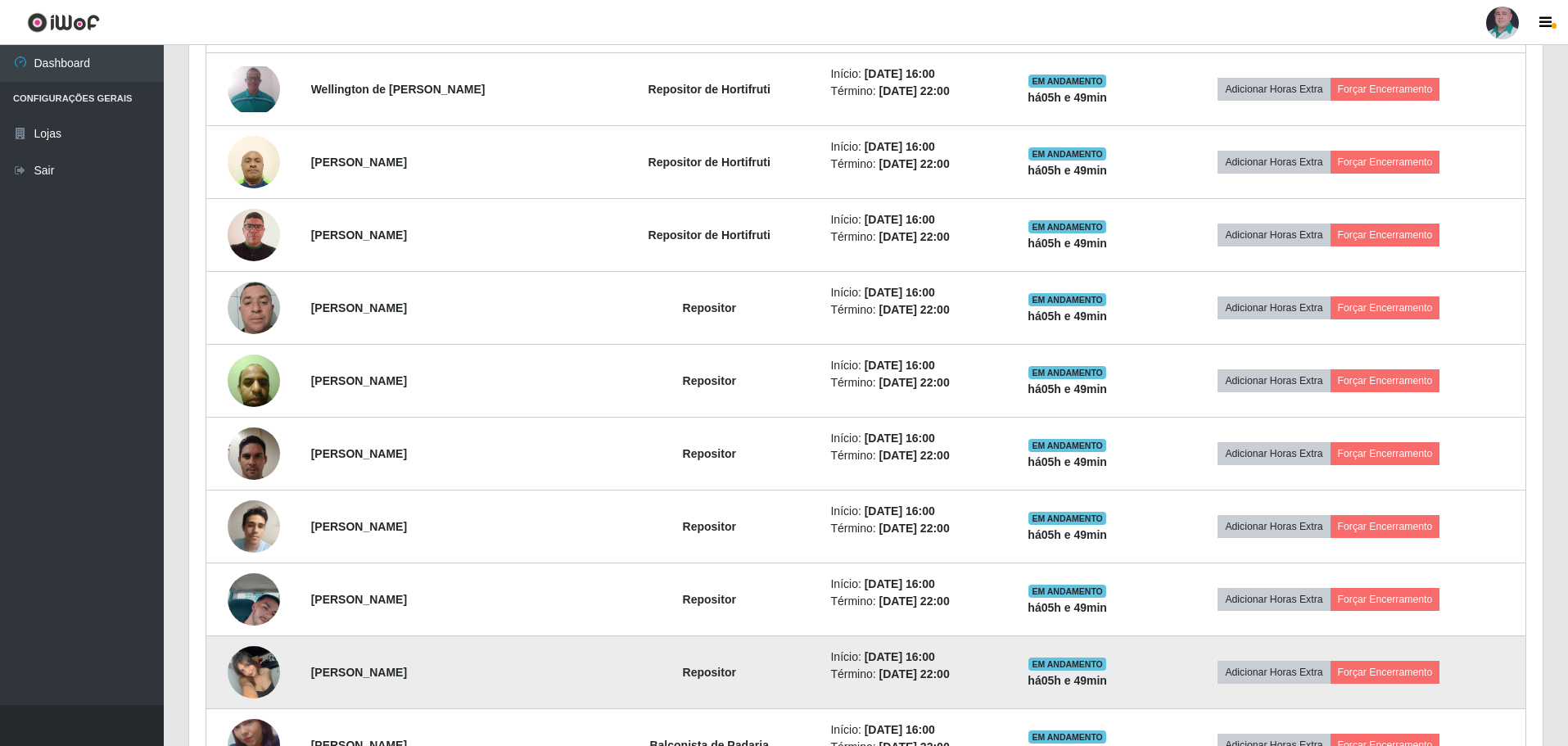
click at [259, 657] on img at bounding box center [254, 671] width 53 height 69
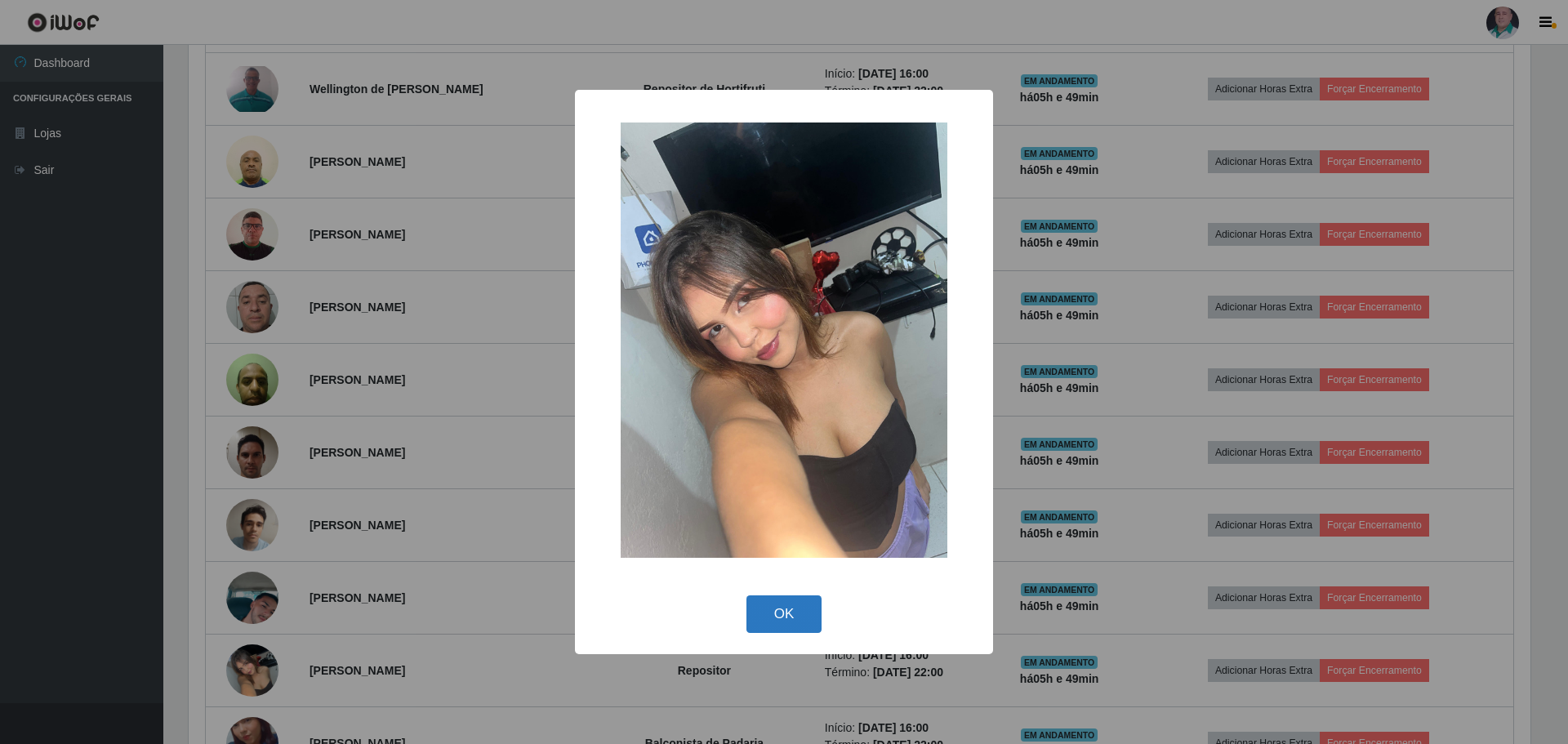
click at [816, 623] on button "OK" at bounding box center [784, 614] width 76 height 39
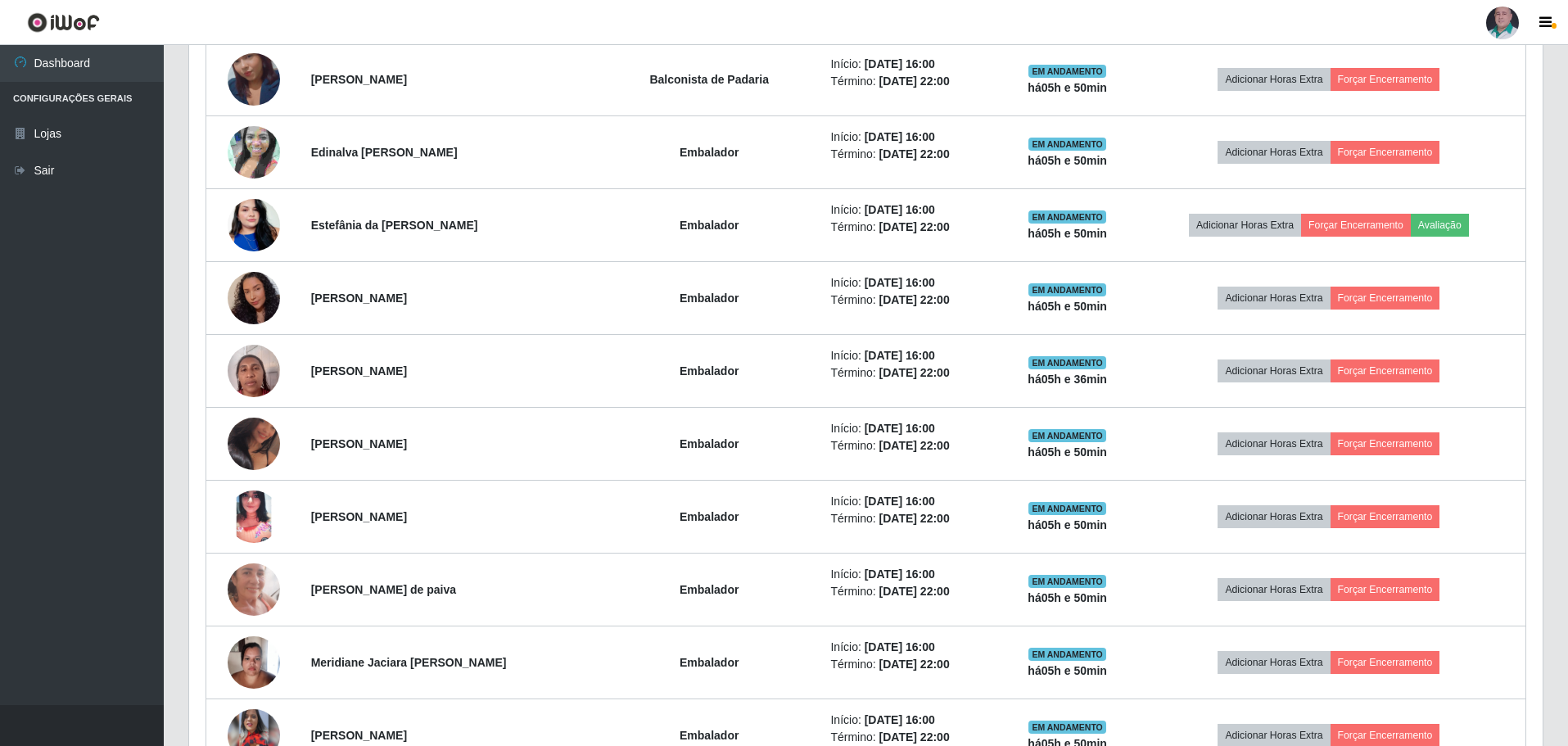
scroll to position [1375, 0]
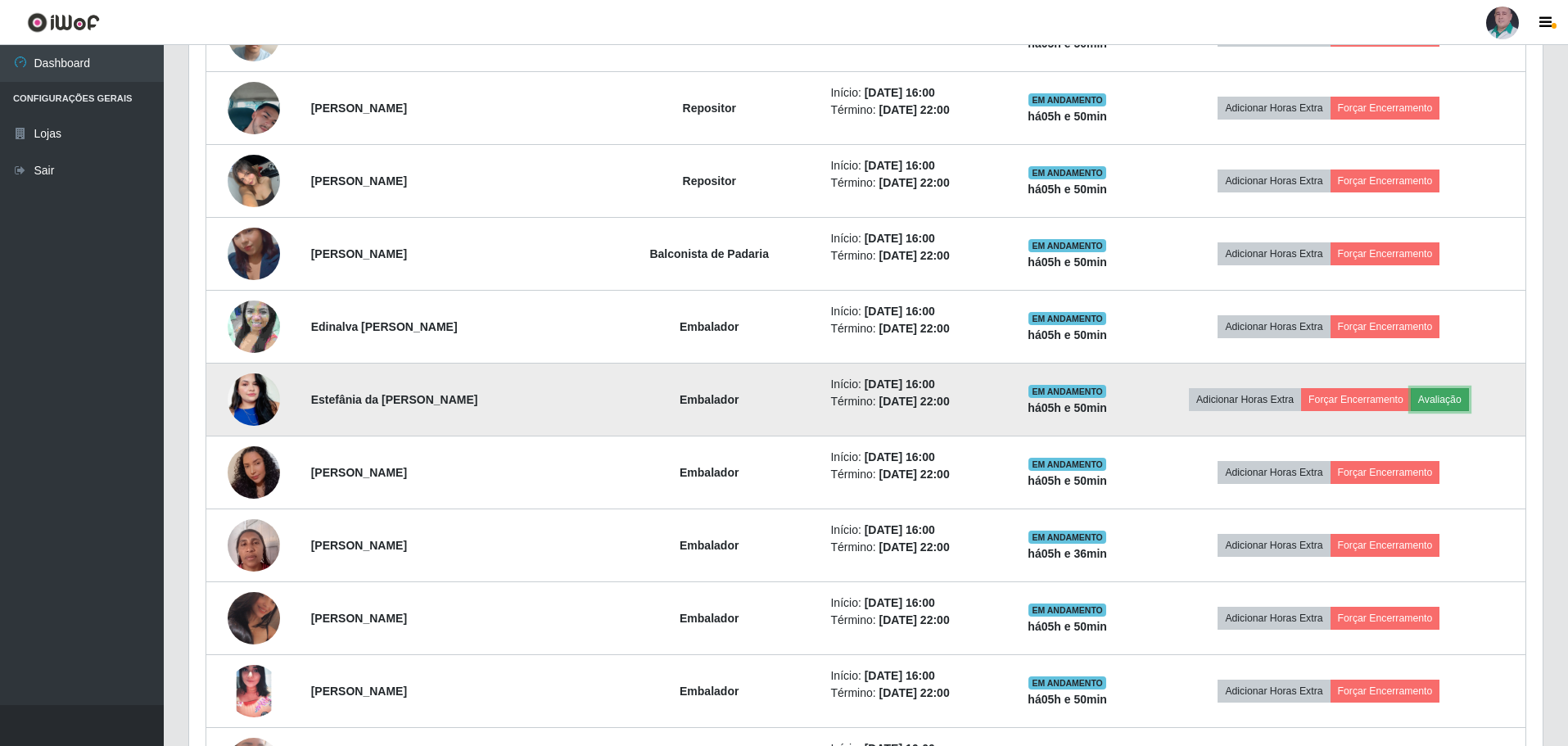
click at [1450, 394] on button "Avaliação" at bounding box center [1440, 400] width 58 height 23
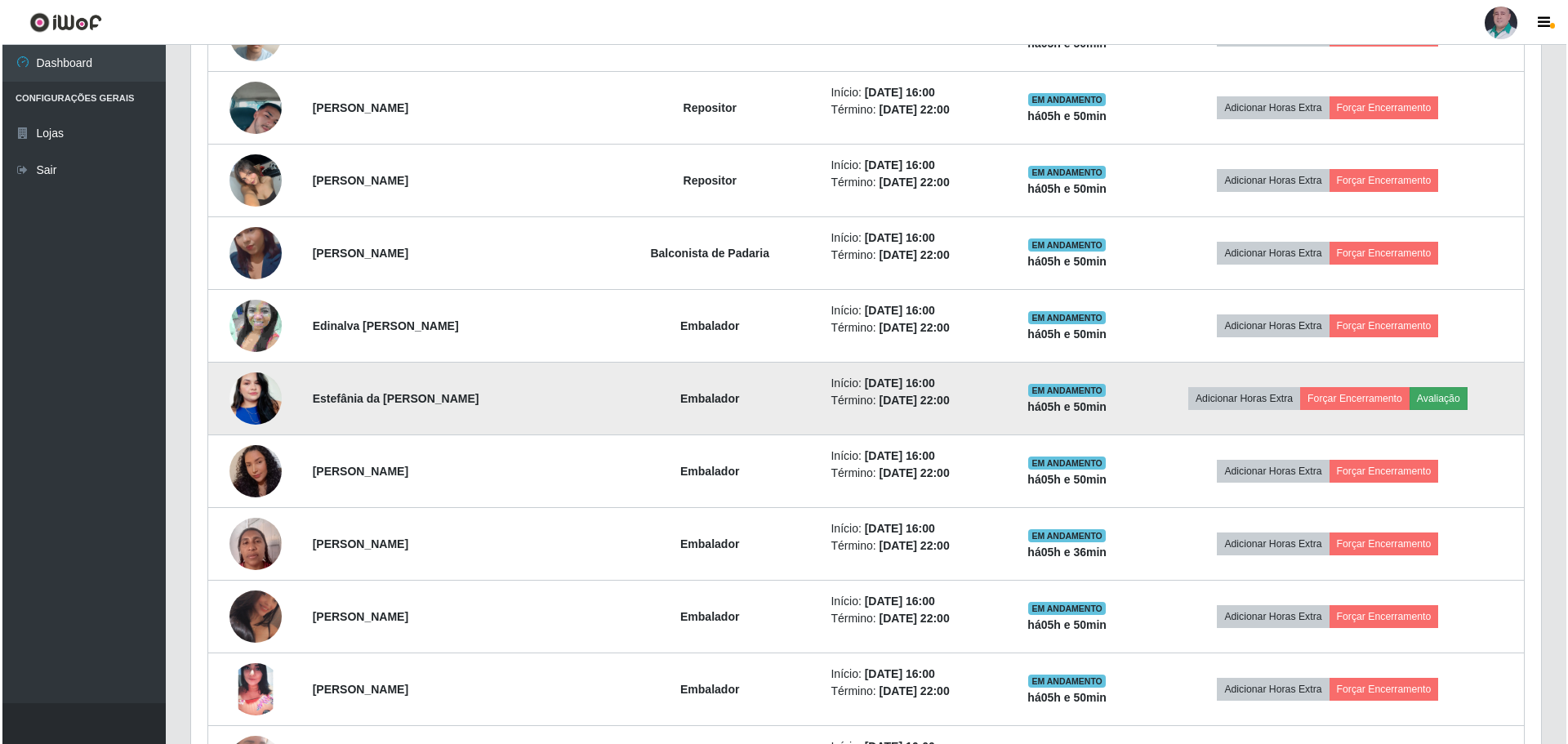
scroll to position [339, 1342]
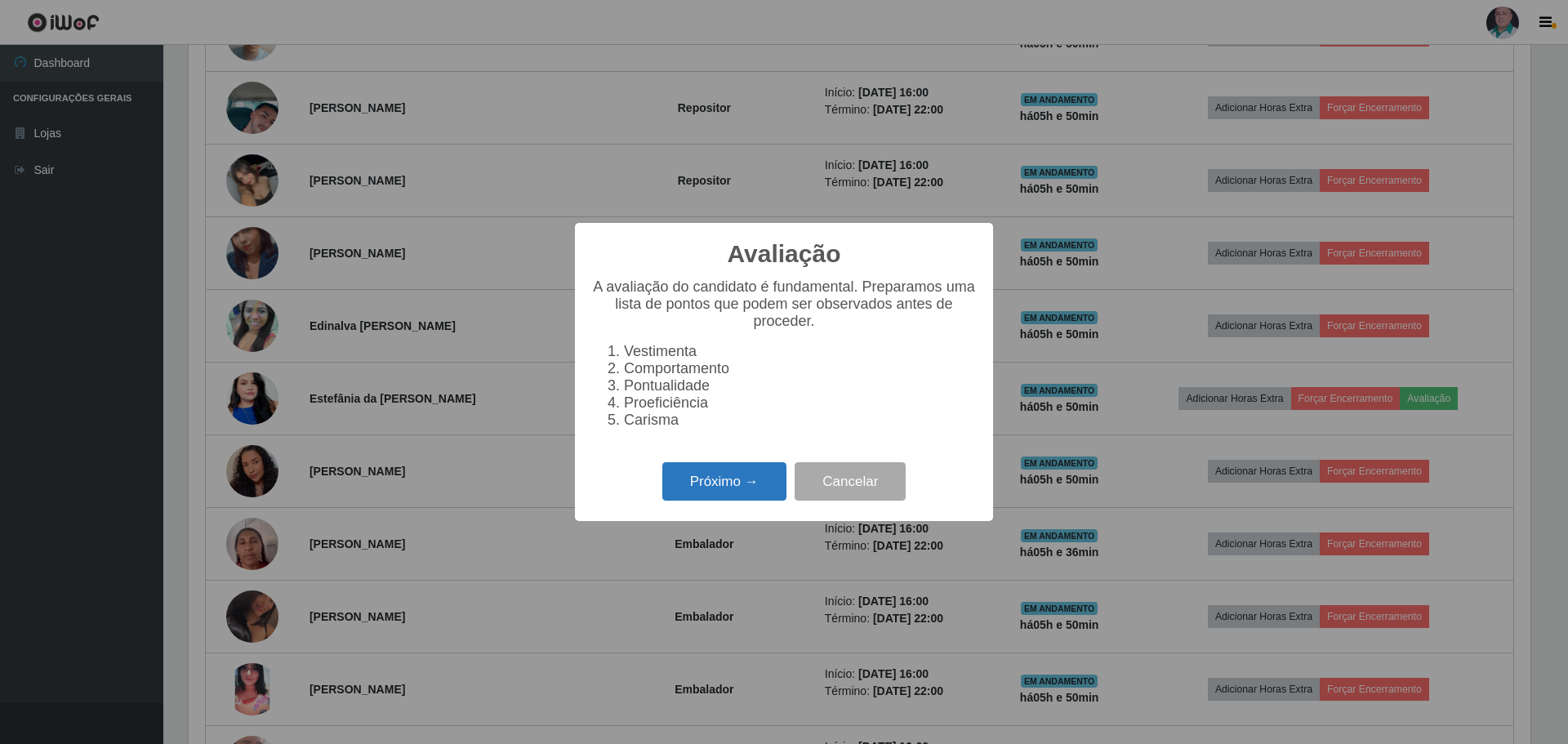
click at [763, 493] on button "Próximo →" at bounding box center [725, 482] width 124 height 39
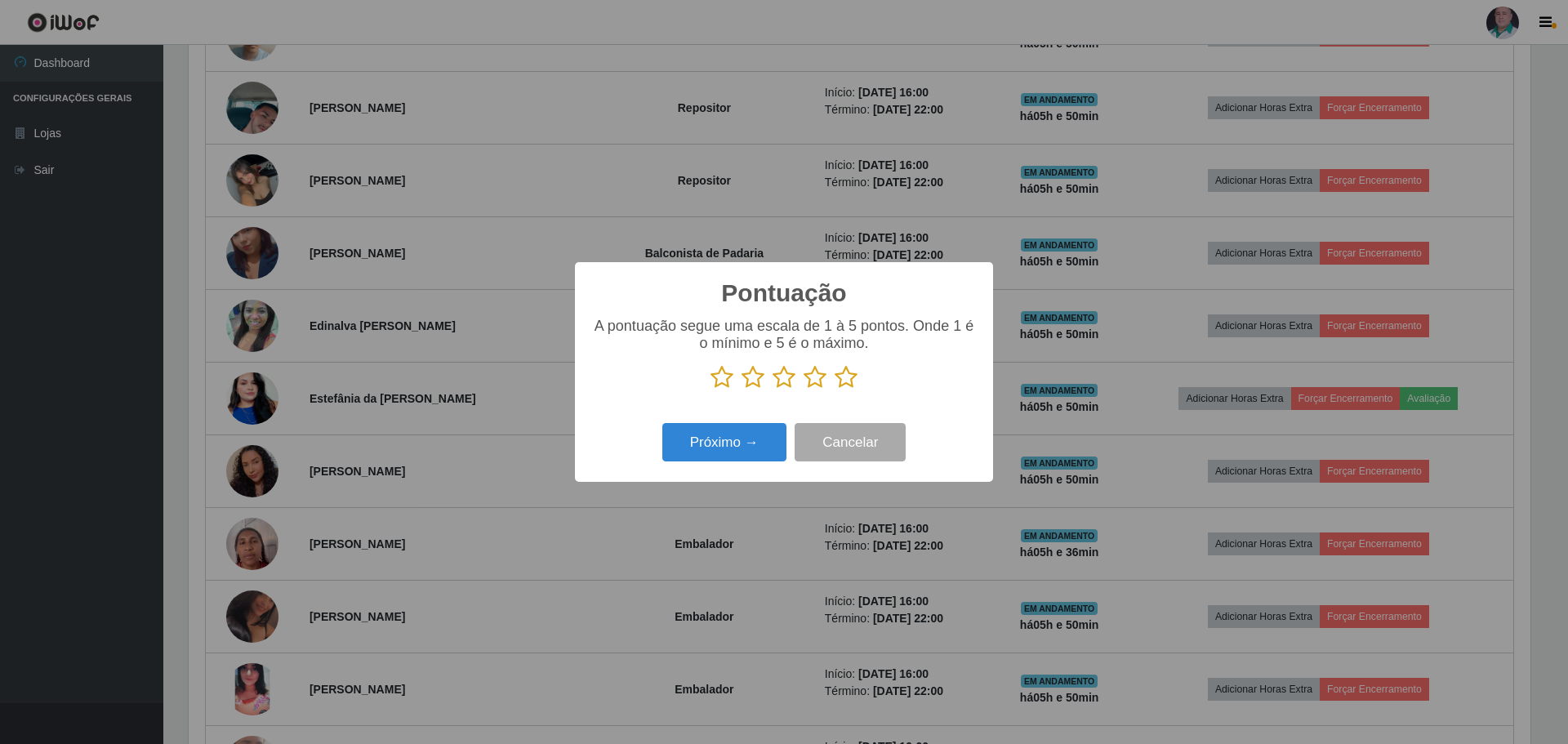
scroll to position [816380, 815509]
click at [841, 380] on icon at bounding box center [846, 378] width 23 height 25
click at [834, 390] on input "radio" at bounding box center [834, 390] width 0 height 0
click at [738, 443] on button "Próximo →" at bounding box center [725, 443] width 124 height 39
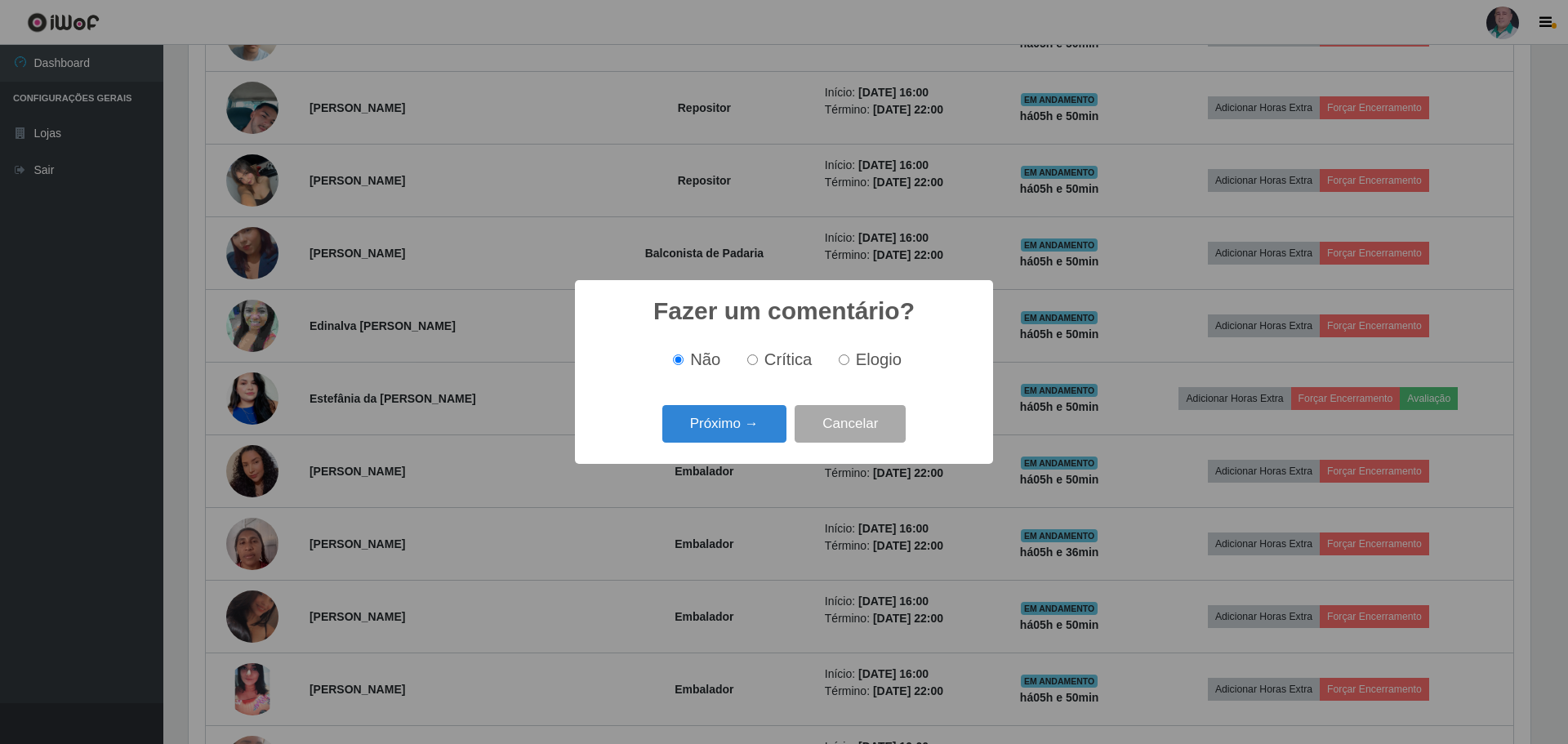
click at [874, 358] on span "Elogio" at bounding box center [879, 359] width 46 height 18
click at [849, 358] on input "Elogio" at bounding box center [844, 359] width 11 height 11
radio input "true"
click at [693, 431] on button "Próximo →" at bounding box center [725, 424] width 124 height 39
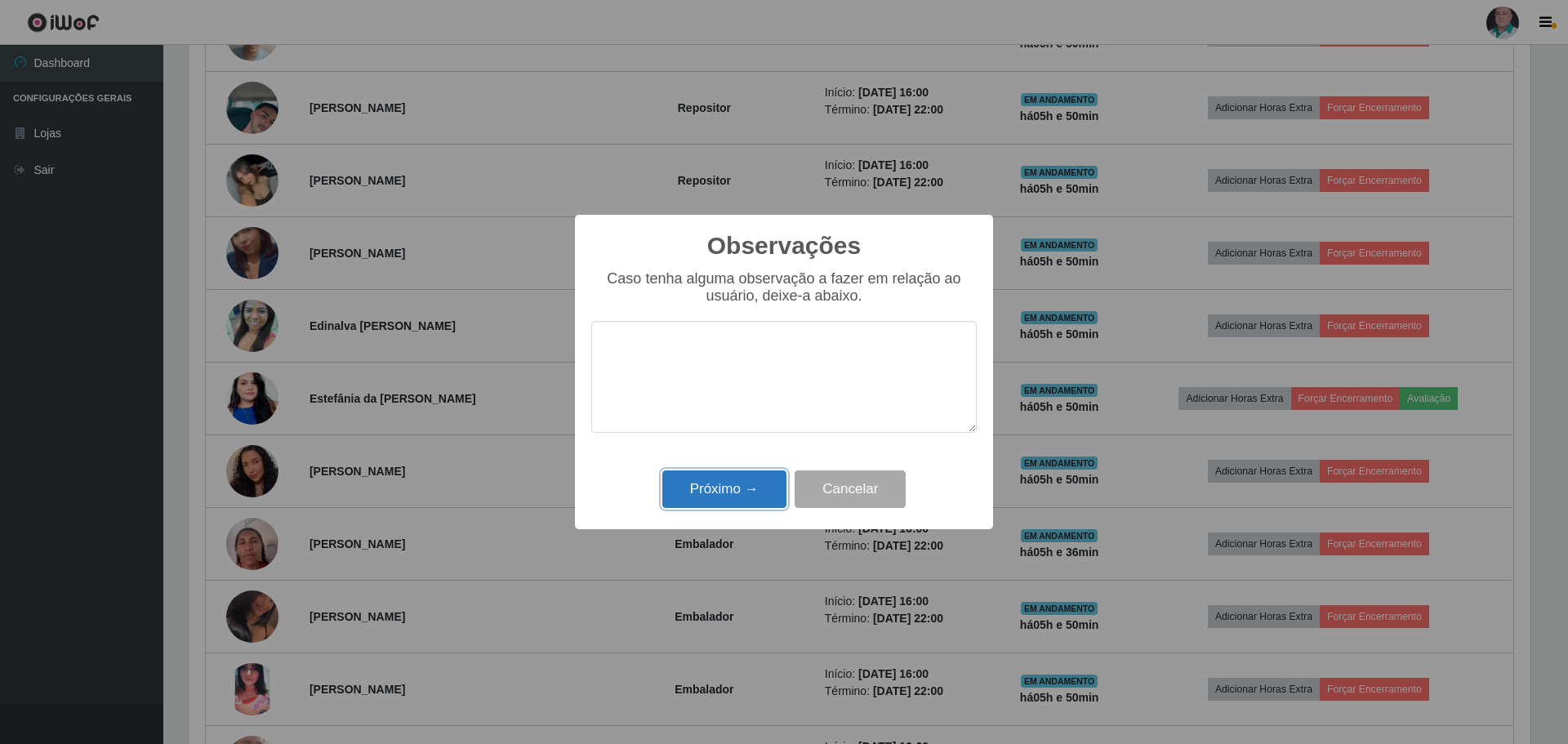
click at [696, 473] on button "Próximo →" at bounding box center [725, 490] width 124 height 39
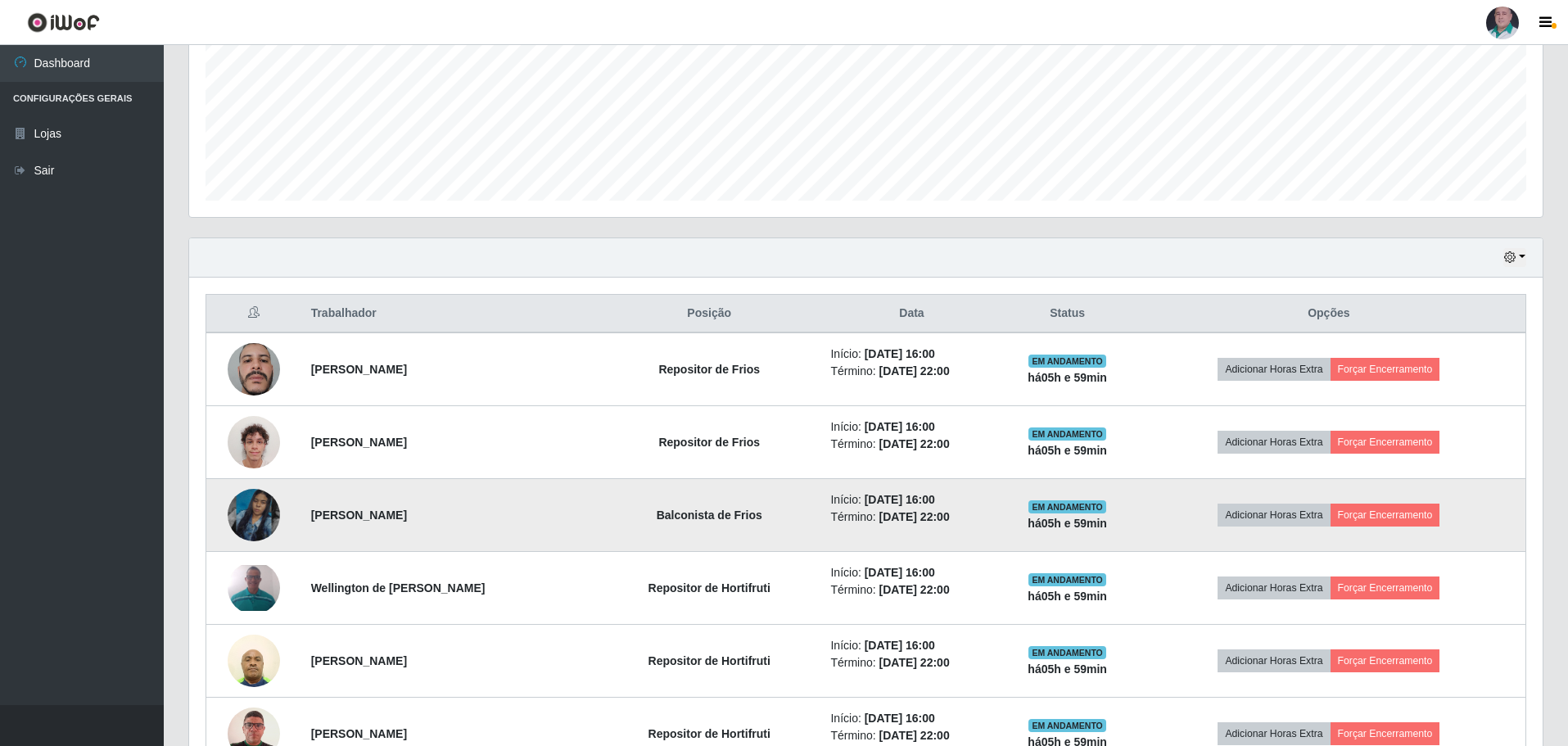
scroll to position [474, 0]
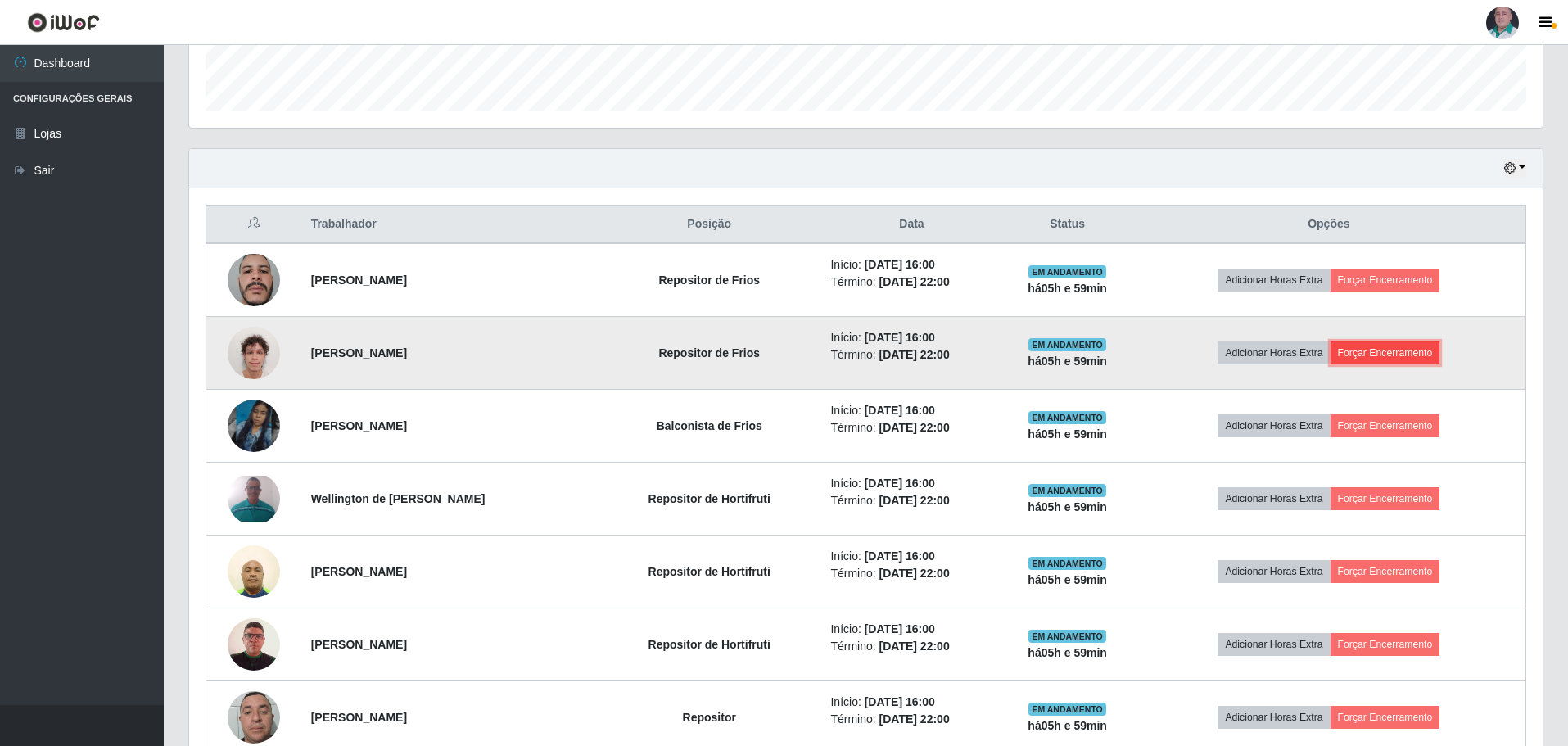
click at [1386, 353] on button "Forçar Encerramento" at bounding box center [1384, 353] width 110 height 23
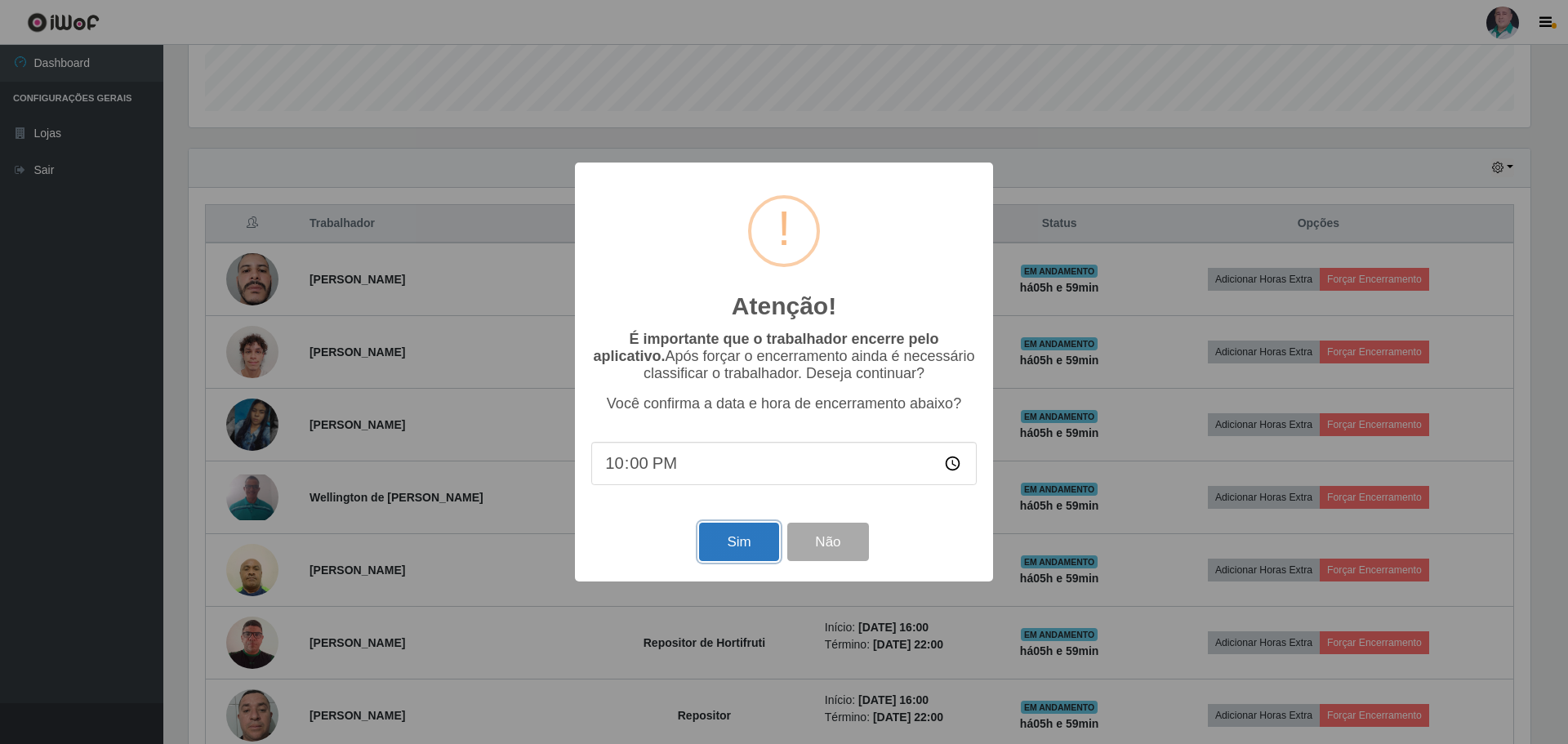
click at [754, 537] on button "Sim" at bounding box center [739, 542] width 79 height 39
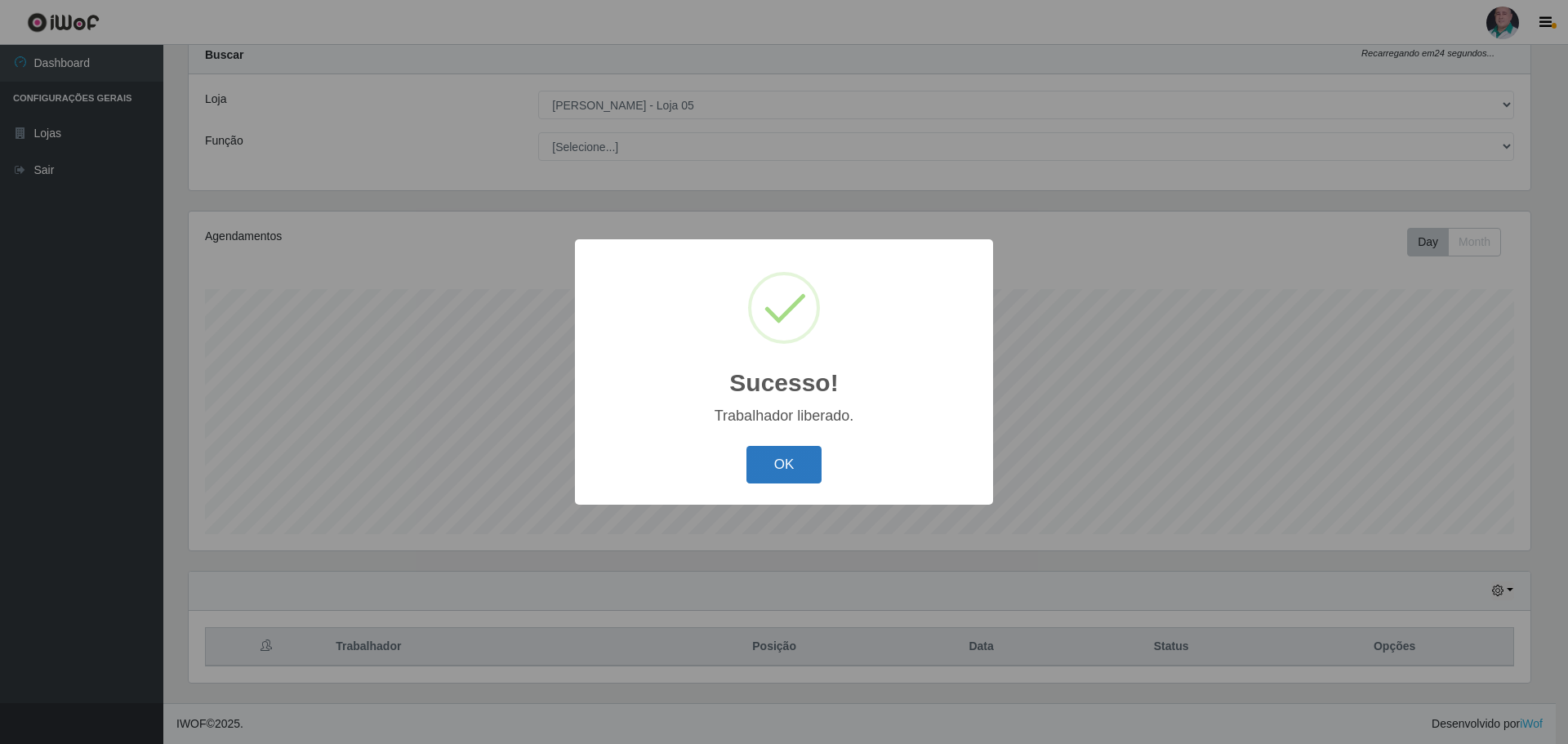
click at [775, 477] on button "OK" at bounding box center [784, 465] width 76 height 39
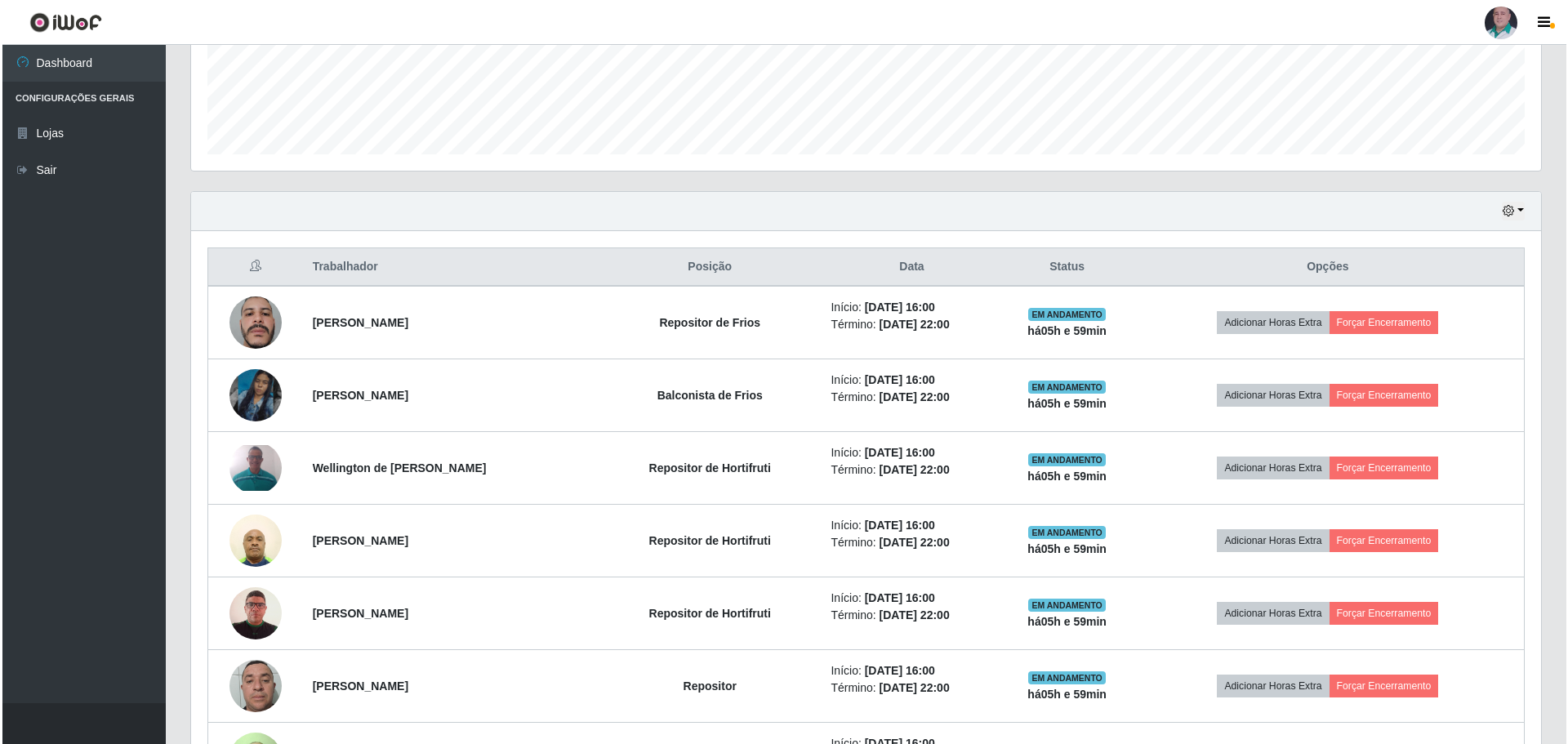
scroll to position [458, 0]
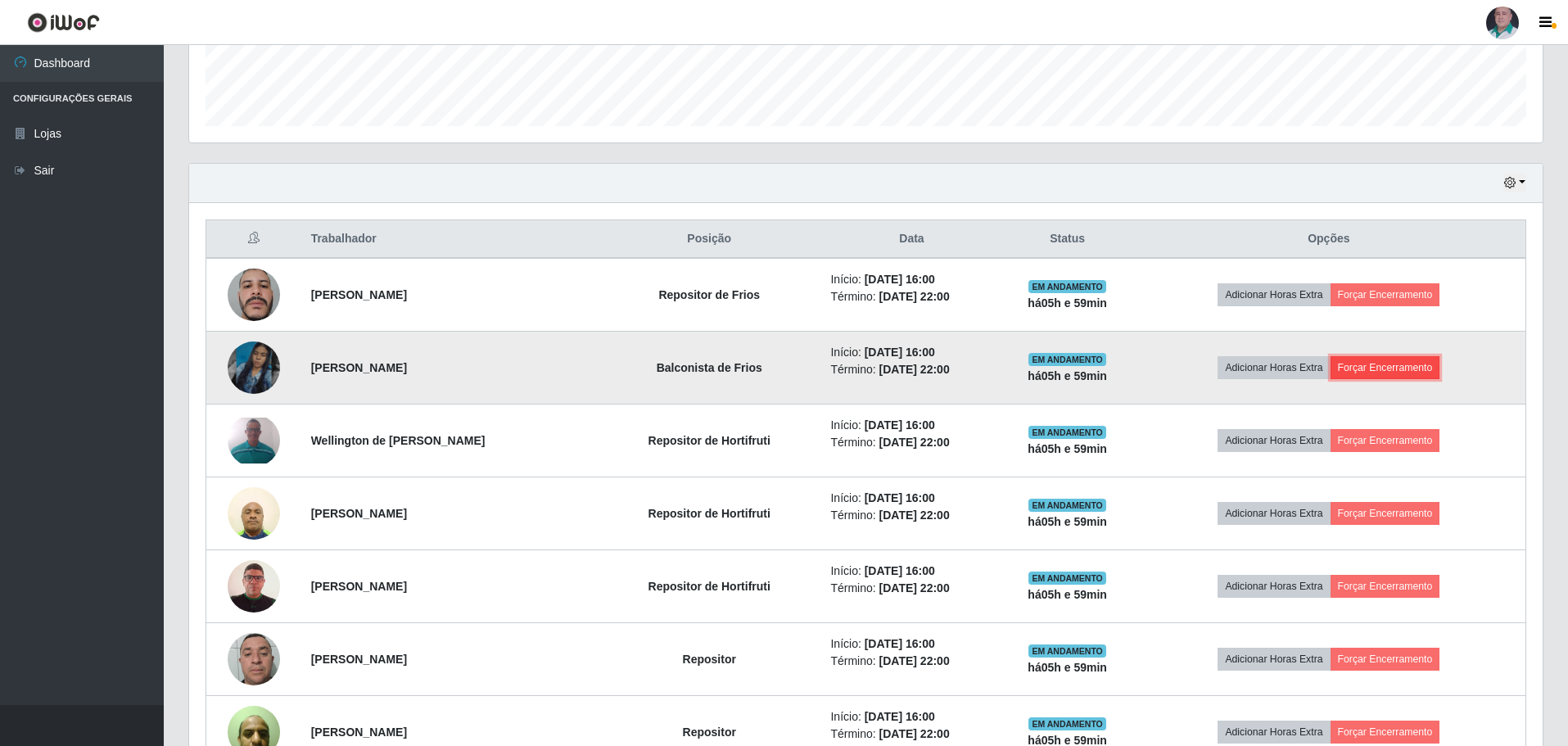
click at [1384, 361] on button "Forçar Encerramento" at bounding box center [1384, 367] width 110 height 23
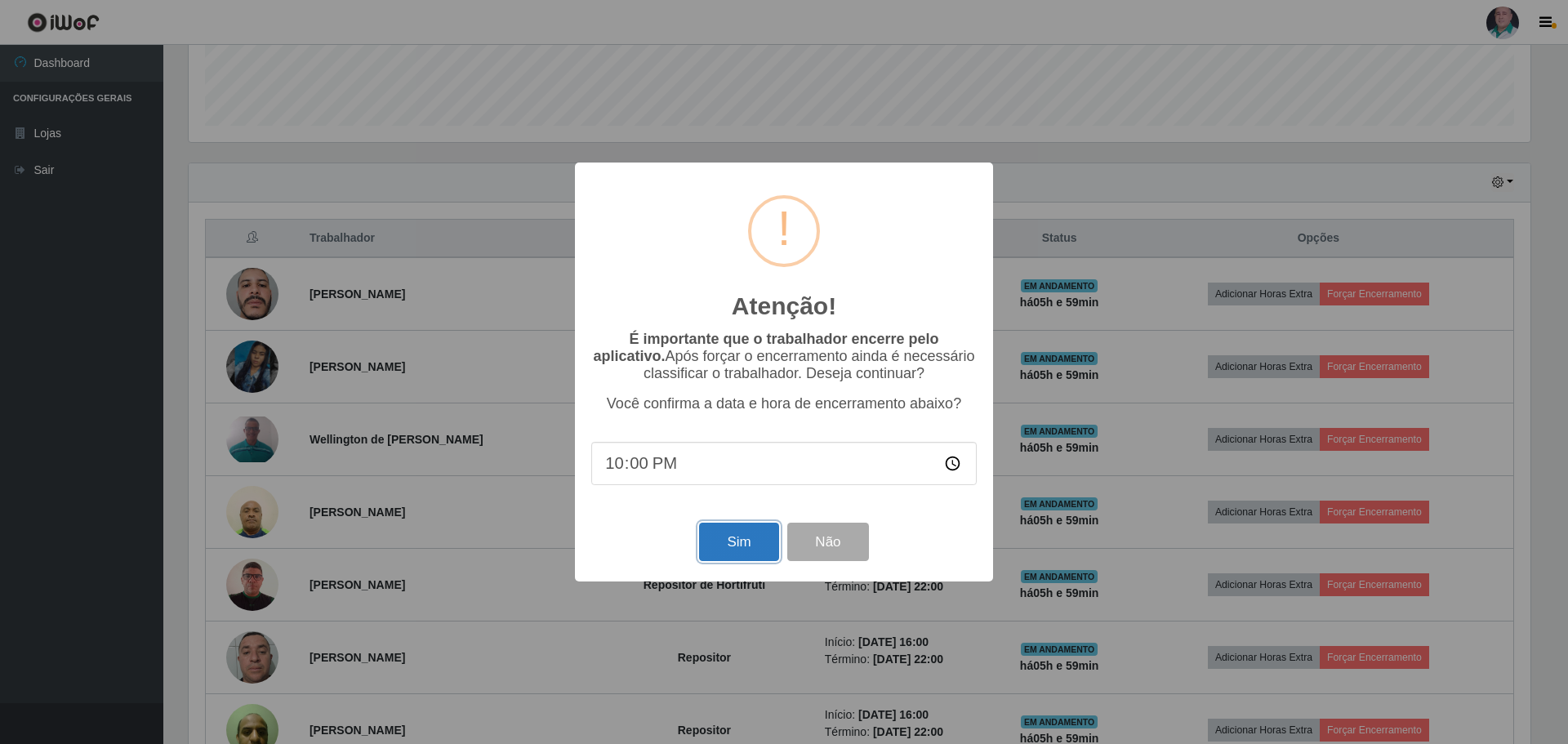
click at [749, 549] on button "Sim" at bounding box center [739, 542] width 79 height 39
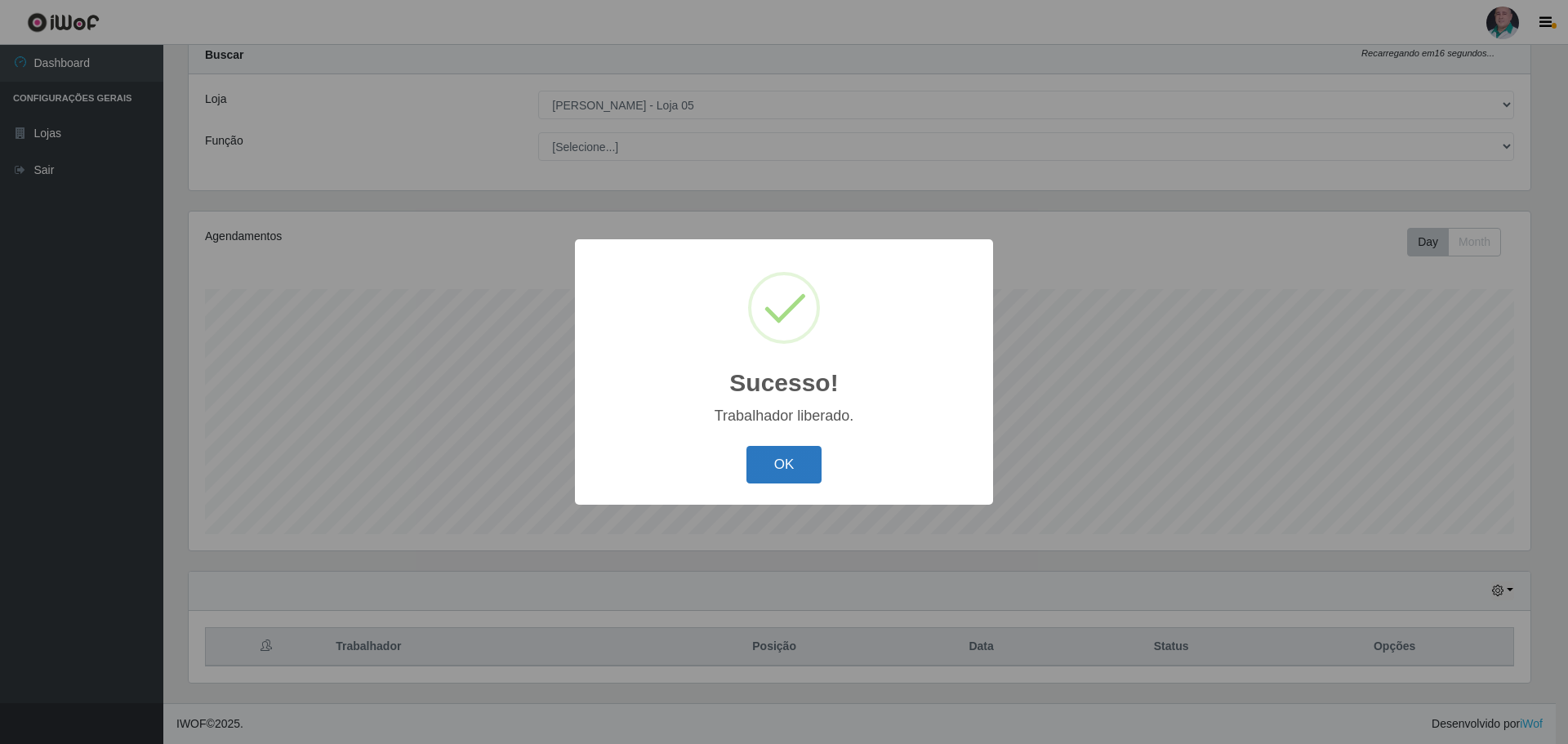
click at [795, 482] on button "OK" at bounding box center [784, 465] width 76 height 39
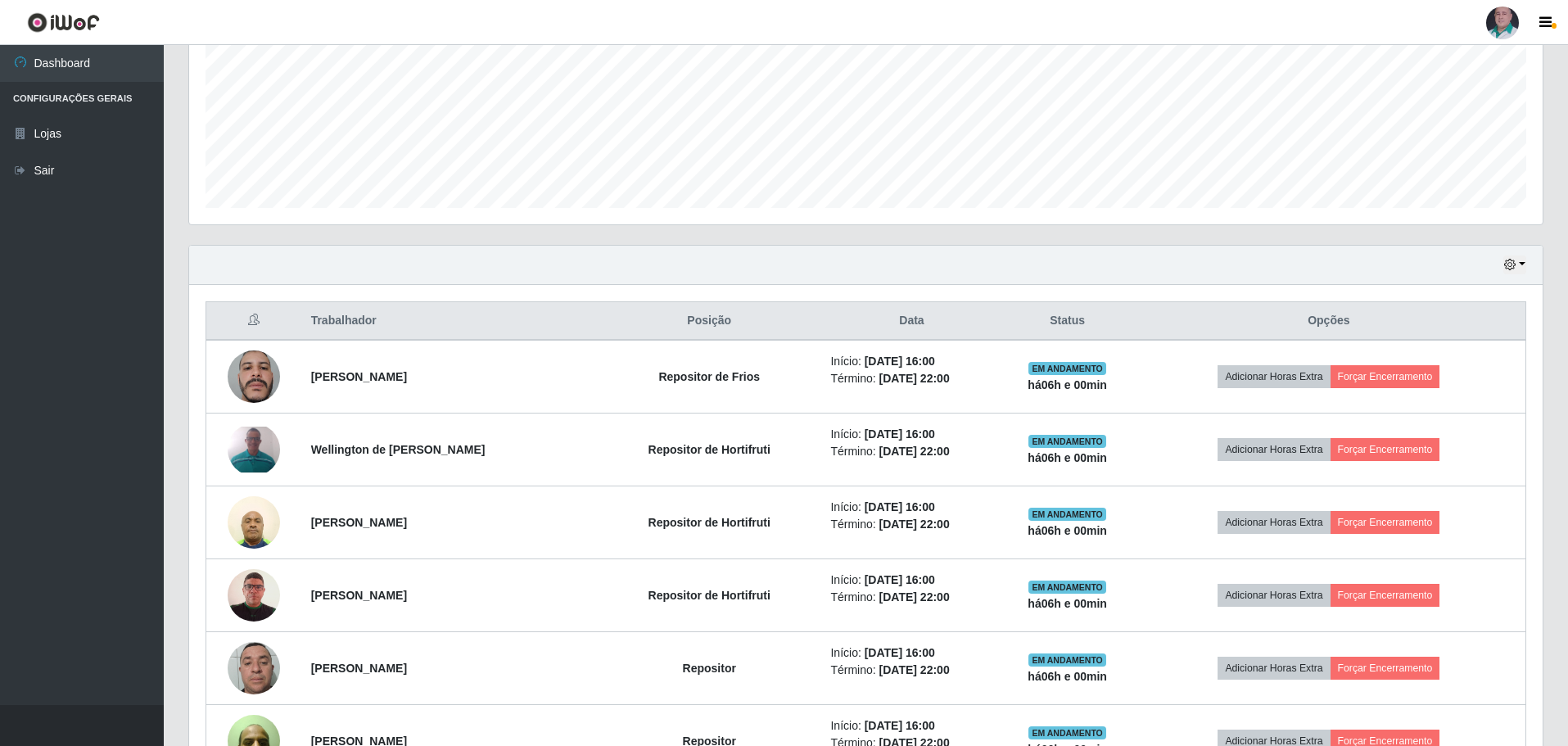
scroll to position [623, 0]
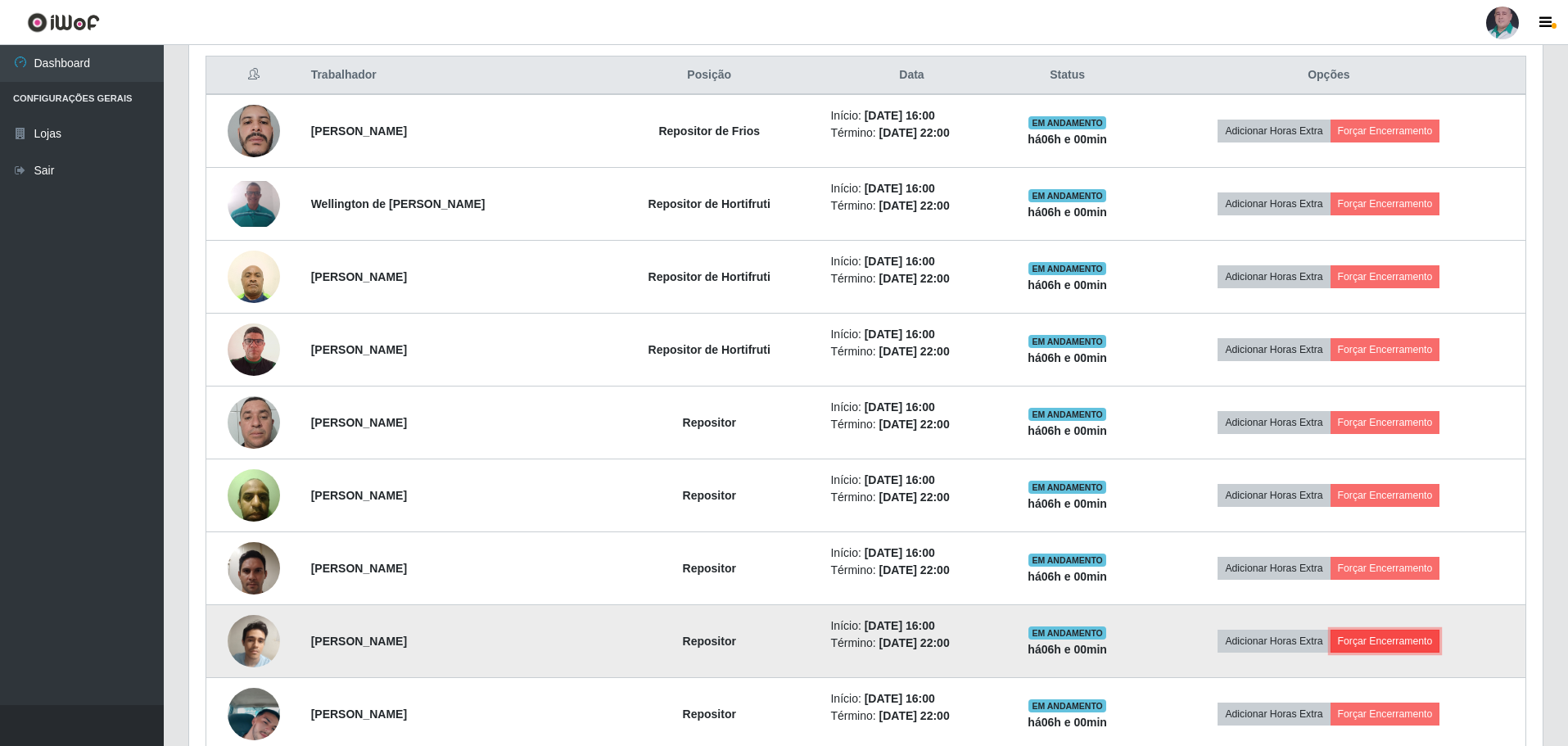
click at [1372, 638] on button "Forçar Encerramento" at bounding box center [1384, 641] width 110 height 23
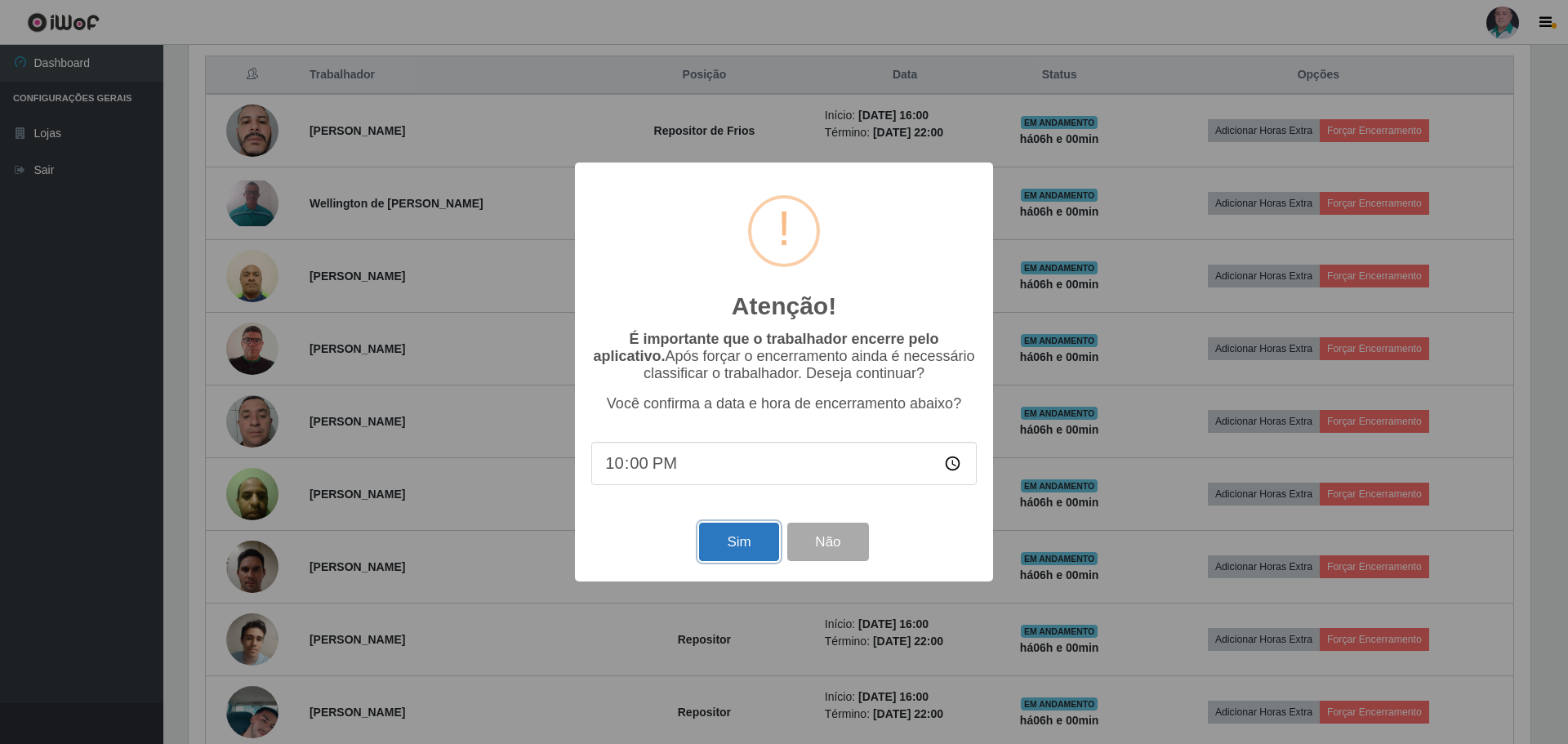
click at [703, 549] on button "Sim" at bounding box center [739, 542] width 79 height 39
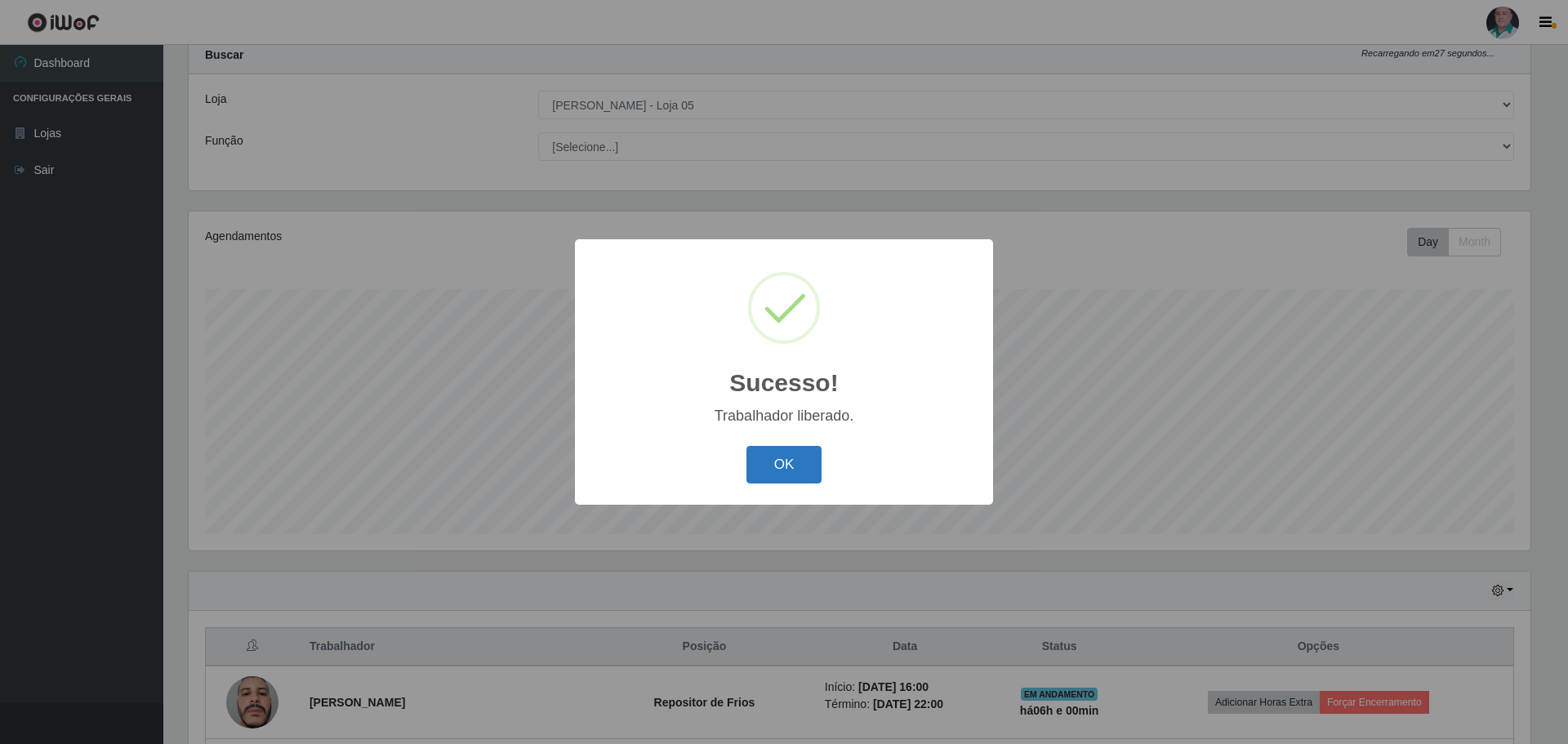
click at [750, 468] on button "OK" at bounding box center [784, 465] width 76 height 39
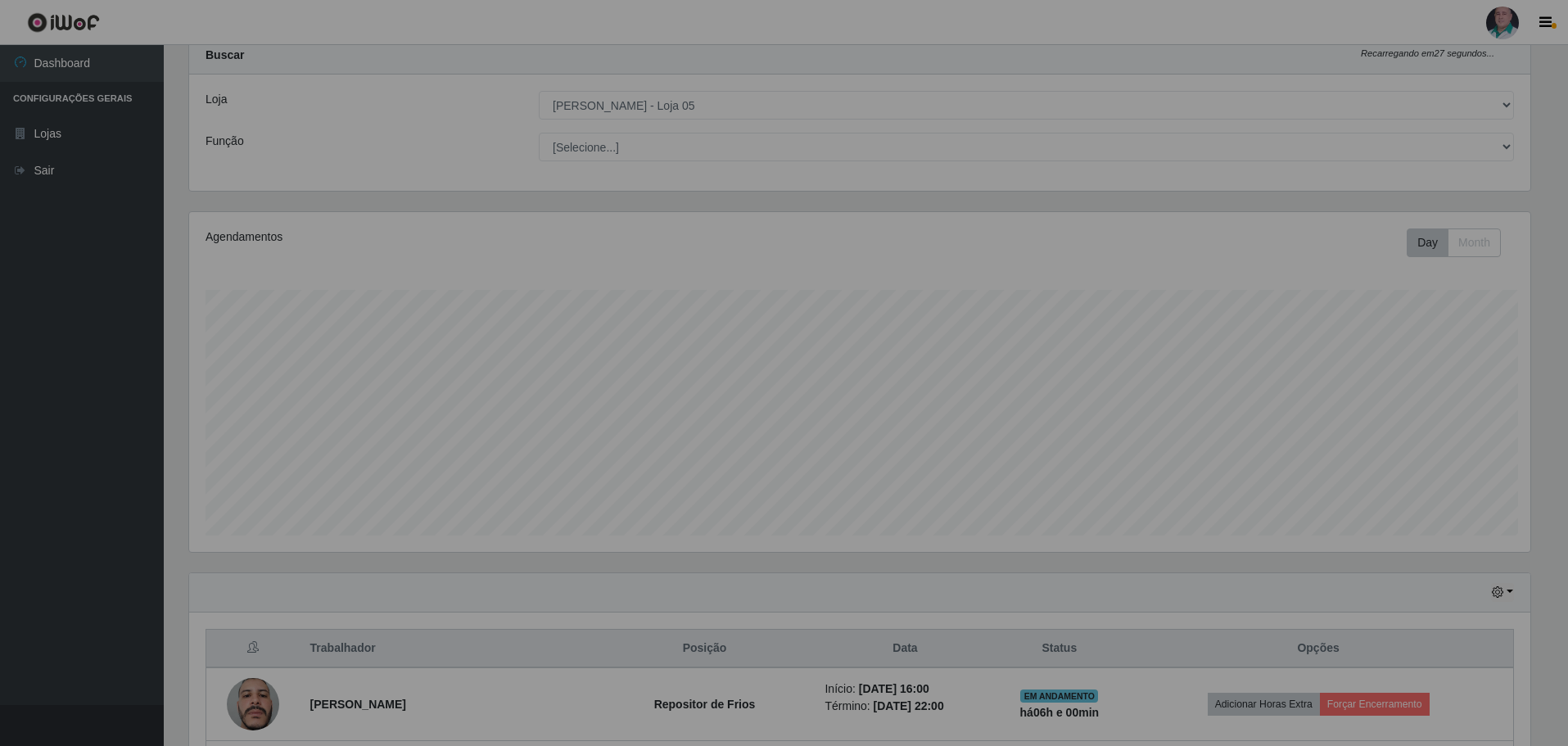
scroll to position [340, 1354]
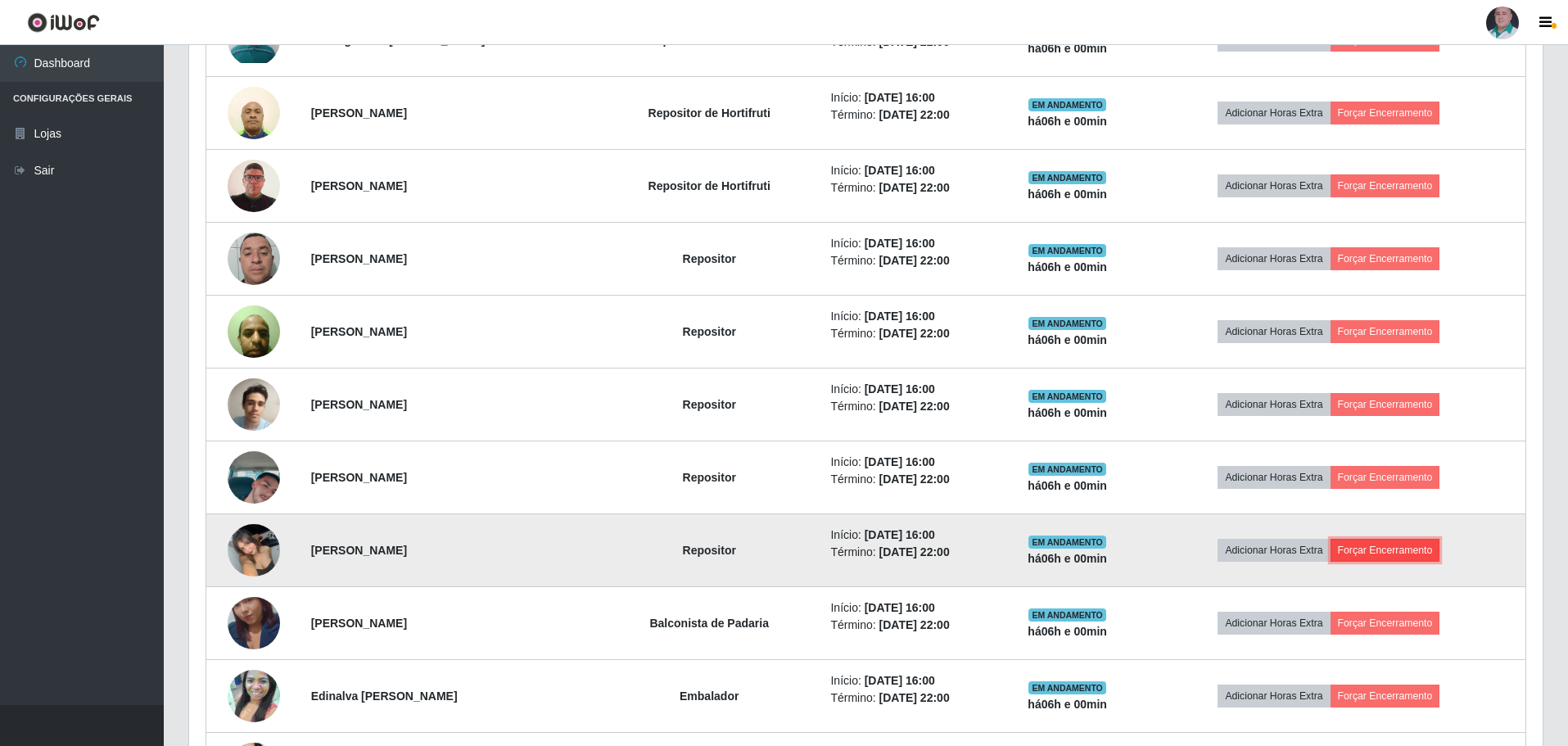
click at [1376, 547] on button "Forçar Encerramento" at bounding box center [1384, 550] width 110 height 23
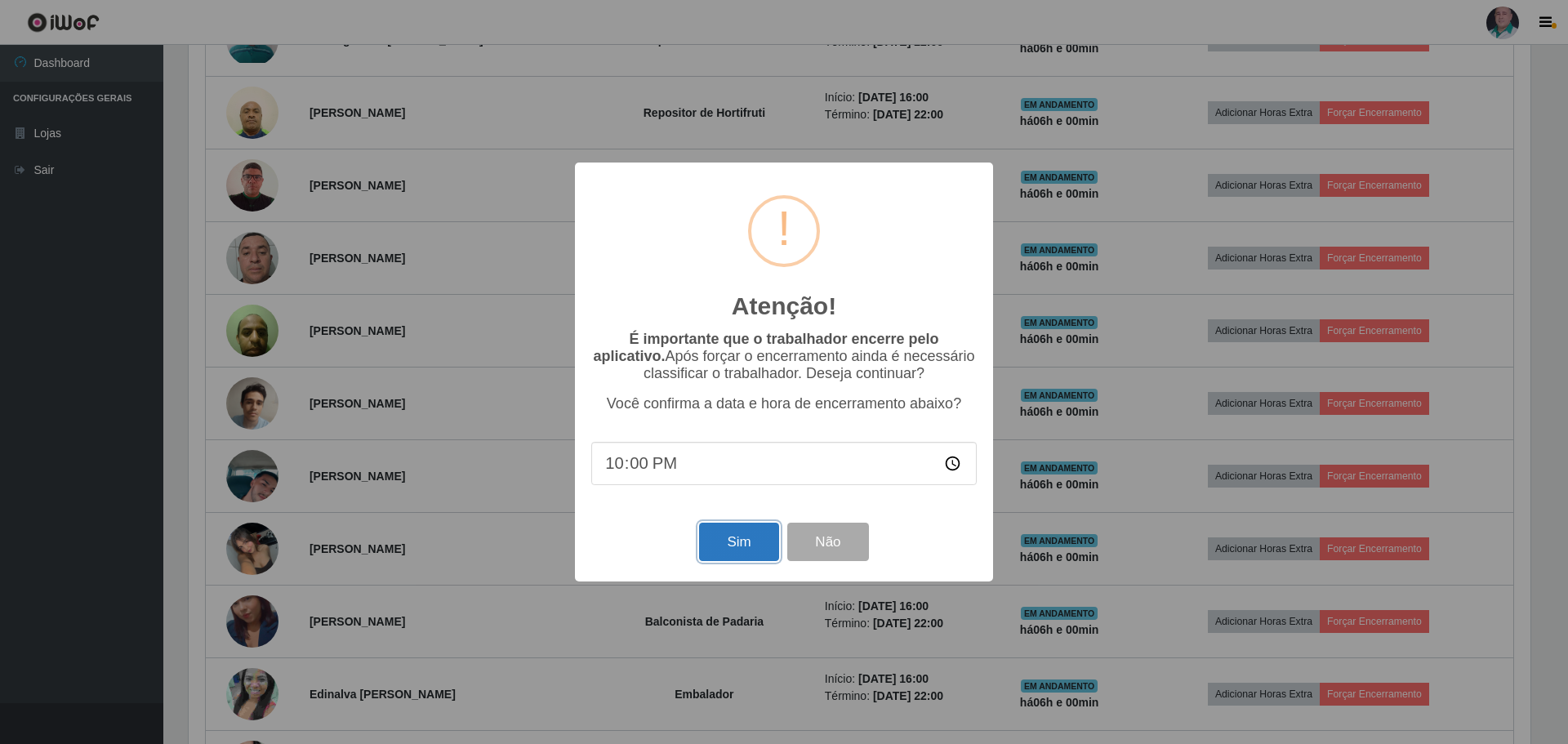
click at [710, 561] on button "Sim" at bounding box center [739, 542] width 79 height 39
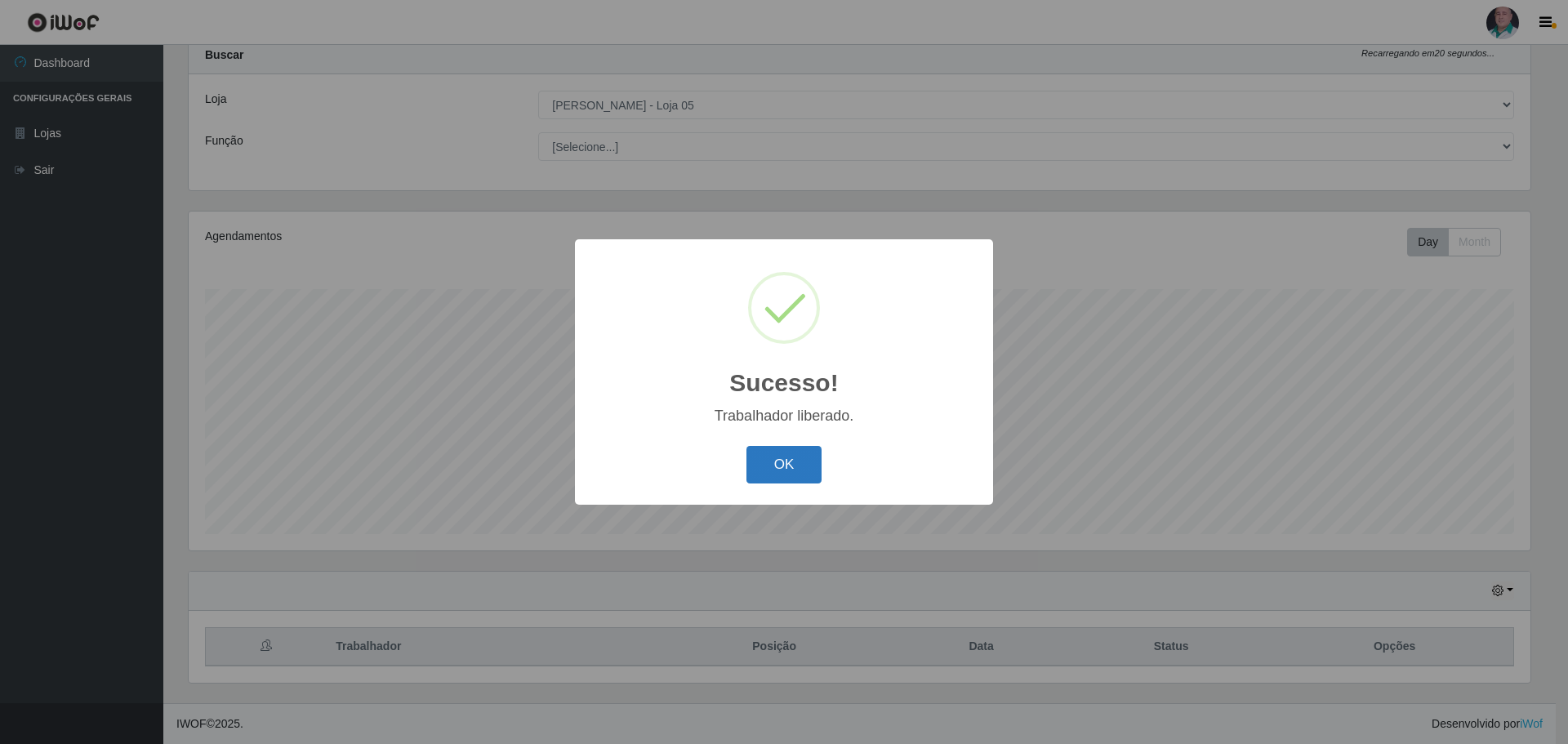
click at [758, 471] on button "OK" at bounding box center [784, 465] width 76 height 39
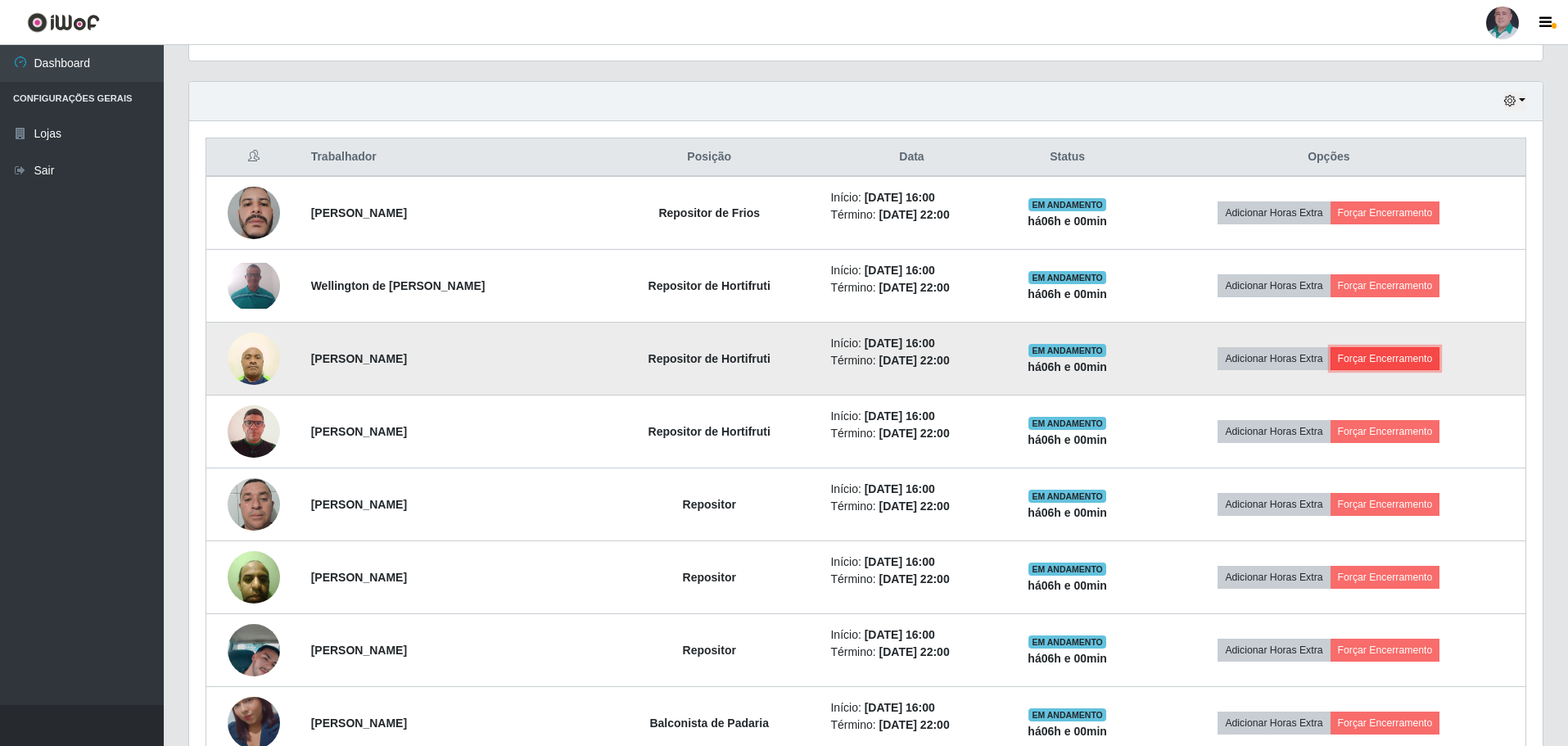
click at [1429, 360] on button "Forçar Encerramento" at bounding box center [1384, 359] width 110 height 23
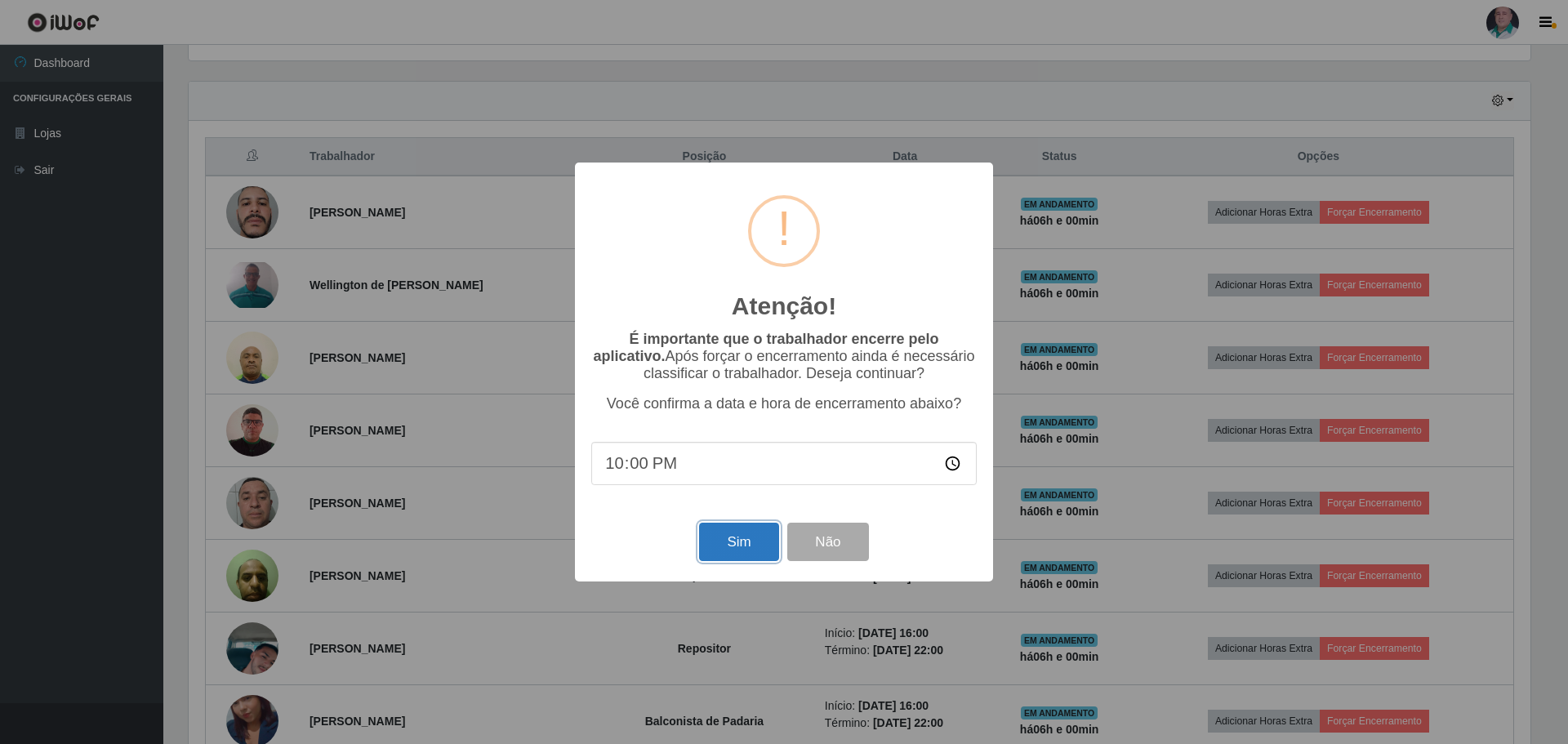
click at [724, 546] on button "Sim" at bounding box center [739, 542] width 79 height 39
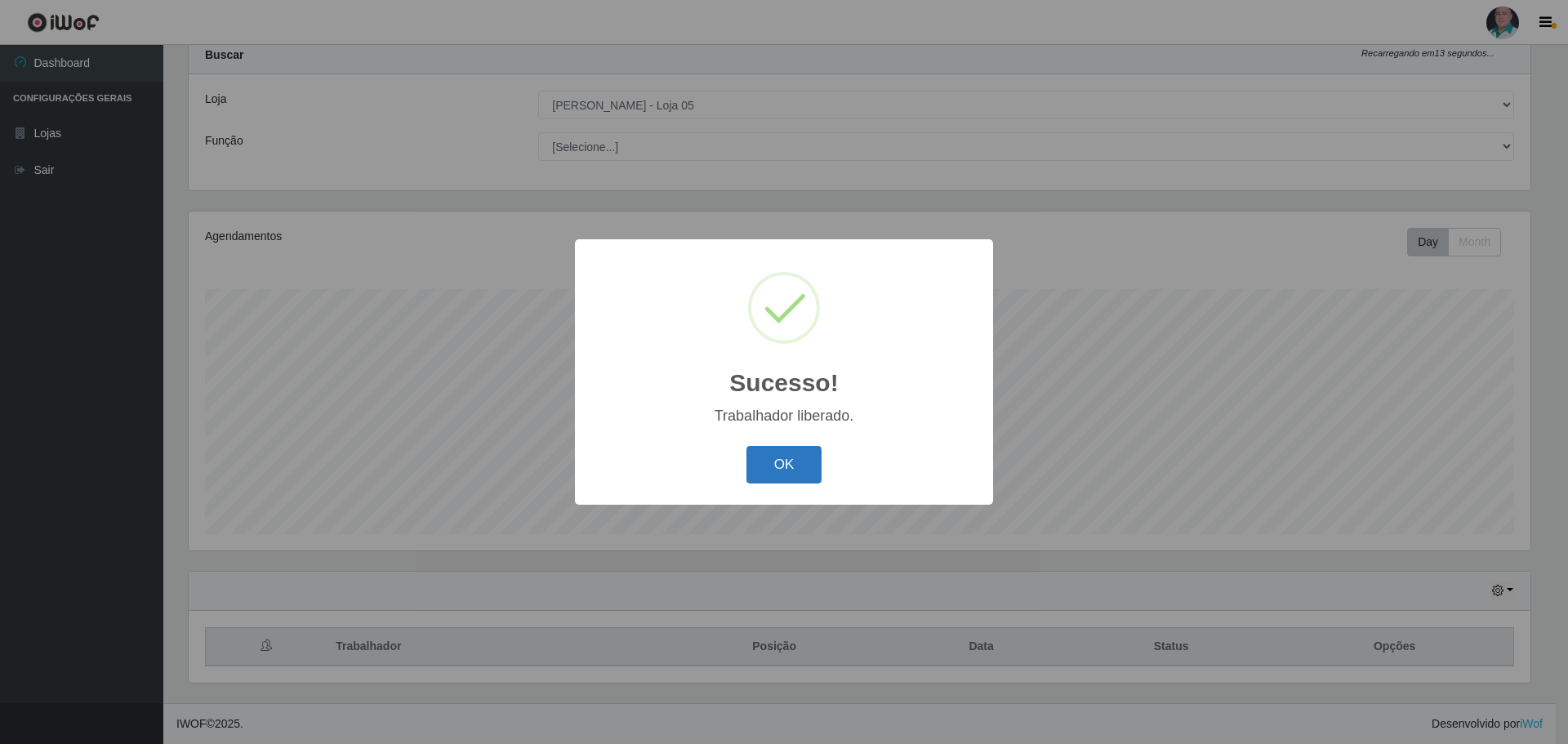
click at [762, 475] on button "OK" at bounding box center [784, 465] width 76 height 39
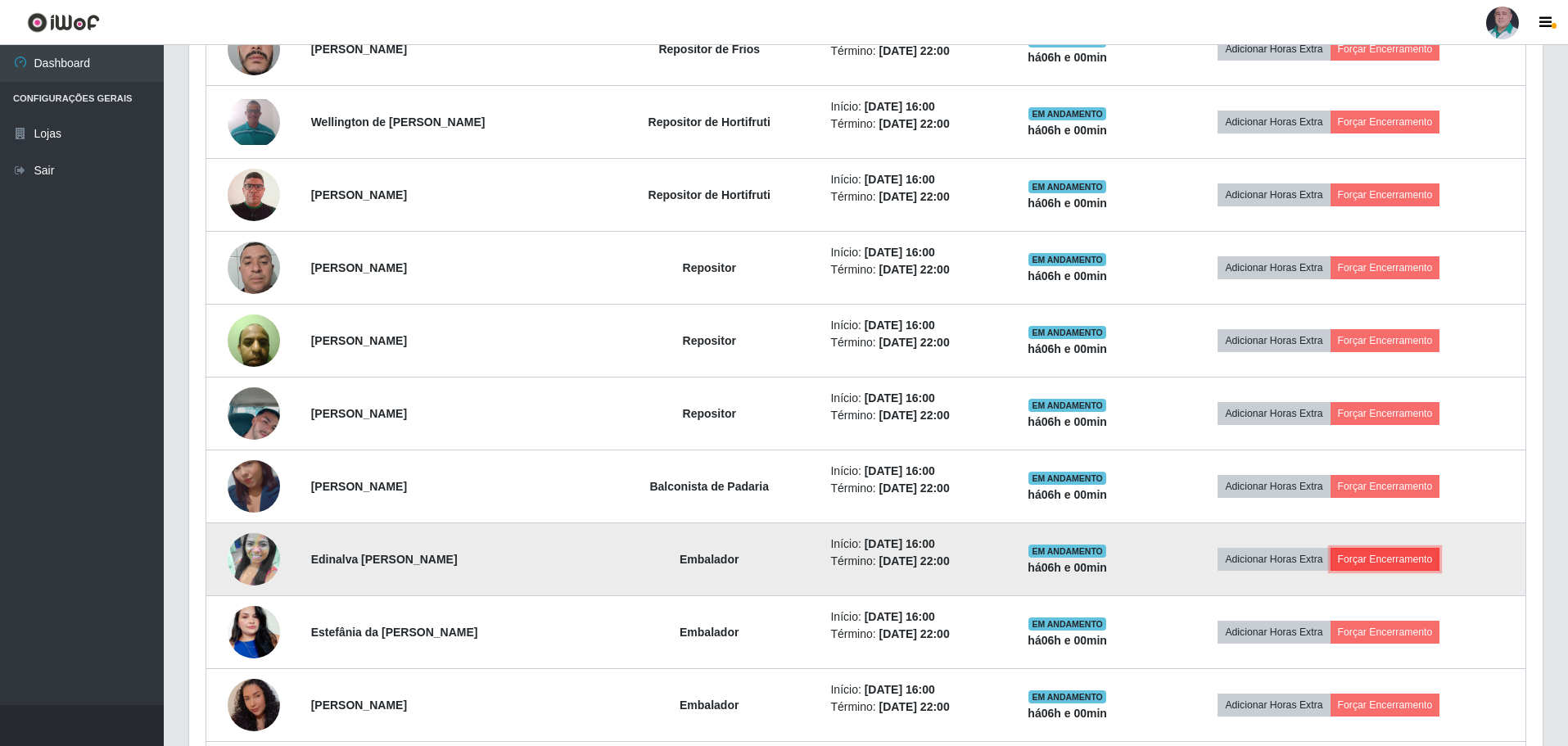
click at [1427, 561] on button "Forçar Encerramento" at bounding box center [1384, 559] width 110 height 23
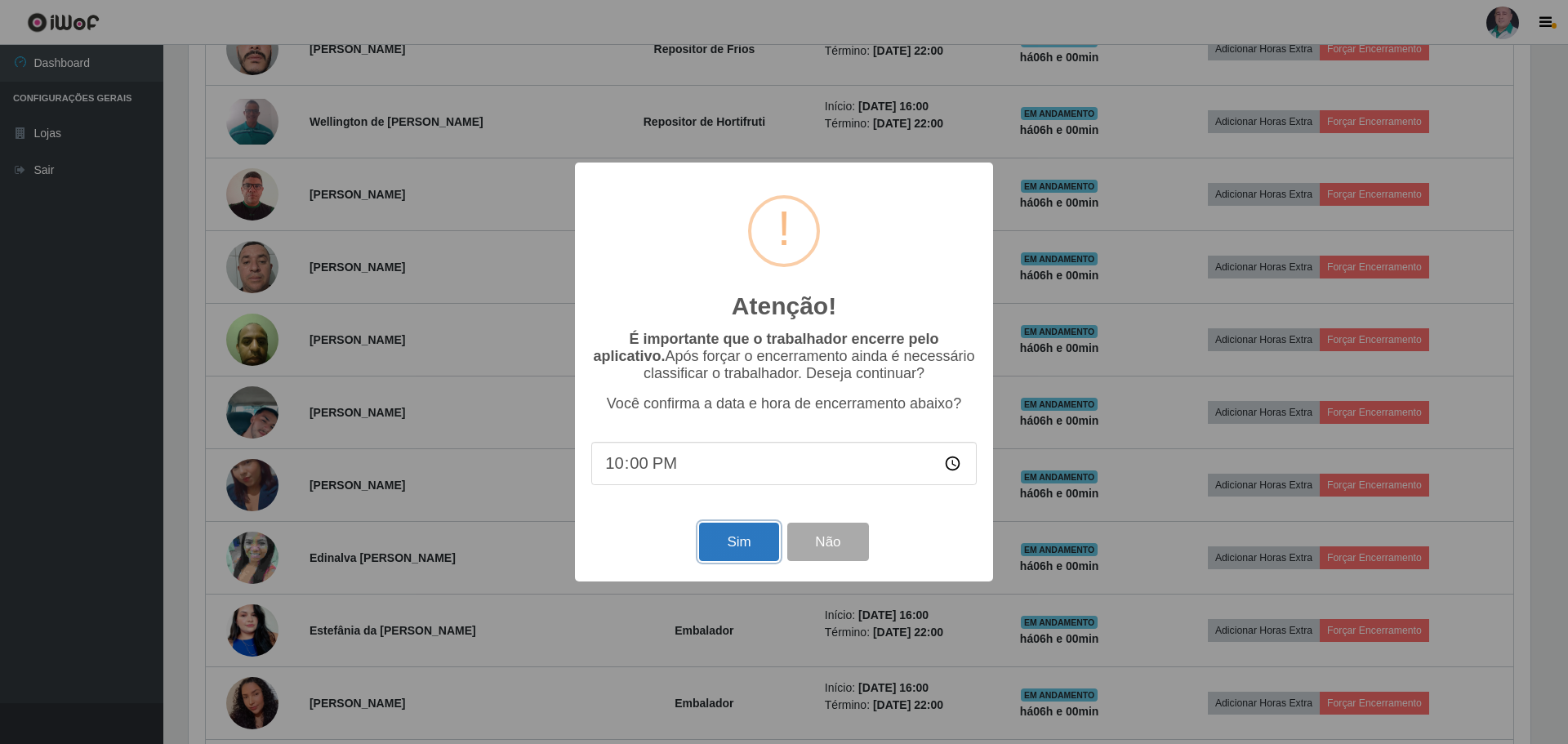
click at [756, 554] on button "Sim" at bounding box center [739, 542] width 79 height 39
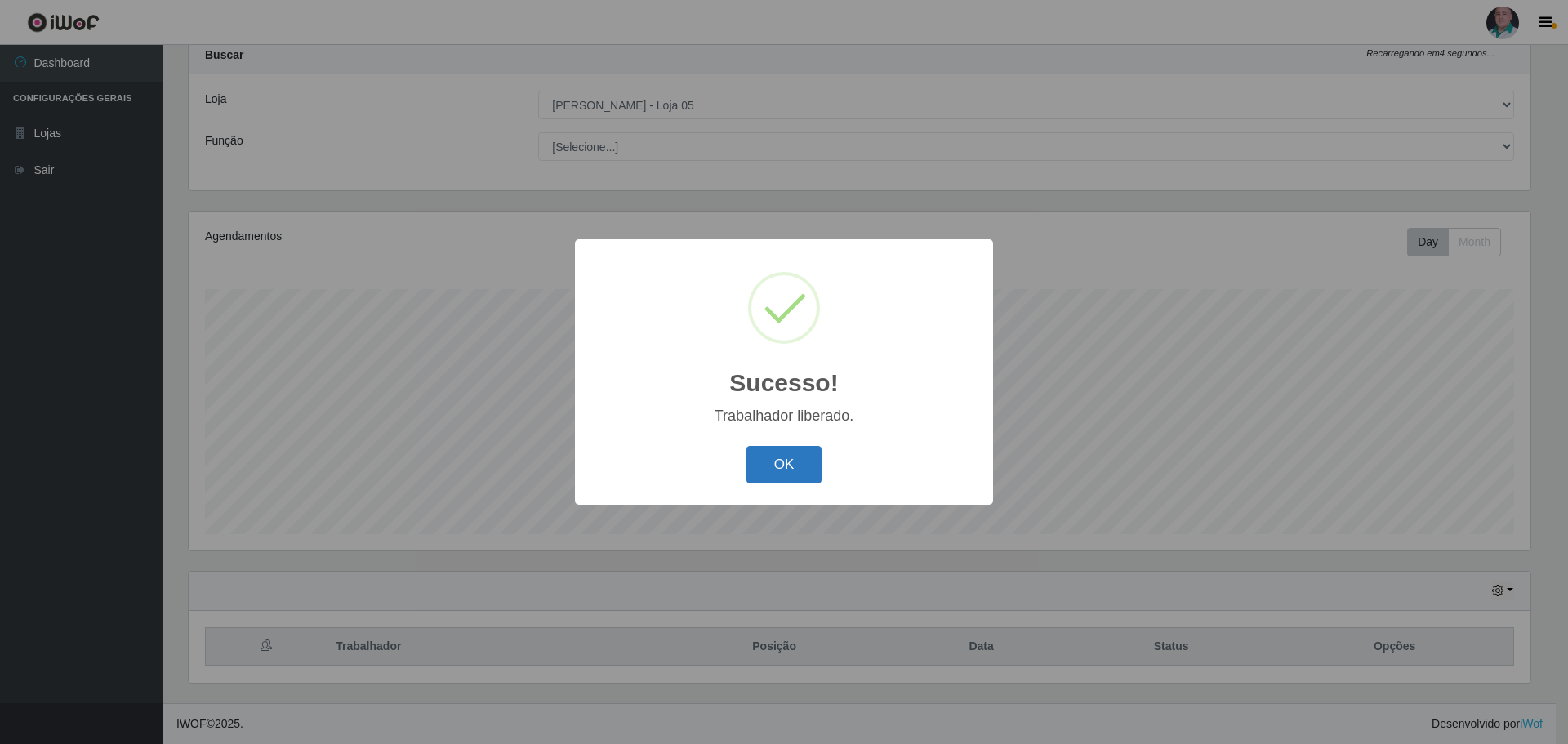
click at [784, 455] on button "OK" at bounding box center [784, 465] width 76 height 39
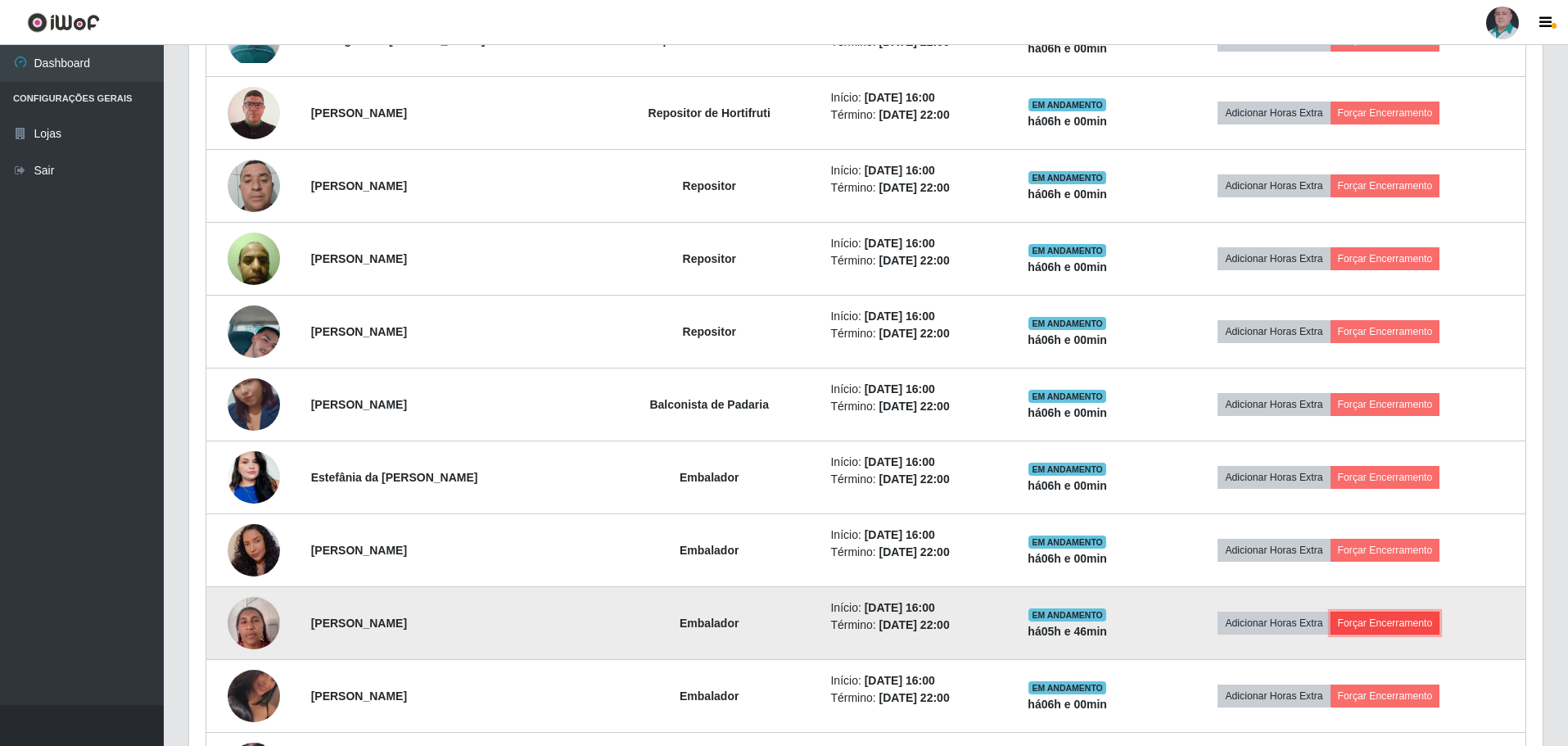
click at [1414, 620] on button "Forçar Encerramento" at bounding box center [1384, 623] width 110 height 23
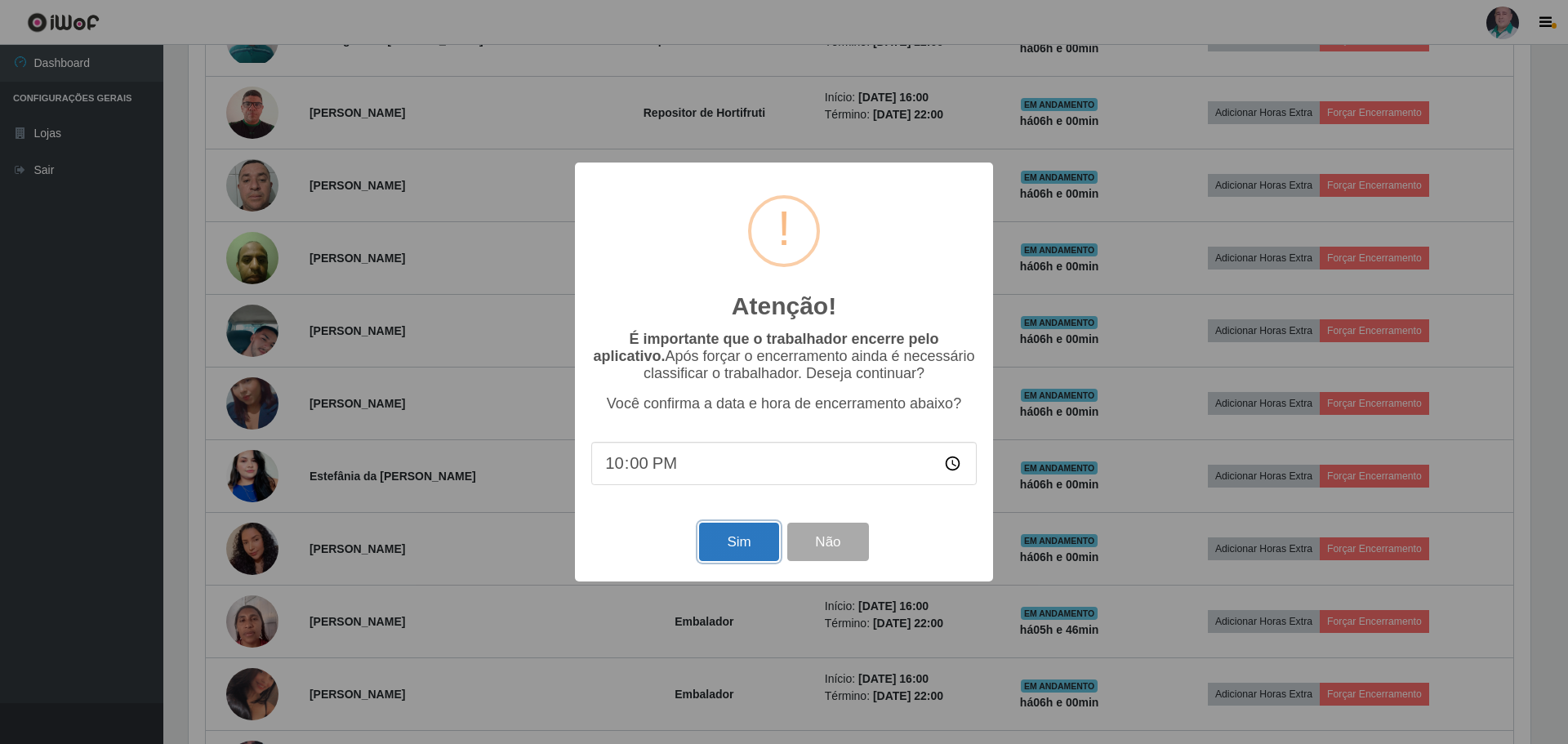
click at [738, 541] on button "Sim" at bounding box center [739, 542] width 79 height 39
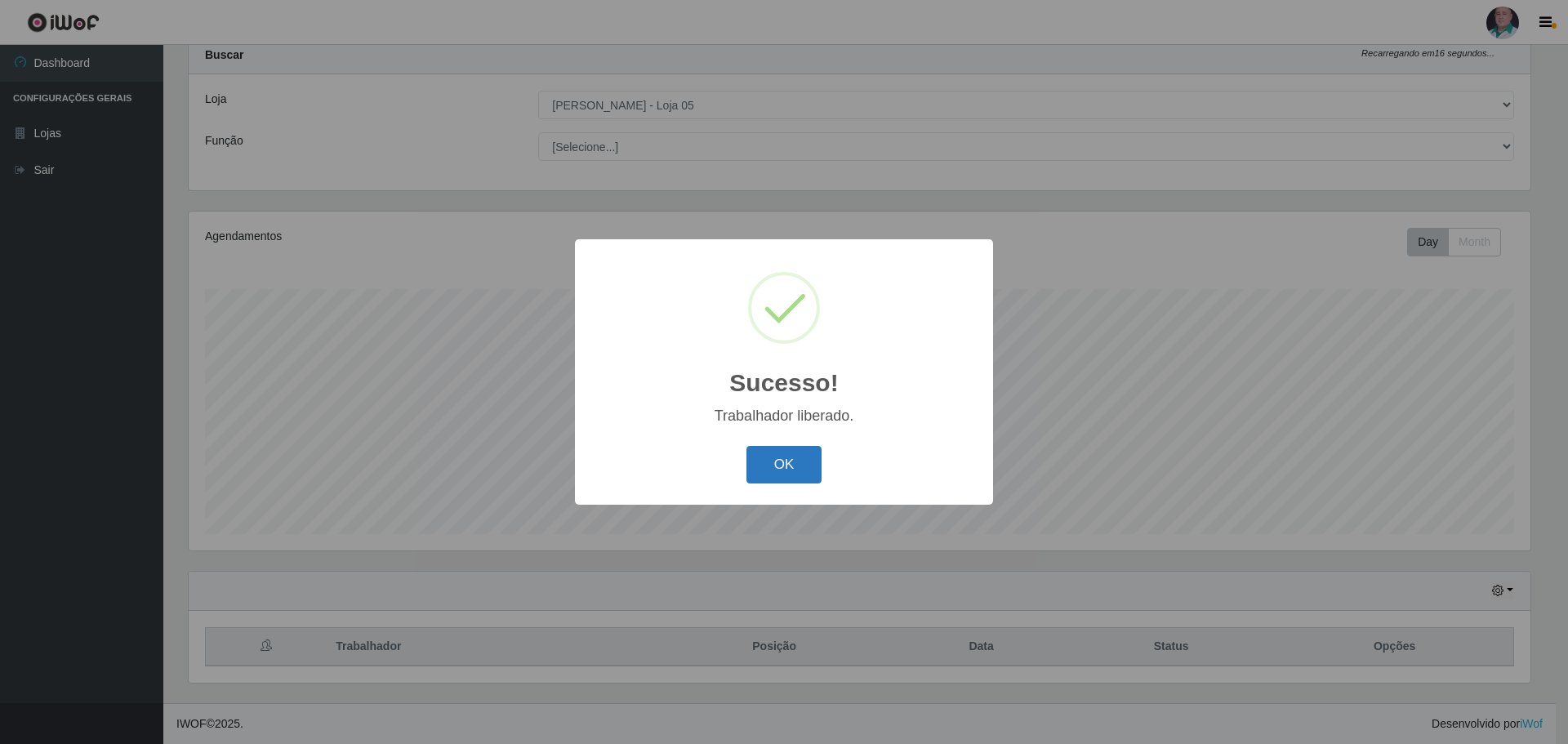
click at [782, 463] on button "OK" at bounding box center [784, 465] width 76 height 39
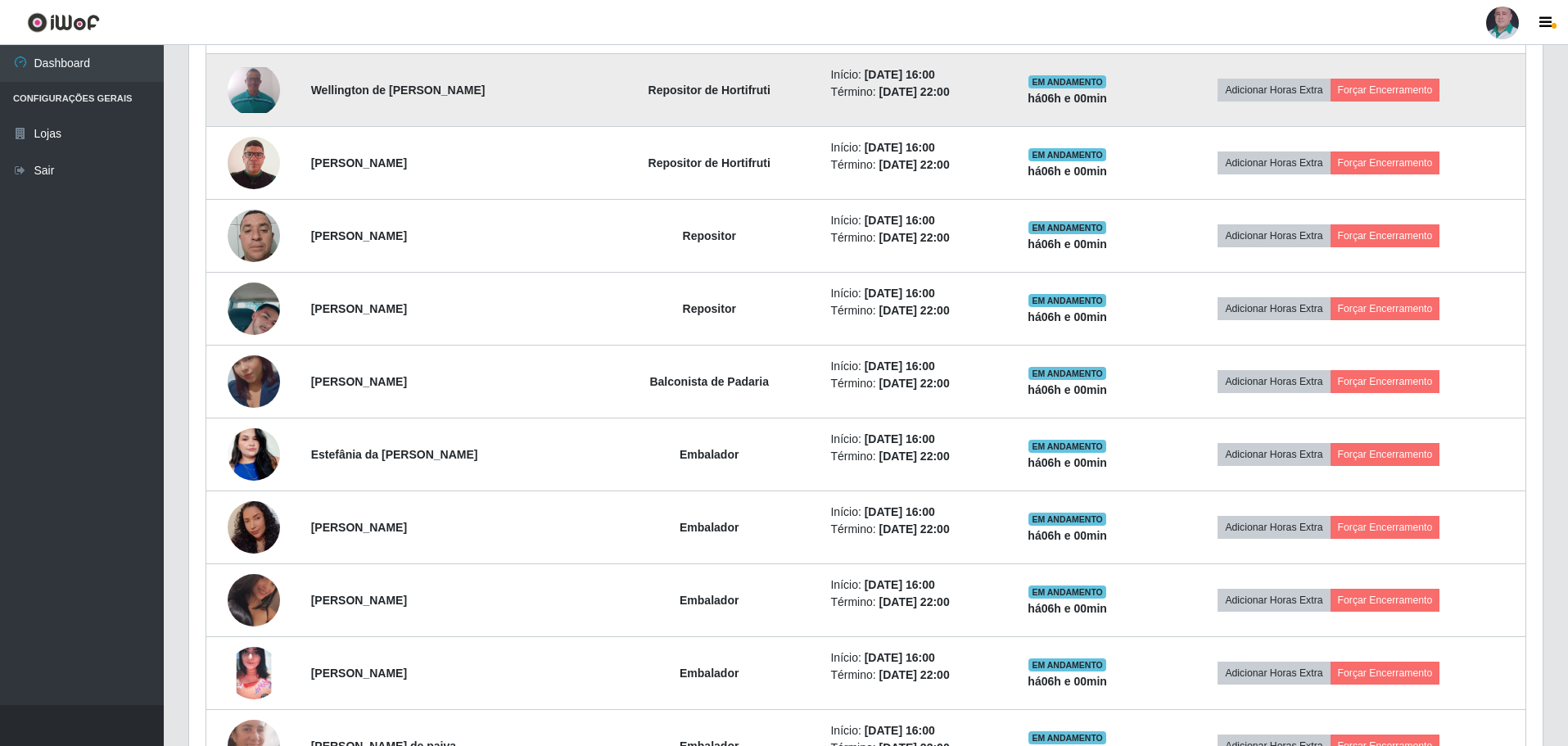
click at [1406, 75] on td "Adicionar Horas Extra Forçar Encerramento" at bounding box center [1329, 91] width 394 height 73
click at [1403, 86] on button "Forçar Encerramento" at bounding box center [1384, 90] width 110 height 23
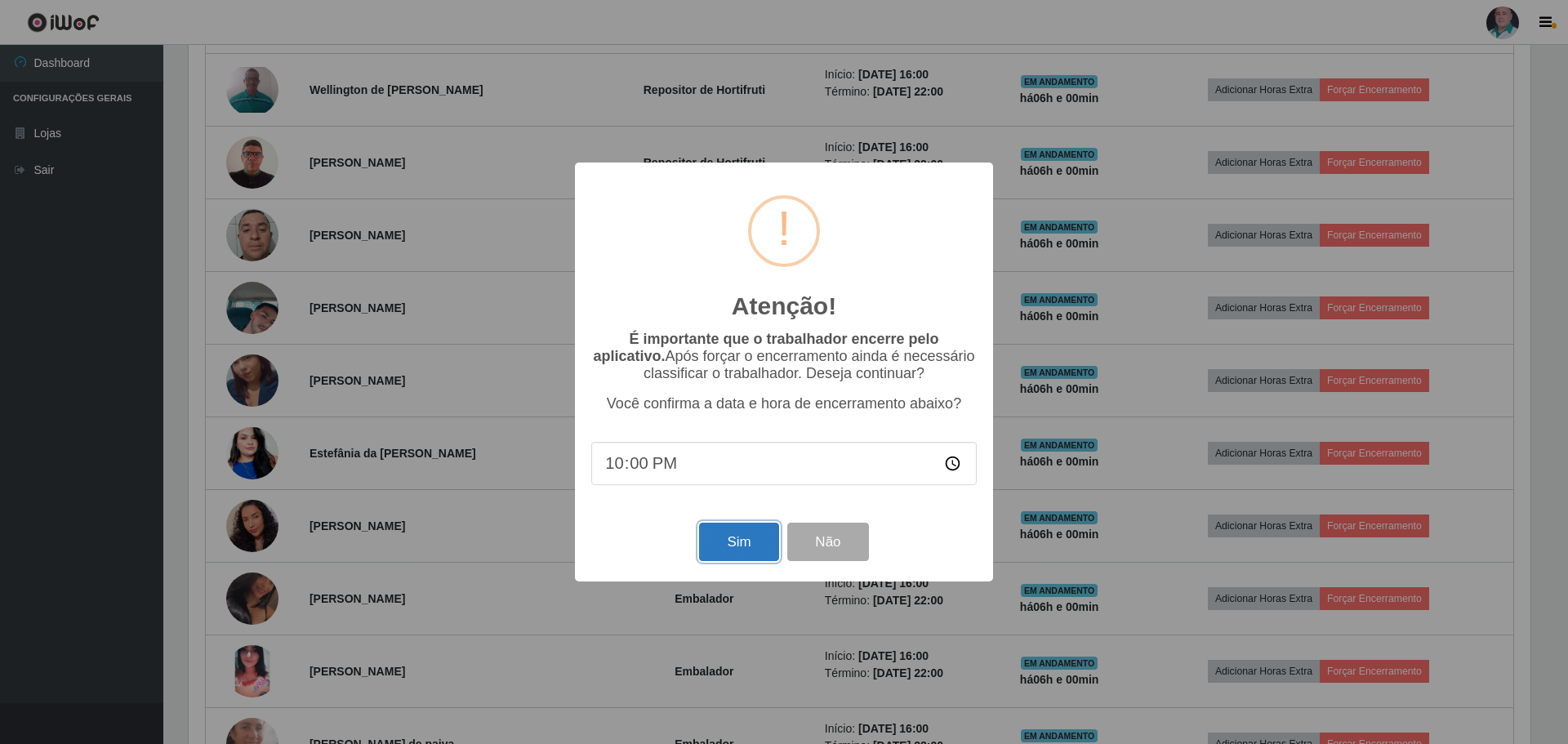
click at [749, 540] on button "Sim" at bounding box center [739, 542] width 79 height 39
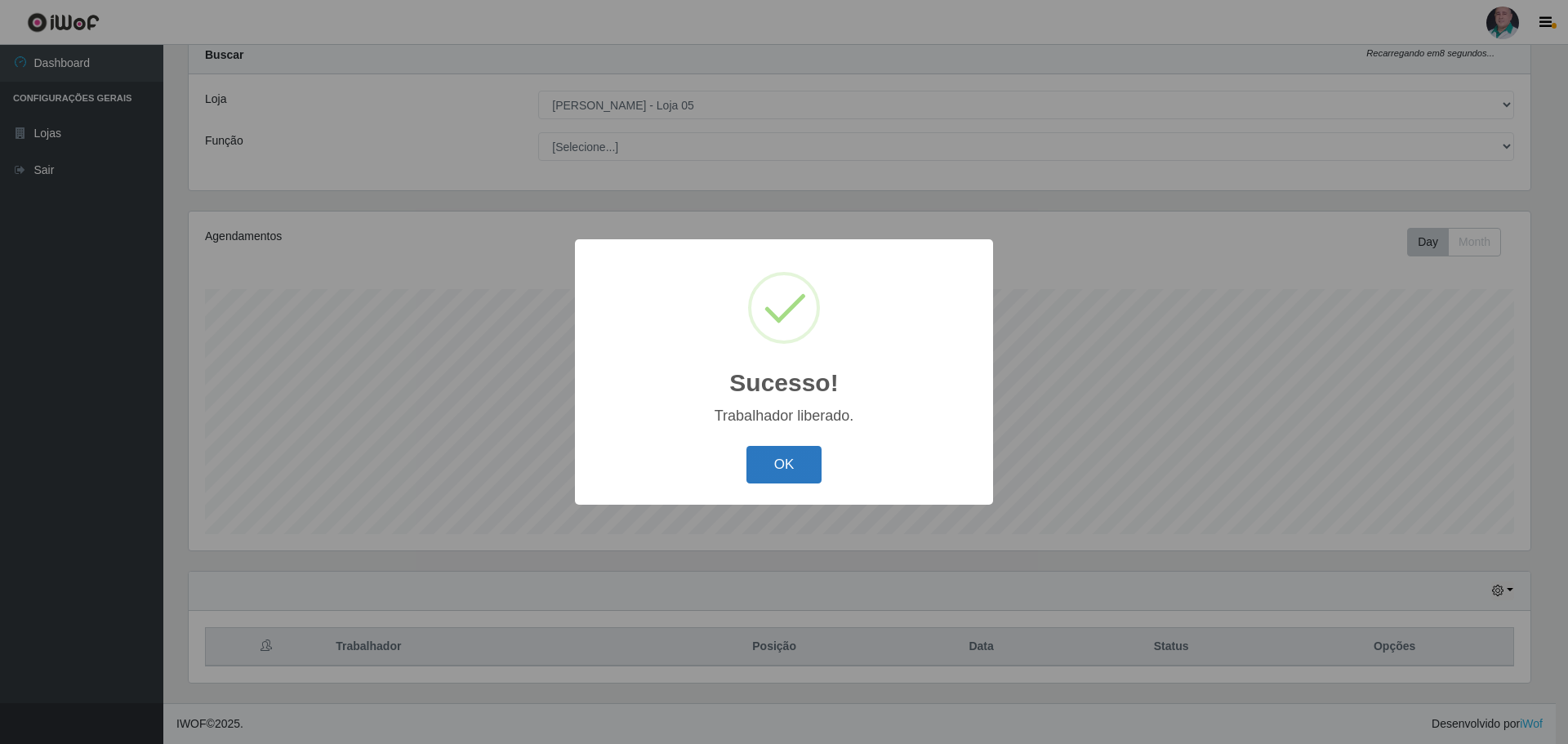
click at [792, 470] on button "OK" at bounding box center [784, 465] width 76 height 39
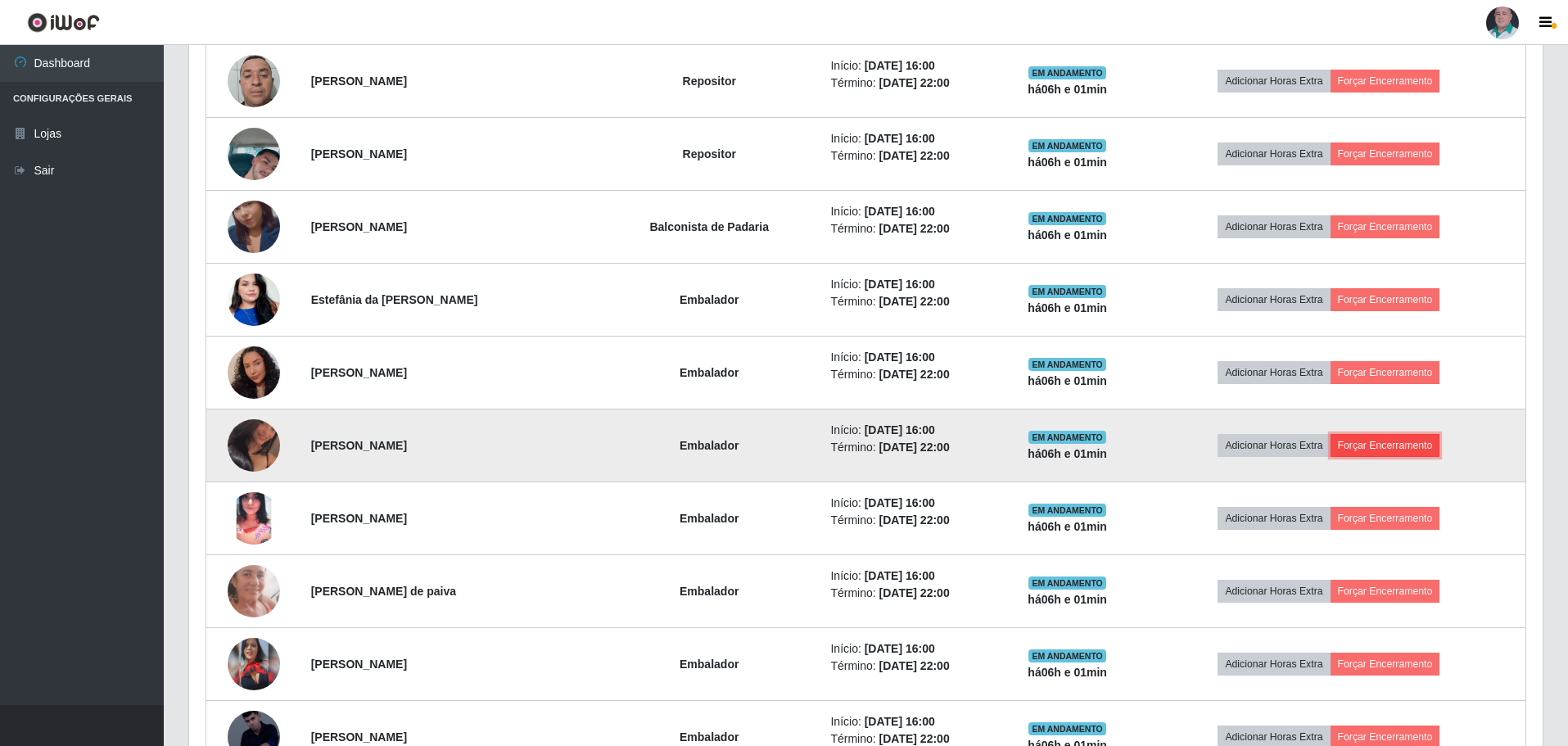
click at [1379, 445] on button "Forçar Encerramento" at bounding box center [1384, 445] width 110 height 23
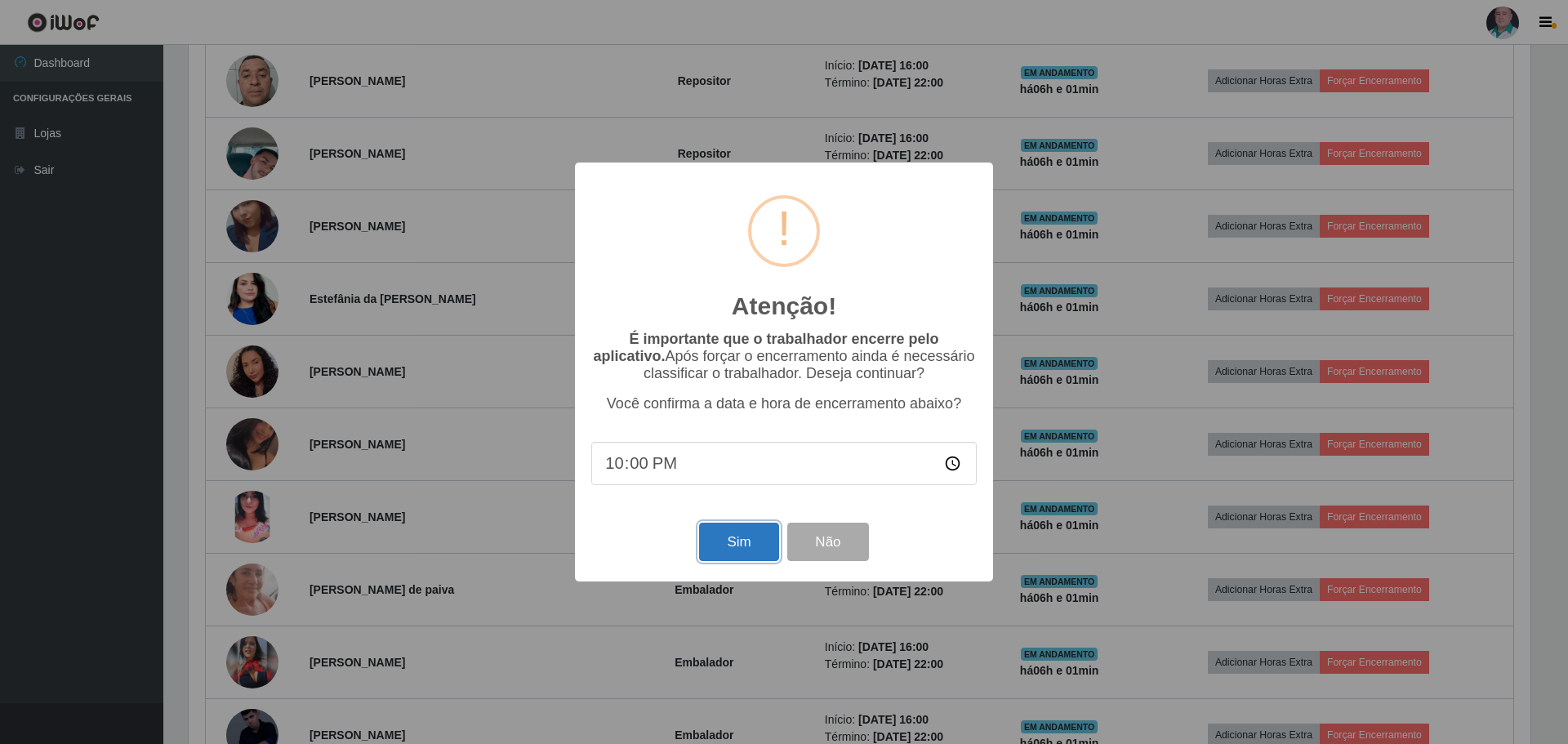
click at [725, 548] on button "Sim" at bounding box center [739, 542] width 79 height 39
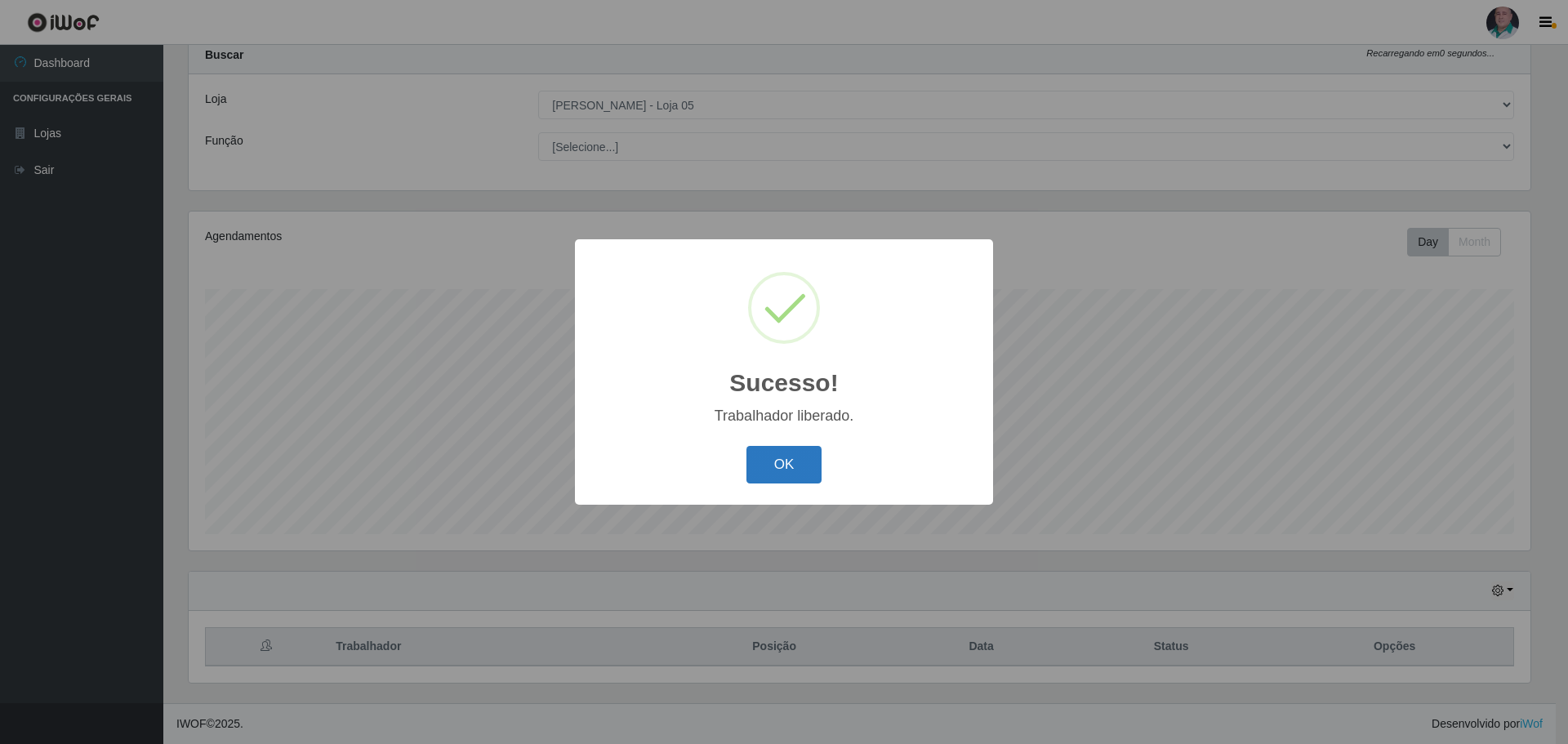
click at [790, 481] on button "OK" at bounding box center [784, 465] width 76 height 39
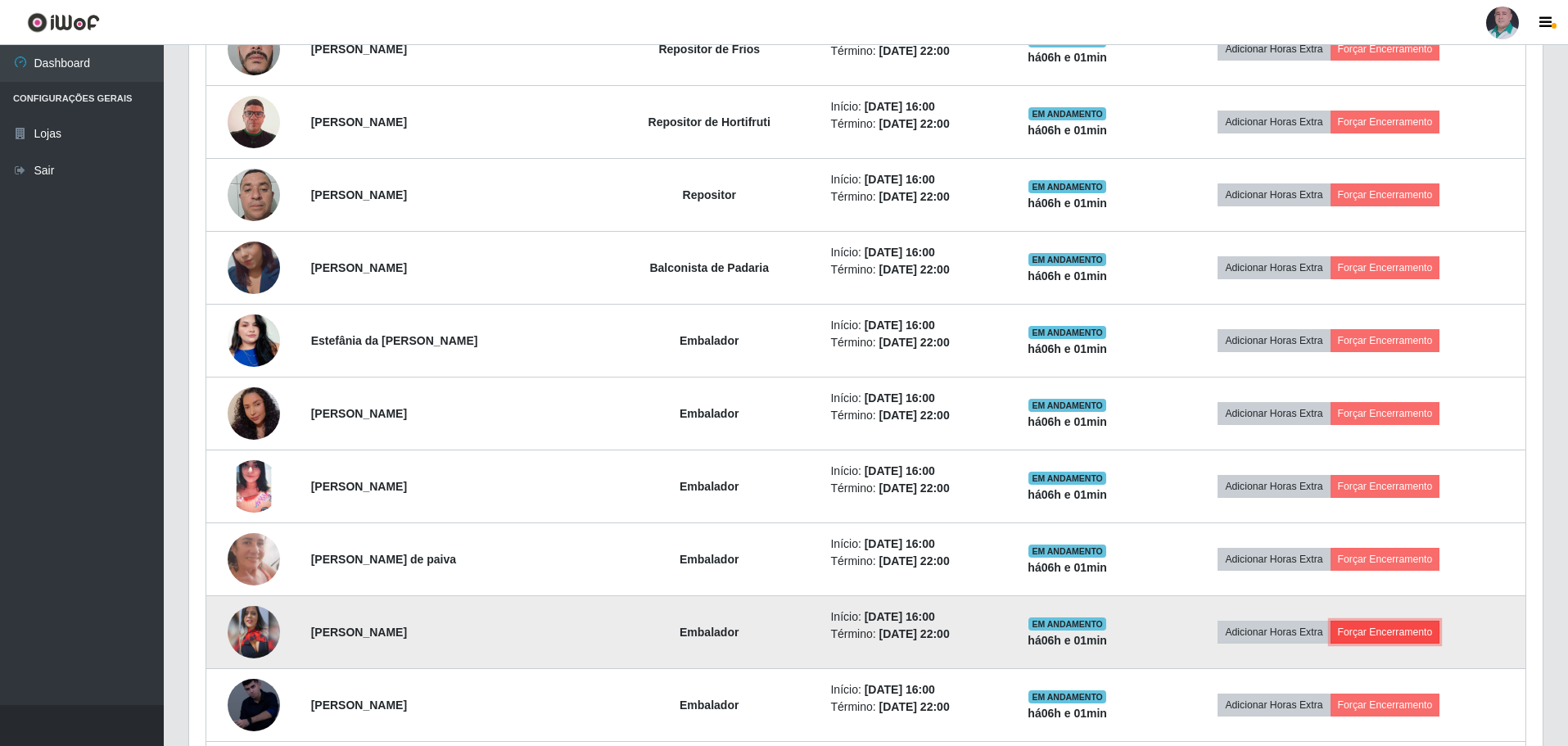
click at [1377, 632] on button "Forçar Encerramento" at bounding box center [1384, 632] width 110 height 23
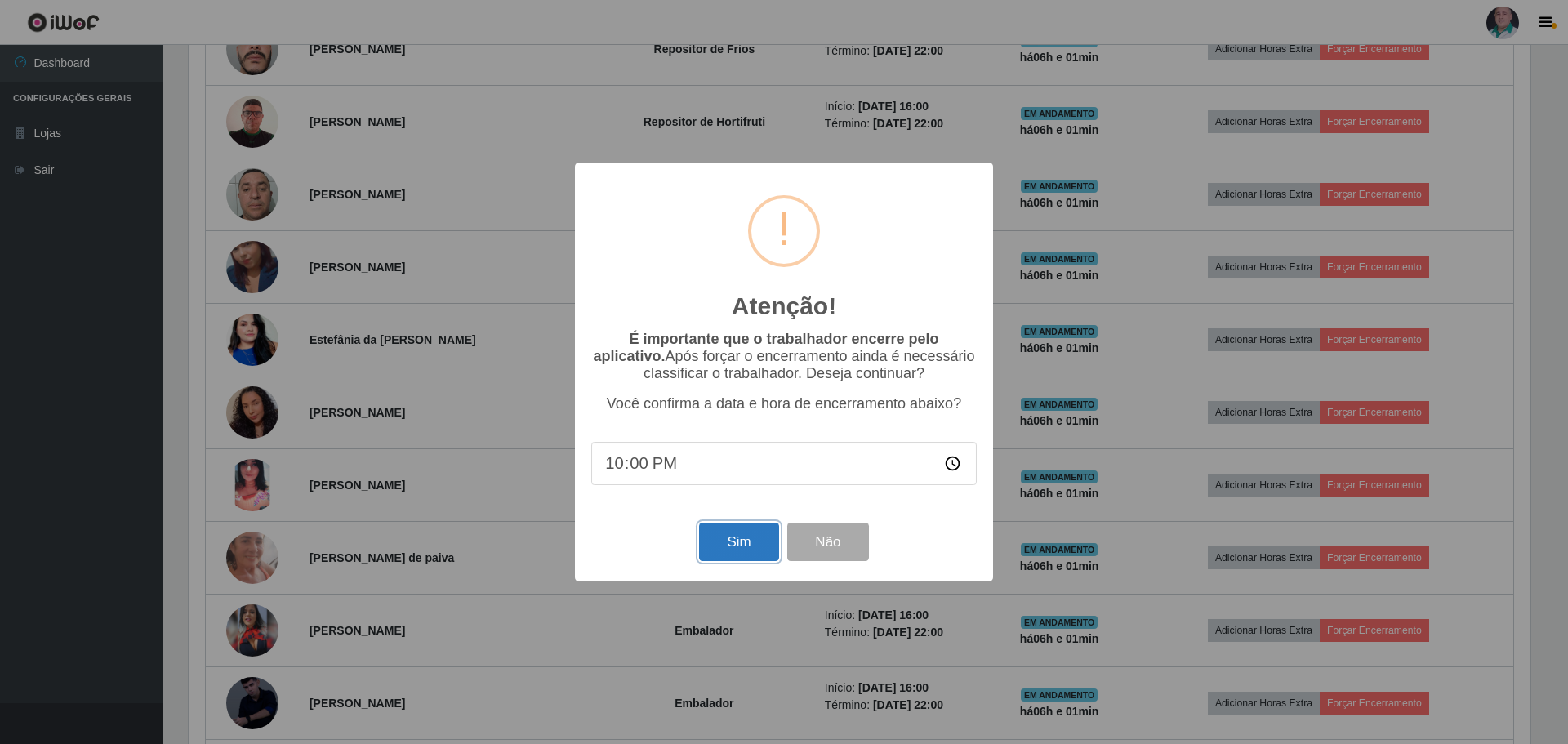
click at [729, 547] on button "Sim" at bounding box center [739, 542] width 79 height 39
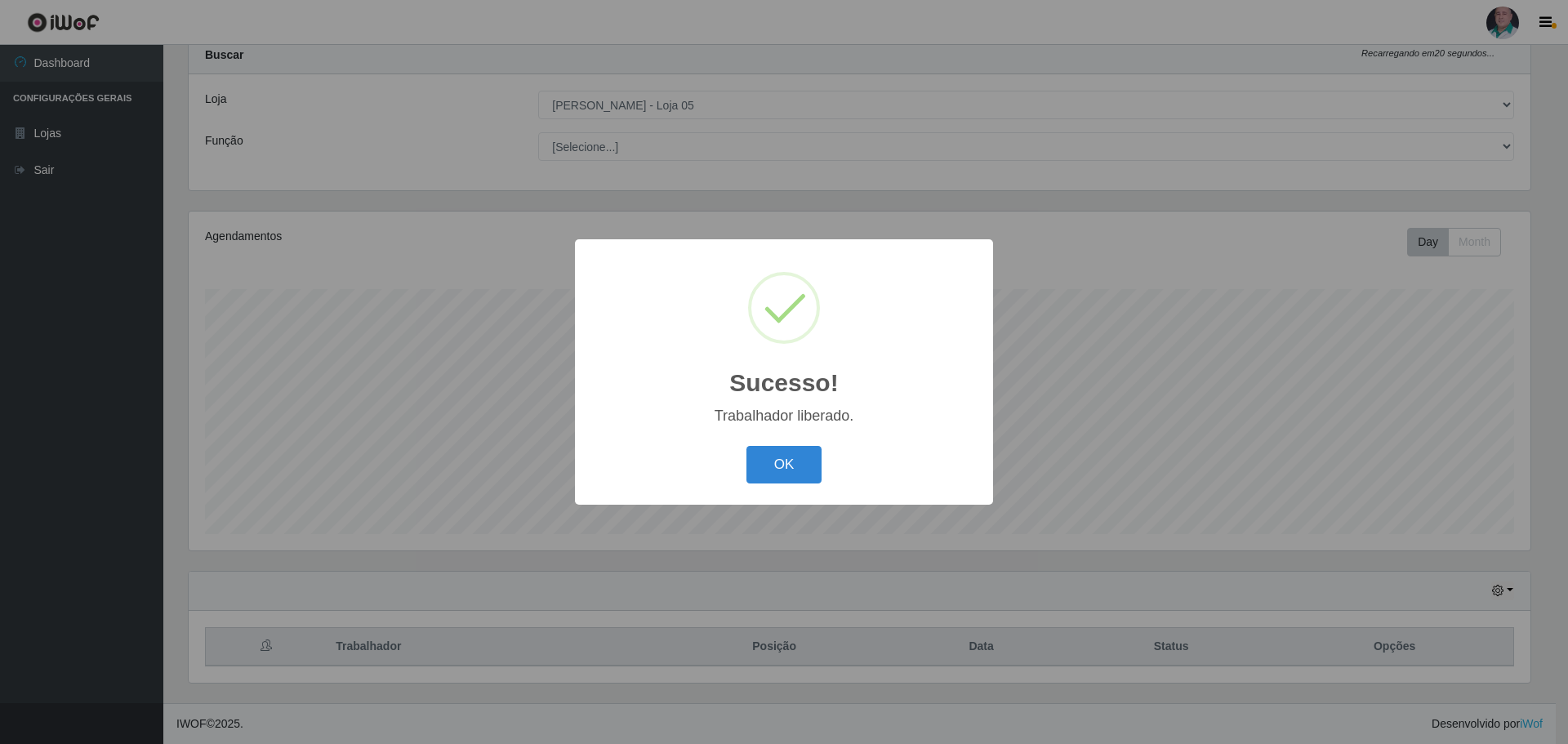
click at [777, 487] on div "OK Cancel" at bounding box center [784, 464] width 386 height 46
click at [778, 470] on button "OK" at bounding box center [784, 465] width 76 height 39
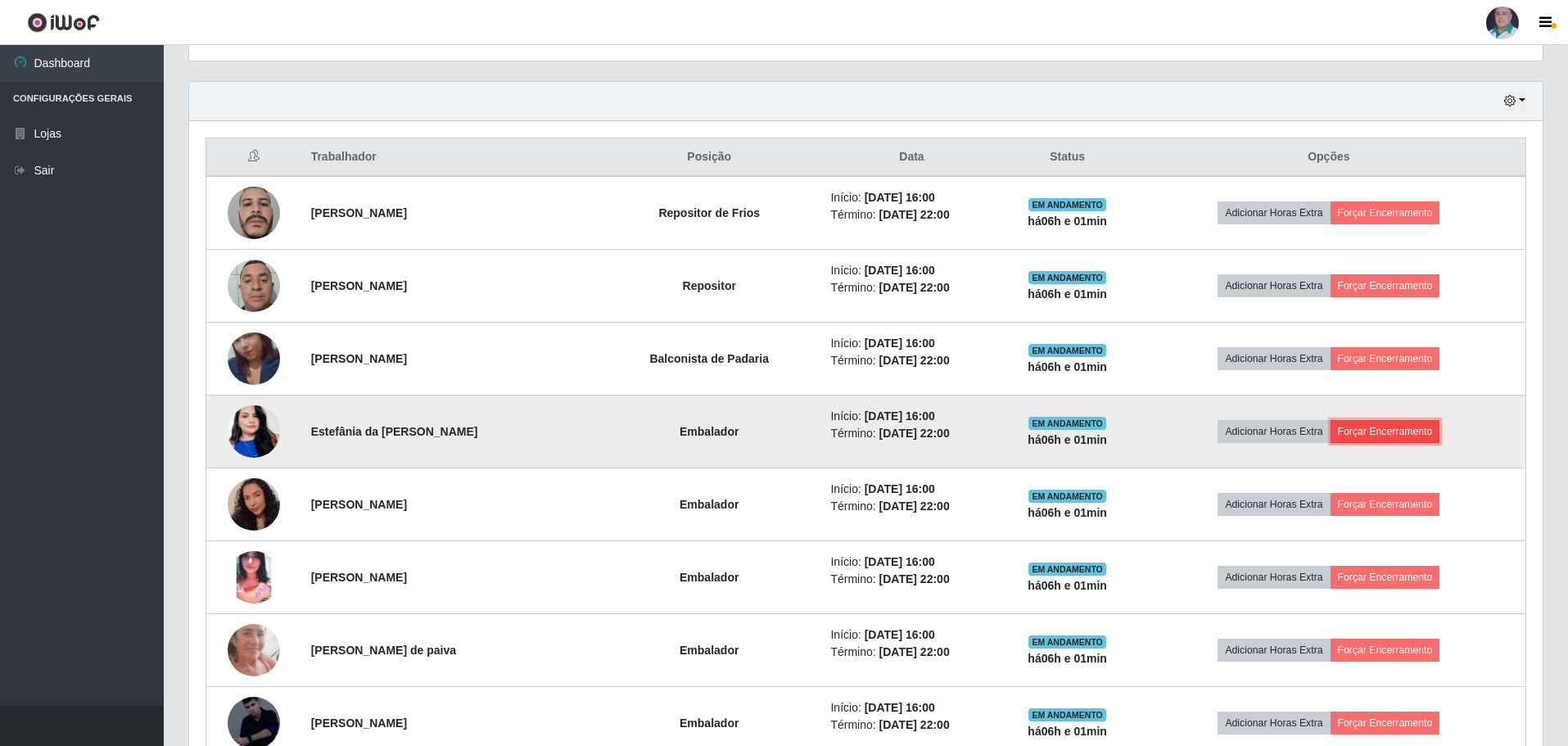
click at [1418, 431] on button "Forçar Encerramento" at bounding box center [1384, 431] width 110 height 23
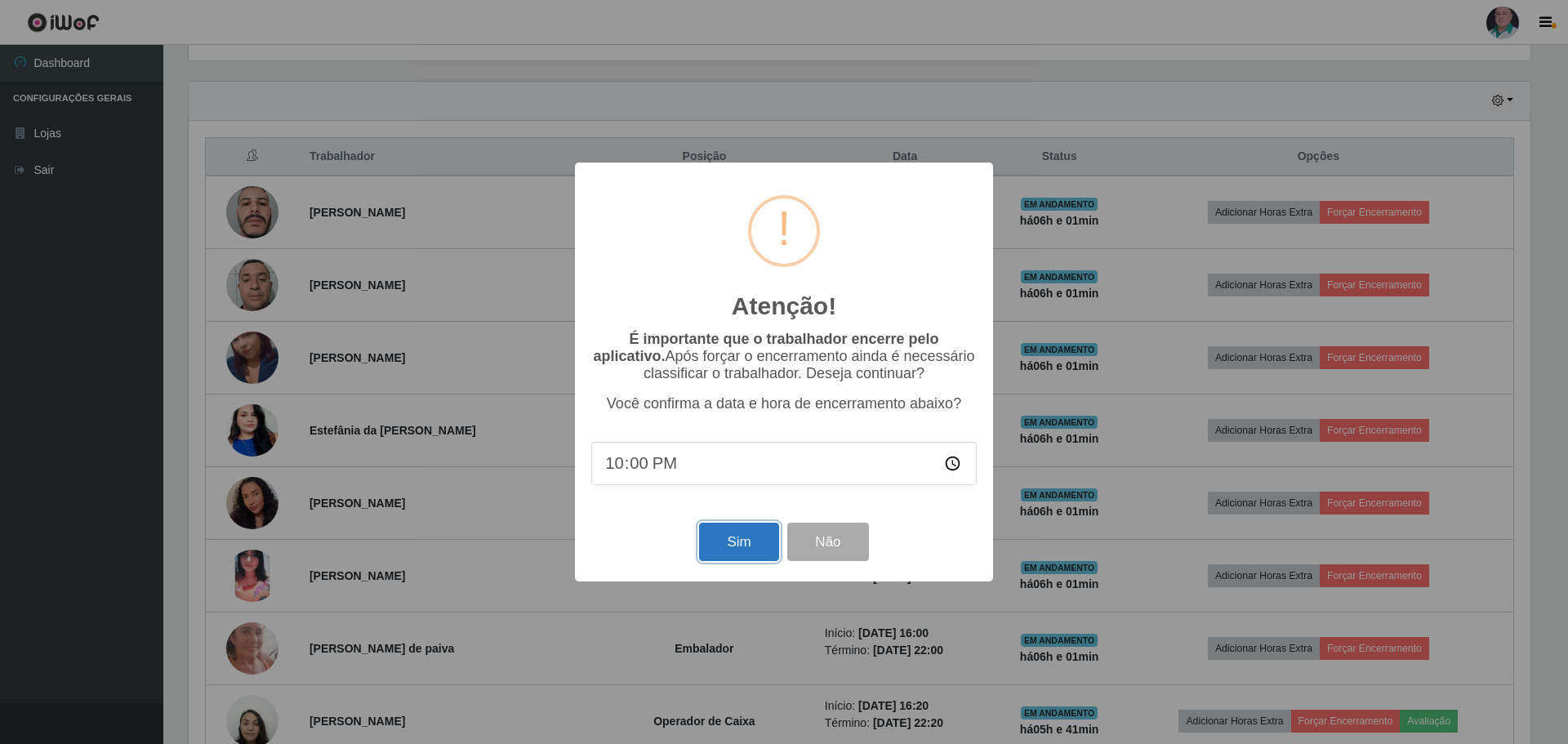
click at [717, 554] on button "Sim" at bounding box center [739, 542] width 79 height 39
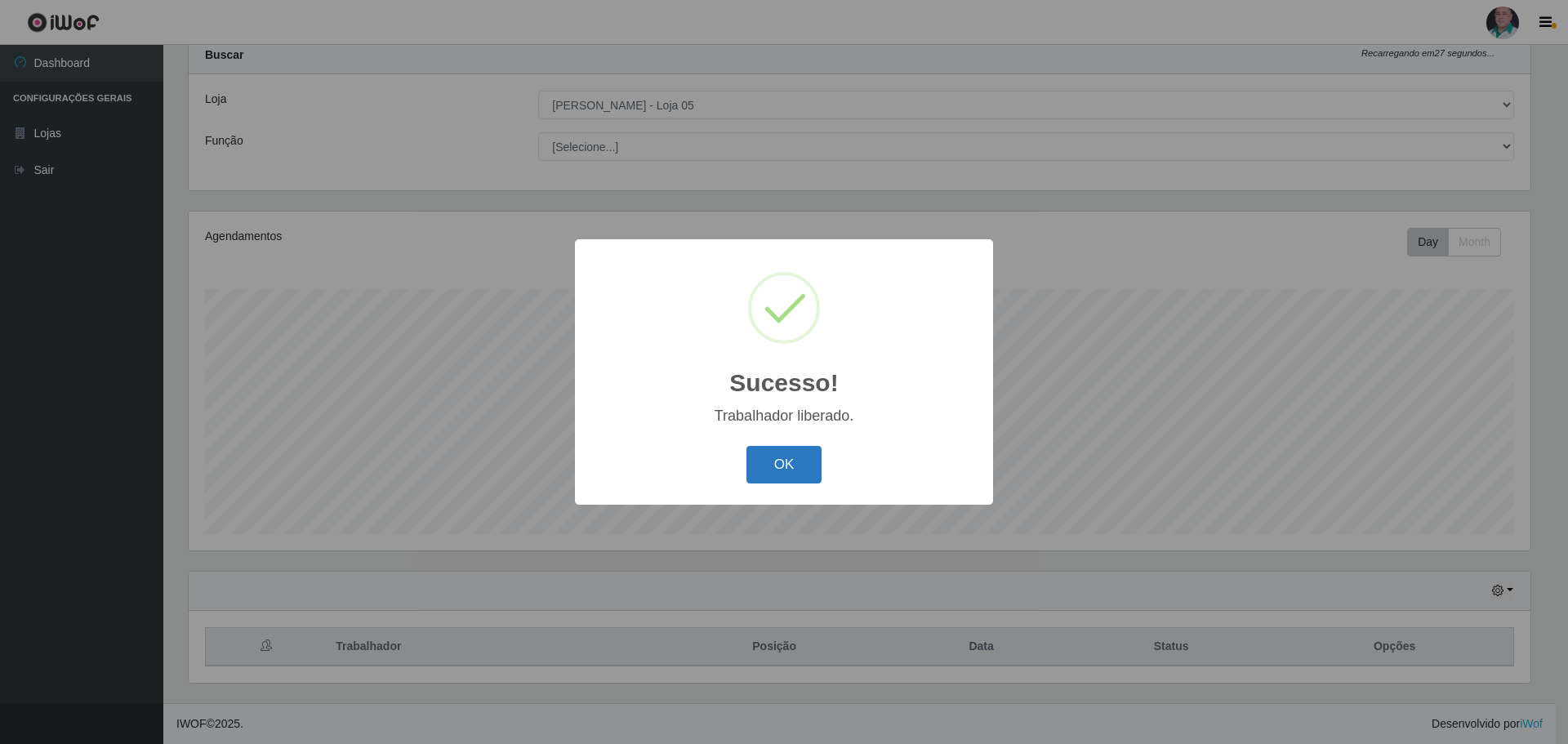
click at [777, 463] on button "OK" at bounding box center [784, 465] width 76 height 39
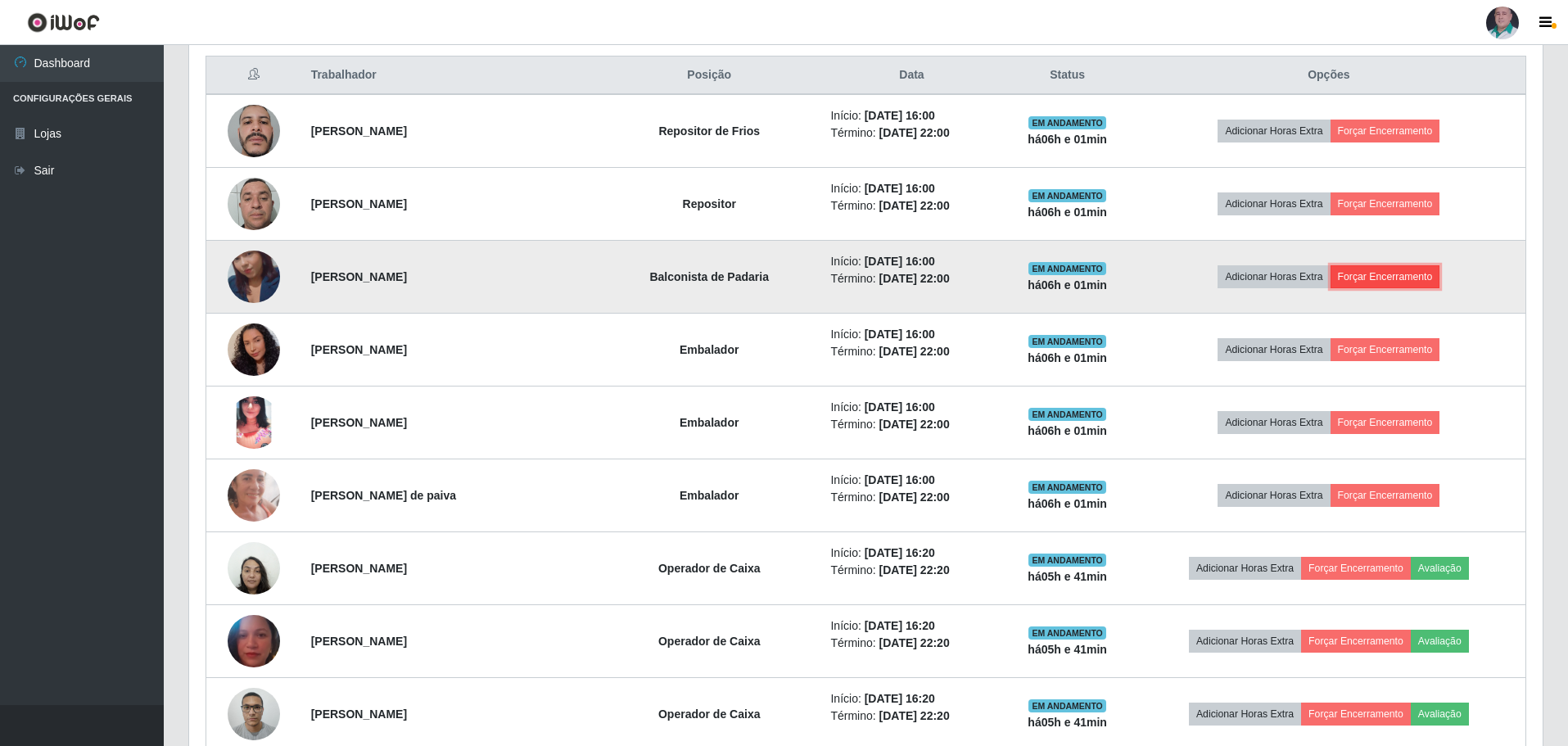
click at [1390, 282] on button "Forçar Encerramento" at bounding box center [1384, 277] width 110 height 23
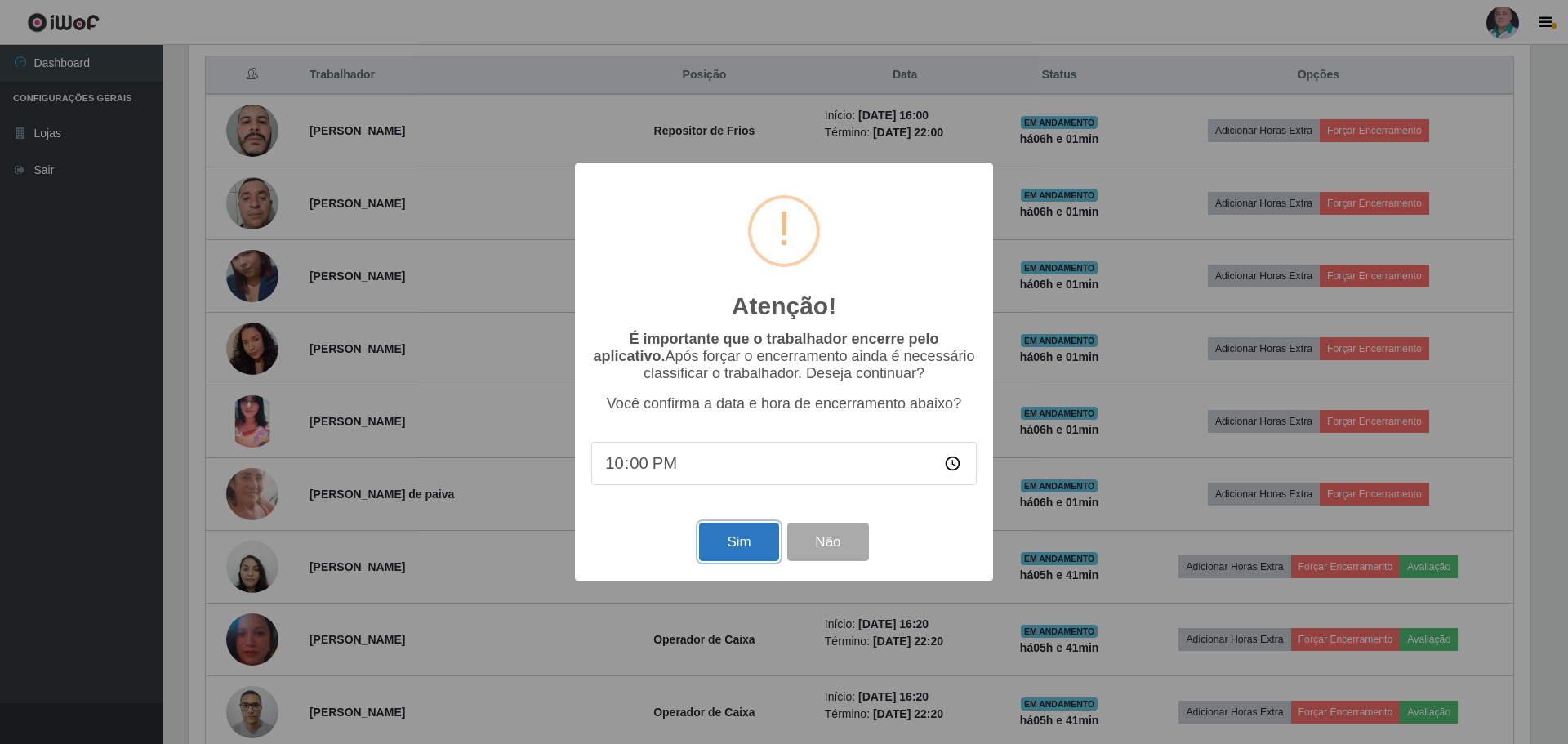
click at [736, 545] on button "Sim" at bounding box center [739, 542] width 79 height 39
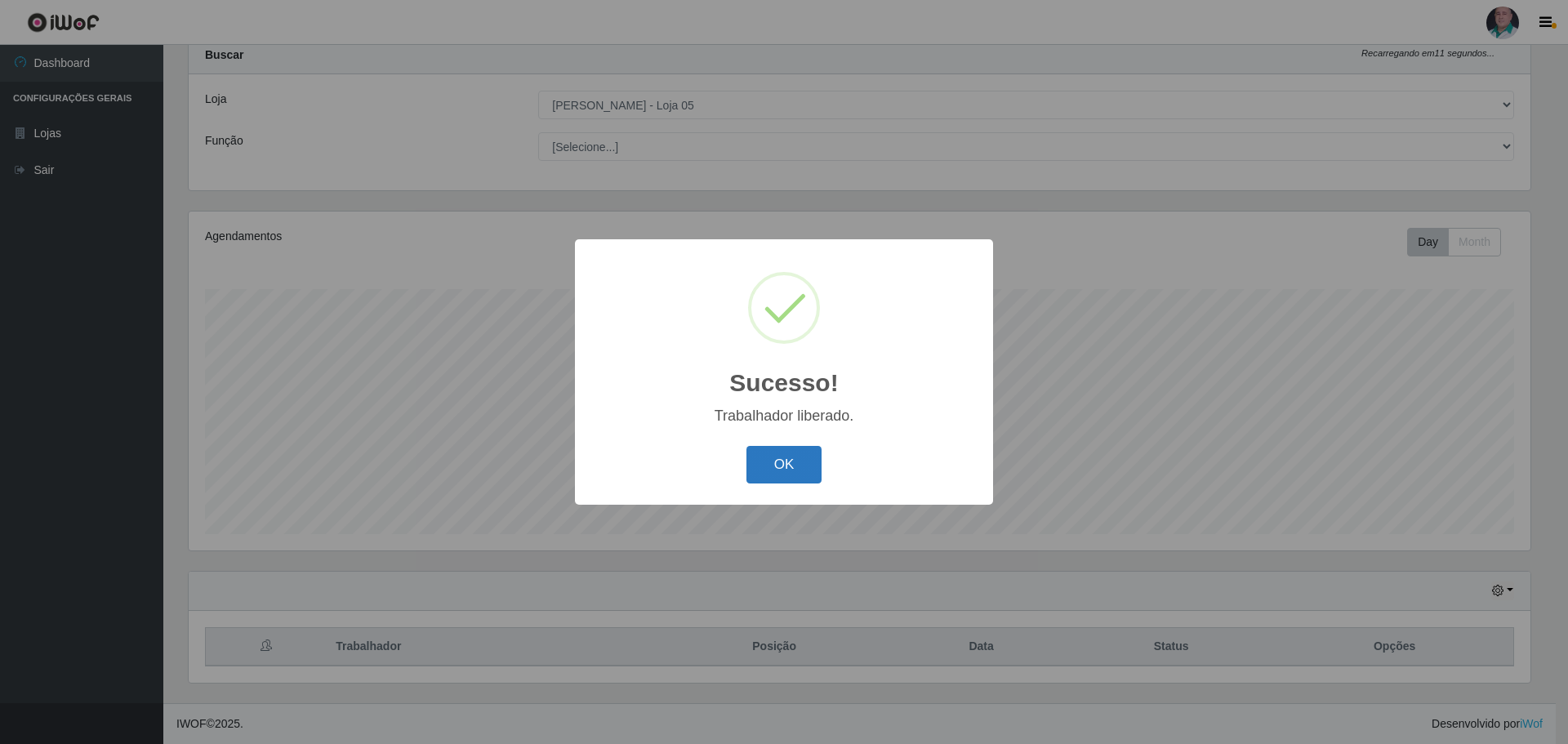
click at [777, 461] on button "OK" at bounding box center [784, 465] width 76 height 39
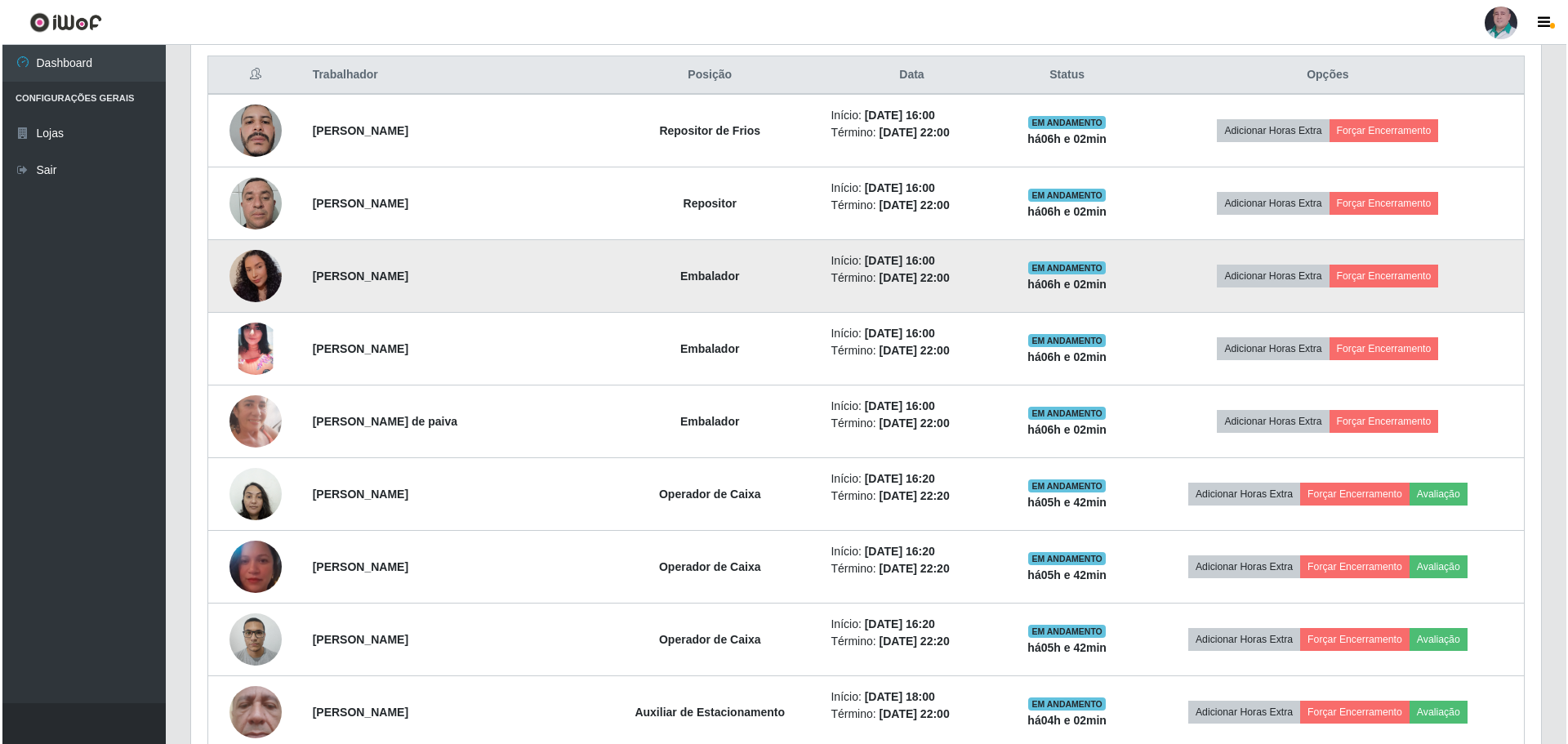
scroll to position [703, 0]
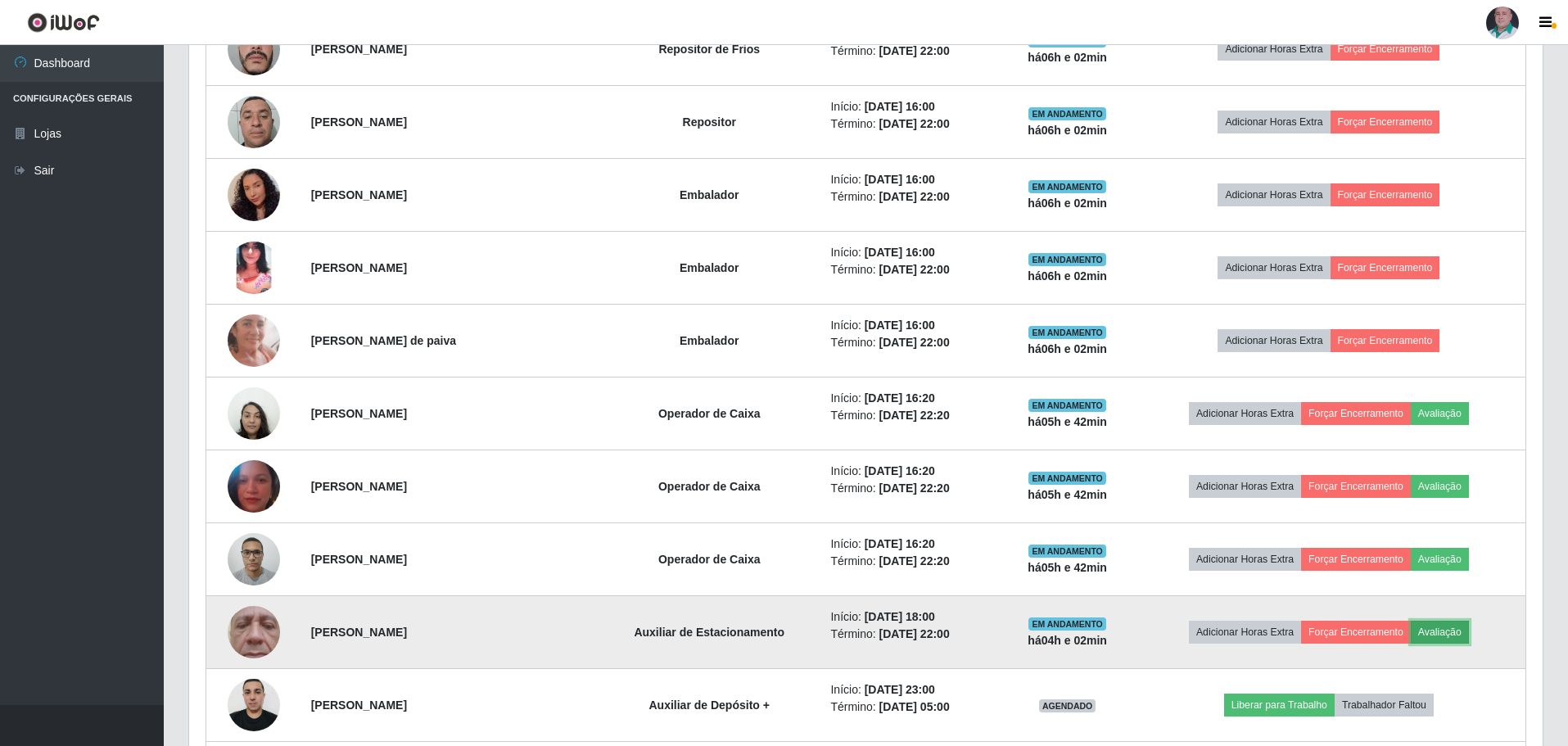
click at [1439, 639] on button "Avaliação" at bounding box center [1440, 632] width 58 height 23
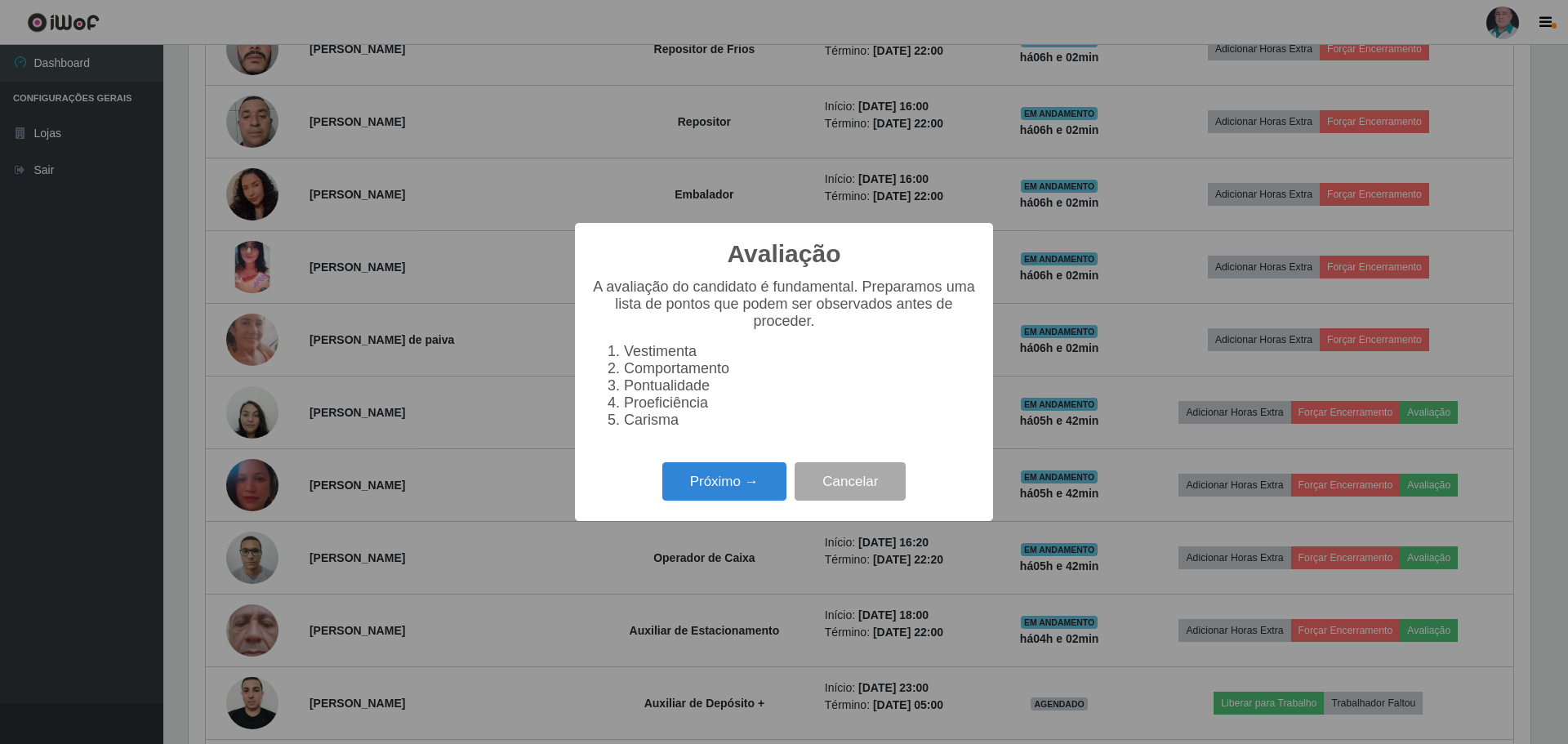
scroll to position [339, 1342]
click at [731, 493] on button "Próximo →" at bounding box center [725, 482] width 124 height 39
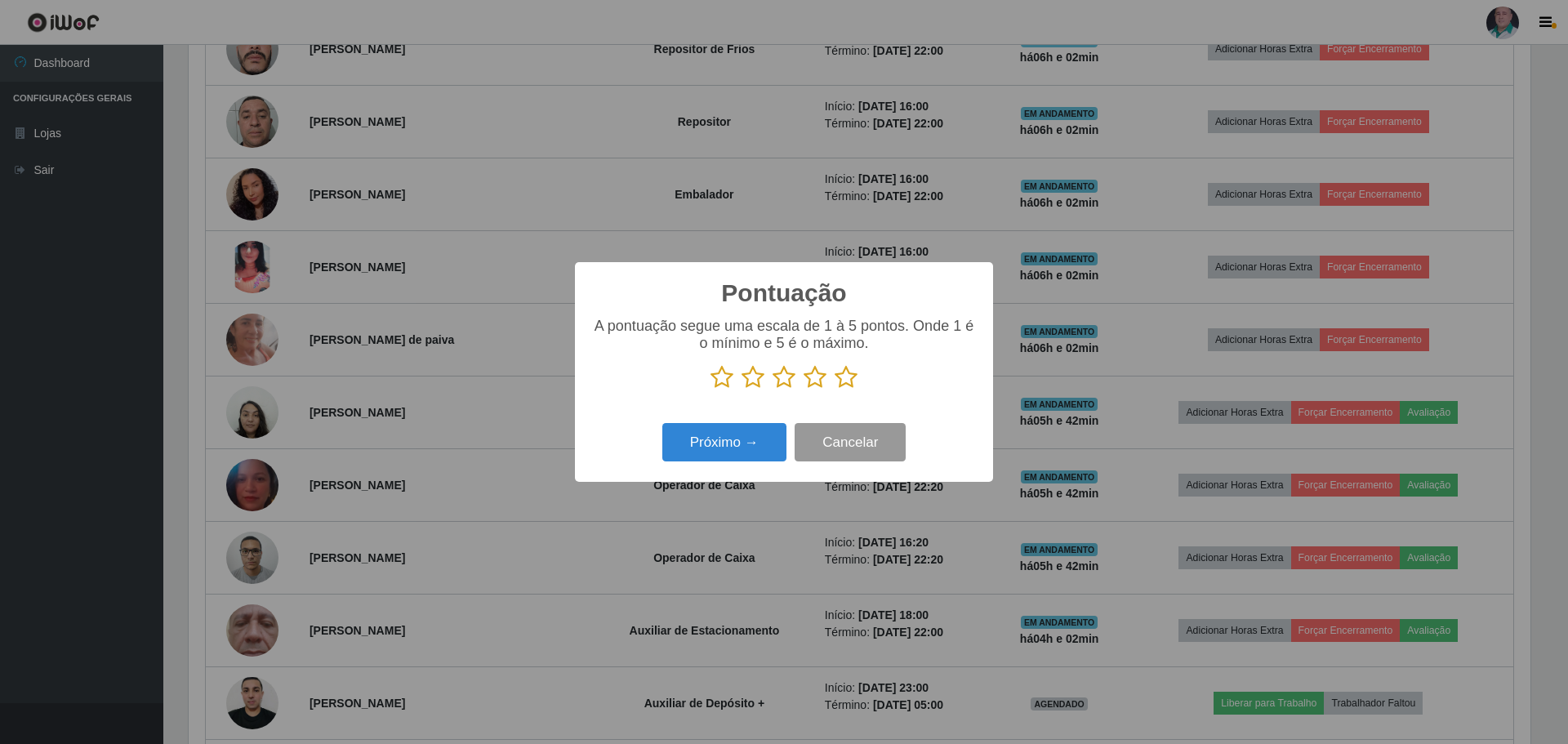
scroll to position [816380, 815509]
click at [847, 370] on icon at bounding box center [846, 378] width 23 height 25
click at [834, 390] on input "radio" at bounding box center [834, 390] width 0 height 0
click at [731, 440] on button "Próximo →" at bounding box center [725, 443] width 124 height 39
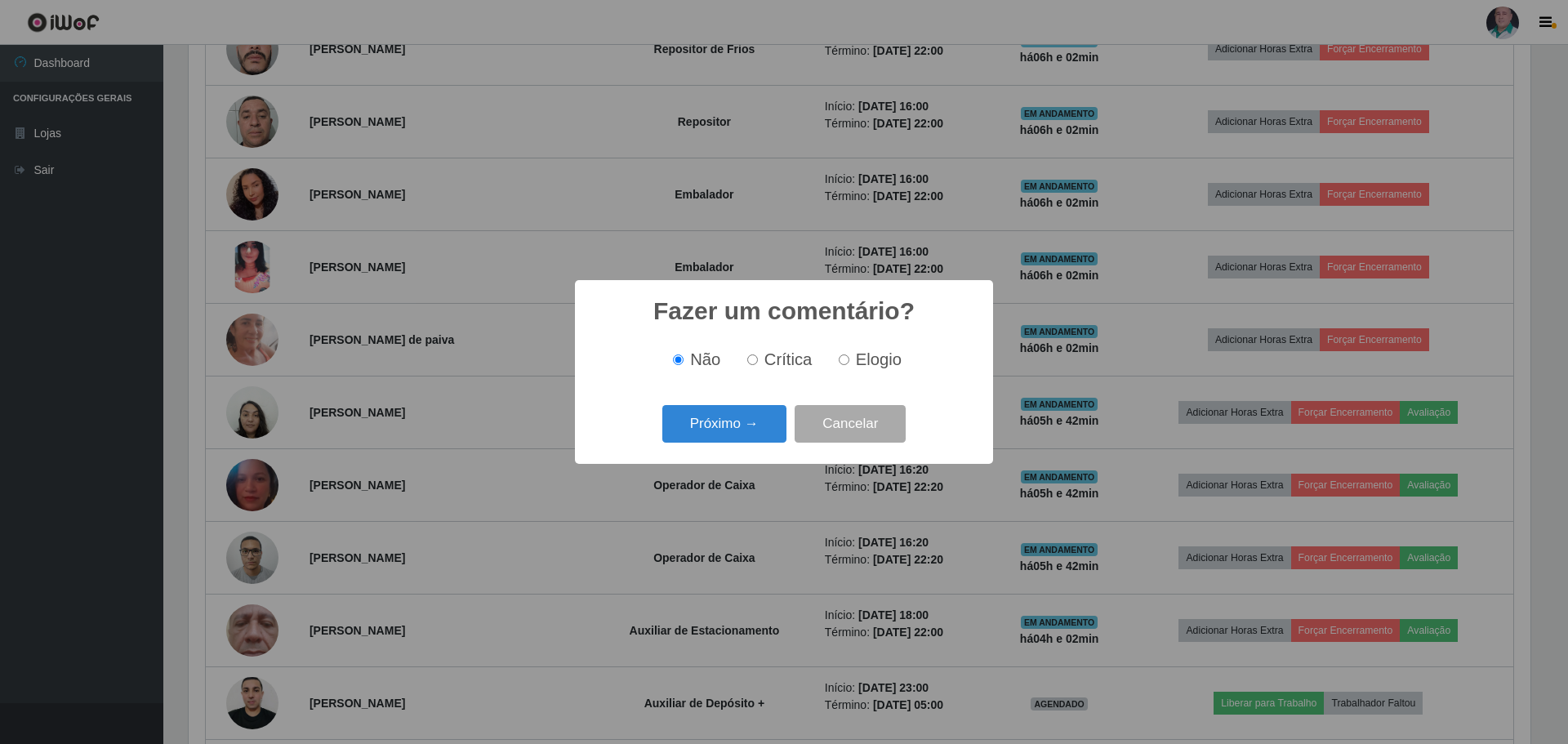
click at [865, 359] on span "Elogio" at bounding box center [879, 359] width 46 height 18
click at [849, 359] on input "Elogio" at bounding box center [844, 359] width 11 height 11
radio input "true"
click at [717, 422] on button "Próximo →" at bounding box center [725, 424] width 124 height 39
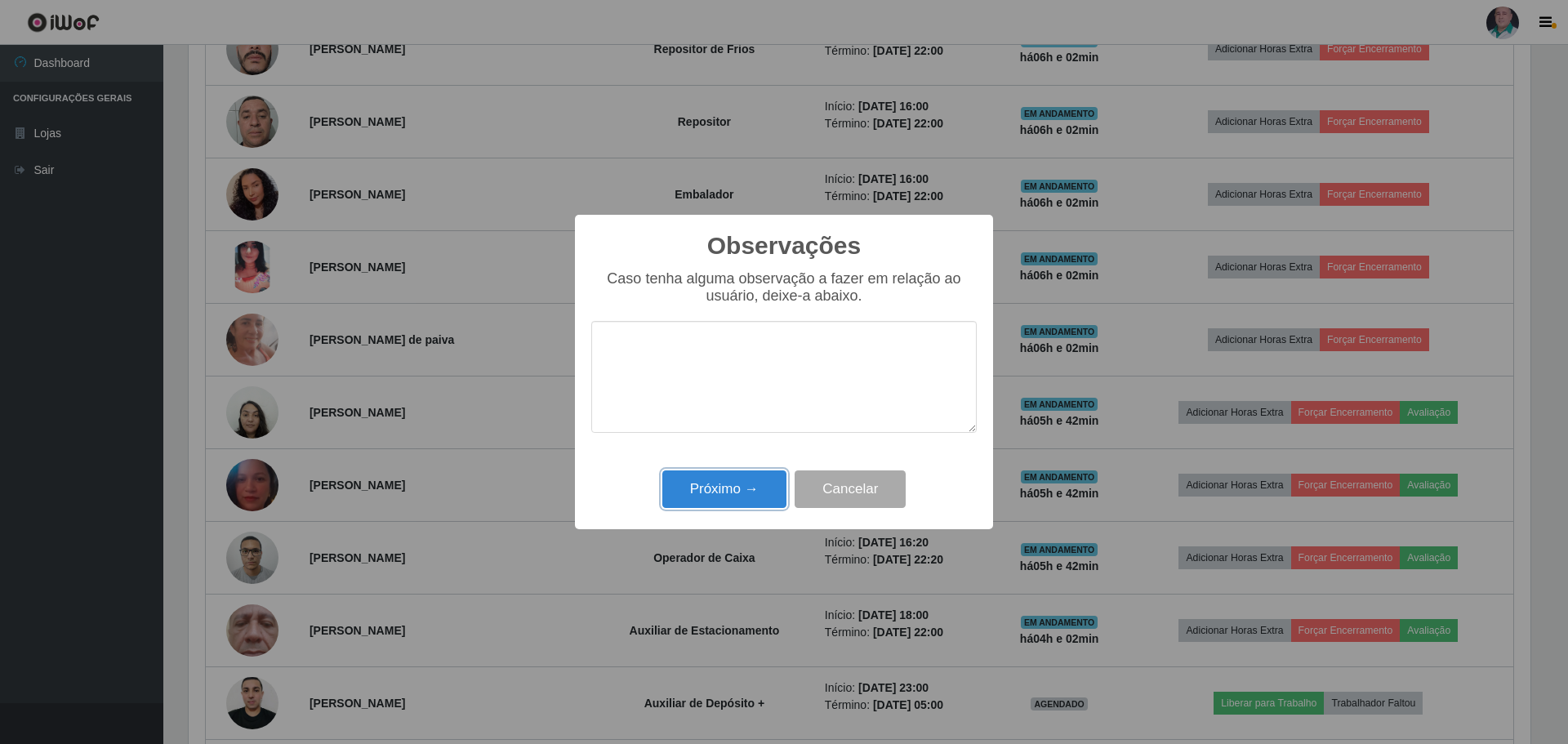
click at [705, 506] on button "Próximo →" at bounding box center [725, 490] width 124 height 39
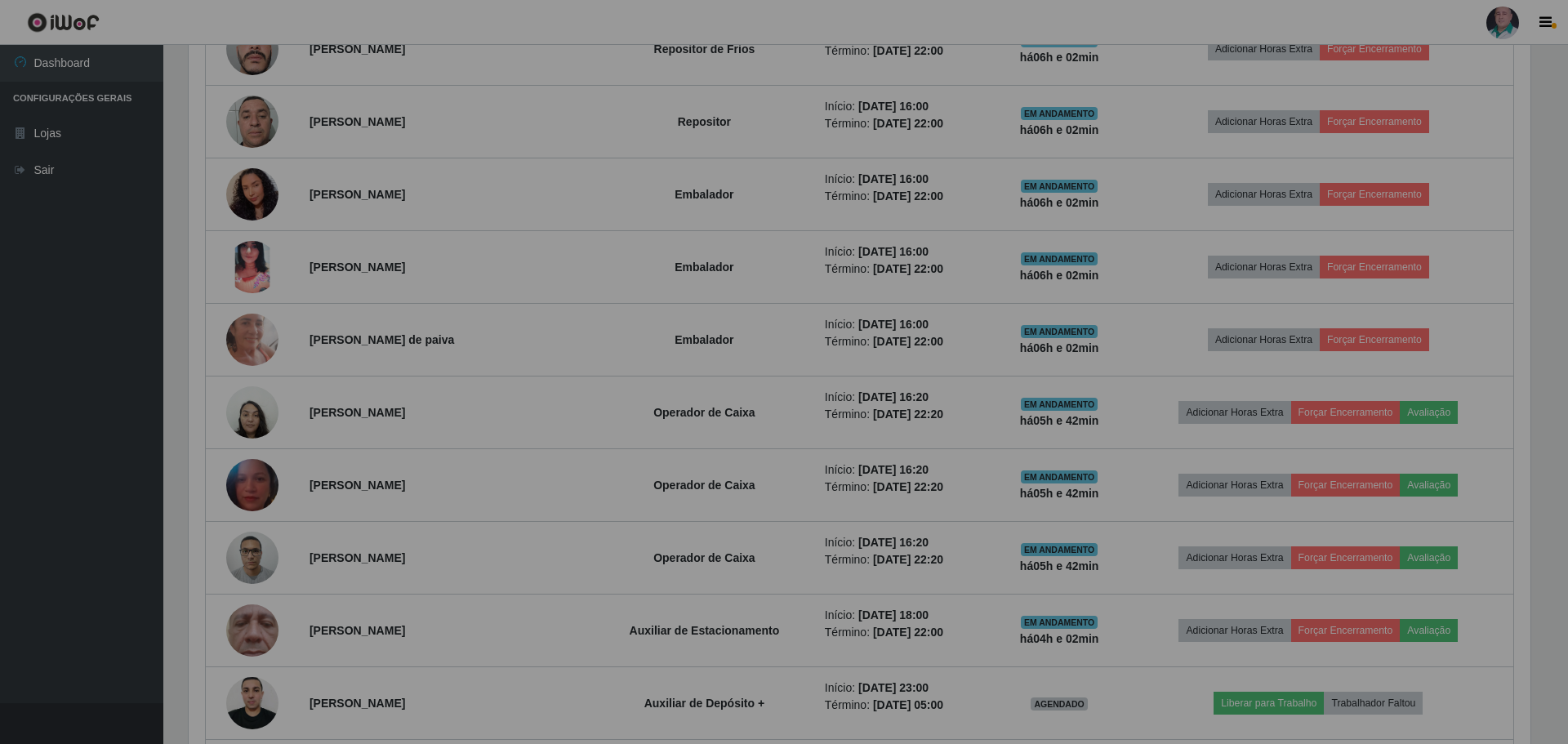
scroll to position [339, 1351]
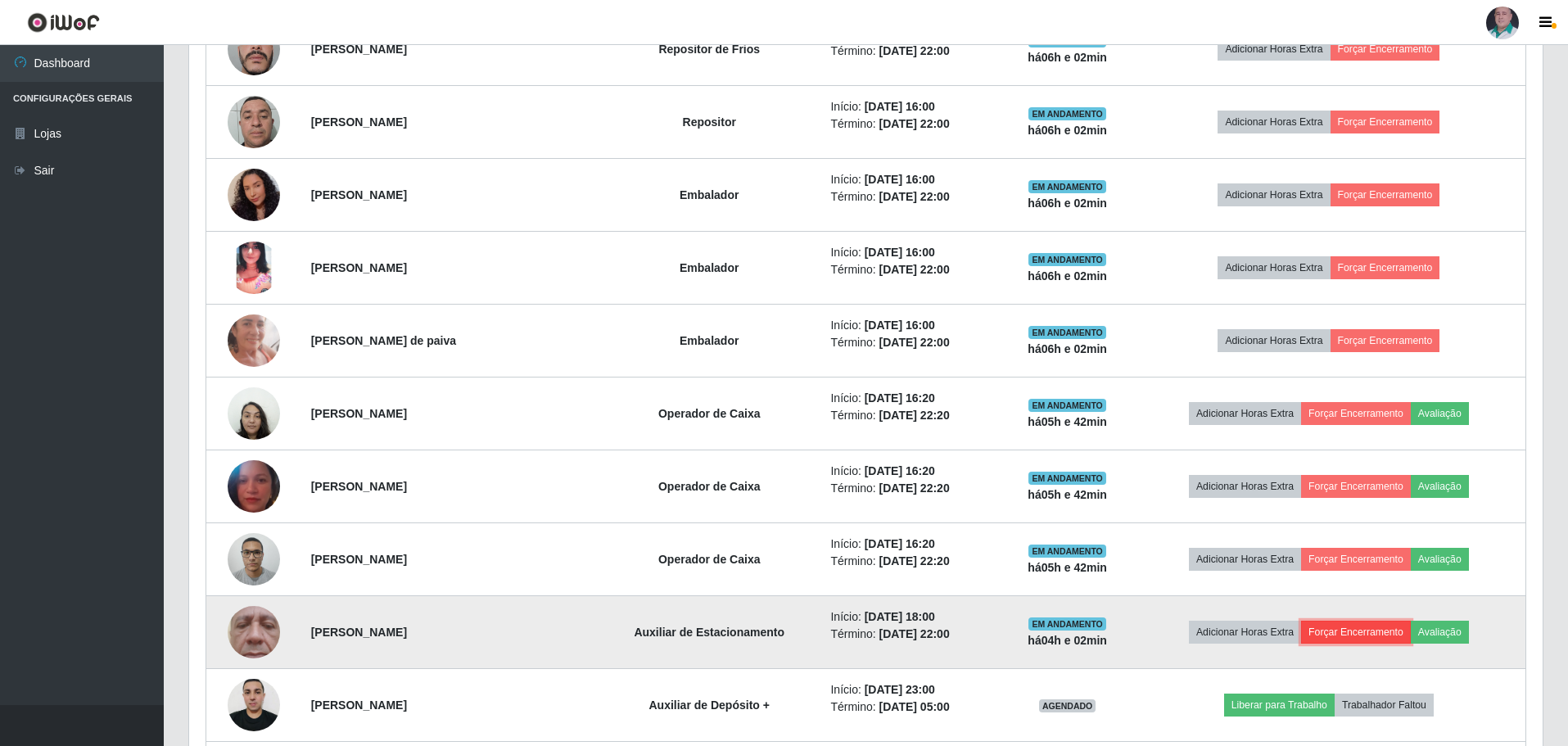
click at [1364, 634] on button "Forçar Encerramento" at bounding box center [1355, 632] width 110 height 23
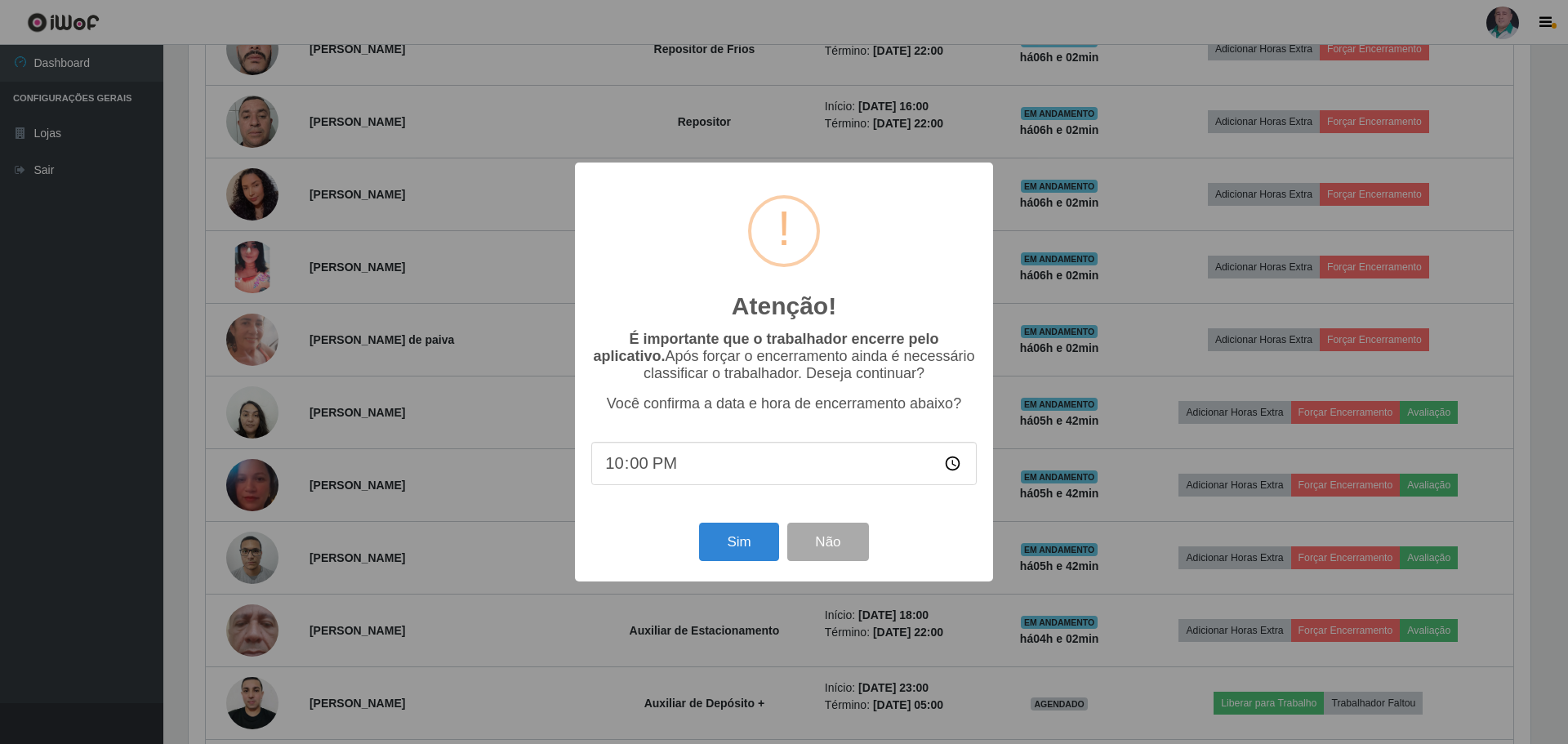
scroll to position [816380, 815509]
click at [740, 547] on button "Sim" at bounding box center [739, 542] width 79 height 39
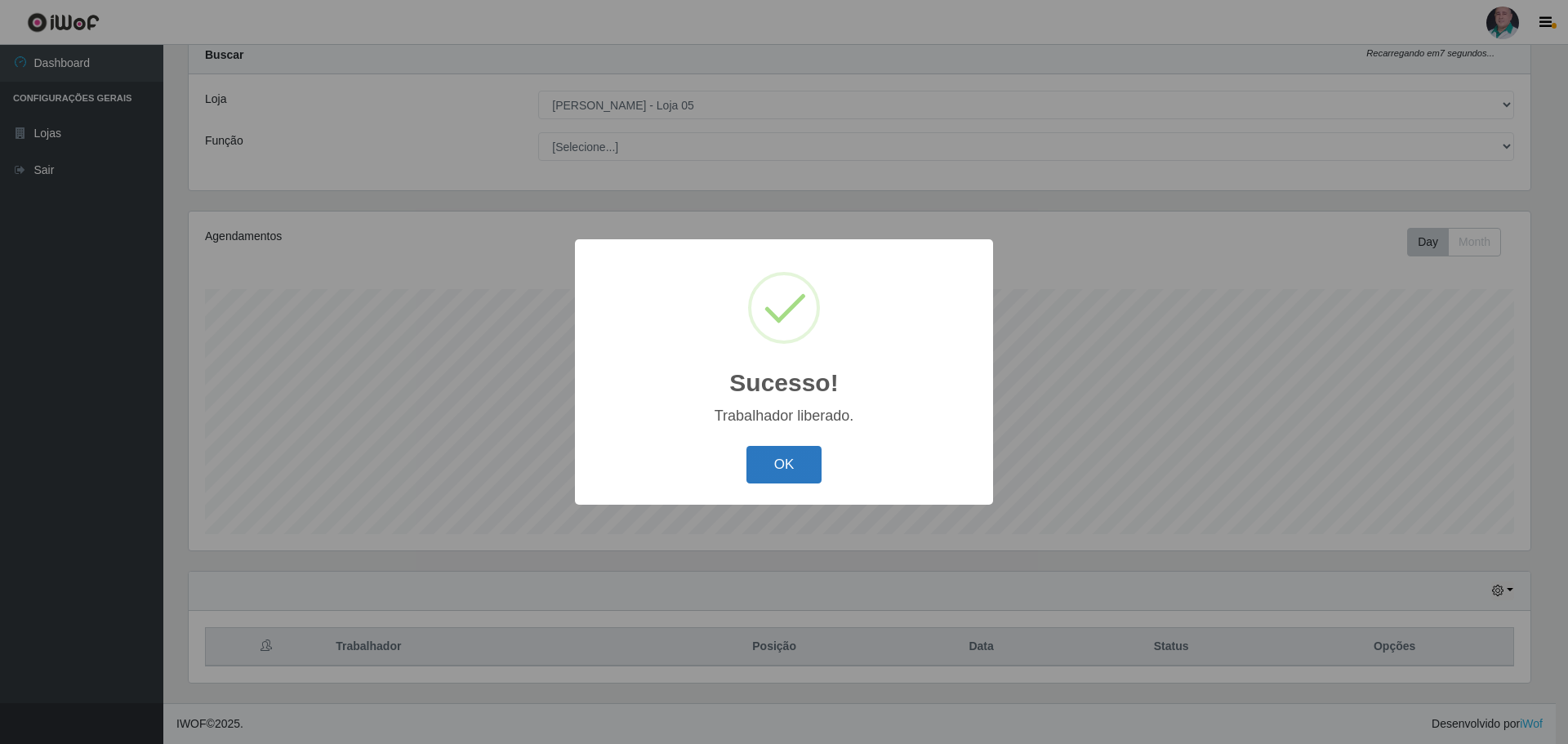
click at [798, 457] on button "OK" at bounding box center [784, 465] width 76 height 39
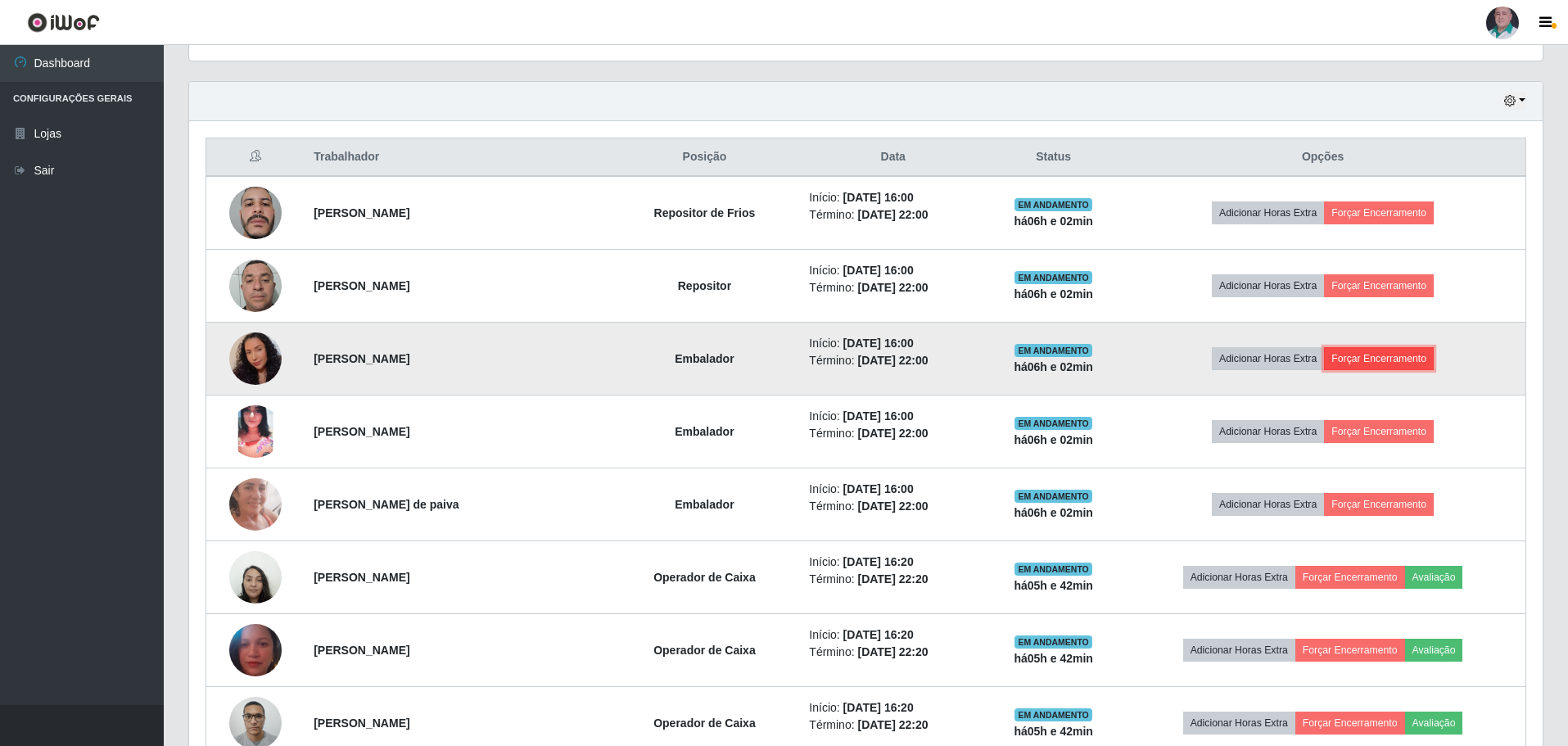
click at [1405, 365] on button "Forçar Encerramento" at bounding box center [1378, 359] width 110 height 23
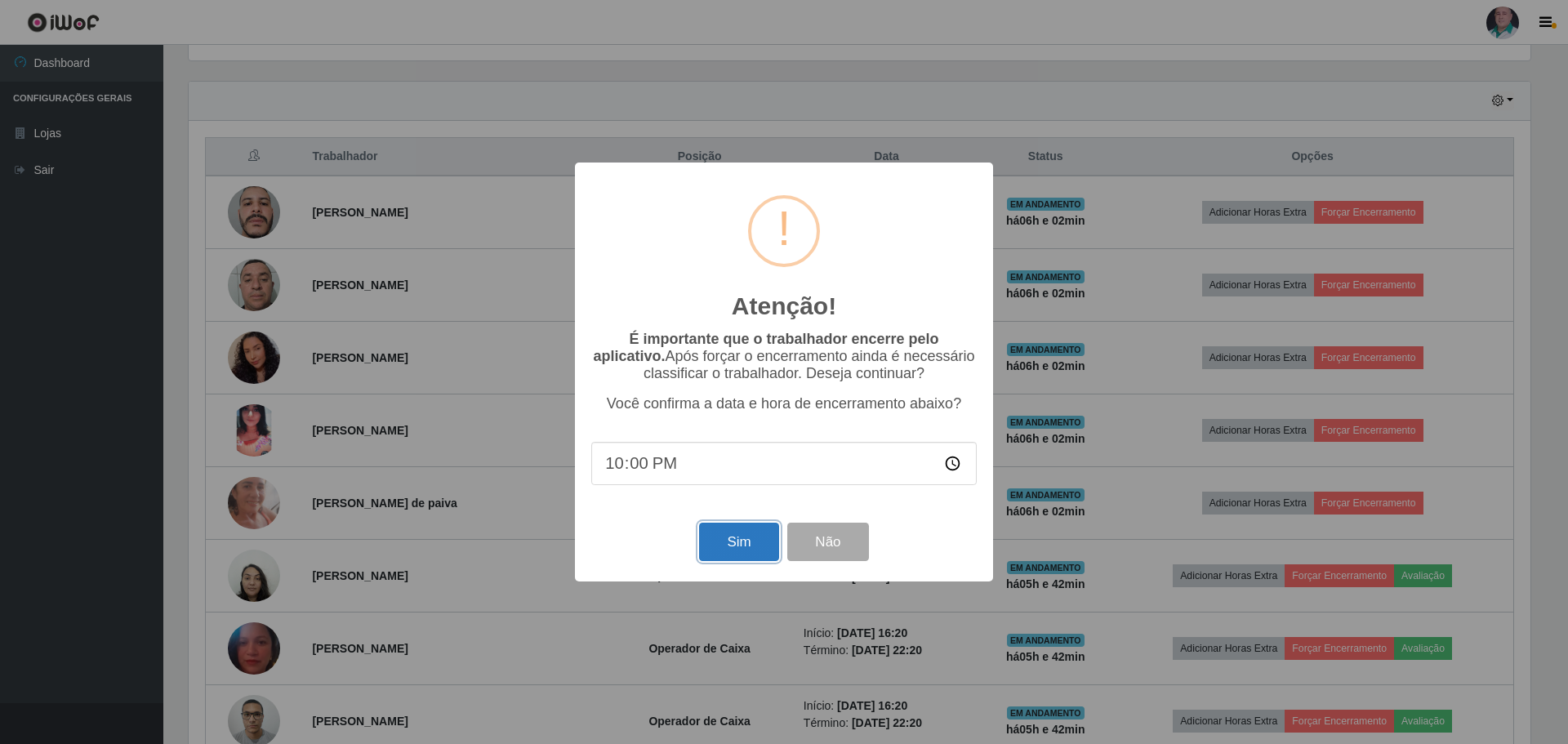
click at [717, 544] on button "Sim" at bounding box center [739, 542] width 79 height 39
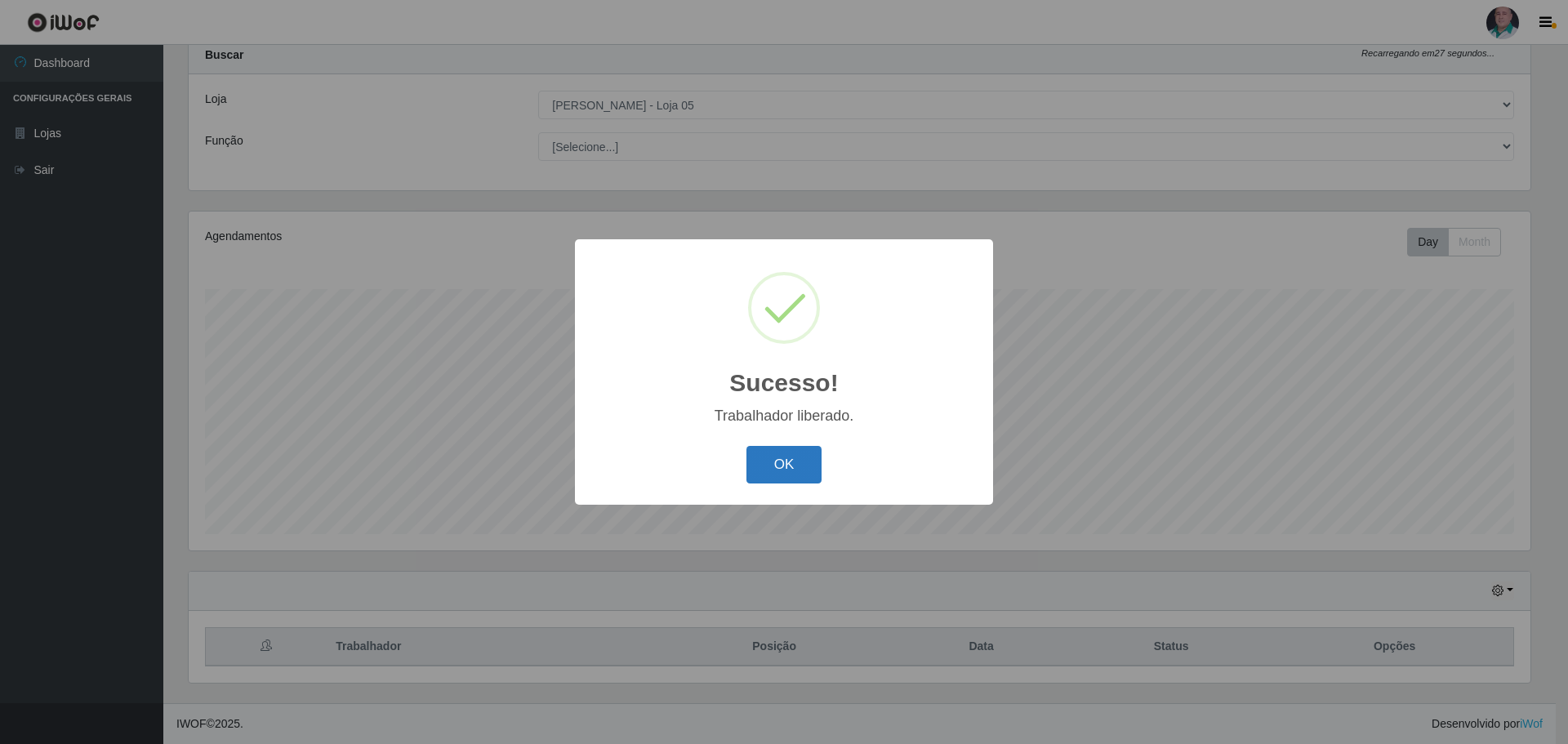
click at [798, 461] on button "OK" at bounding box center [784, 465] width 76 height 39
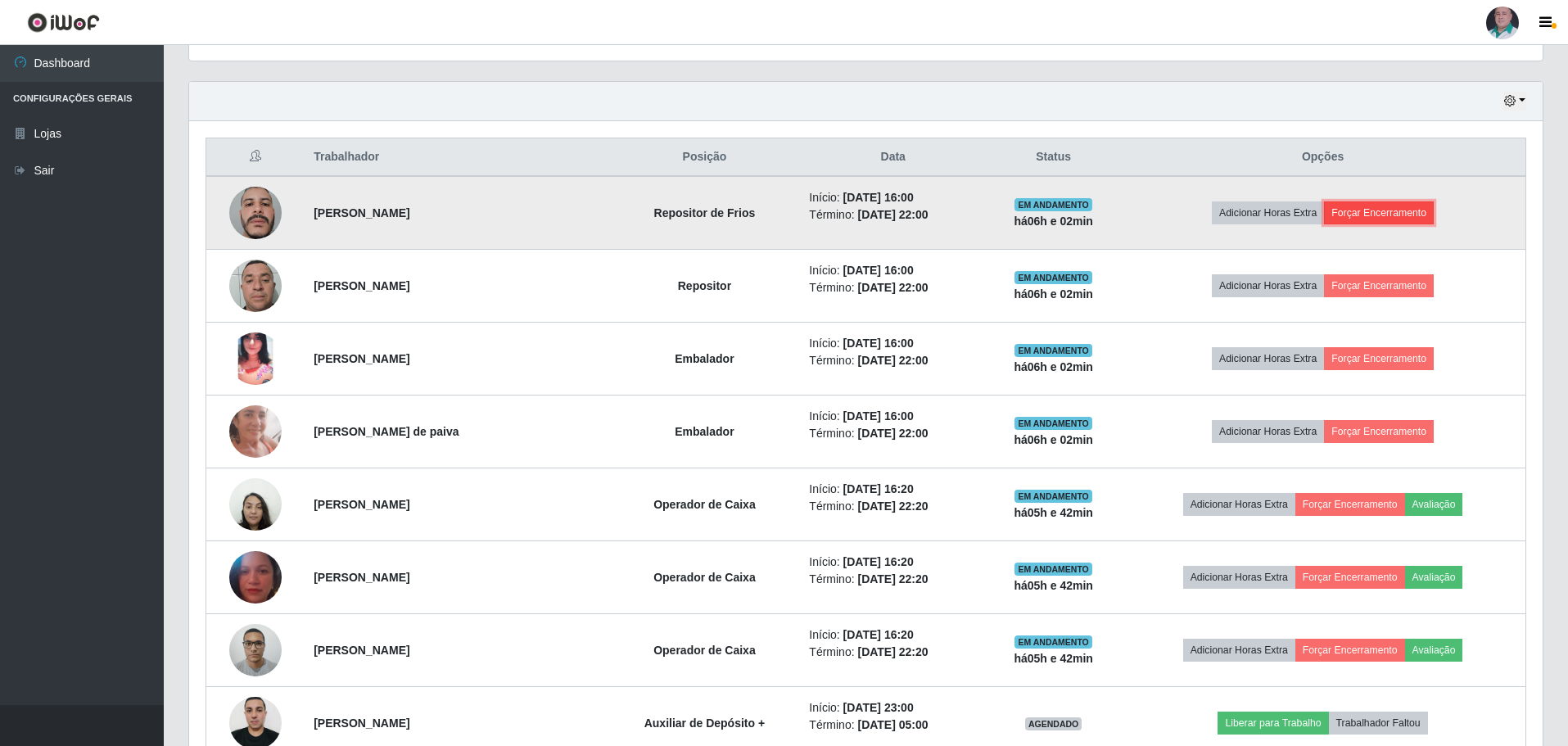
click at [1382, 210] on button "Forçar Encerramento" at bounding box center [1378, 213] width 110 height 23
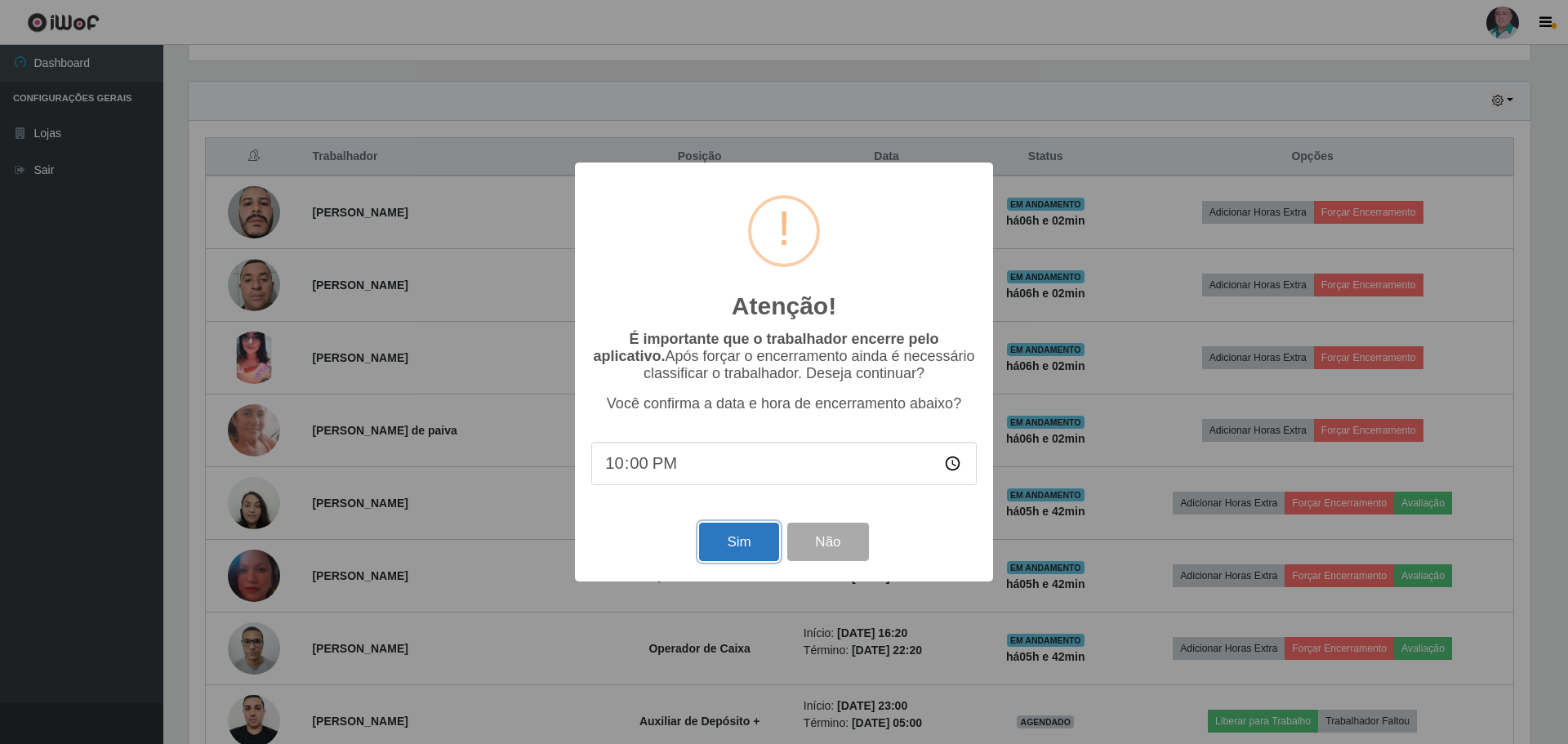
click at [727, 552] on button "Sim" at bounding box center [739, 542] width 79 height 39
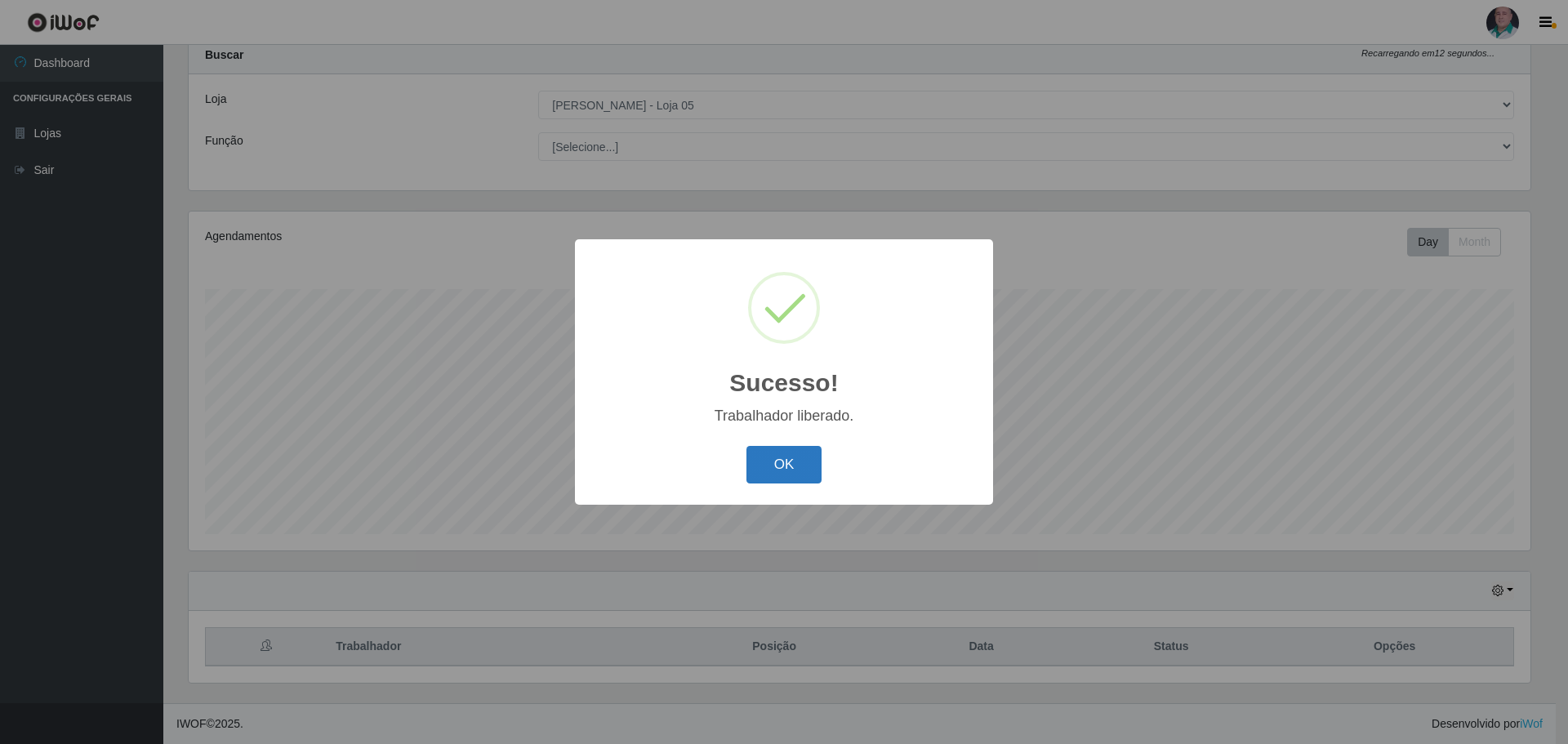
click at [783, 453] on button "OK" at bounding box center [784, 465] width 76 height 39
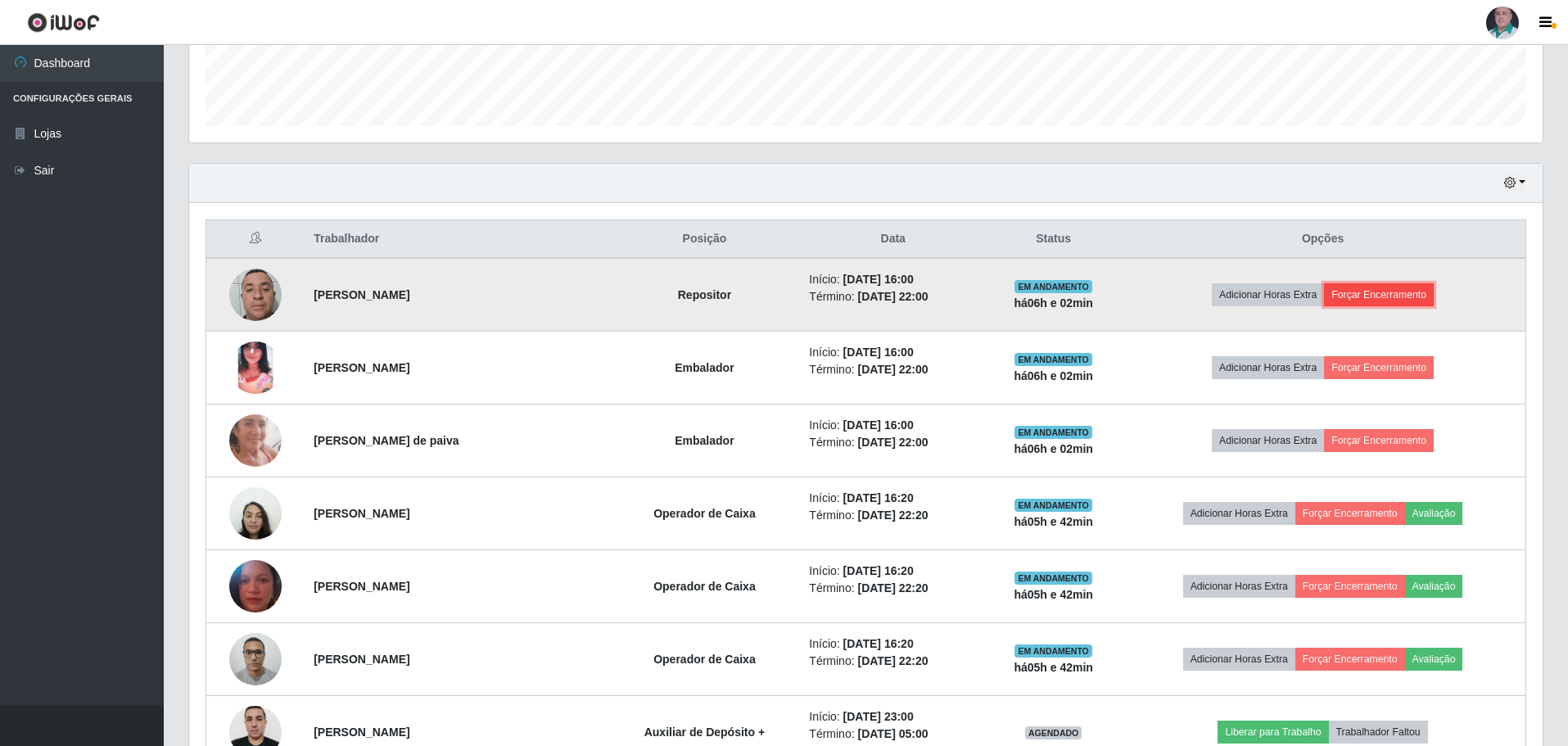
click at [1391, 286] on button "Forçar Encerramento" at bounding box center [1378, 294] width 110 height 23
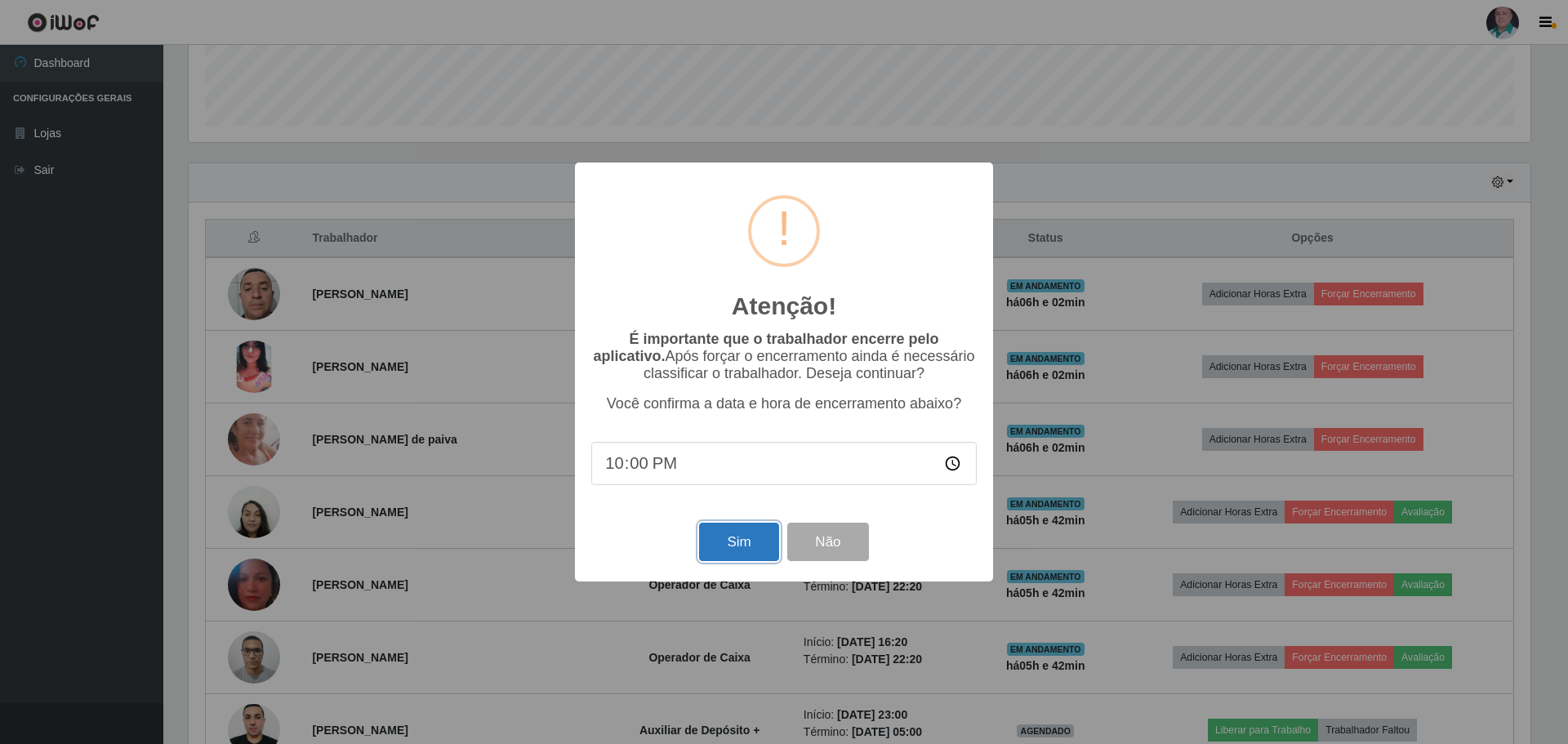
click at [726, 540] on button "Sim" at bounding box center [739, 542] width 79 height 39
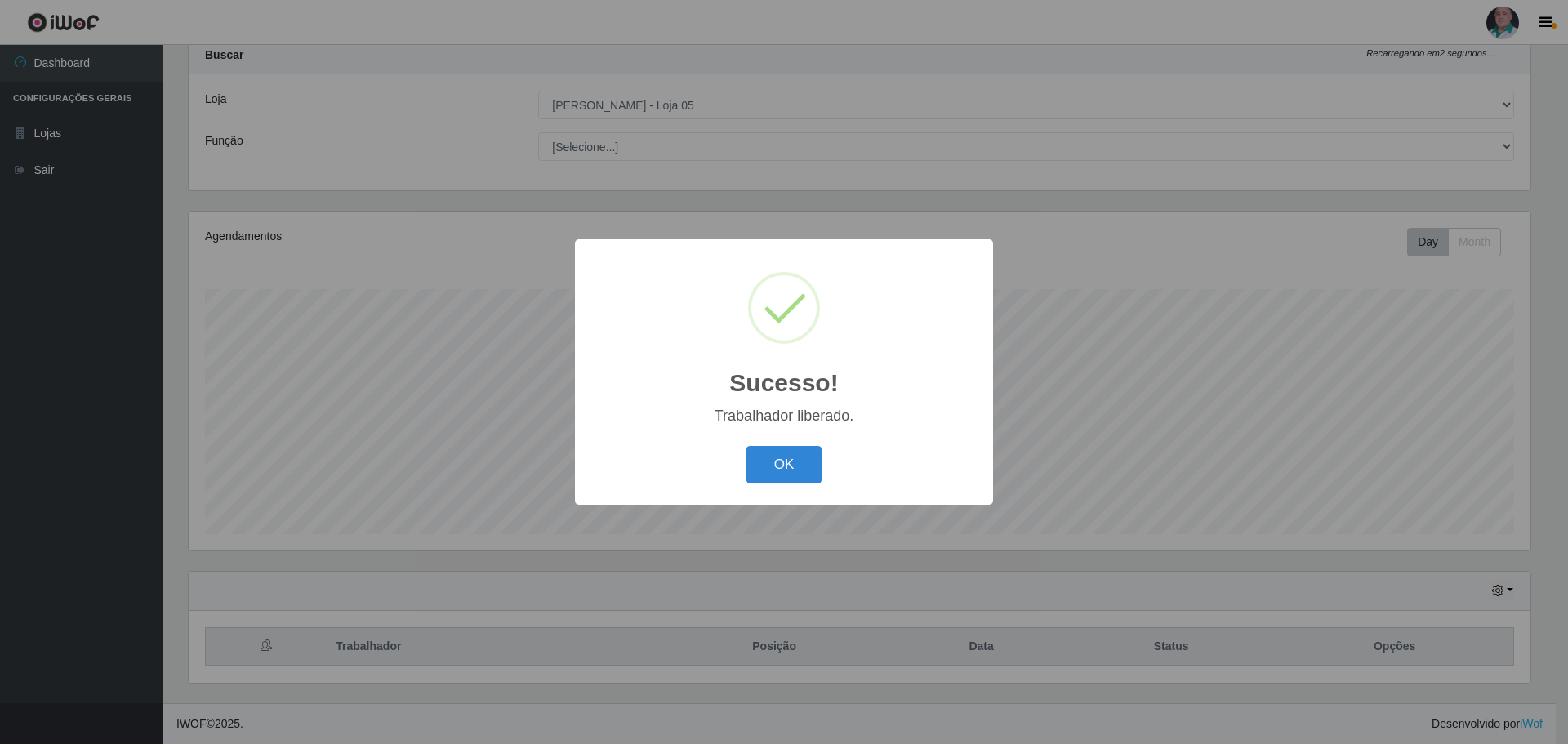
click at [765, 461] on button "OK" at bounding box center [784, 465] width 76 height 39
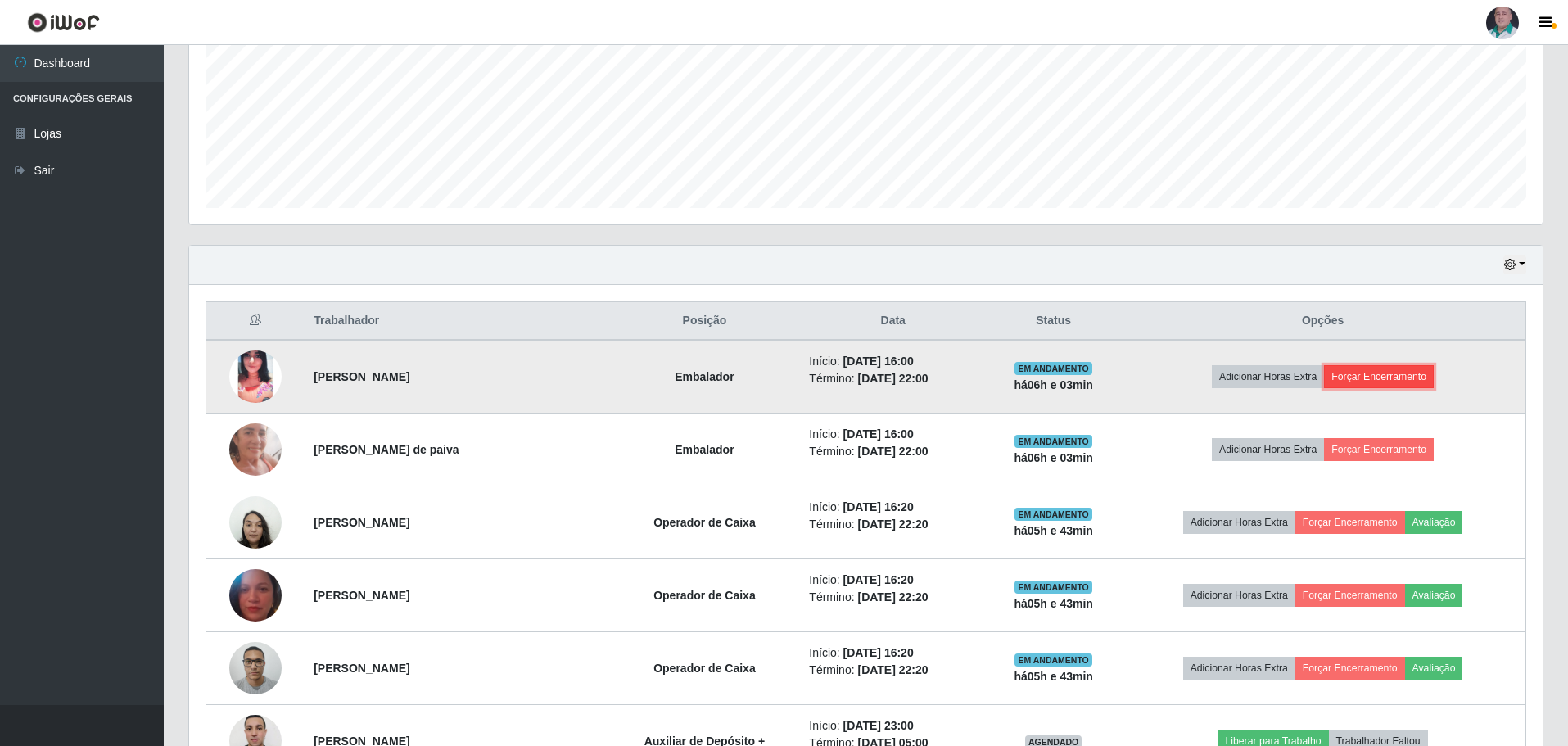
click at [1384, 371] on button "Forçar Encerramento" at bounding box center [1378, 377] width 110 height 23
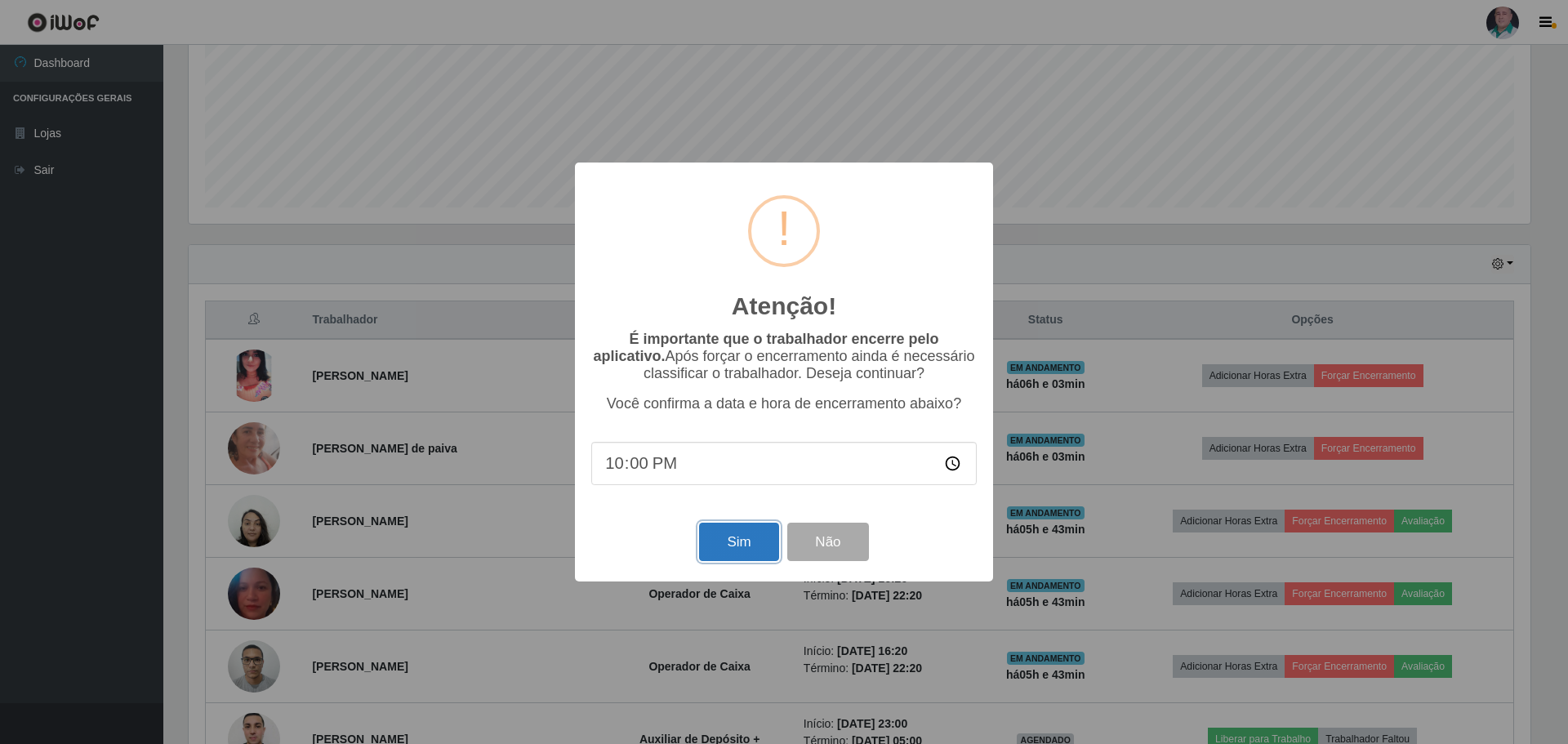
click at [737, 555] on button "Sim" at bounding box center [739, 542] width 79 height 39
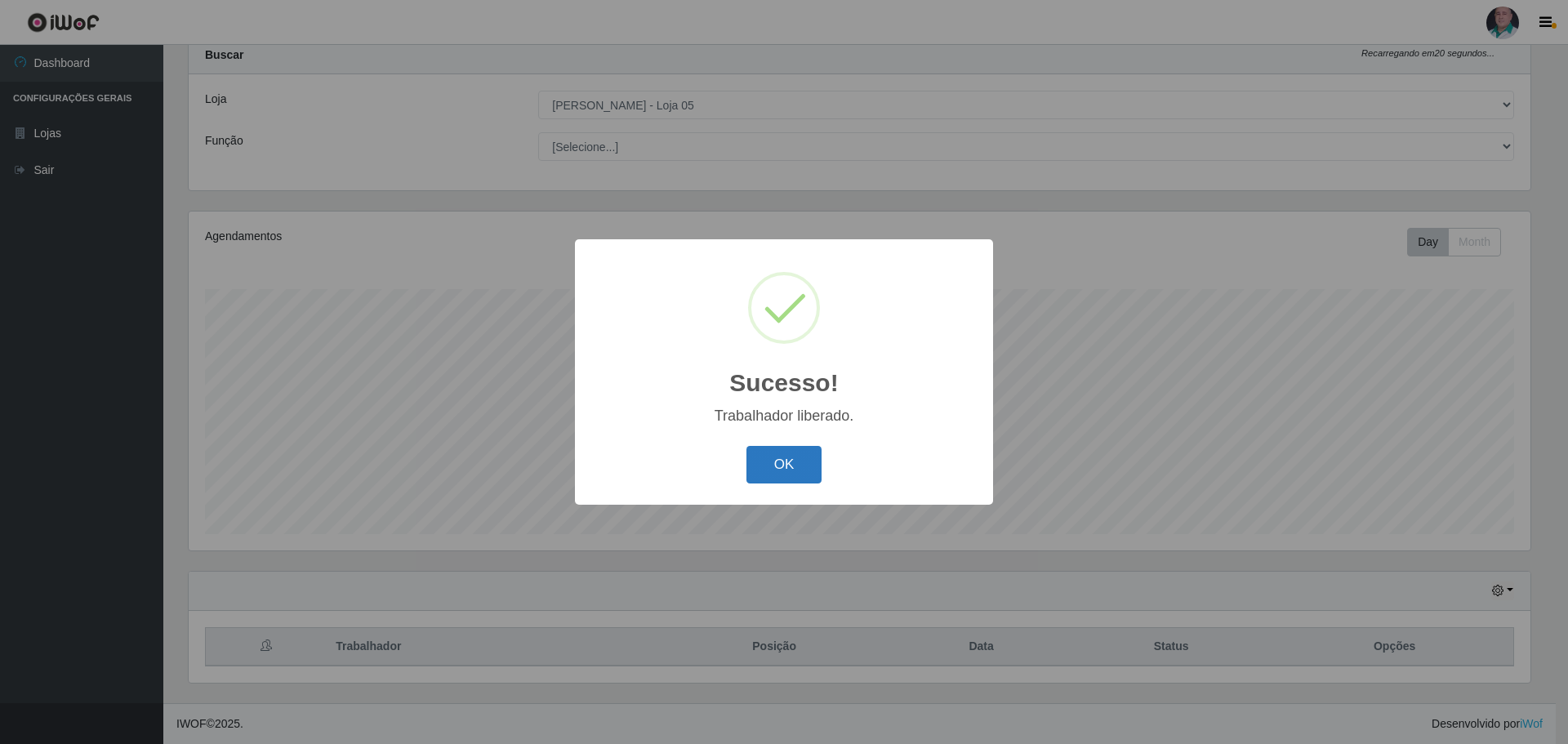
click at [767, 455] on button "OK" at bounding box center [784, 465] width 76 height 39
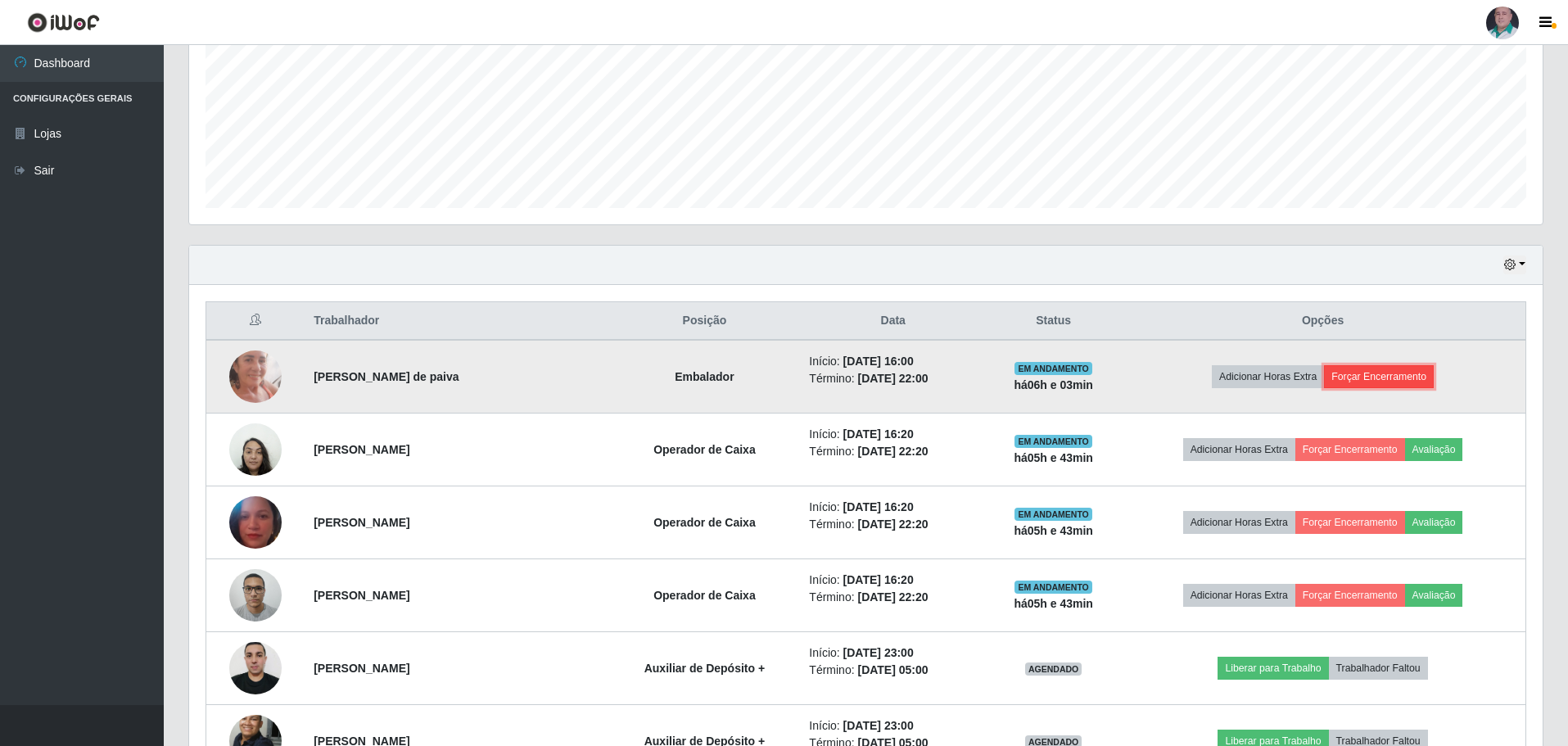
click at [1362, 371] on button "Forçar Encerramento" at bounding box center [1378, 377] width 110 height 23
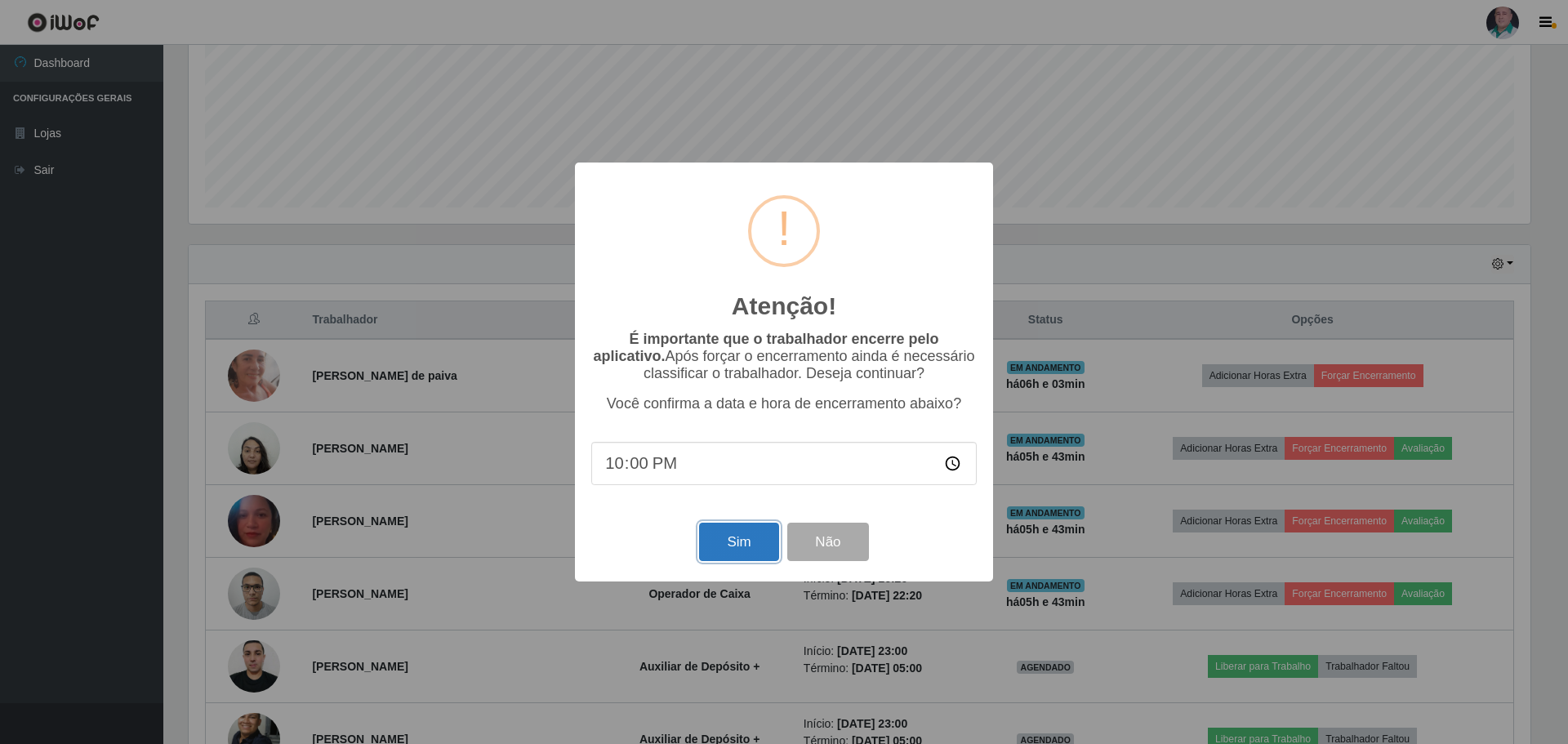
click at [715, 545] on button "Sim" at bounding box center [739, 542] width 79 height 39
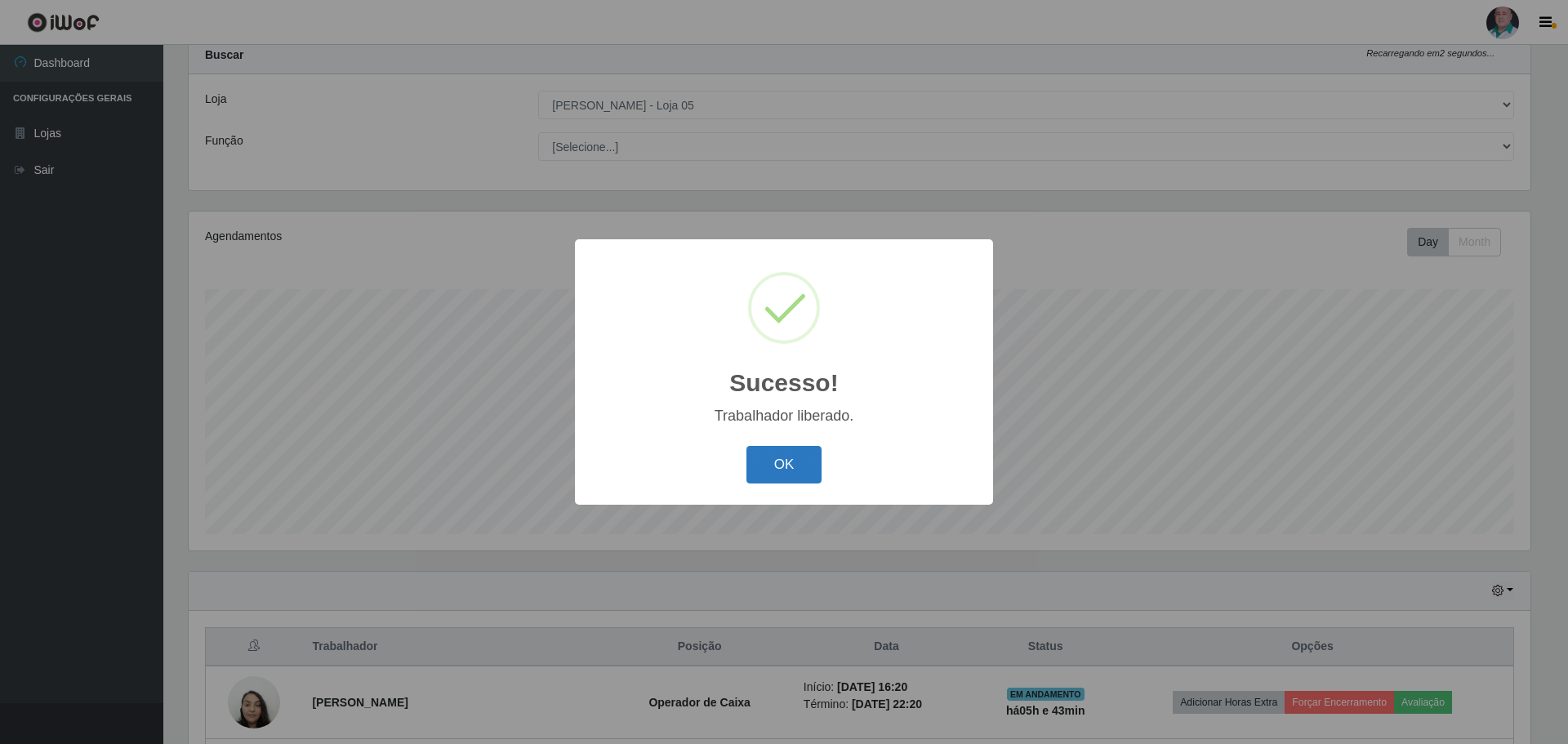
click at [756, 466] on button "OK" at bounding box center [784, 465] width 76 height 39
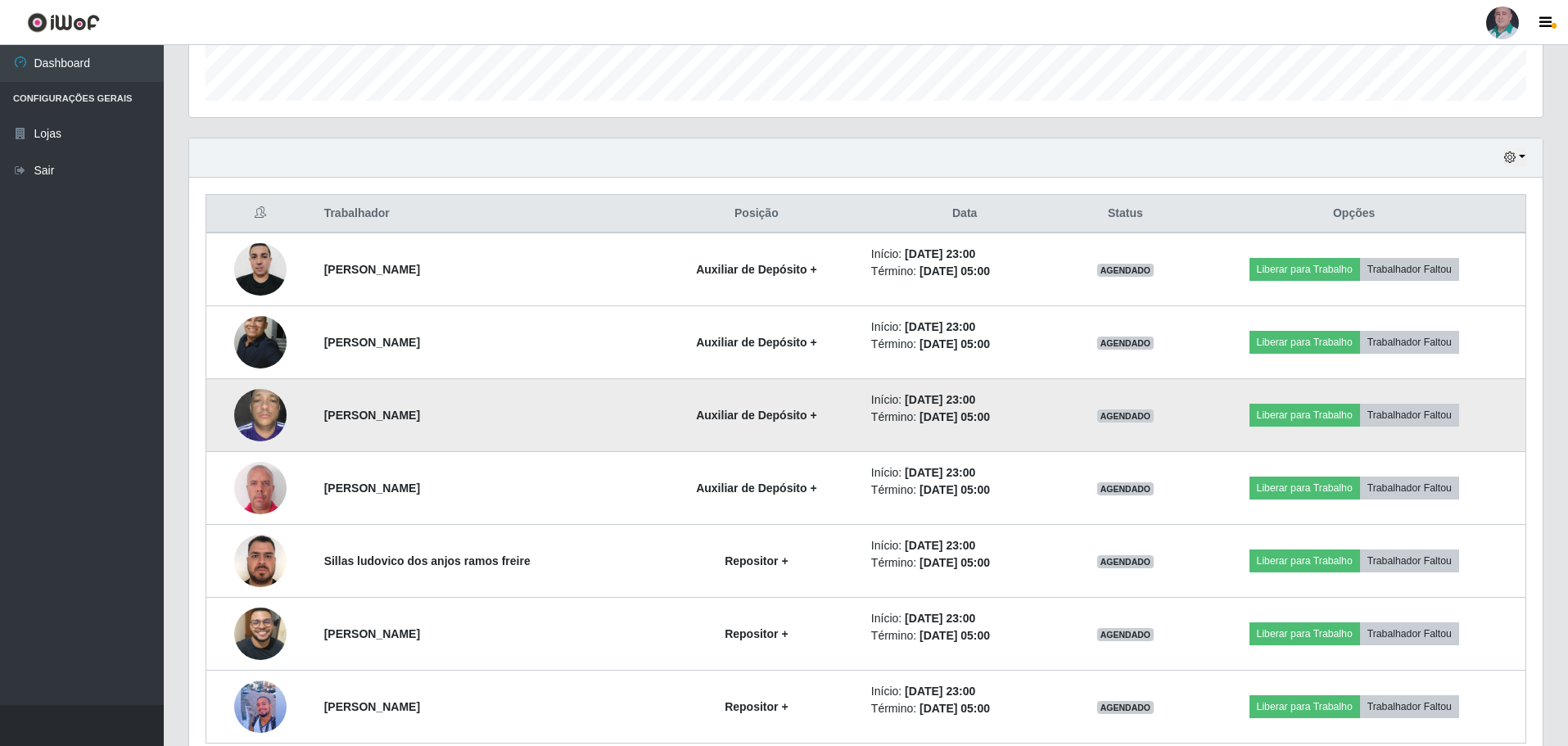
scroll to position [560, 0]
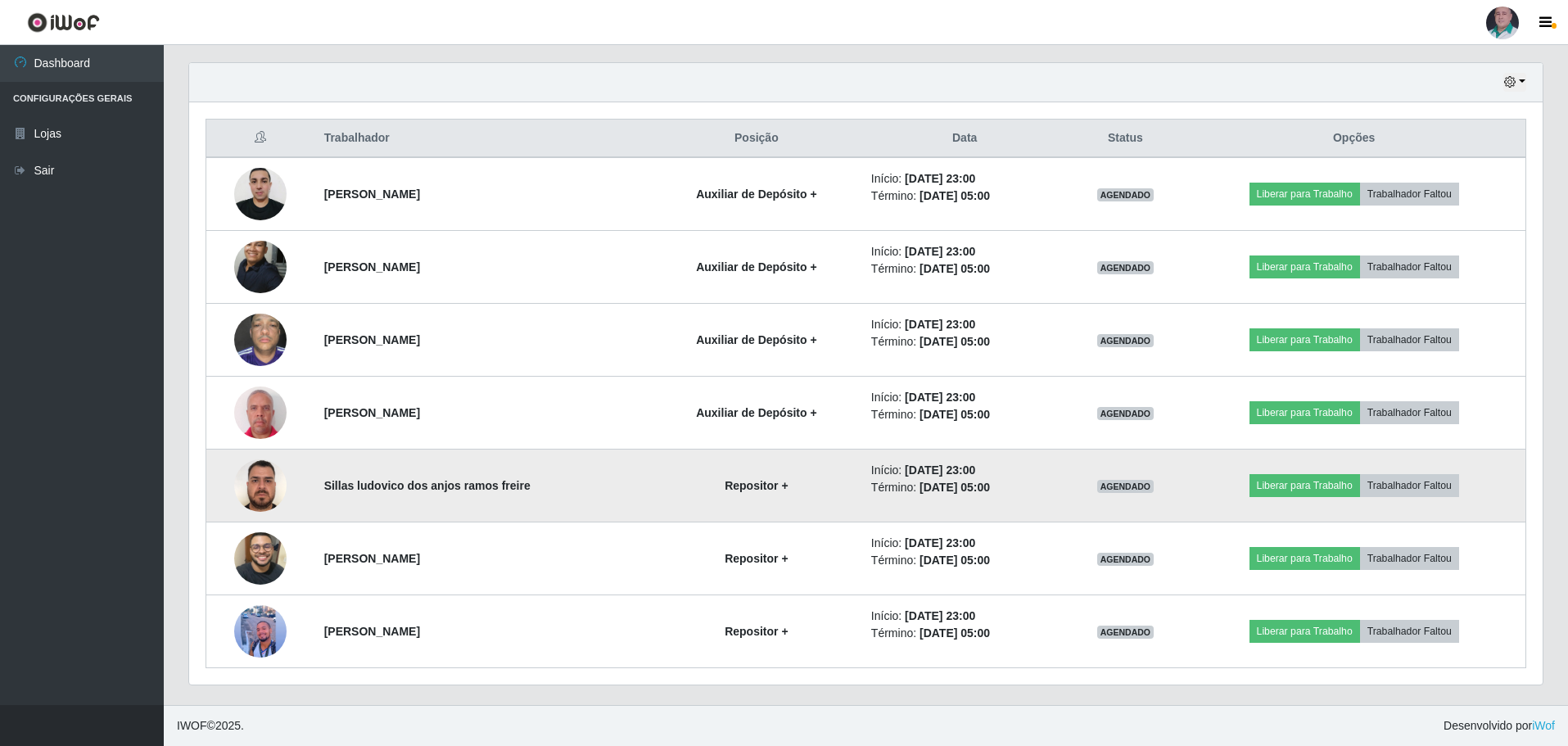
click at [264, 498] on img at bounding box center [261, 486] width 53 height 93
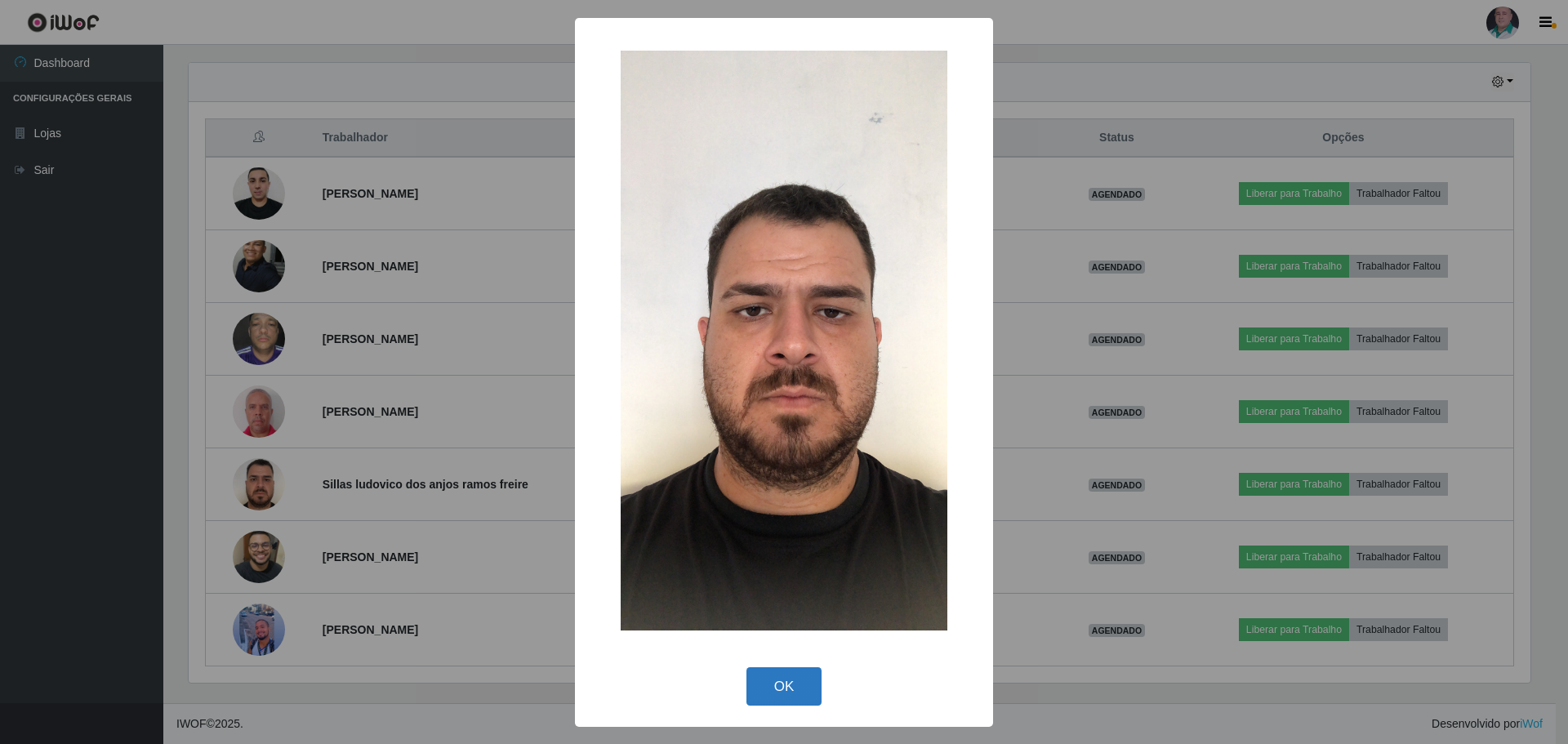
click at [777, 684] on button "OK" at bounding box center [784, 686] width 76 height 39
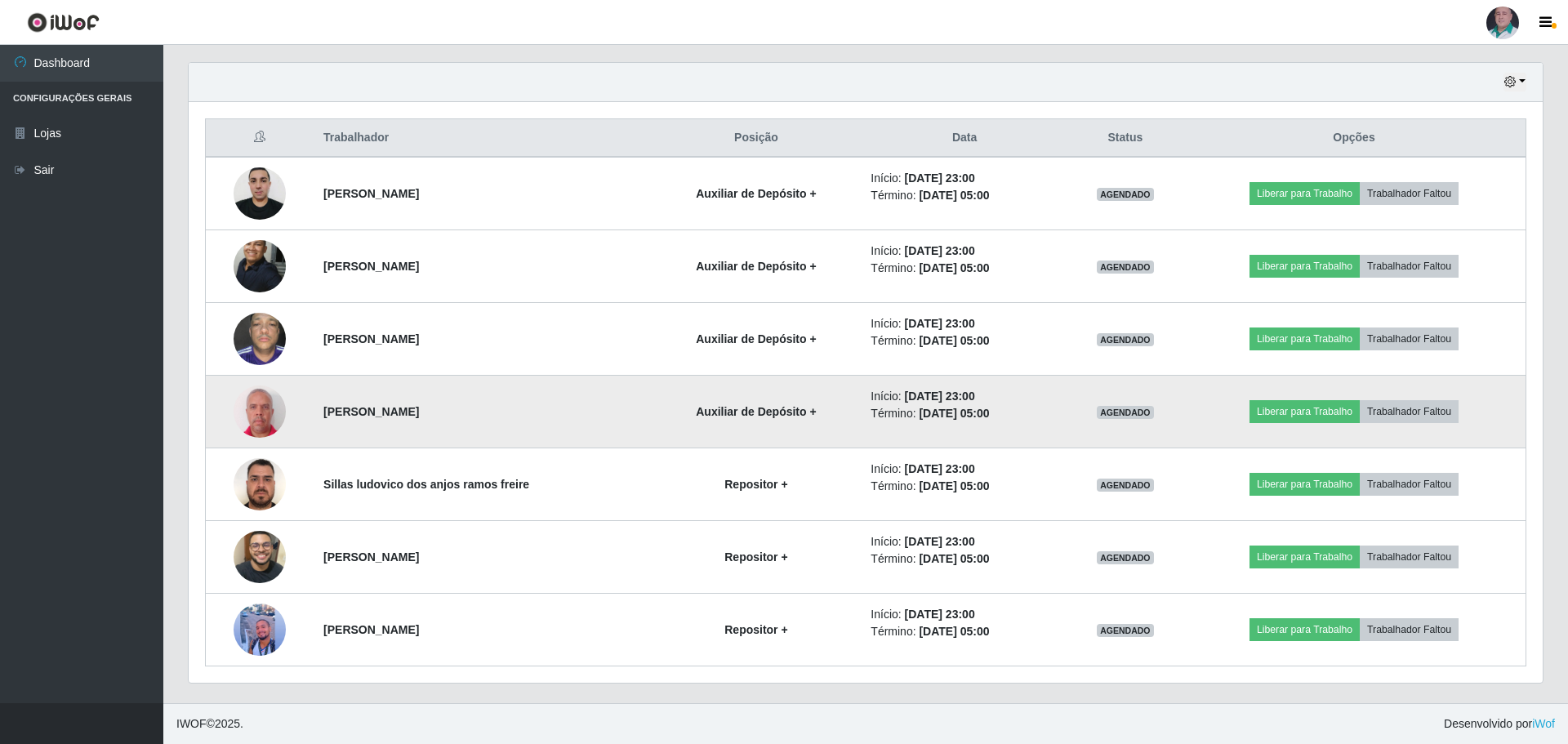
scroll to position [339, 1351]
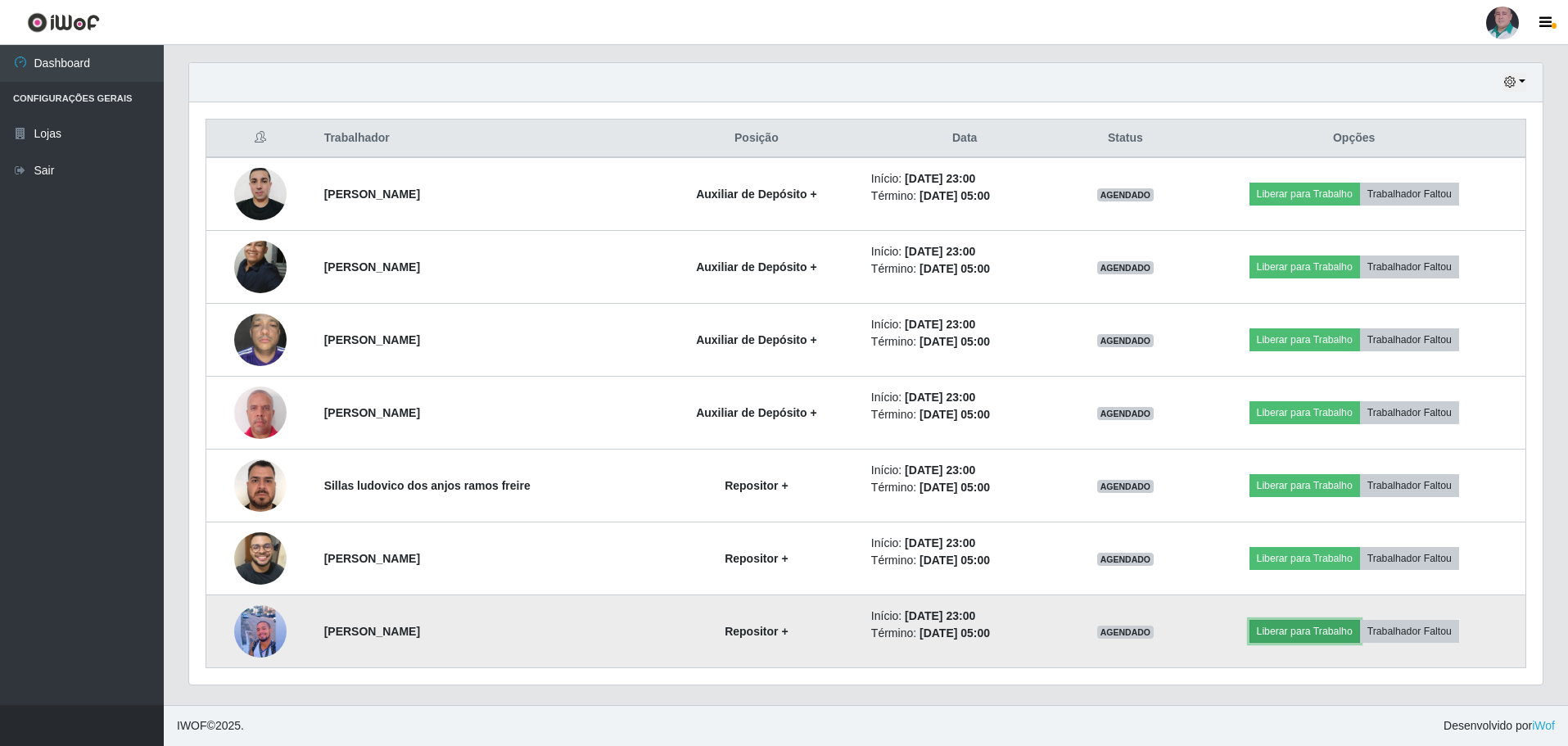
click at [1283, 637] on button "Liberar para Trabalho" at bounding box center [1304, 632] width 111 height 23
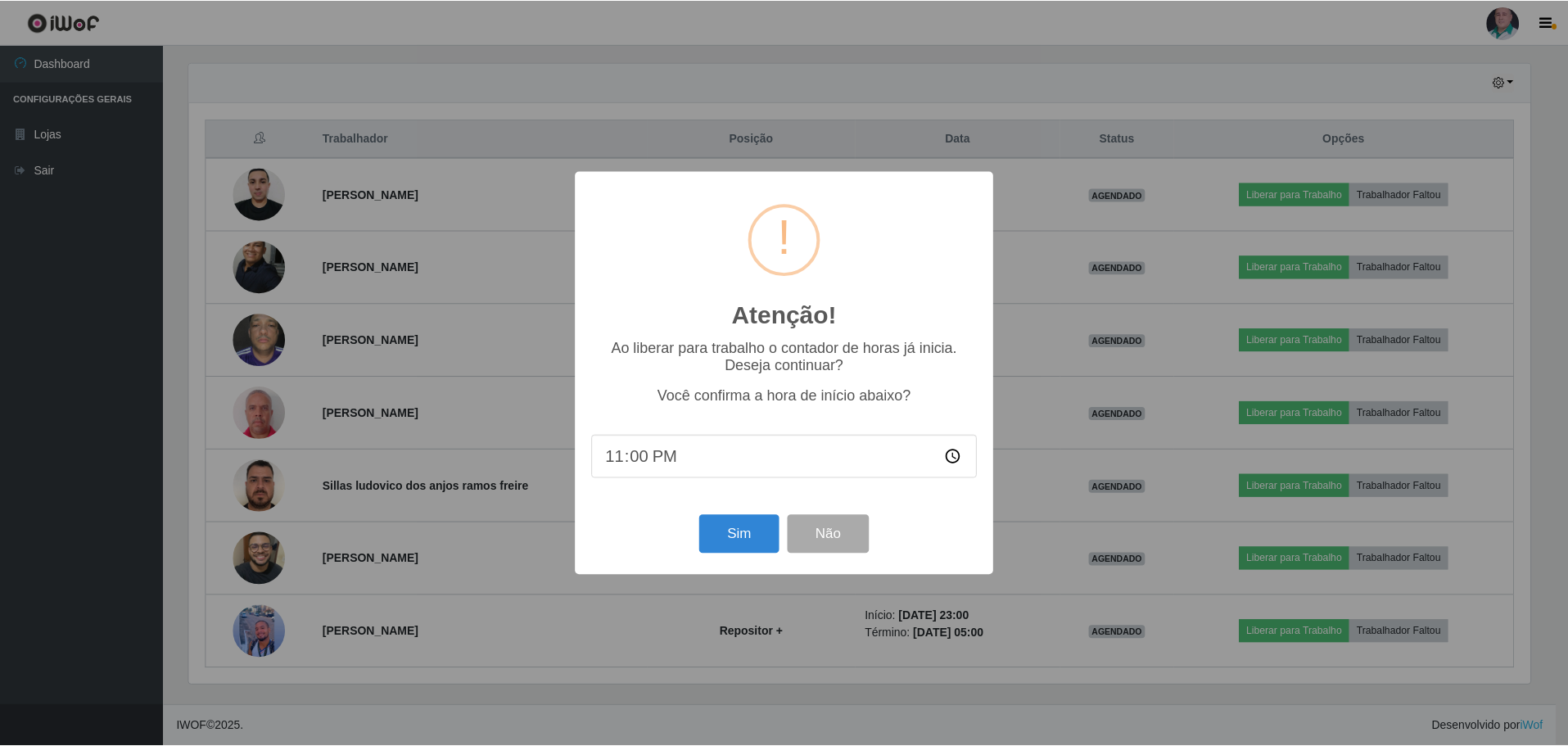
scroll to position [340, 1345]
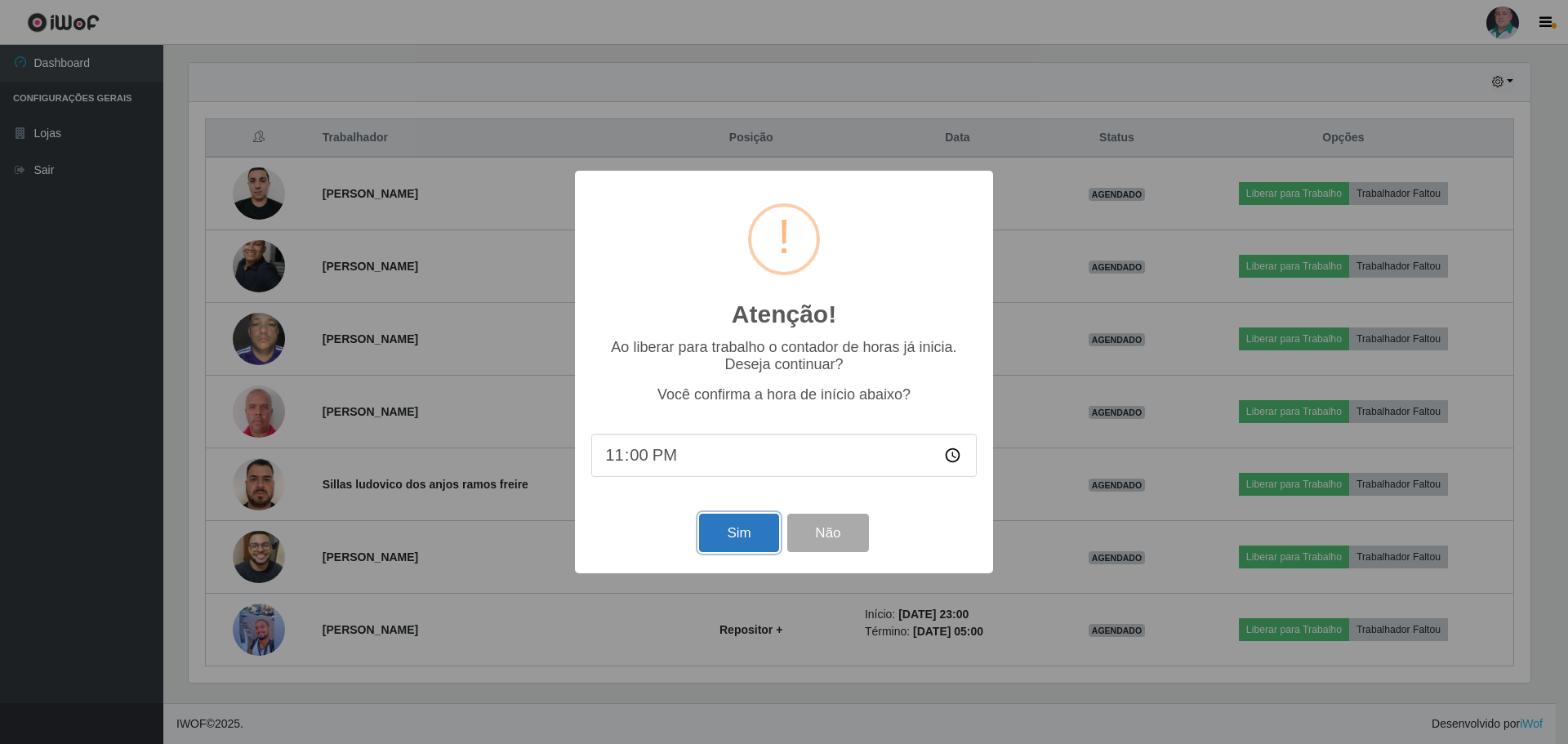
click at [712, 529] on button "Sim" at bounding box center [739, 533] width 79 height 39
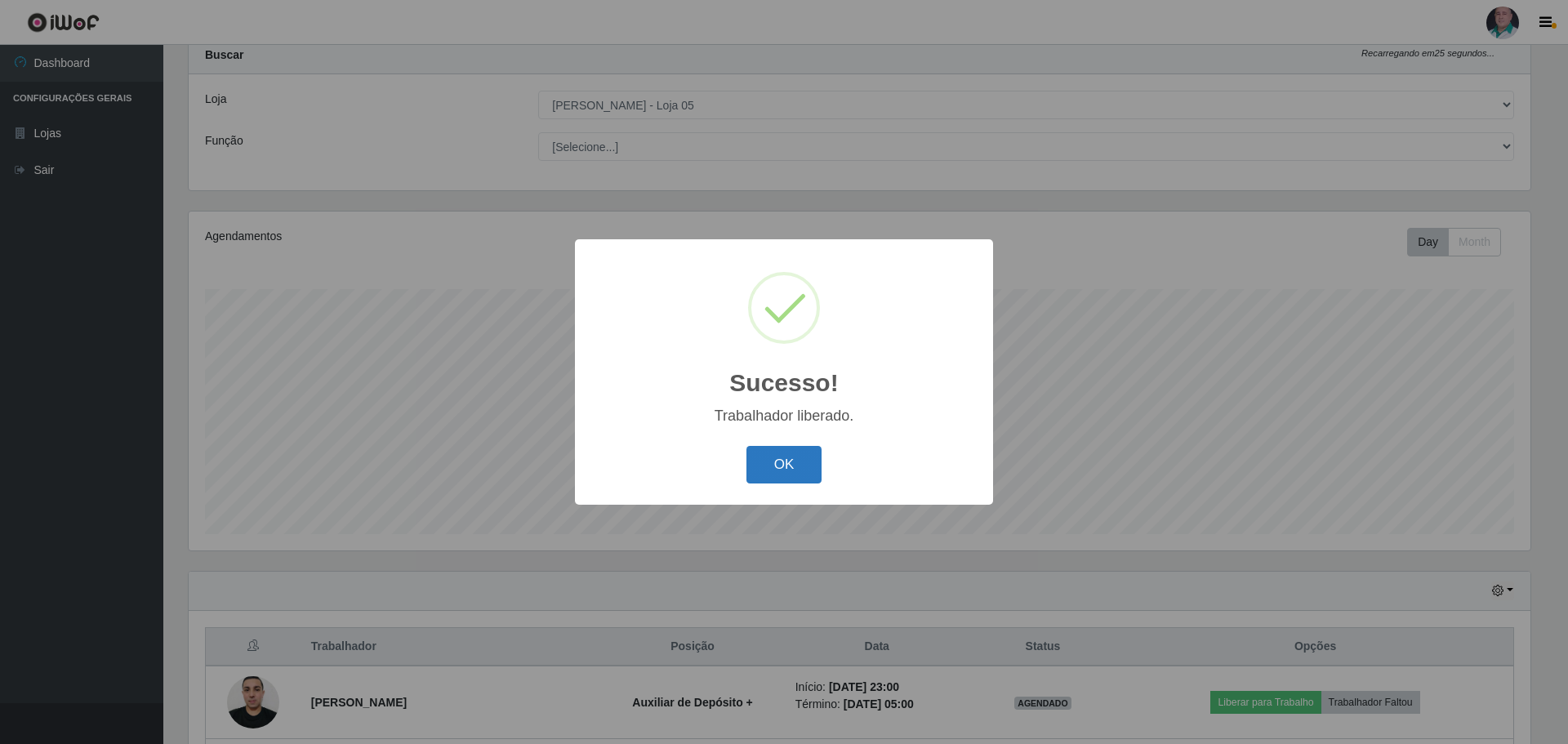
click at [780, 467] on button "OK" at bounding box center [784, 465] width 76 height 39
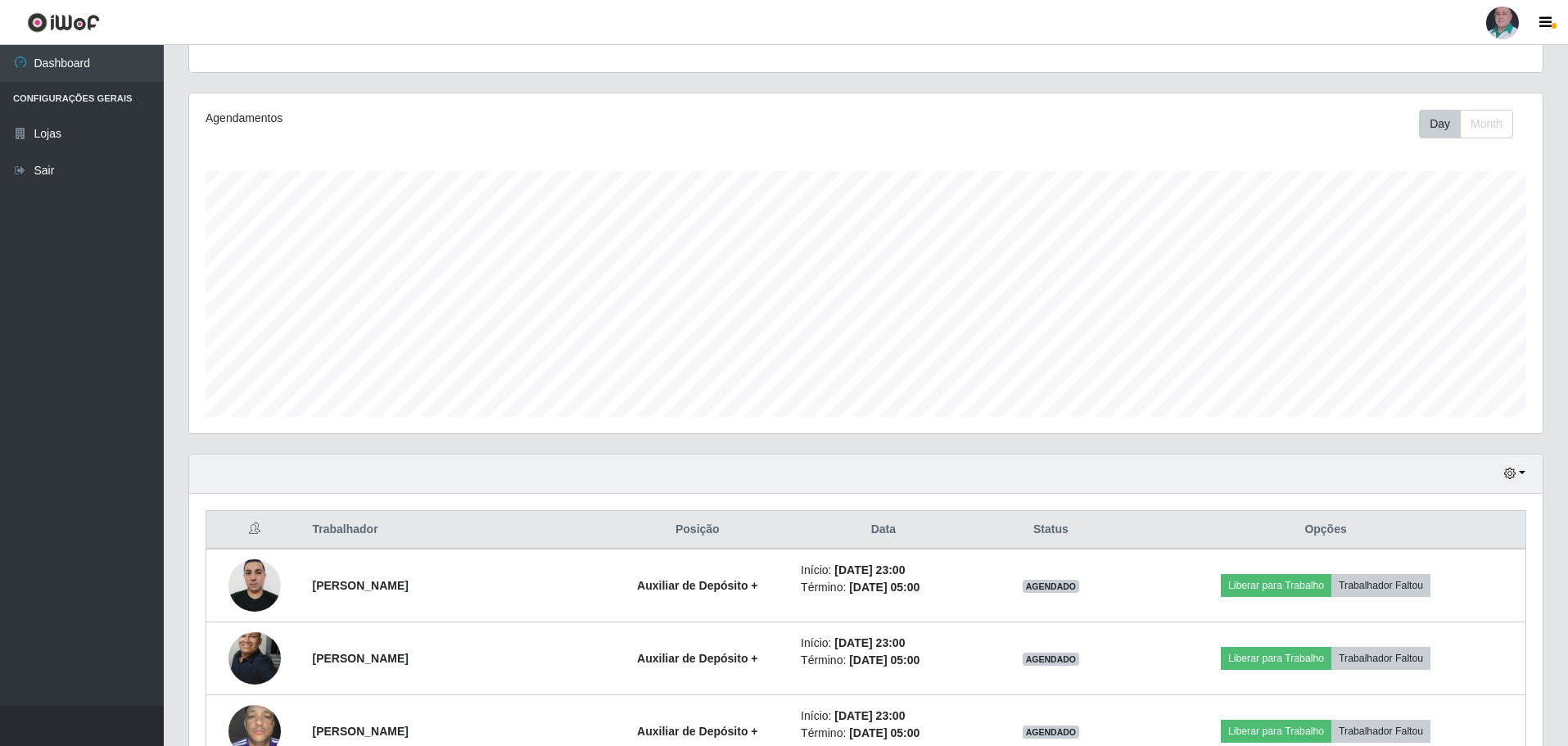
scroll to position [378, 0]
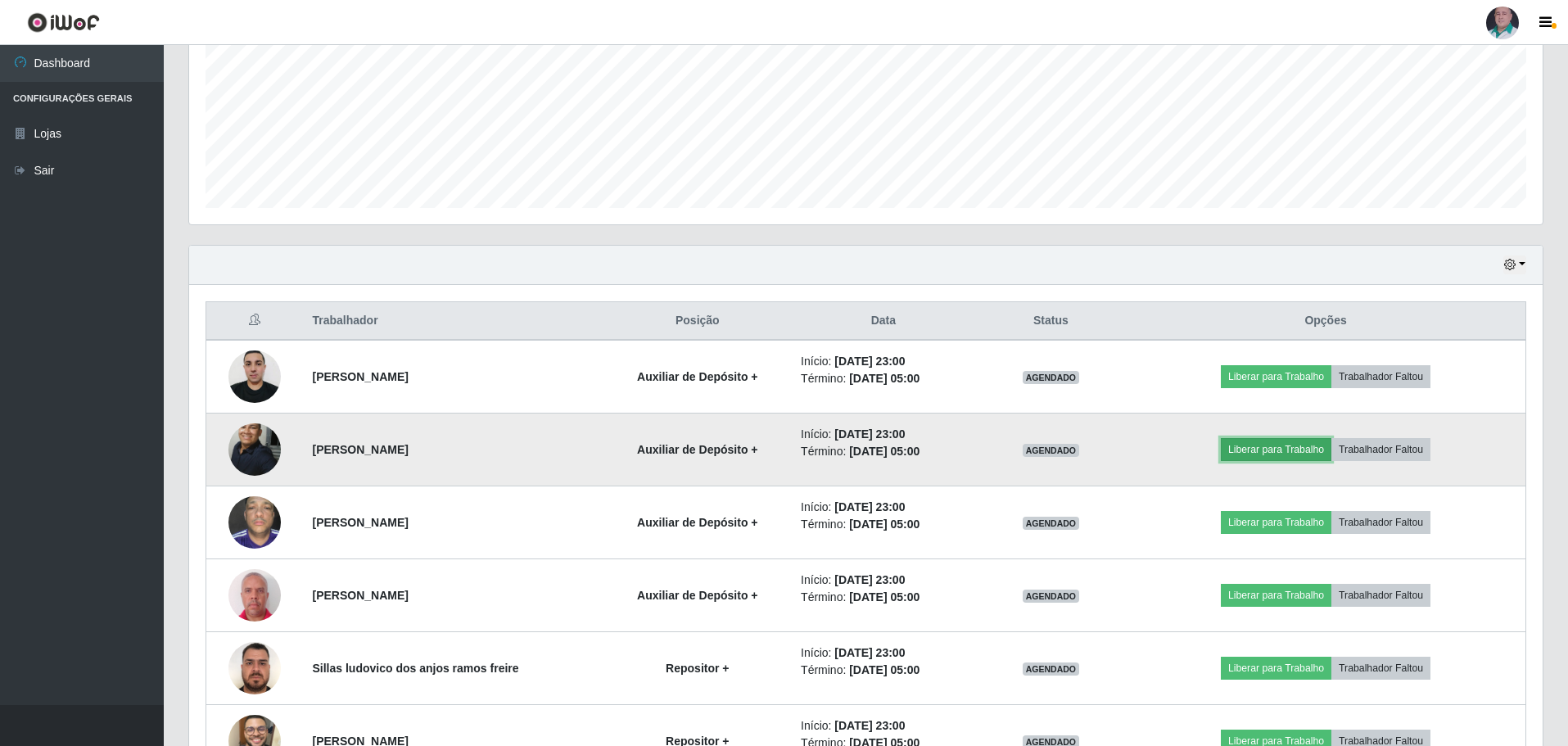
click at [1294, 452] on button "Liberar para Trabalho" at bounding box center [1276, 450] width 111 height 23
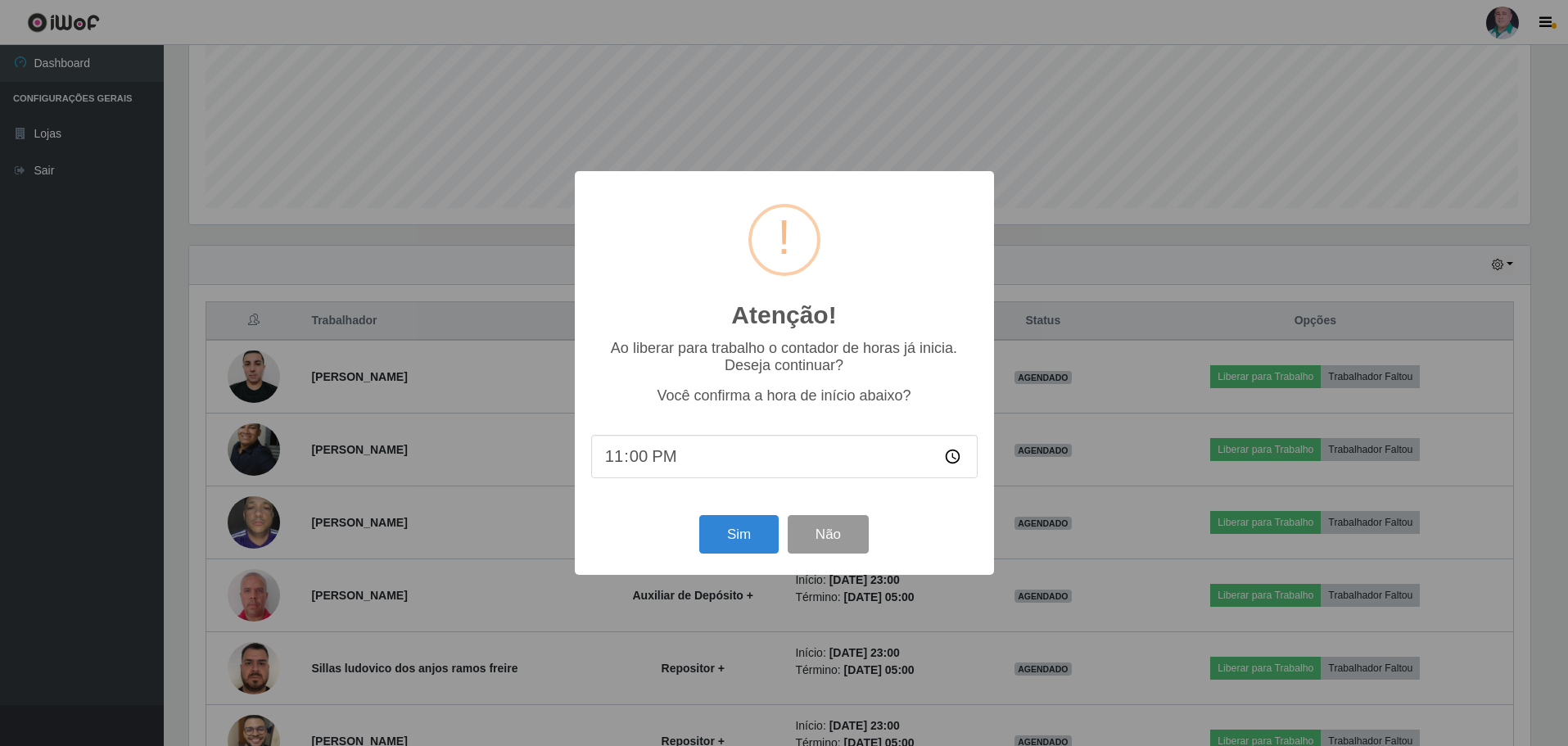
scroll to position [340, 1345]
click at [720, 535] on button "Sim" at bounding box center [741, 534] width 79 height 39
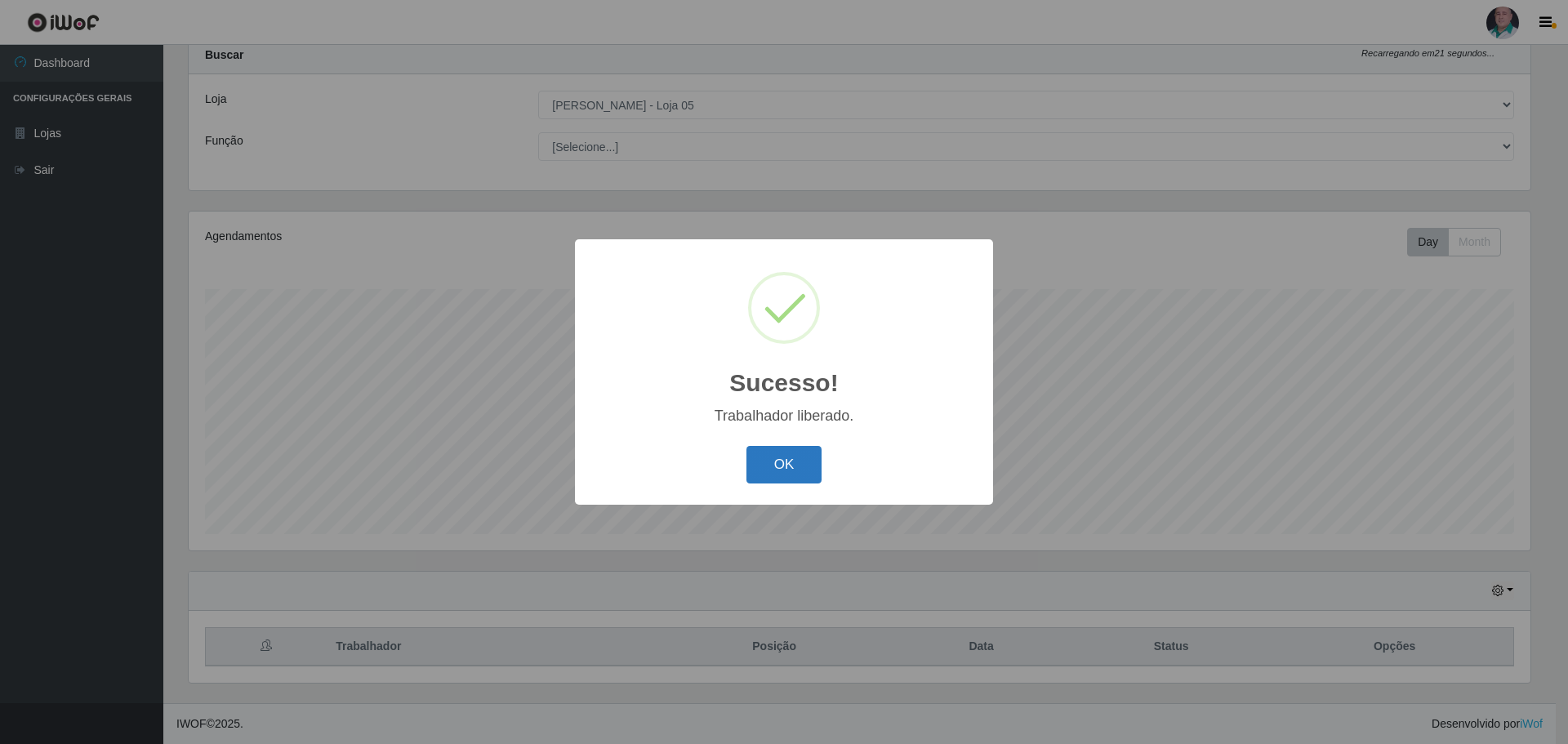
click at [758, 464] on button "OK" at bounding box center [784, 465] width 76 height 39
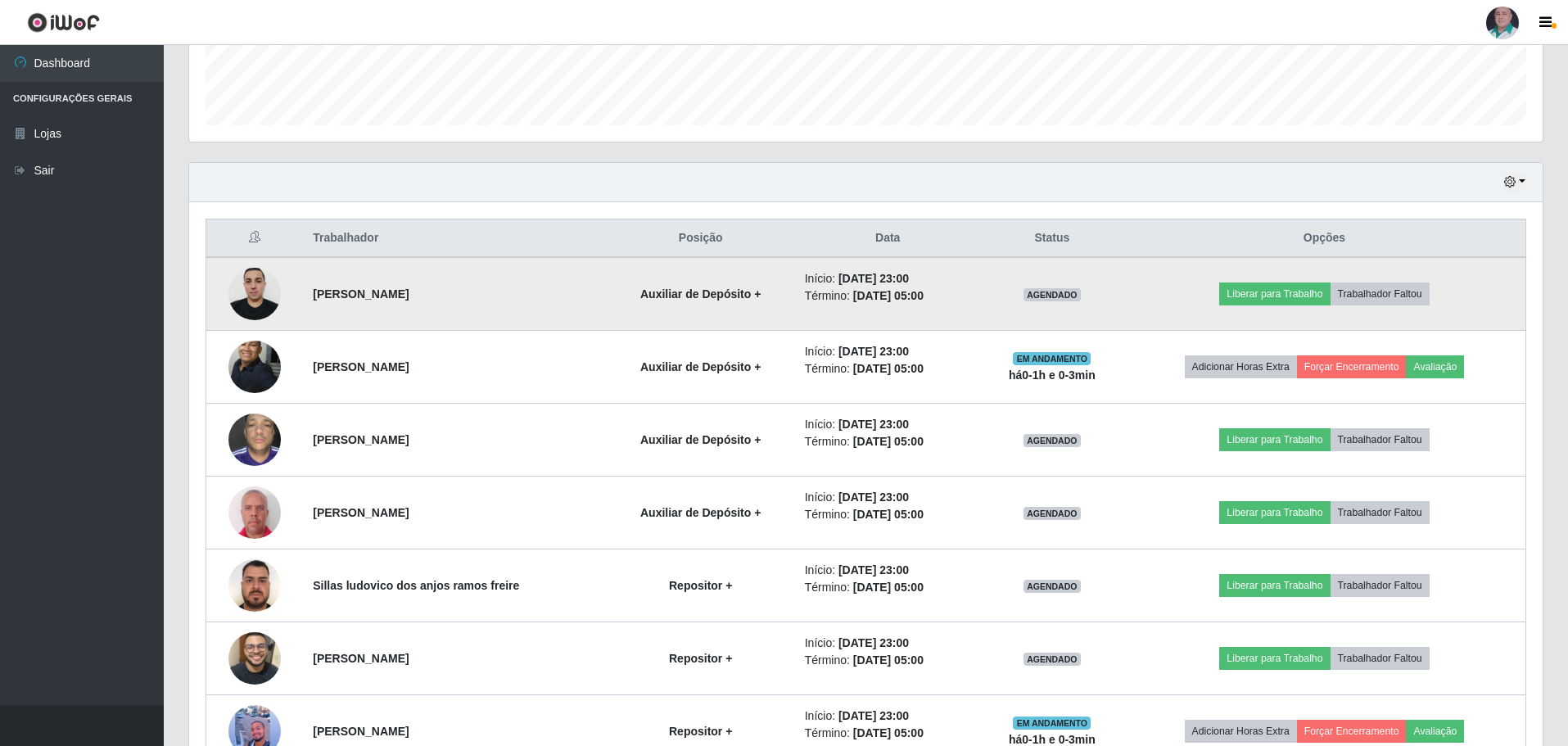
scroll to position [560, 0]
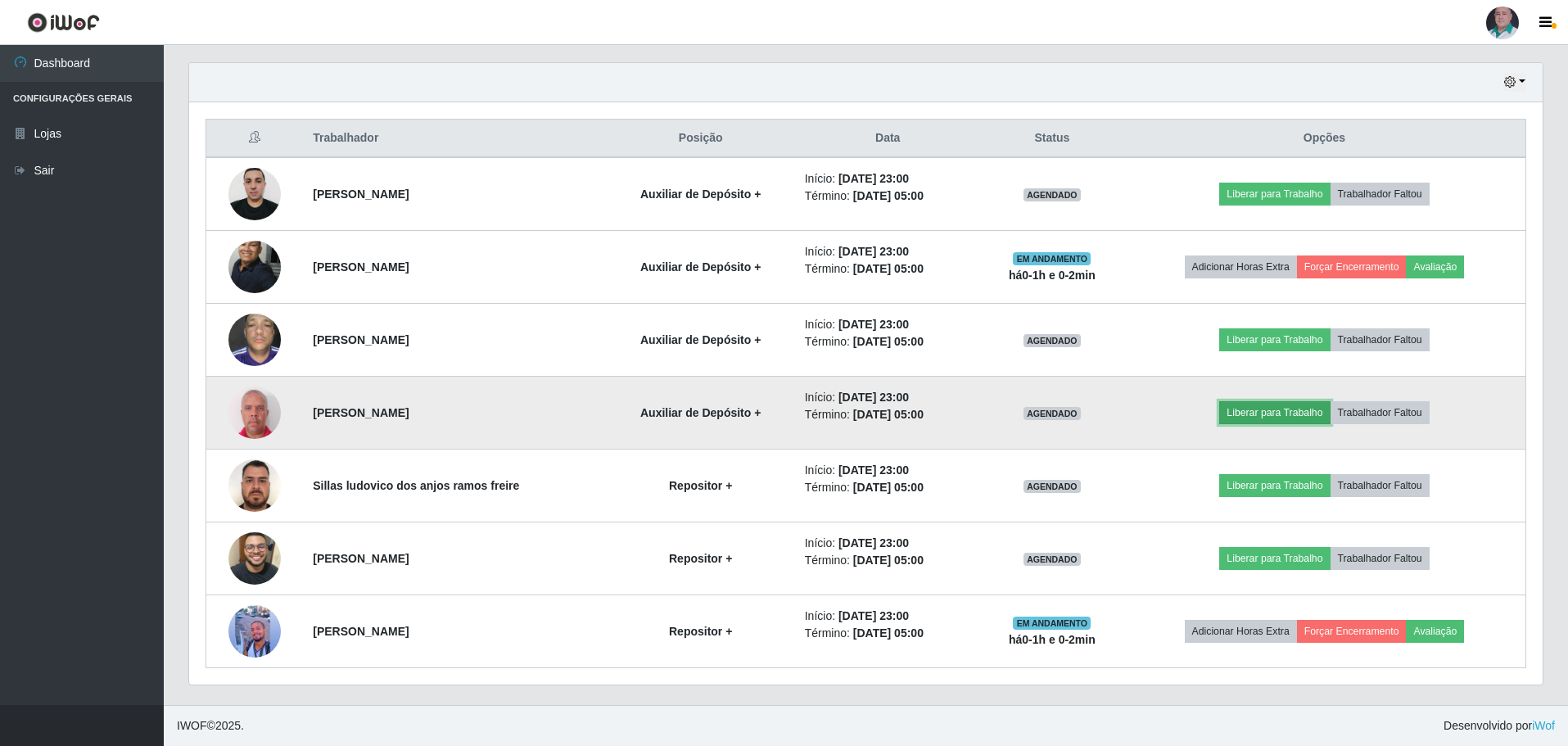
click at [1276, 417] on button "Liberar para Trabalho" at bounding box center [1275, 413] width 111 height 23
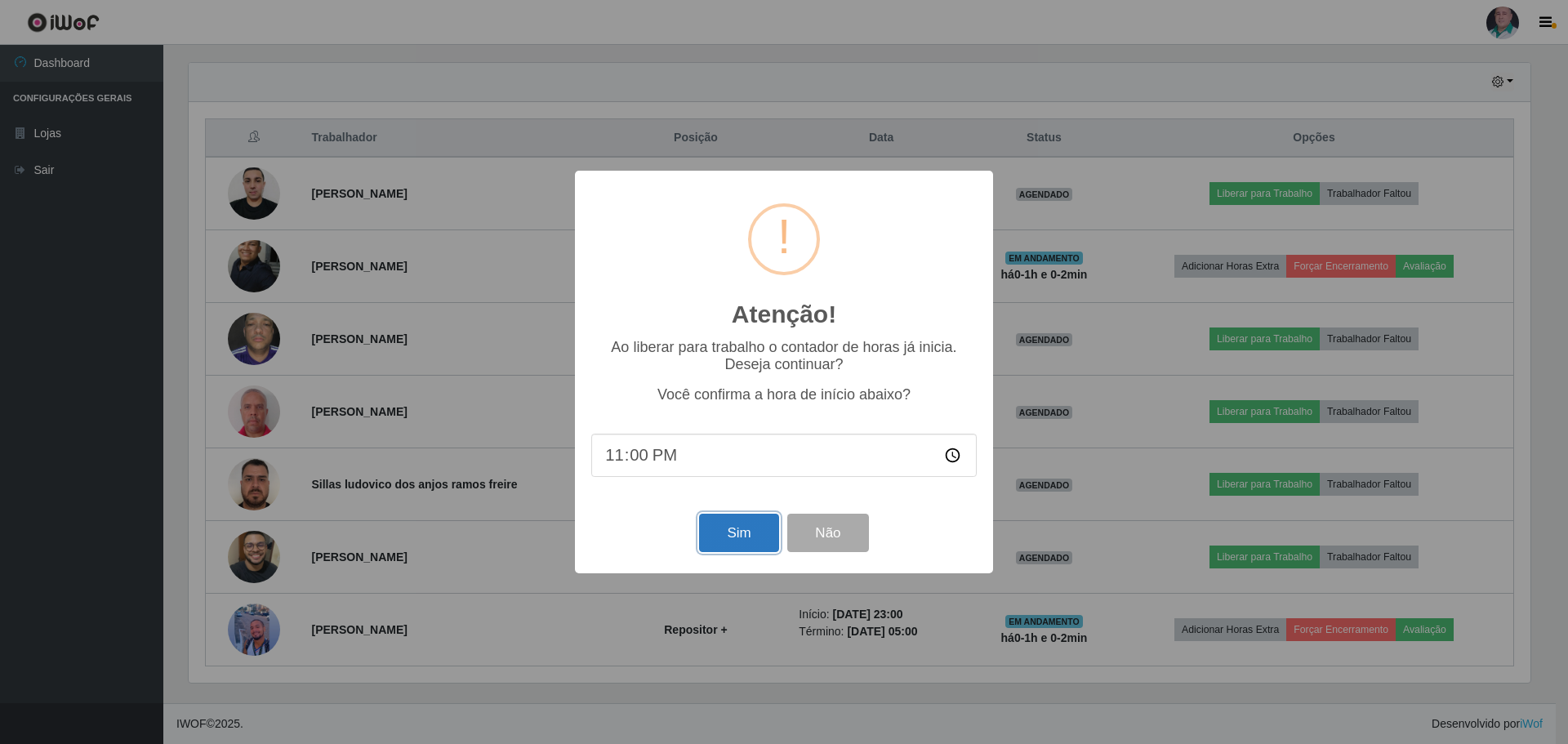
click at [728, 544] on button "Sim" at bounding box center [739, 533] width 79 height 39
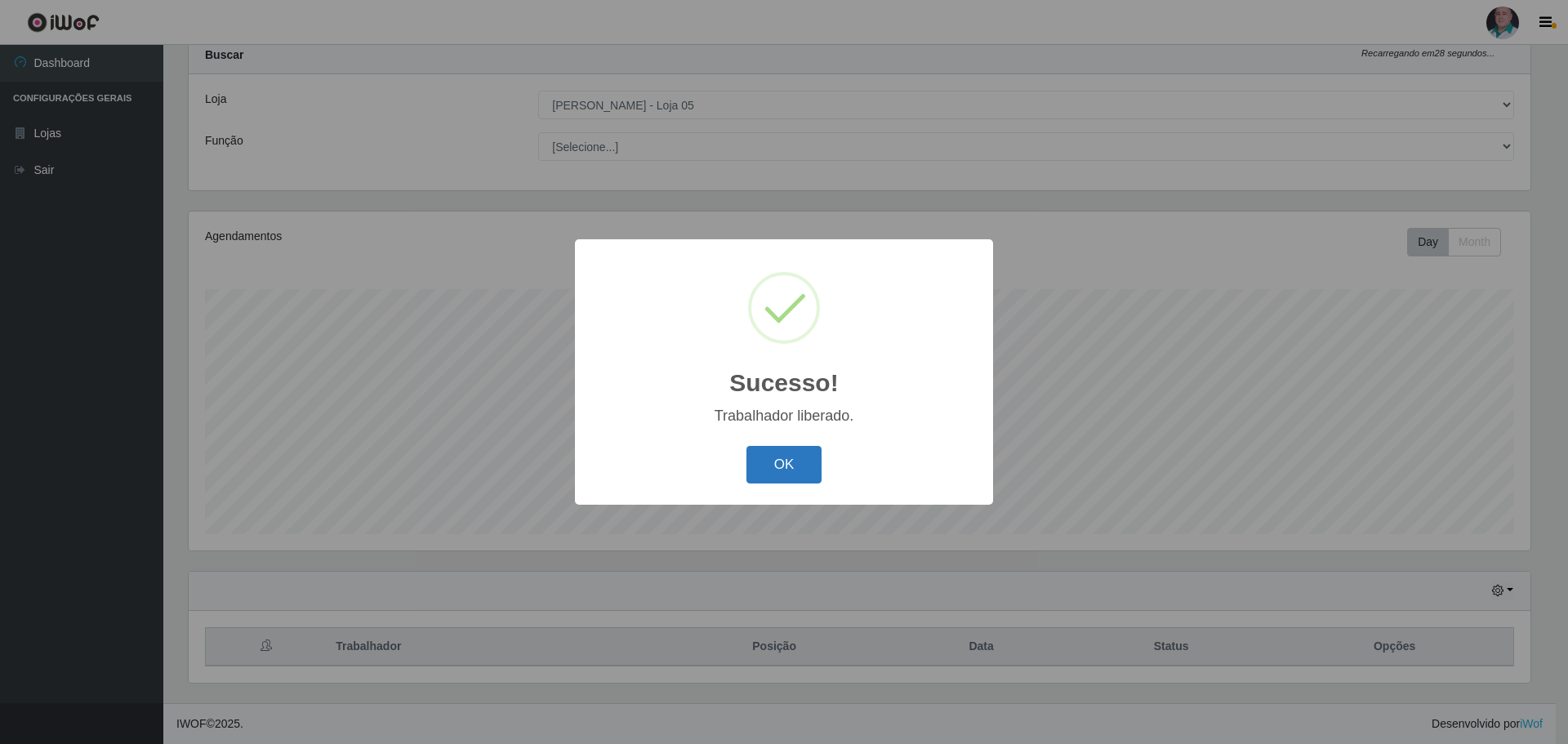
click at [776, 461] on button "OK" at bounding box center [784, 465] width 76 height 39
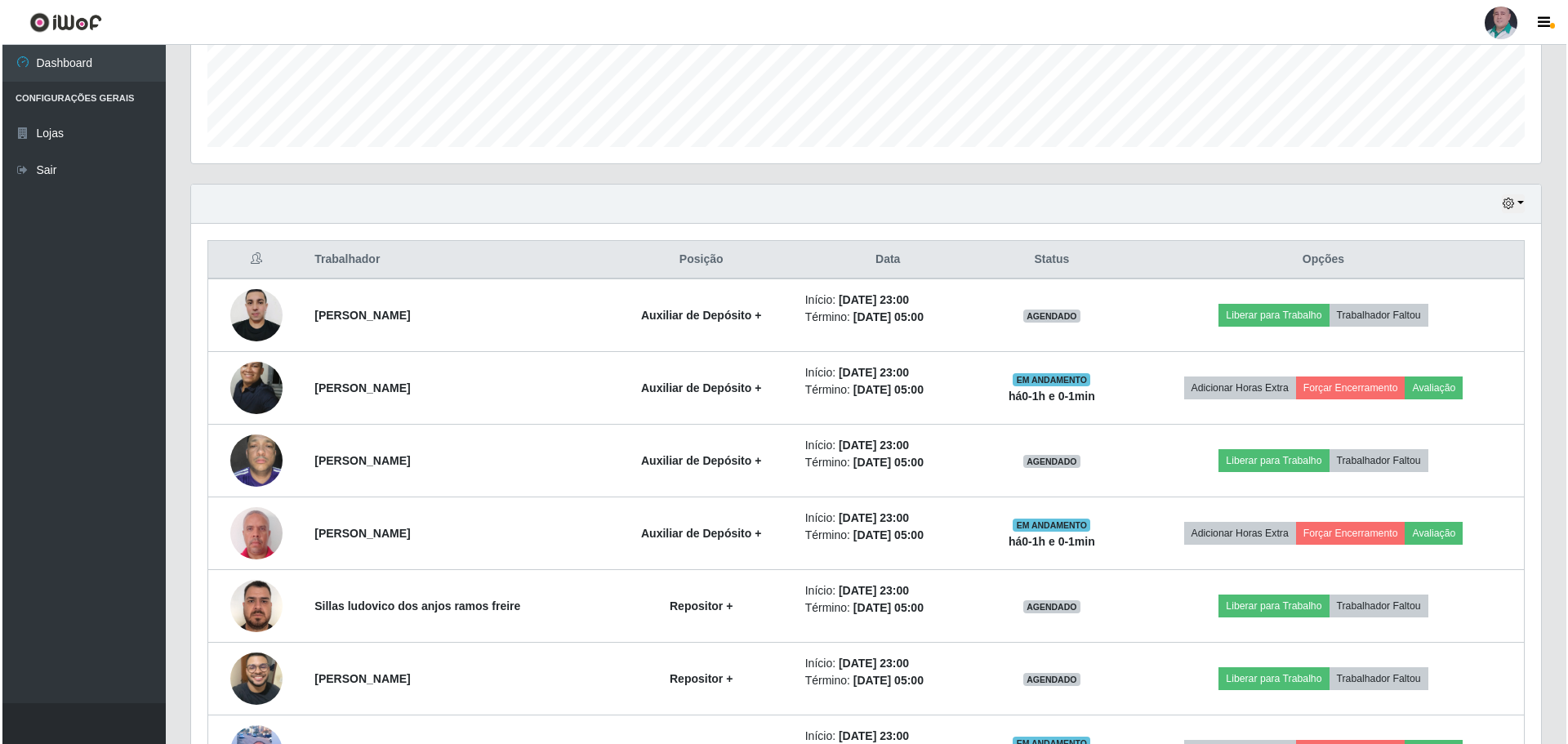
scroll to position [540, 0]
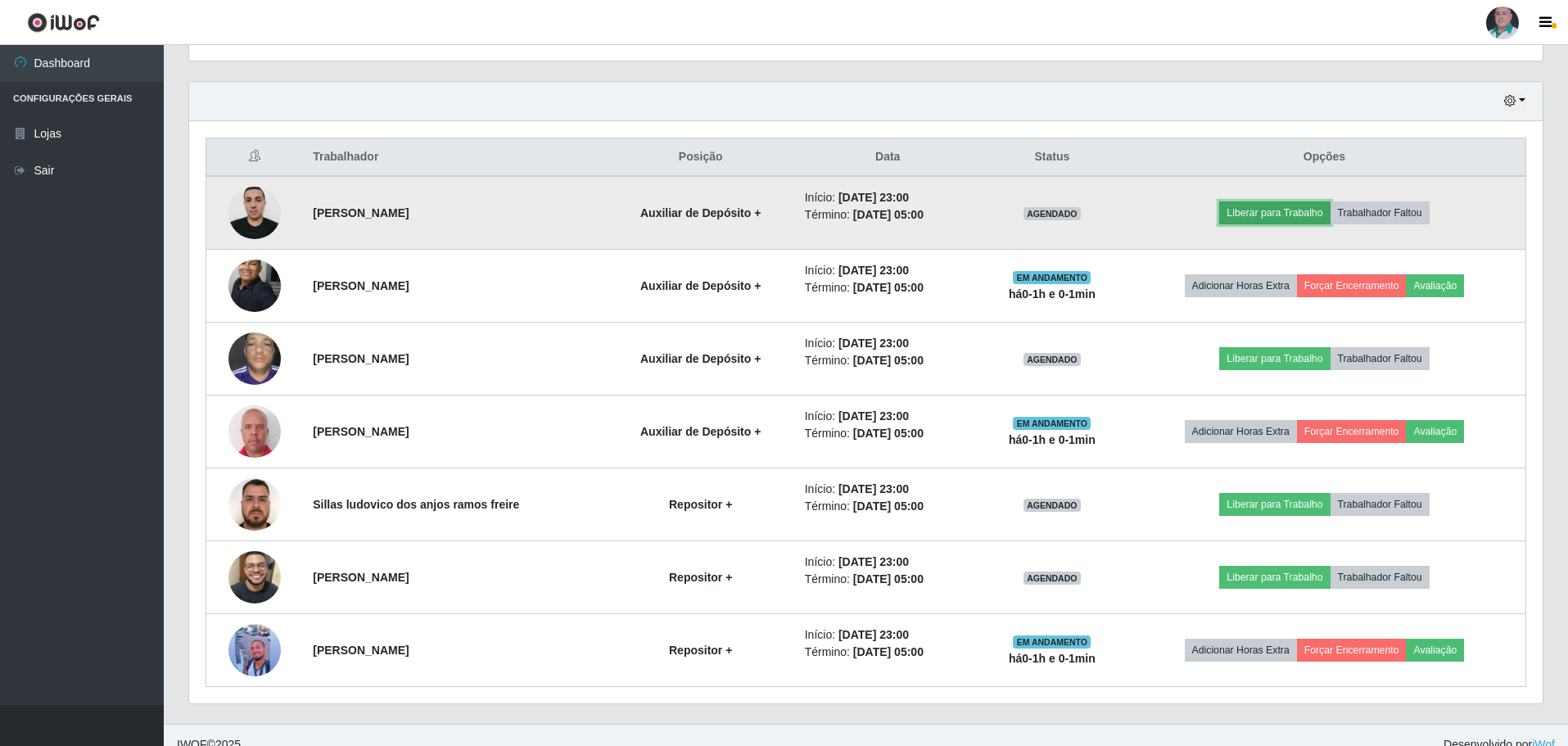
click at [1258, 215] on button "Liberar para Trabalho" at bounding box center [1275, 213] width 111 height 23
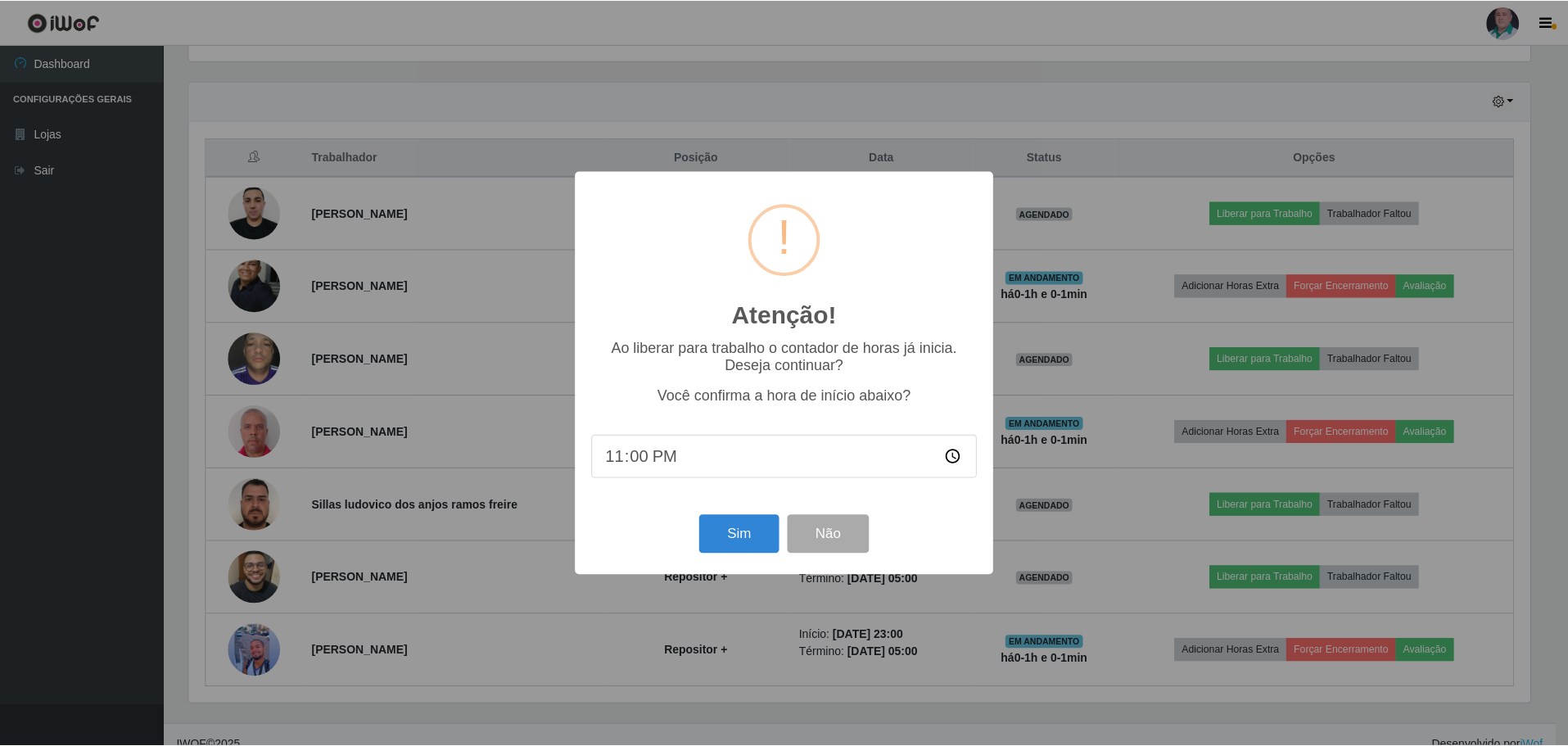
scroll to position [340, 1345]
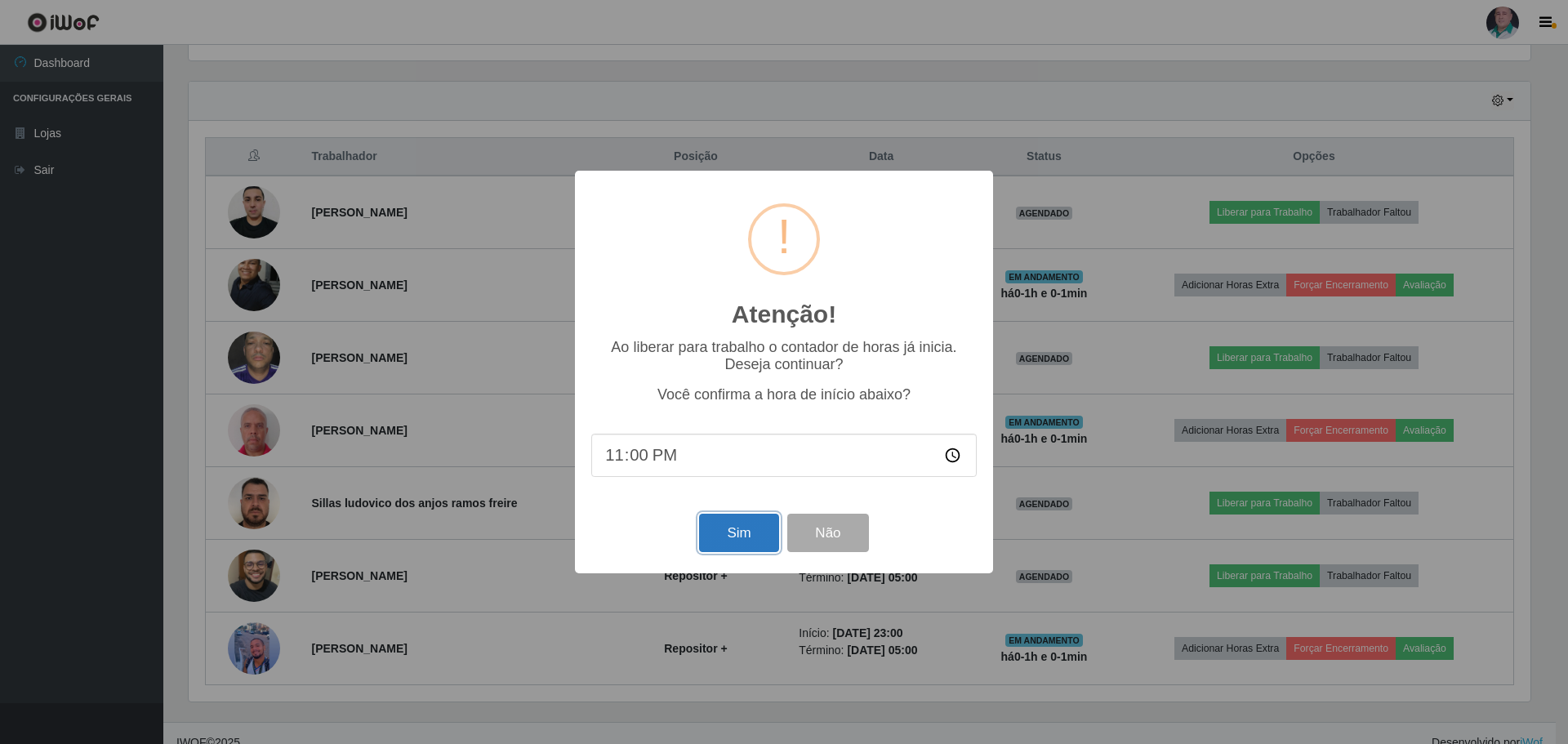
click at [721, 543] on button "Sim" at bounding box center [739, 533] width 79 height 39
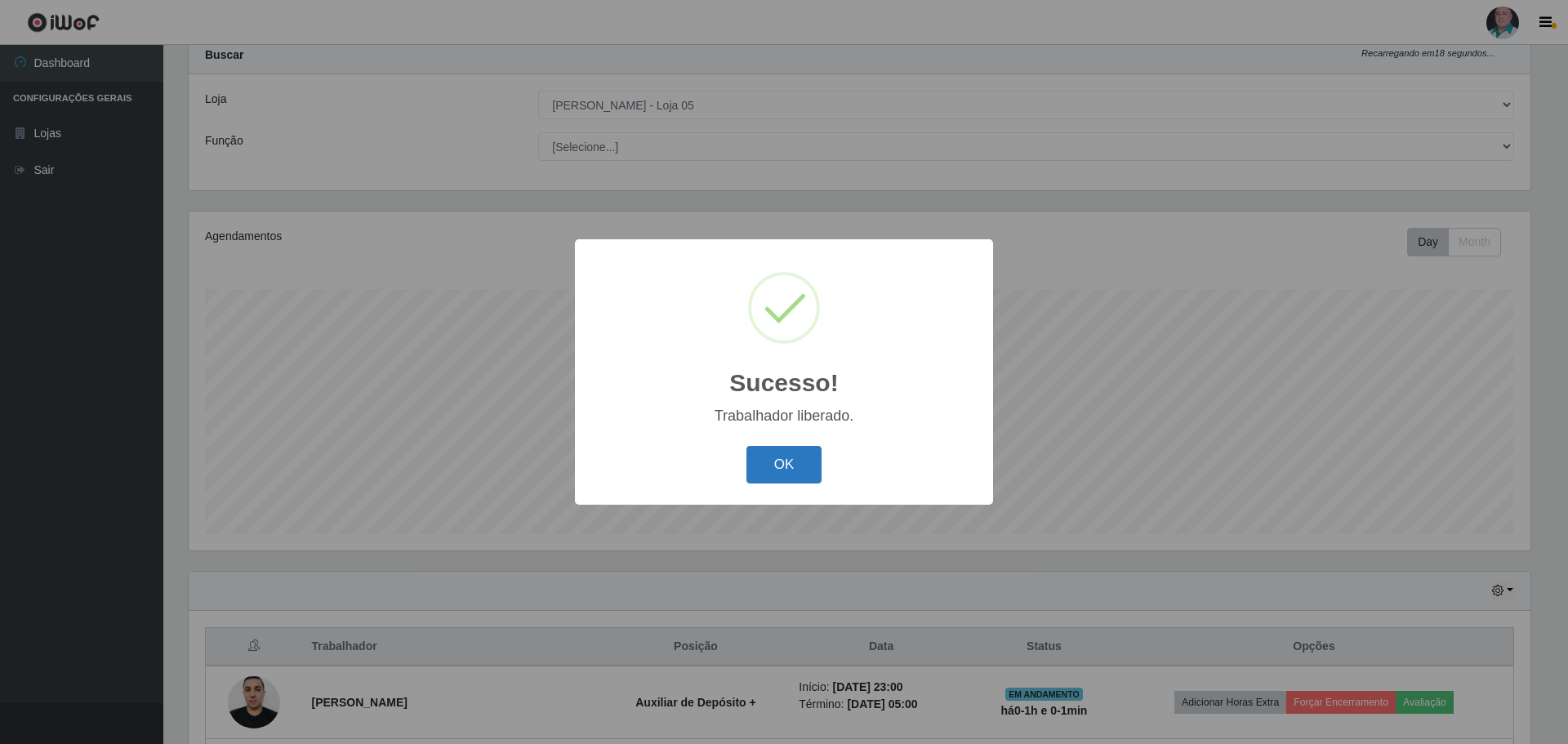
click at [789, 463] on button "OK" at bounding box center [784, 465] width 76 height 39
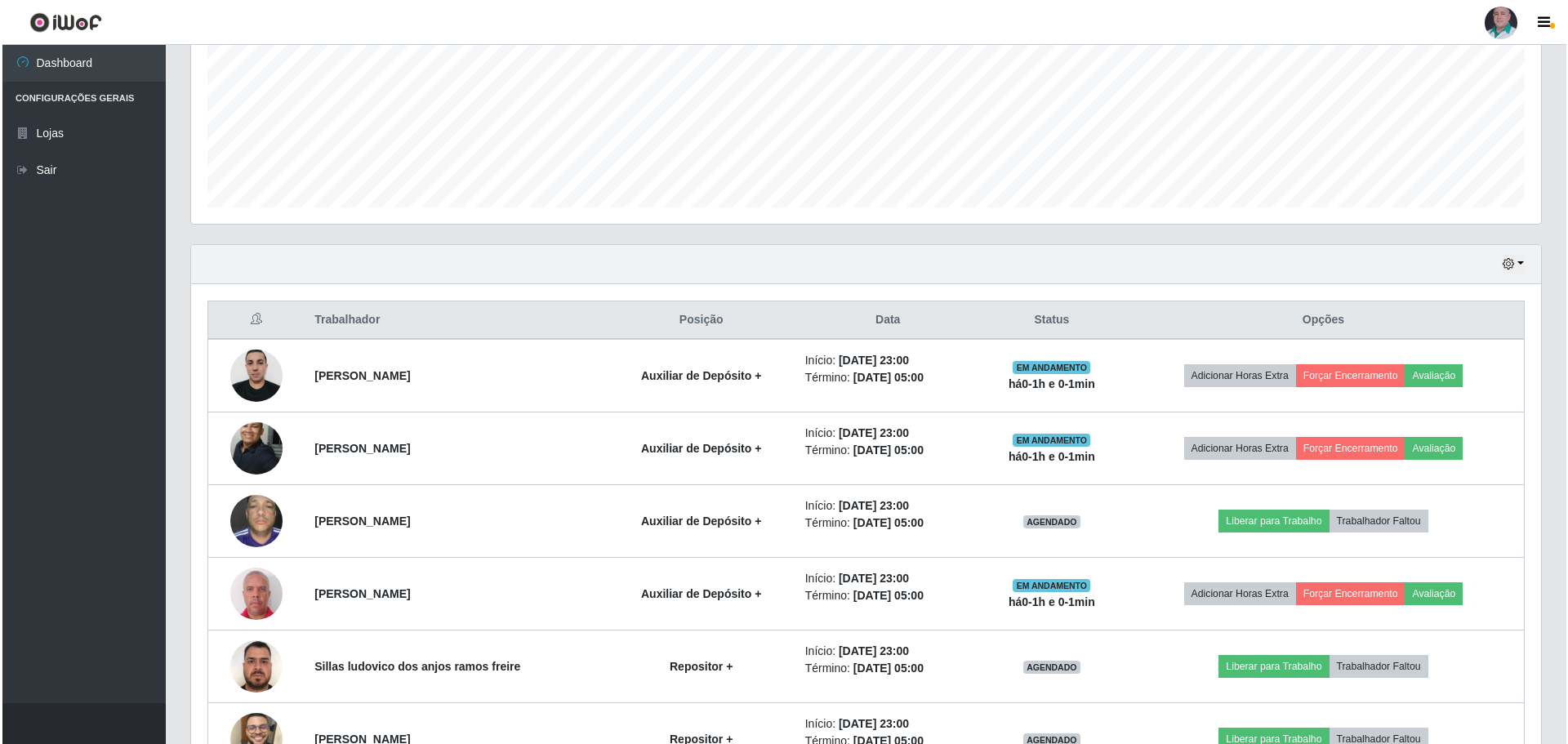
scroll to position [540, 0]
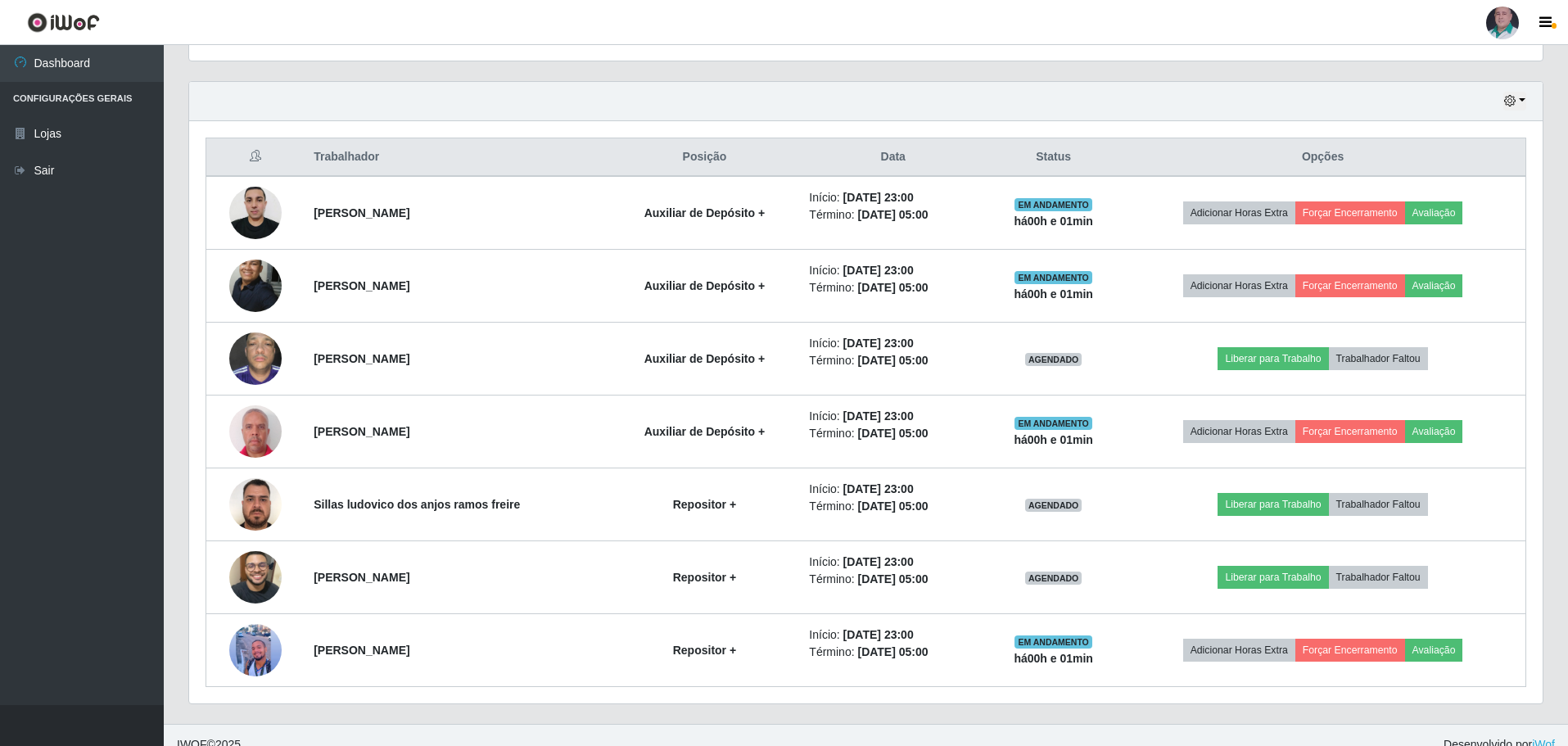
drag, startPoint x: 986, startPoint y: 369, endPoint x: 752, endPoint y: 11, distance: 427.7
click at [752, 11] on header "Perfil Alterar Senha Sair" at bounding box center [784, 22] width 1568 height 45
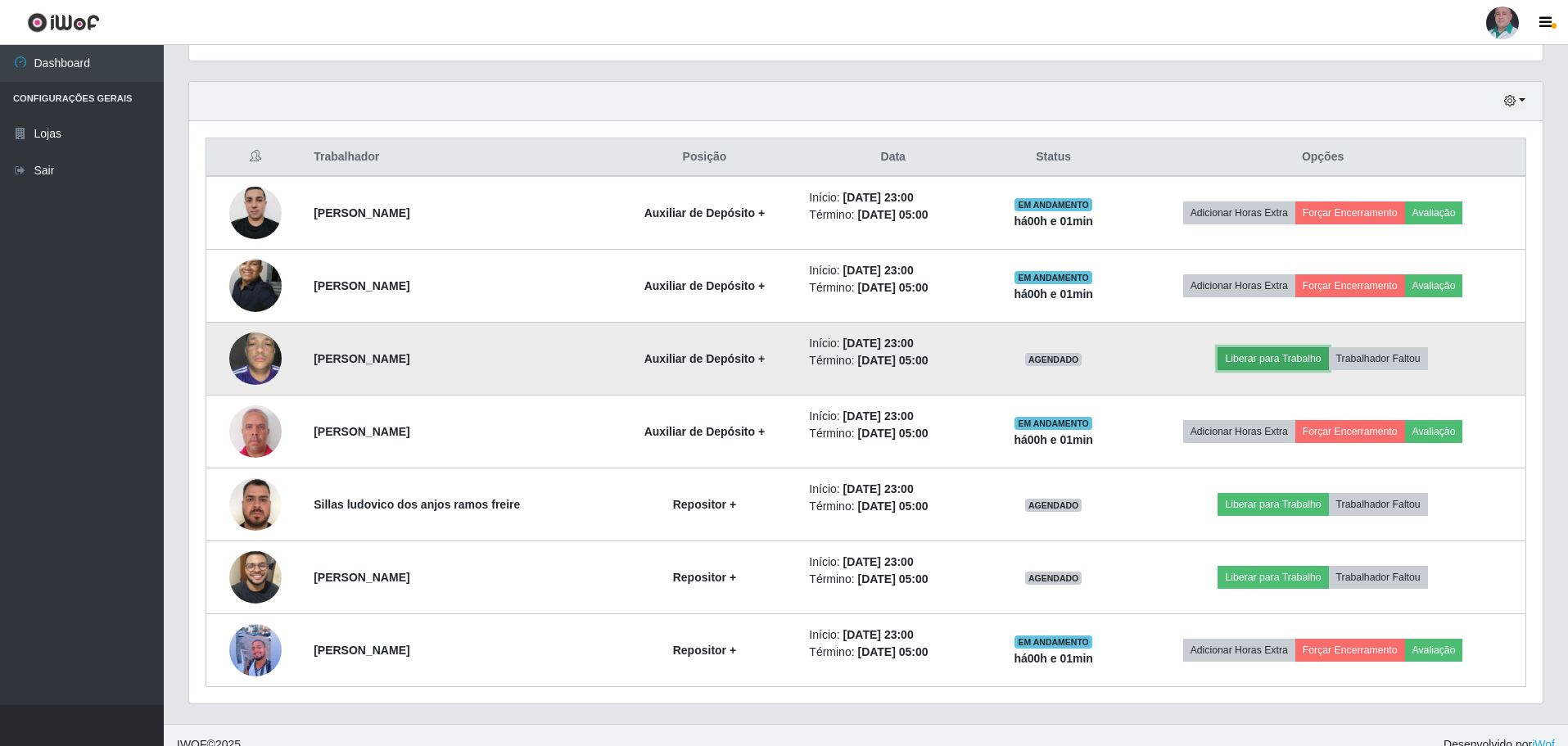
click at [1272, 357] on button "Liberar para Trabalho" at bounding box center [1273, 359] width 111 height 23
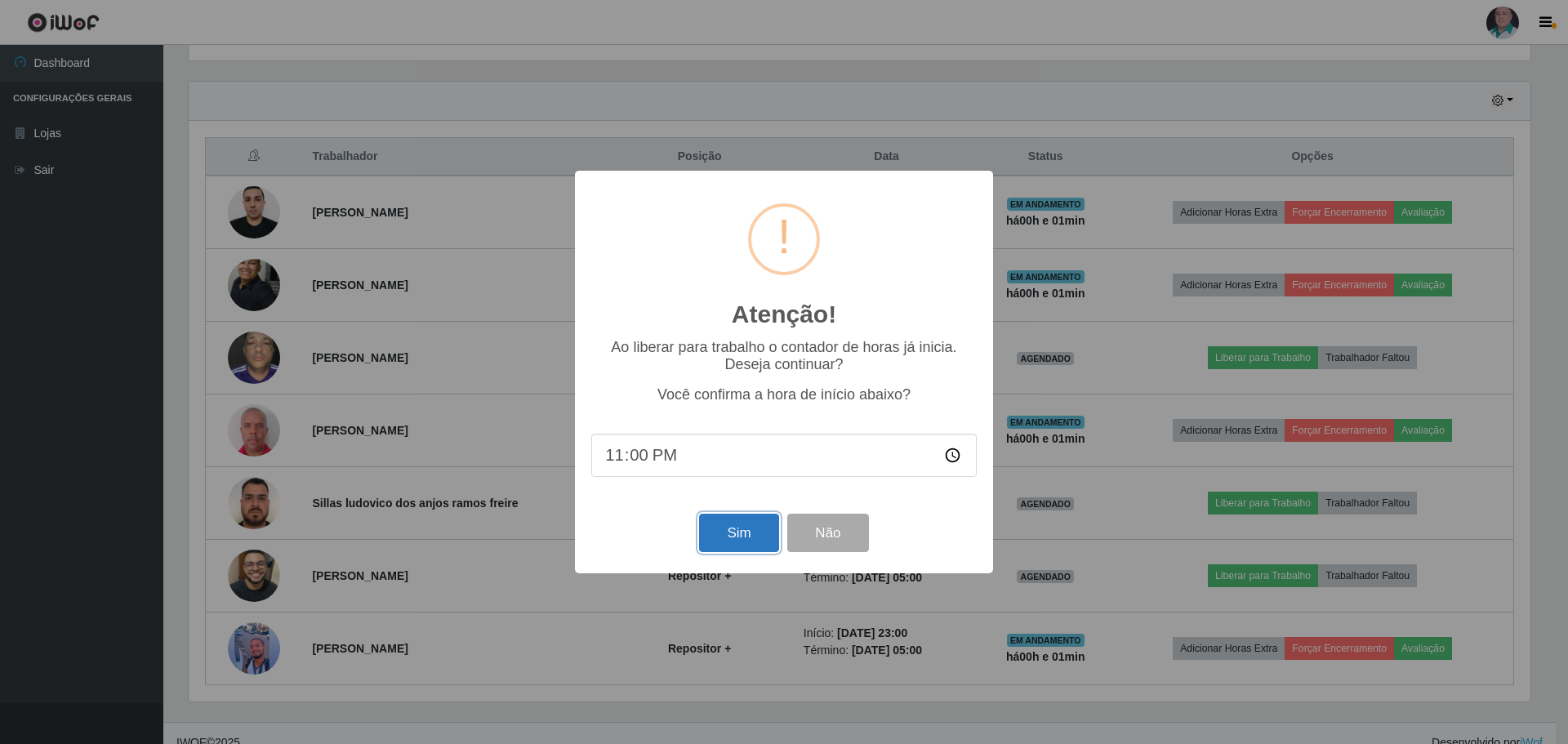
click at [743, 535] on button "Sim" at bounding box center [739, 533] width 79 height 39
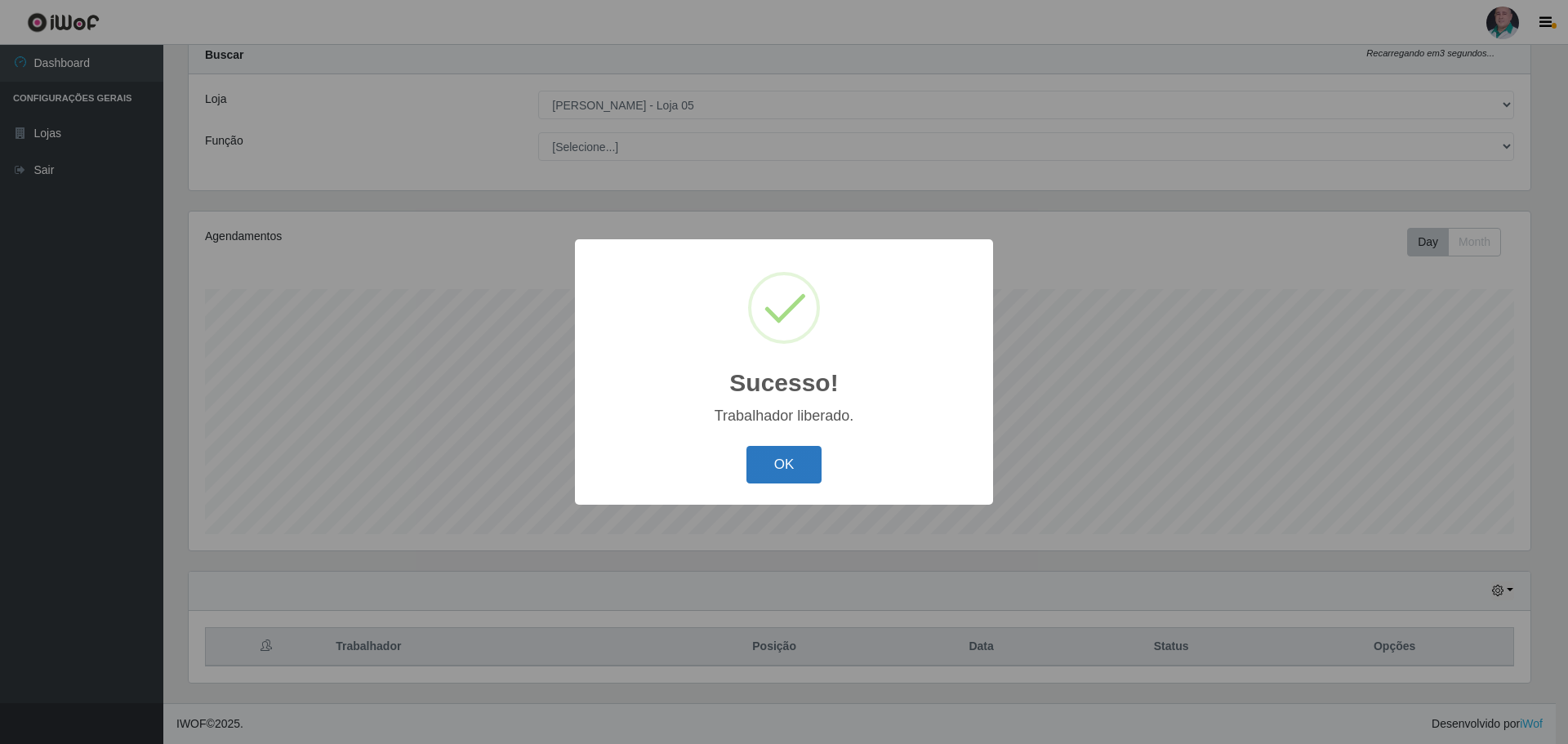
click at [778, 464] on button "OK" at bounding box center [784, 465] width 76 height 39
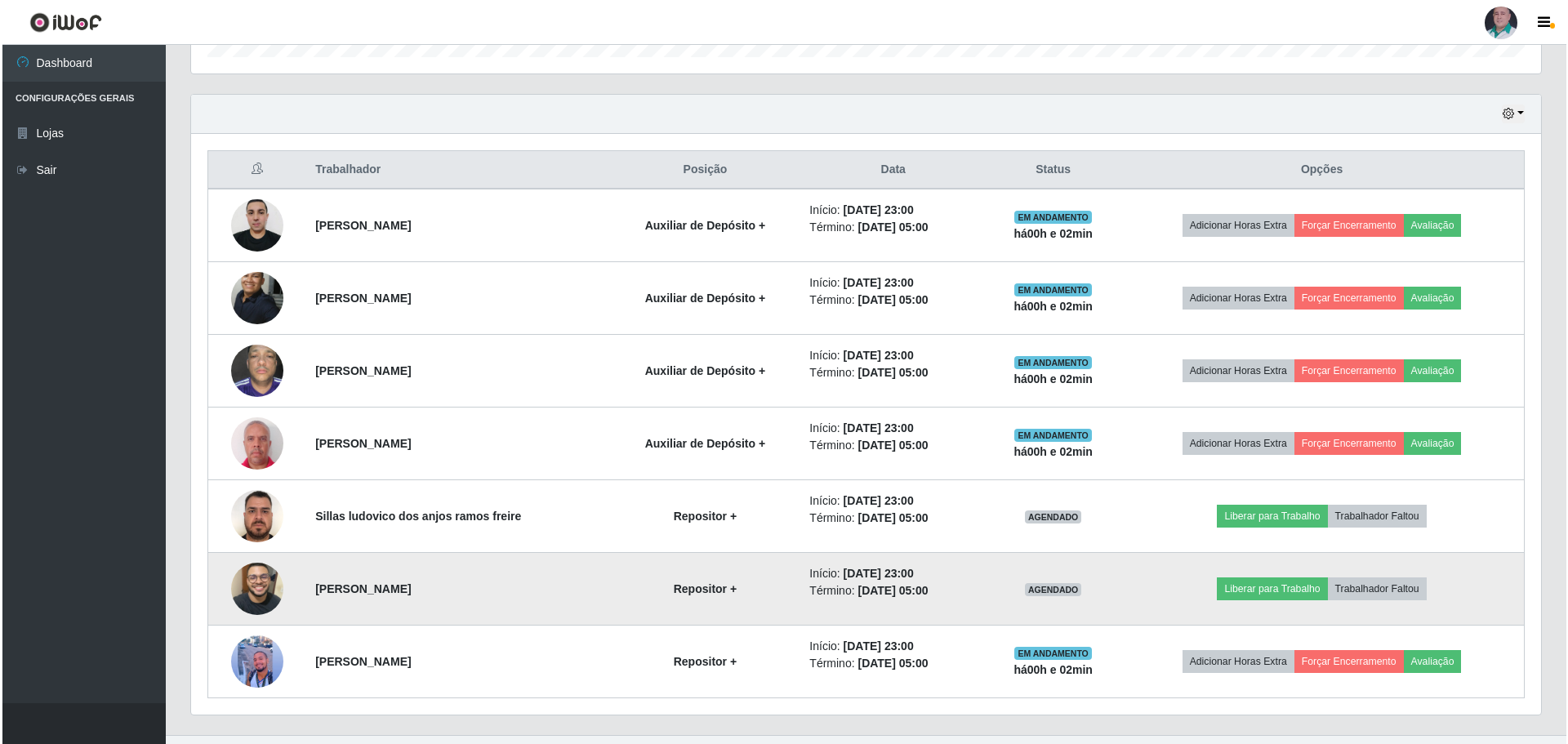
scroll to position [540, 0]
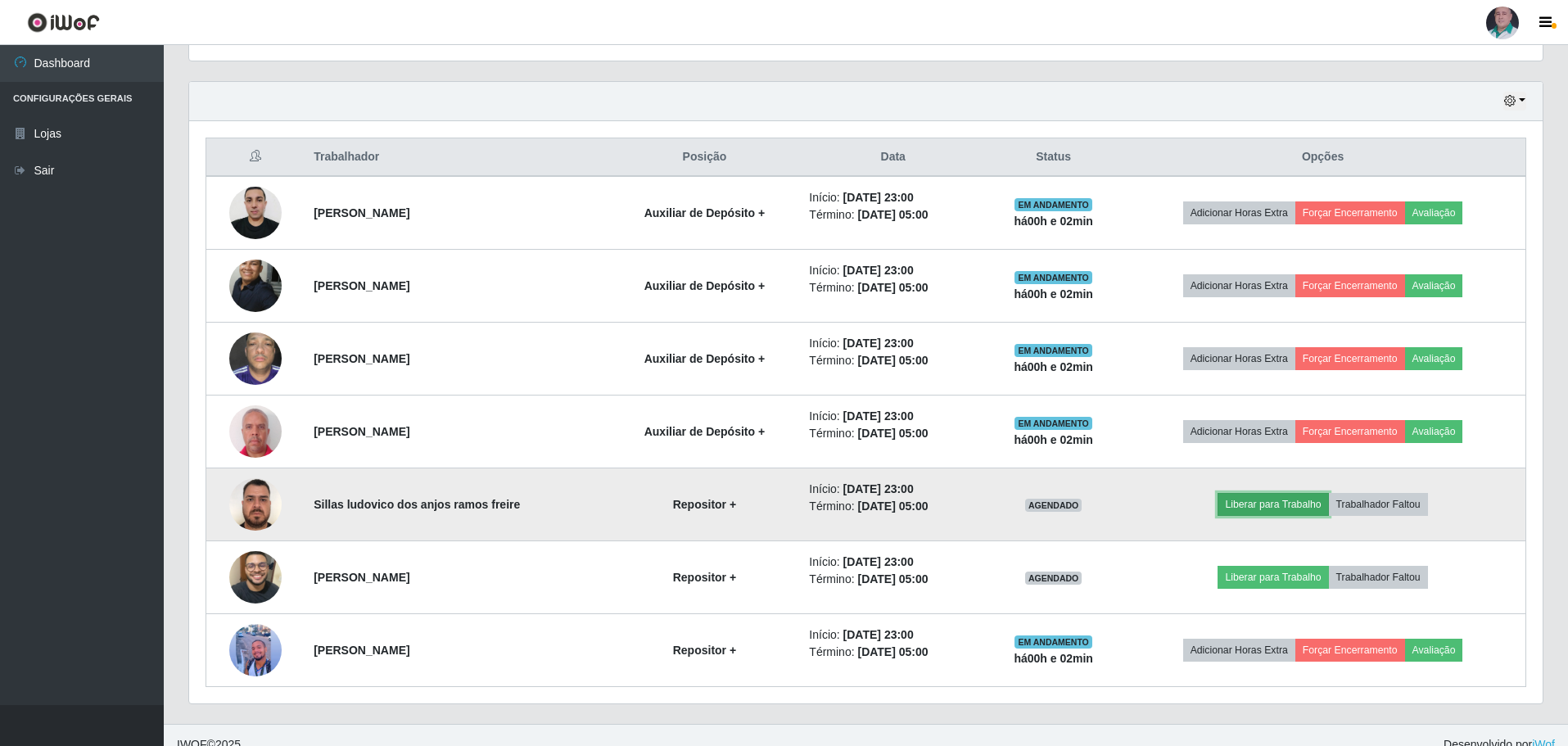
click at [1277, 504] on button "Liberar para Trabalho" at bounding box center [1273, 504] width 111 height 23
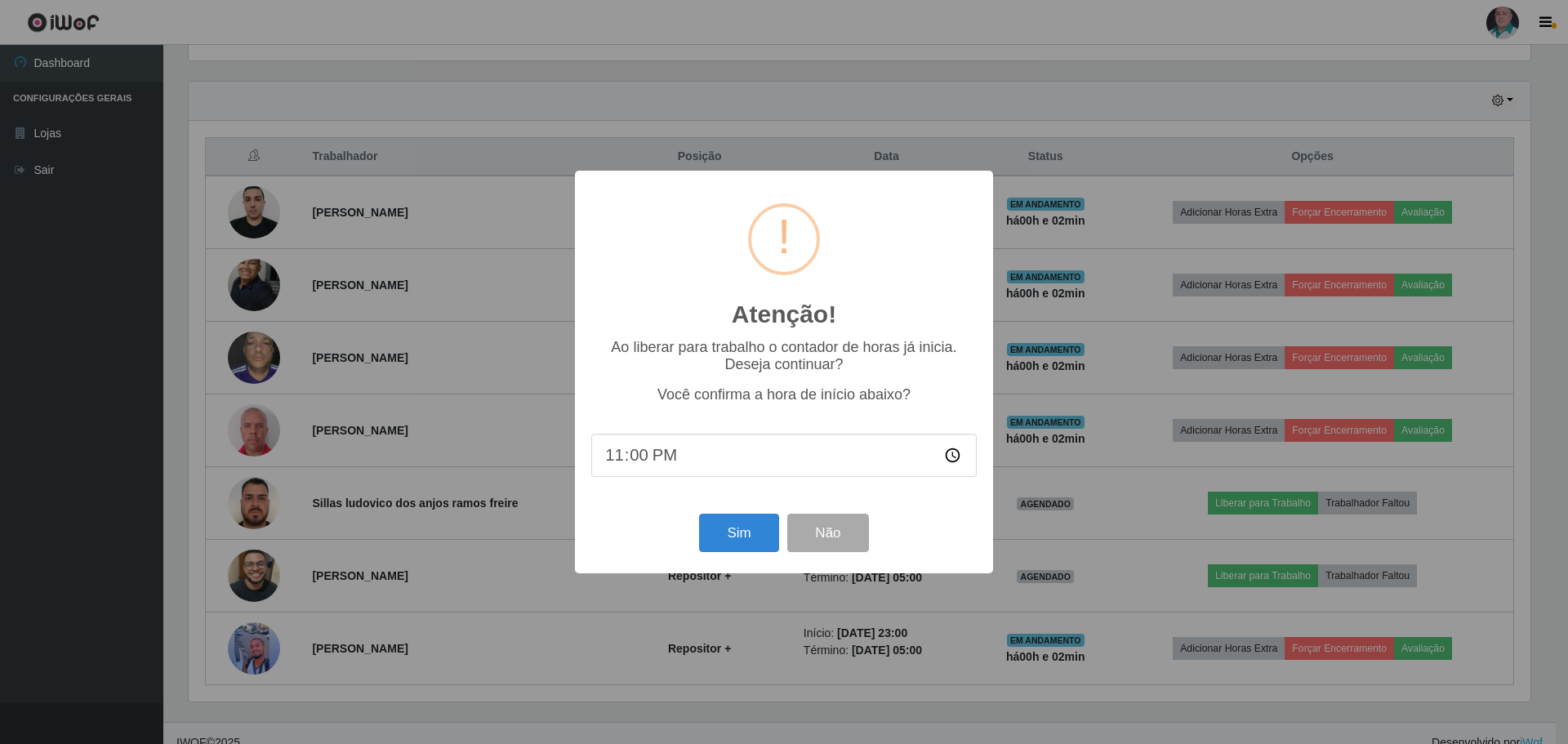
click at [698, 528] on div "Sim Não" at bounding box center [784, 533] width 386 height 46
click at [733, 545] on button "Sim" at bounding box center [739, 533] width 79 height 39
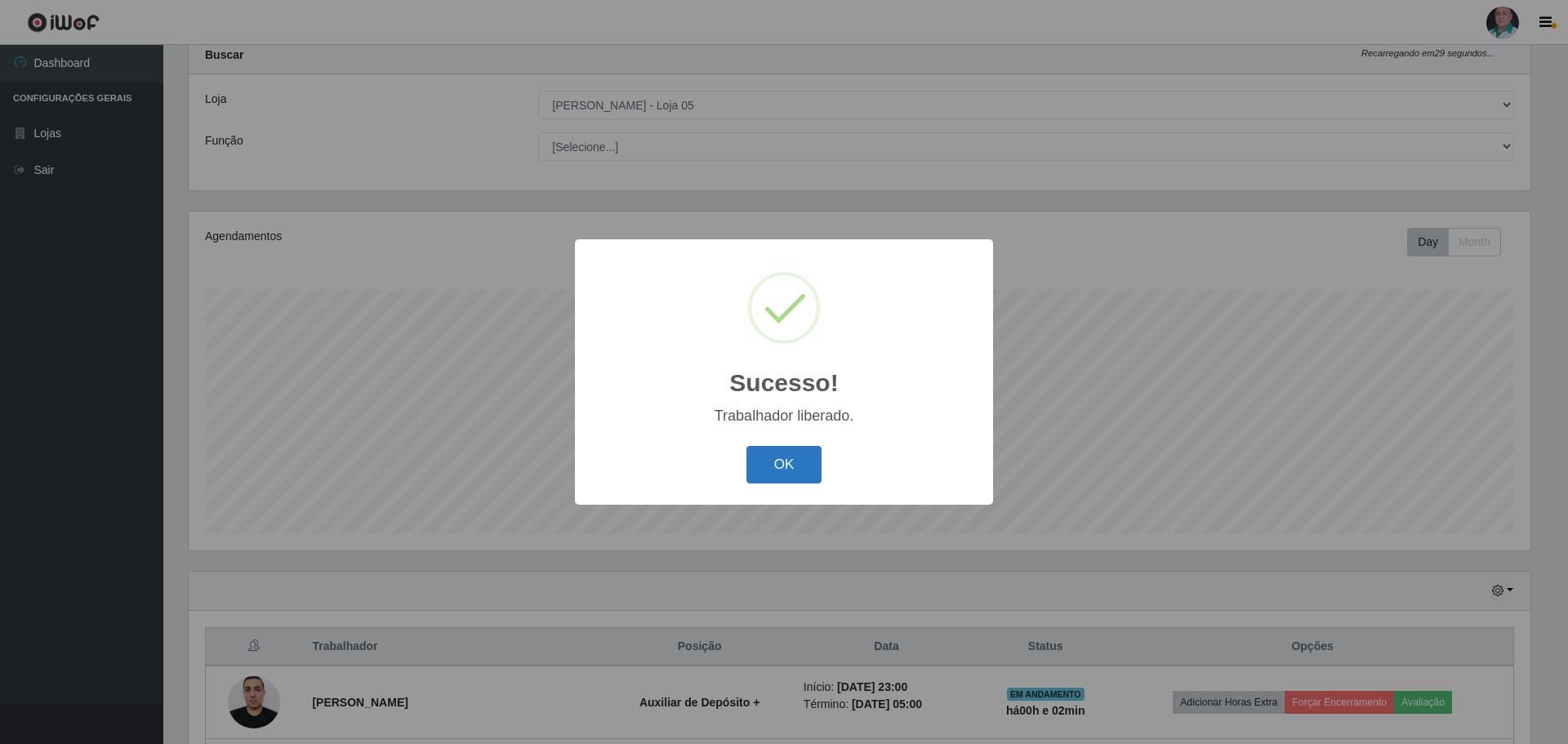
click at [769, 465] on button "OK" at bounding box center [784, 465] width 76 height 39
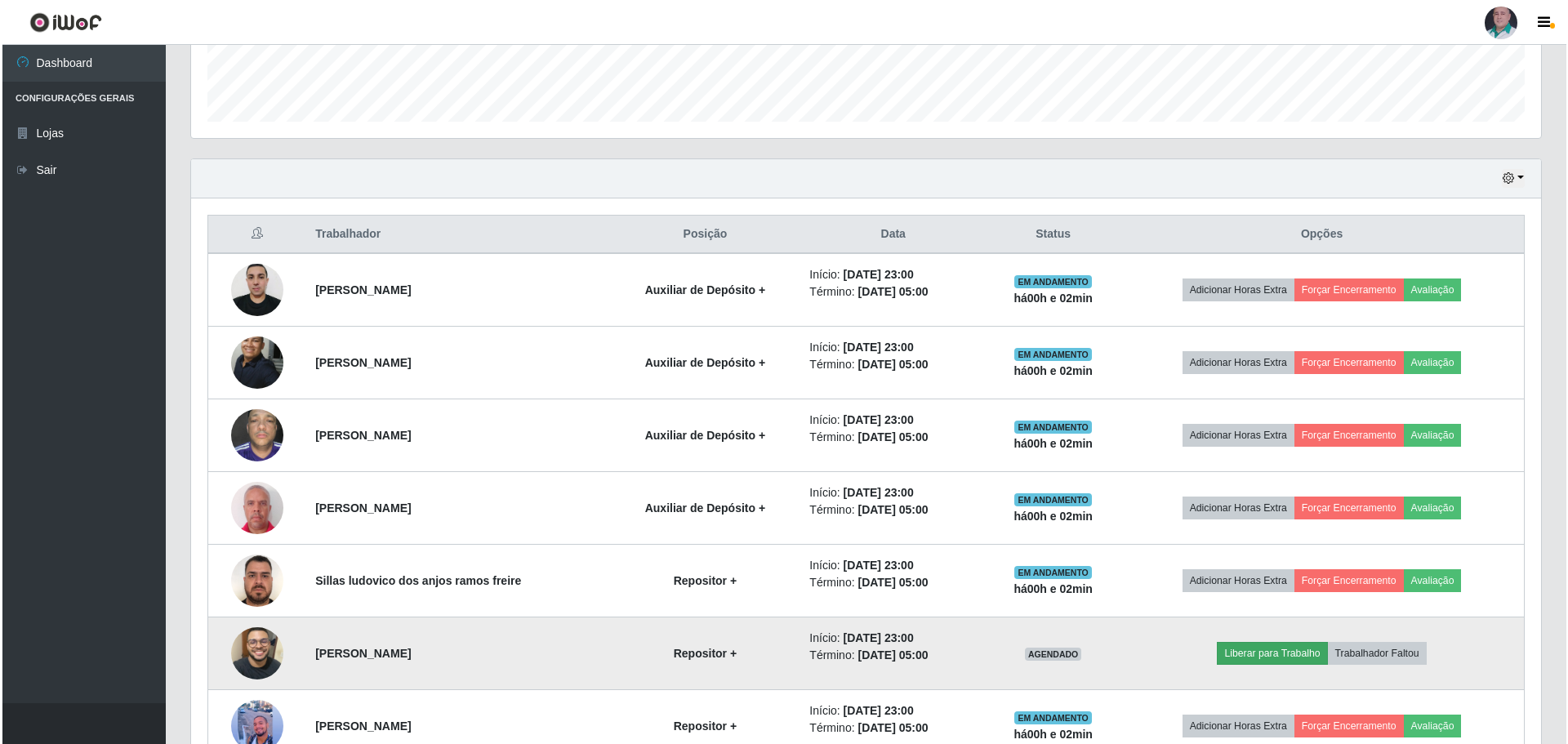
scroll to position [540, 0]
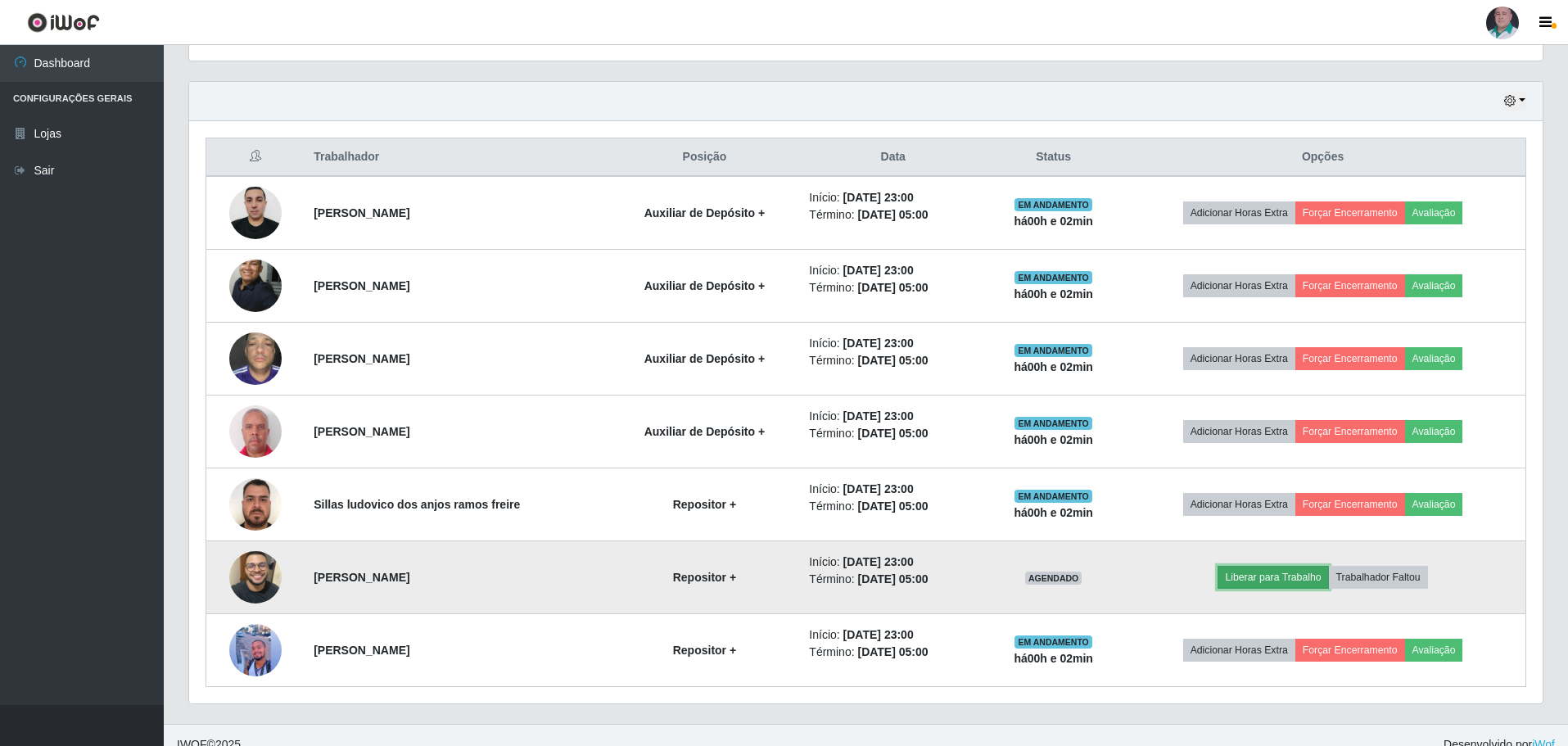
click at [1264, 580] on button "Liberar para Trabalho" at bounding box center [1273, 577] width 111 height 23
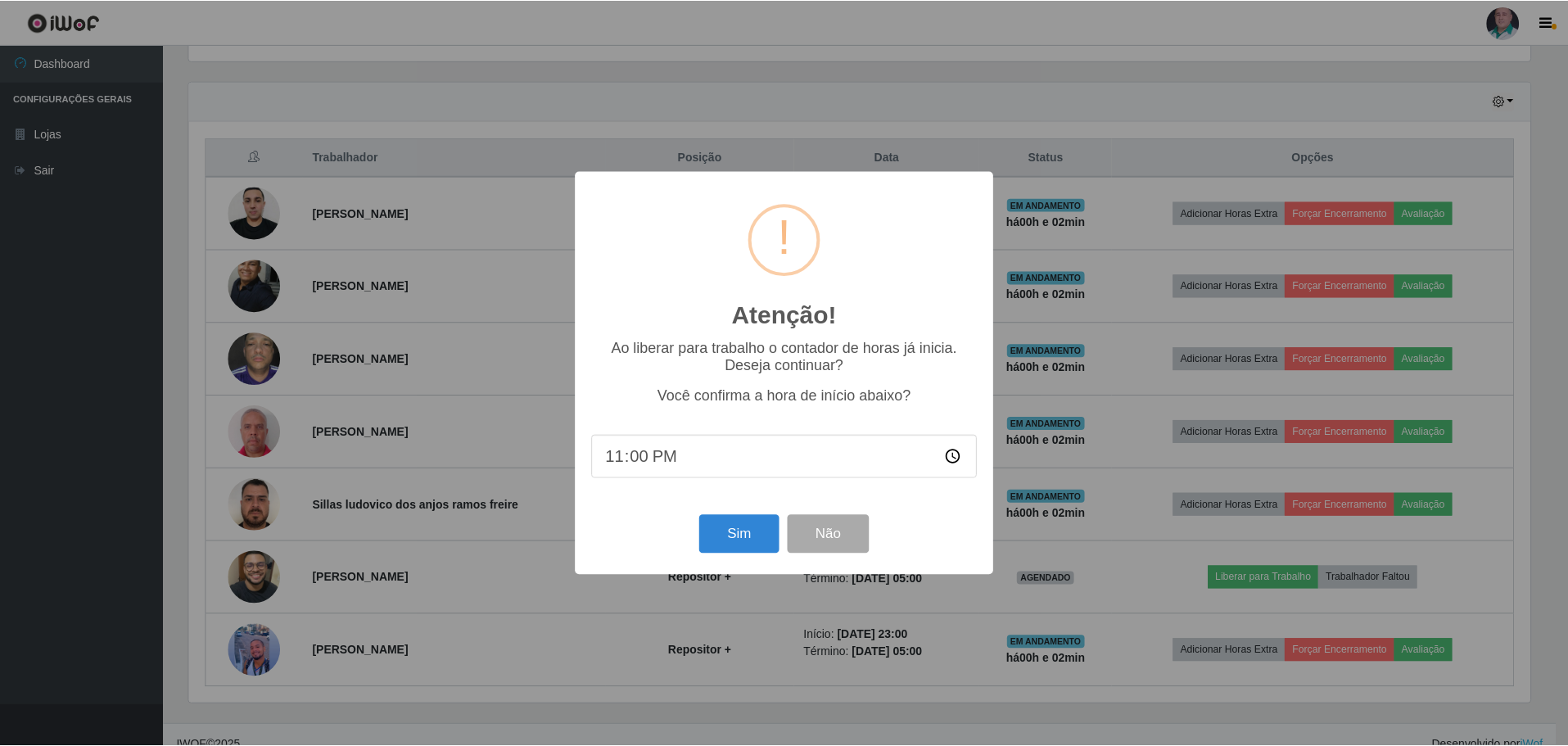
scroll to position [340, 1345]
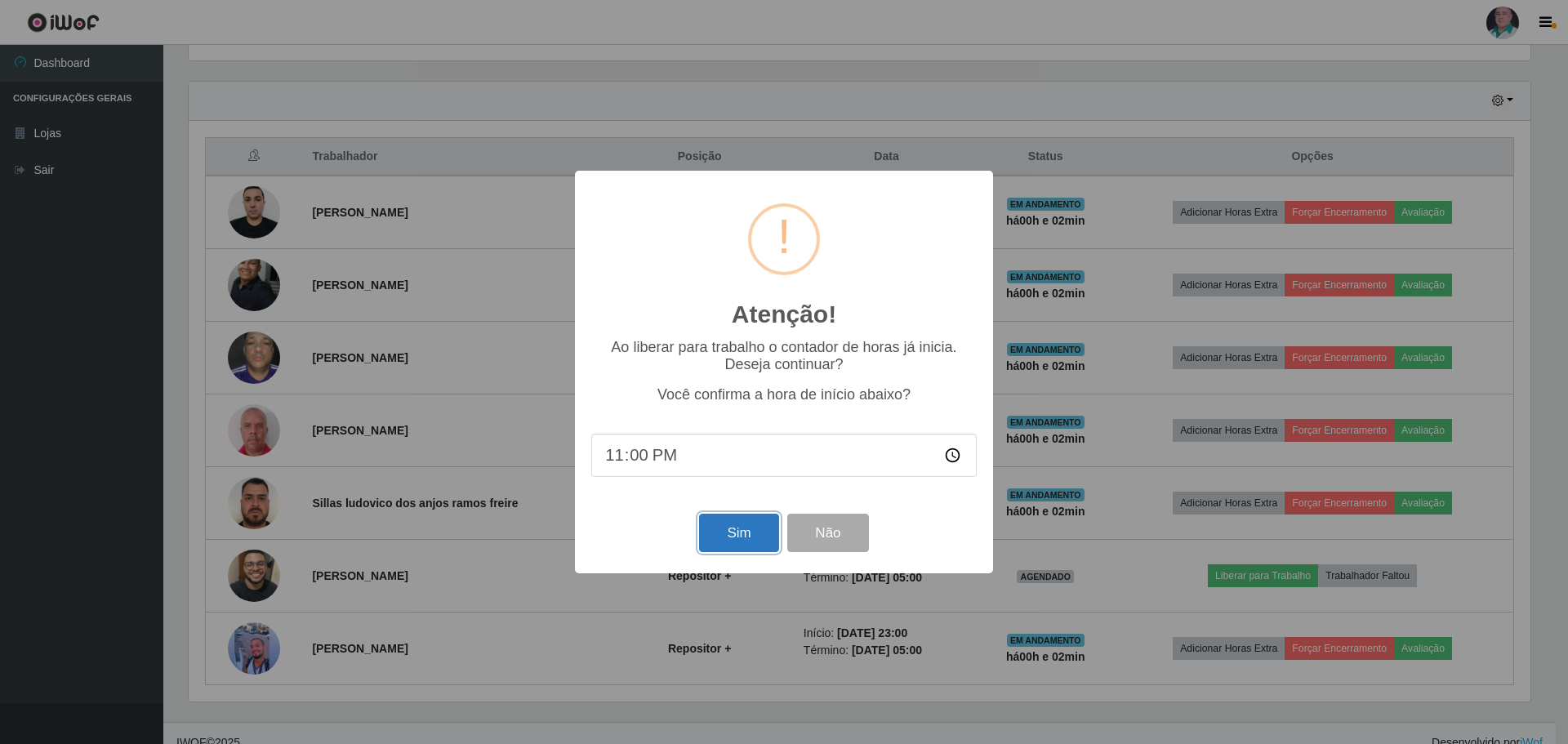
click at [756, 528] on button "Sim" at bounding box center [739, 533] width 79 height 39
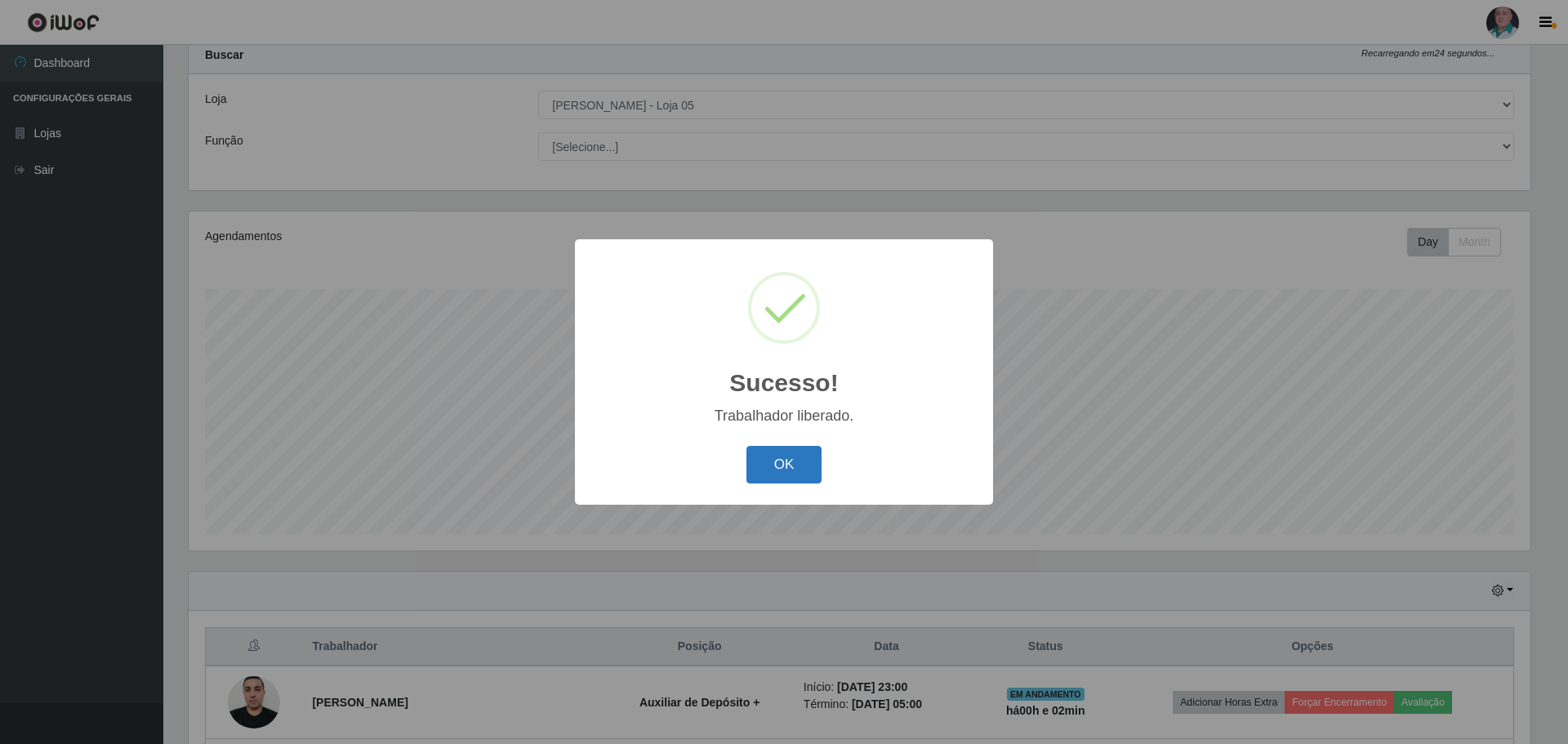
click at [791, 467] on button "OK" at bounding box center [784, 465] width 76 height 39
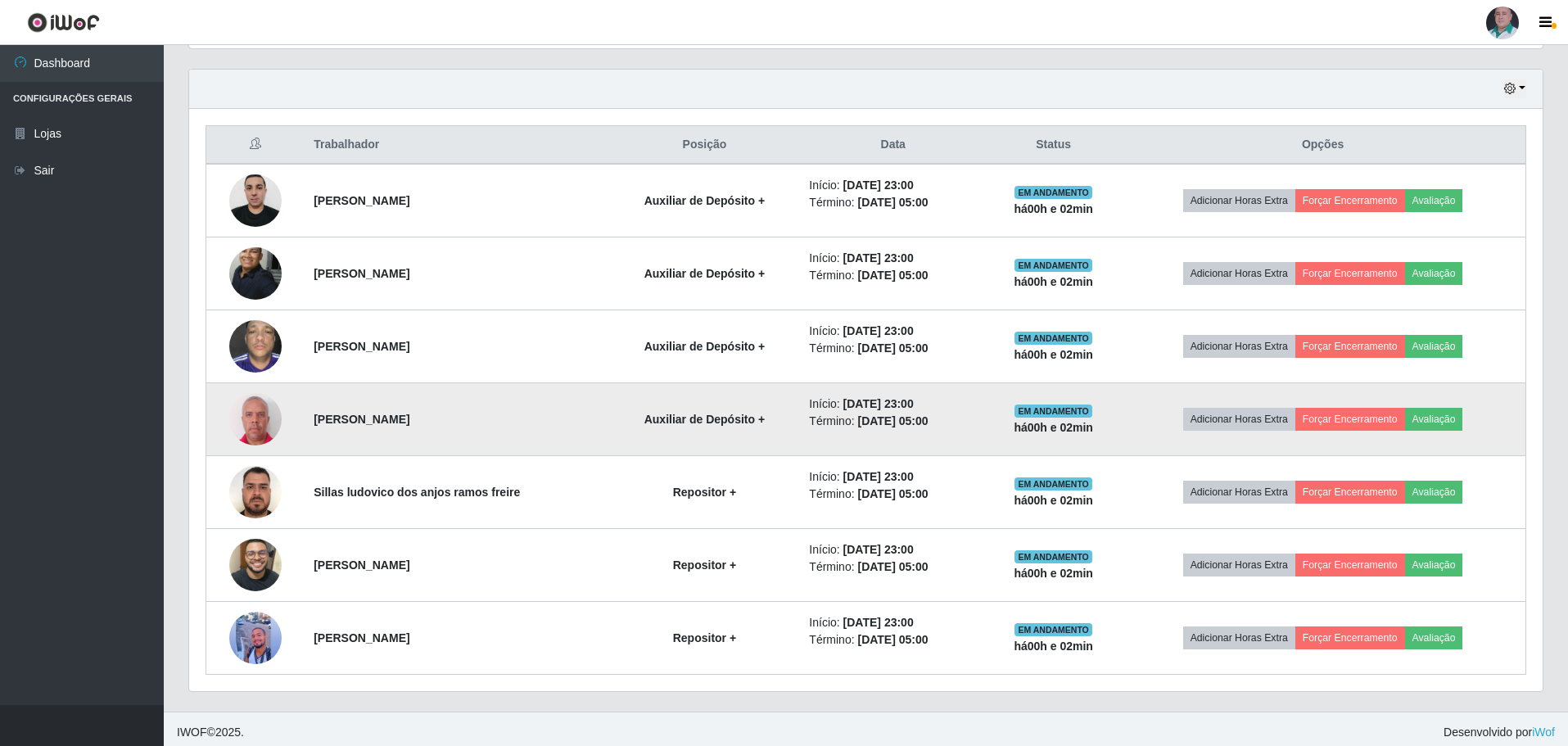
scroll to position [560, 0]
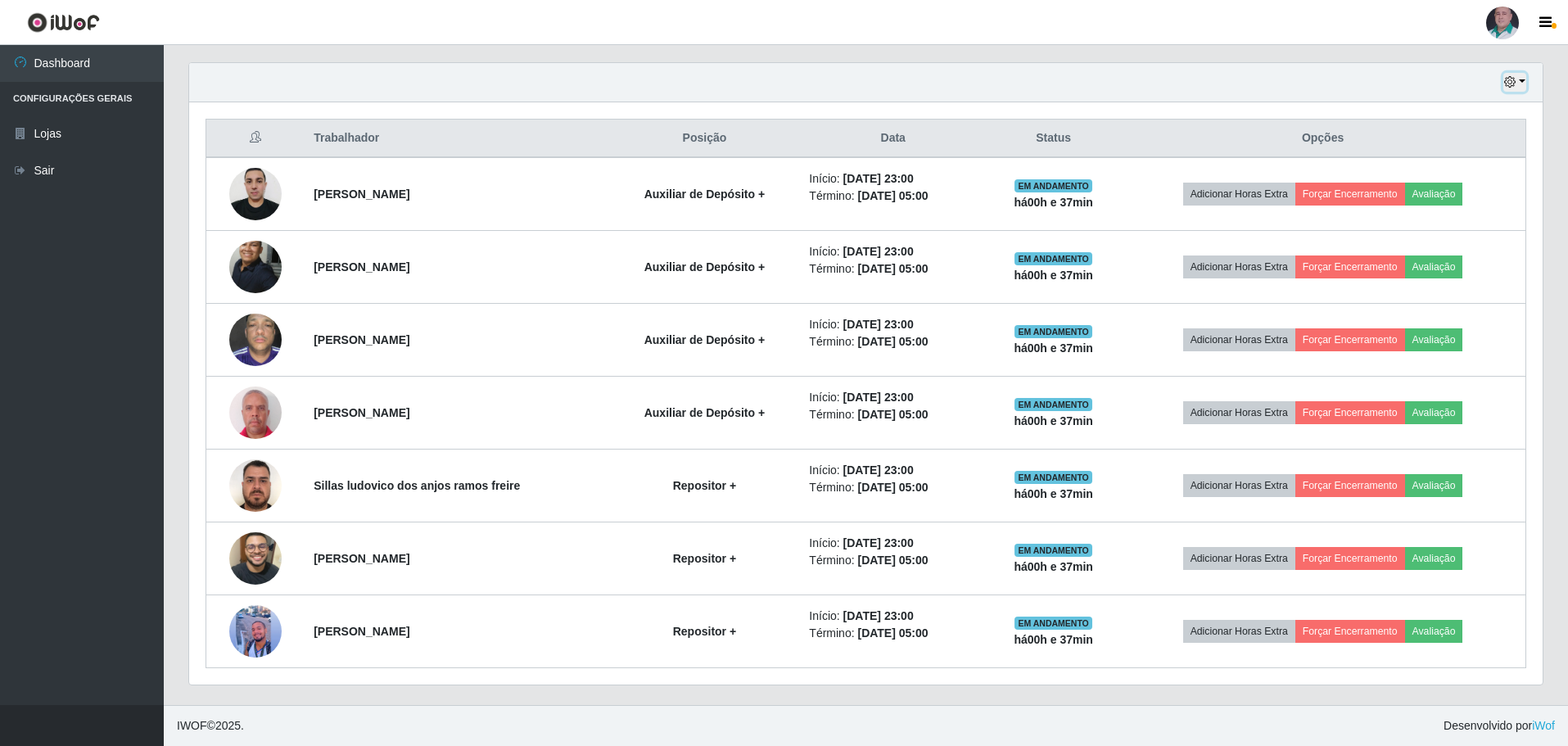
click at [1519, 82] on button "button" at bounding box center [1514, 82] width 23 height 18
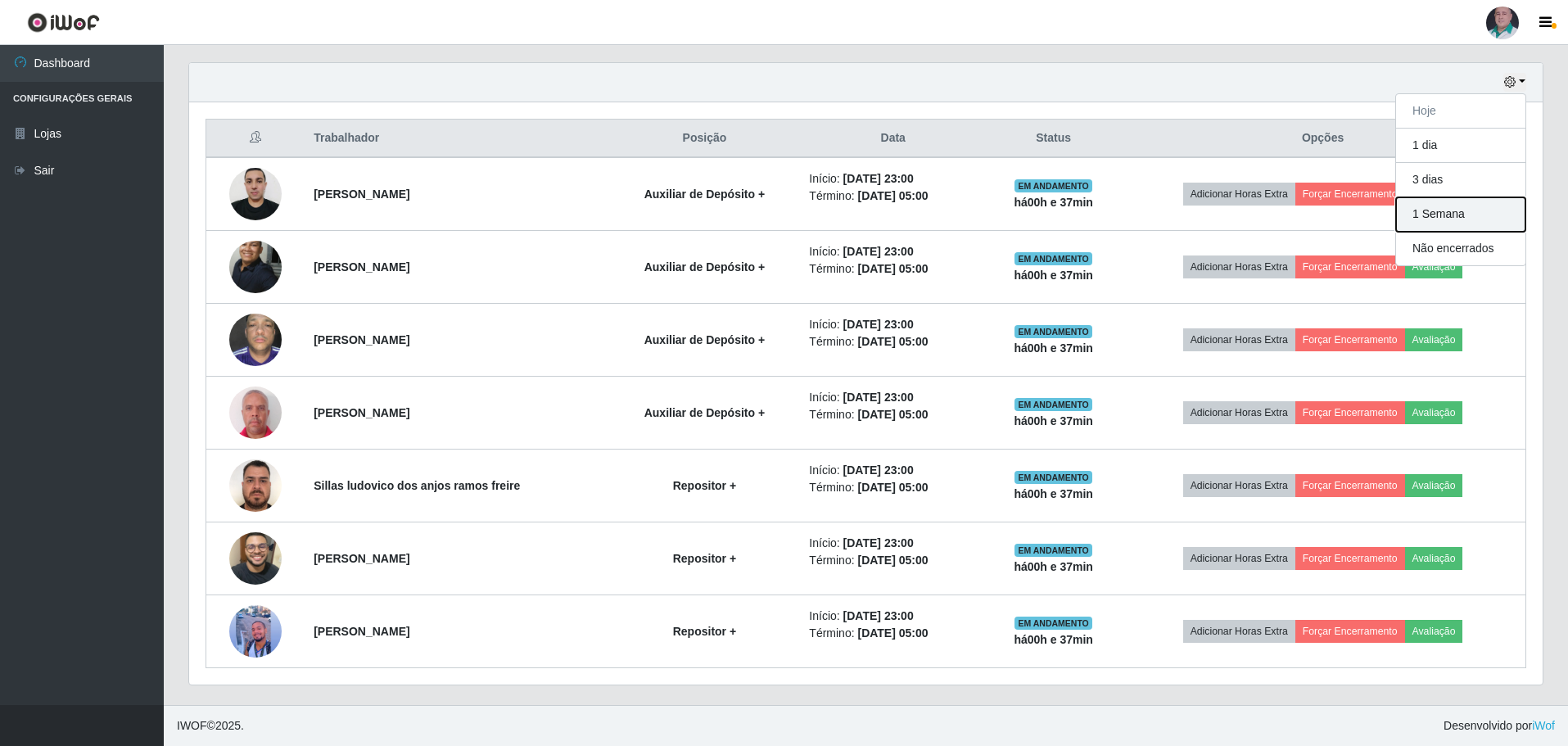
click at [1429, 223] on button "1 Semana" at bounding box center [1460, 214] width 129 height 34
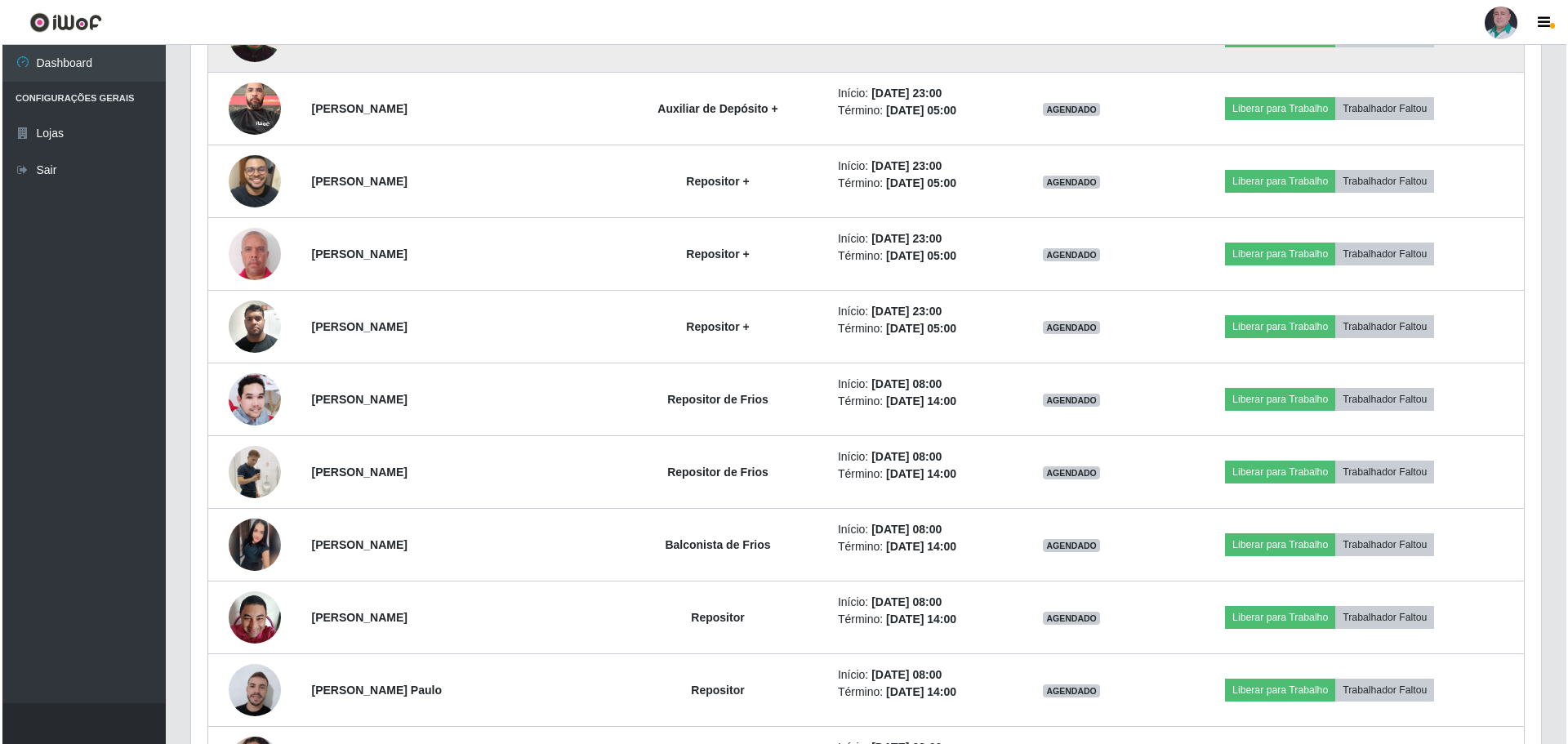
scroll to position [3662, 0]
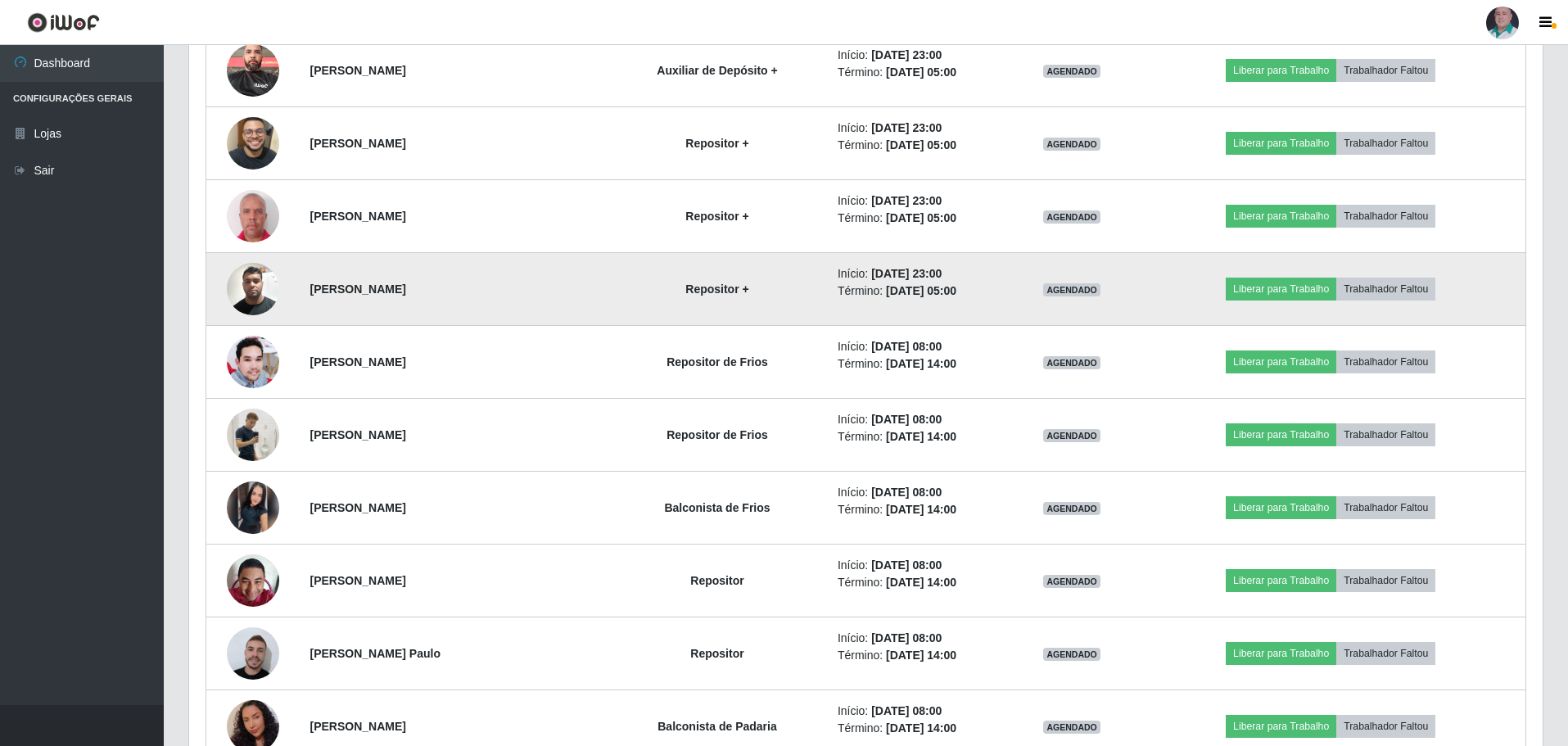
click at [250, 284] on img at bounding box center [253, 288] width 53 height 69
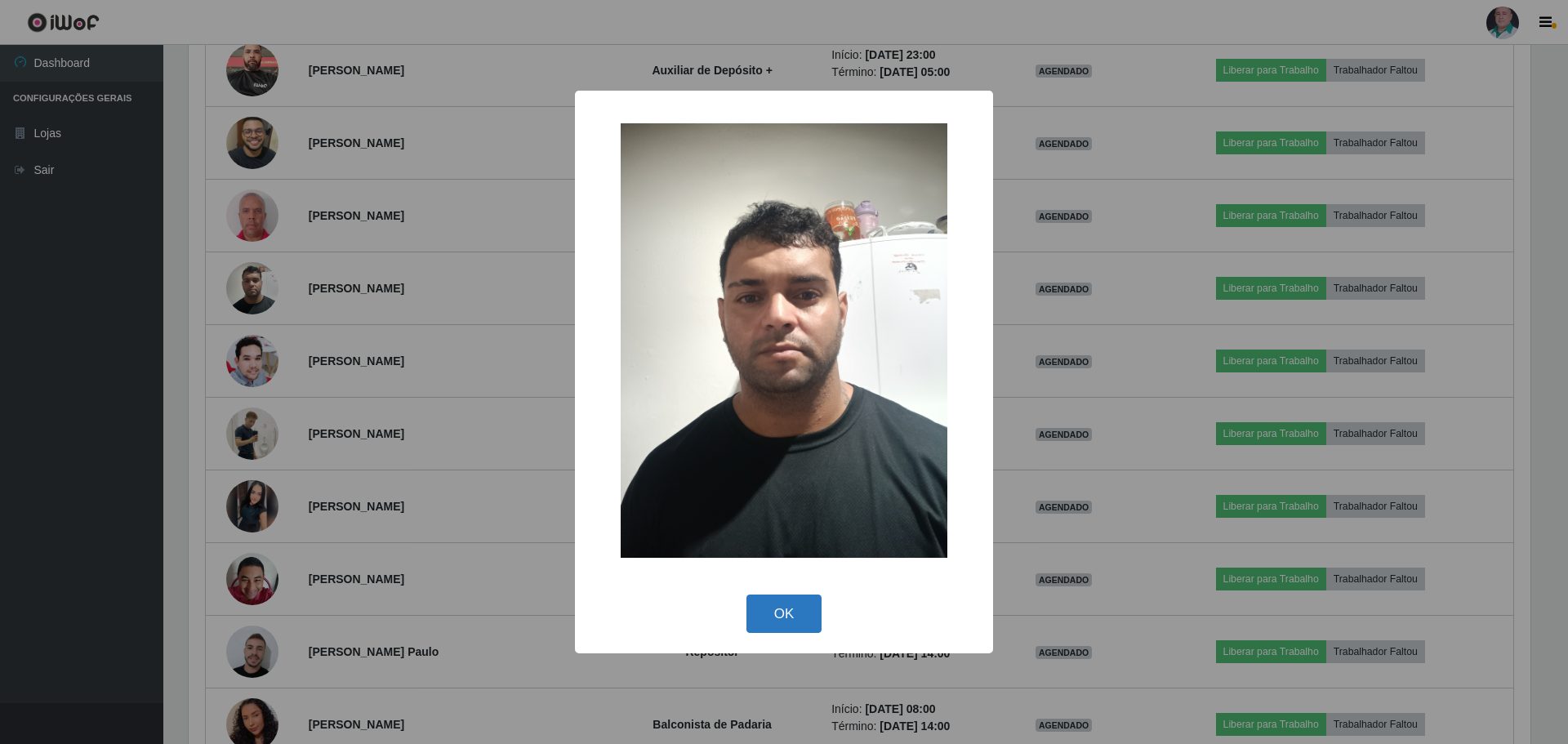
click at [802, 619] on button "OK" at bounding box center [784, 613] width 76 height 39
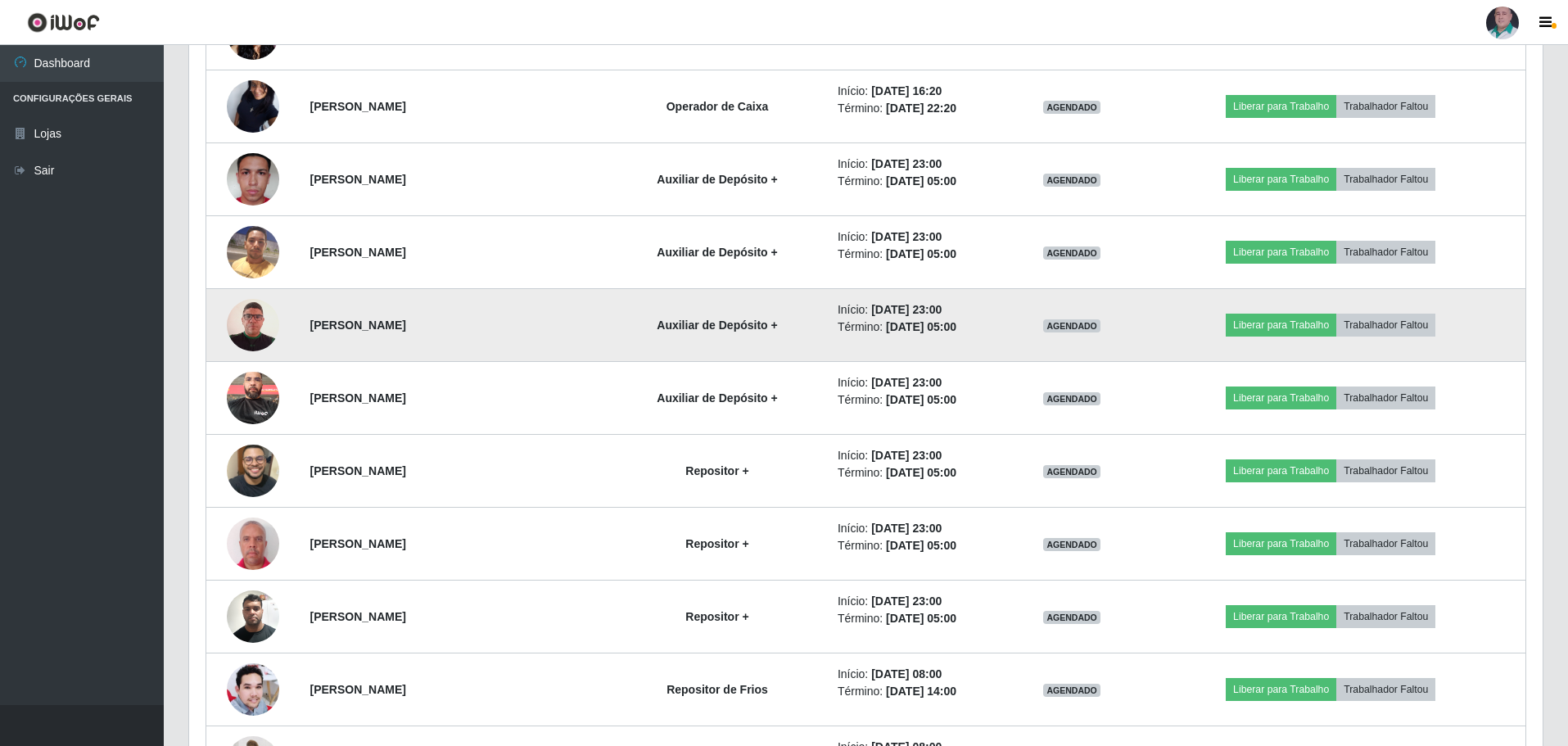
scroll to position [3426, 0]
